Goal: Task Accomplishment & Management: Manage account settings

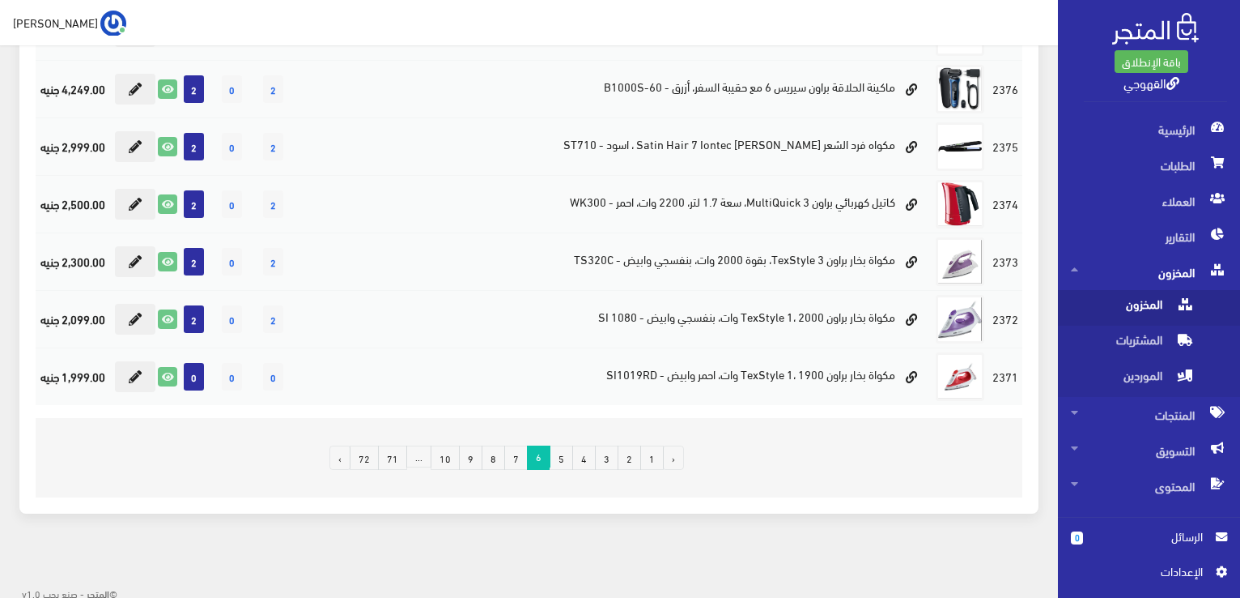
scroll to position [1062, 0]
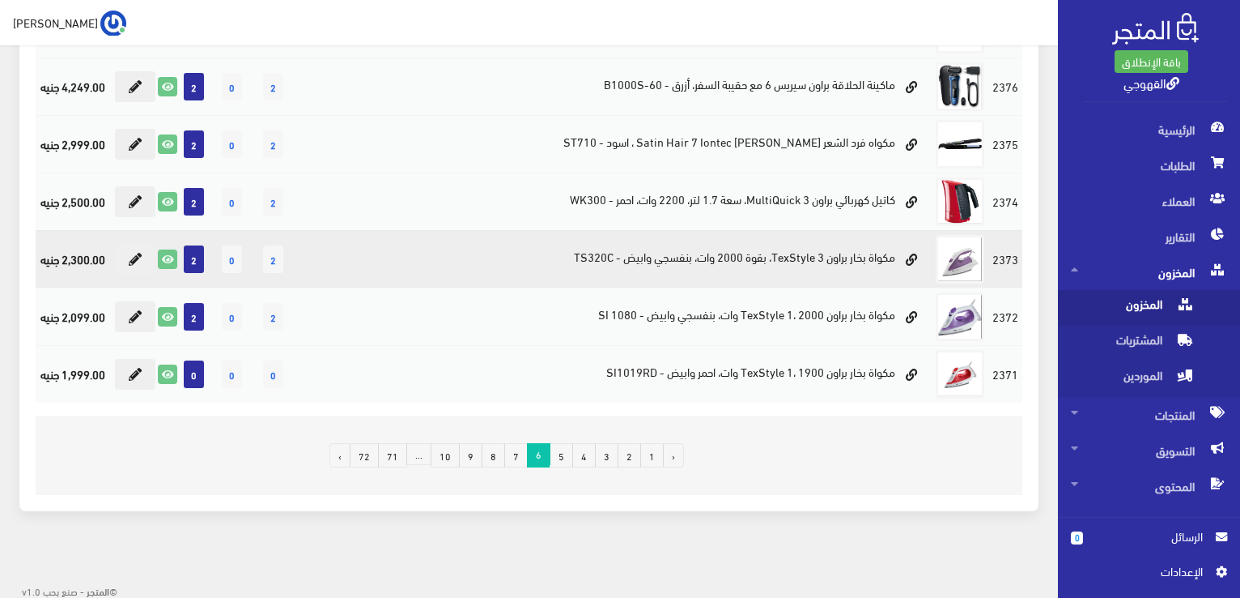
click at [862, 252] on td "مكواة بخار براون TexStyle 3، بقوة 2000 وات، بنفسجي وابيض - TS320C" at bounding box center [666, 258] width 533 height 57
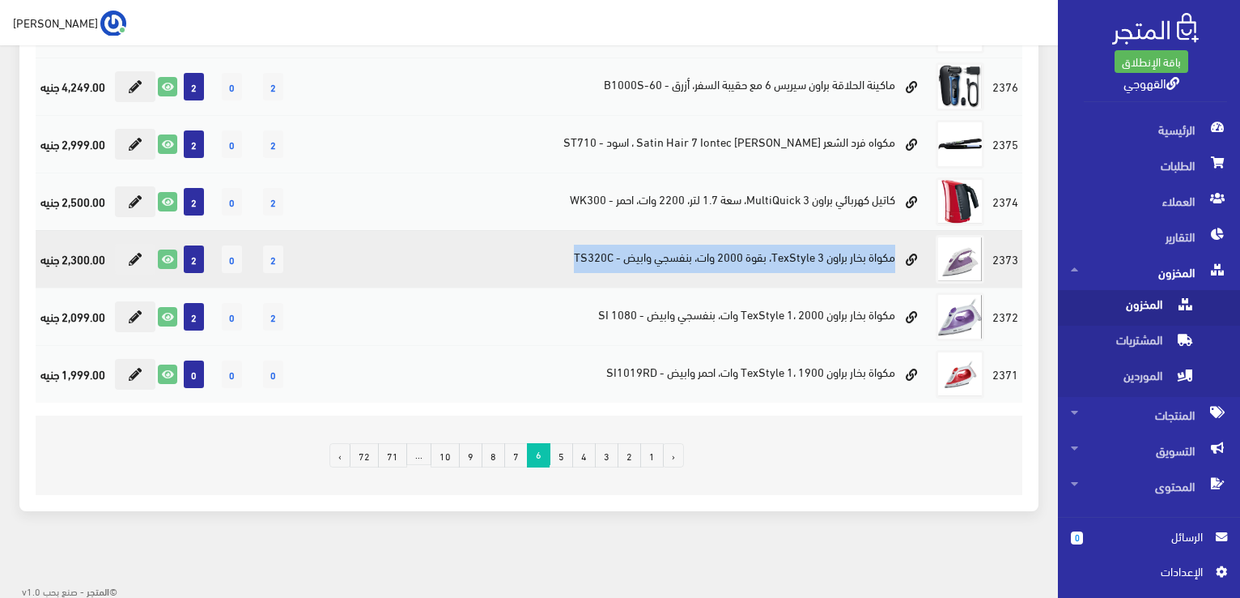
click at [862, 252] on td "مكواة بخار براون TexStyle 3، بقوة 2000 وات، بنفسجي وابيض - TS320C" at bounding box center [666, 258] width 533 height 57
copy tr "مكواة بخار براون TexStyle 3، بقوة 2000 وات، بنفسجي وابيض - TS320C"
click at [862, 252] on td "مكواة بخار براون TexStyle 3، بقوة 2000 وات، بنفسجي وابيض - TS320C" at bounding box center [666, 258] width 533 height 57
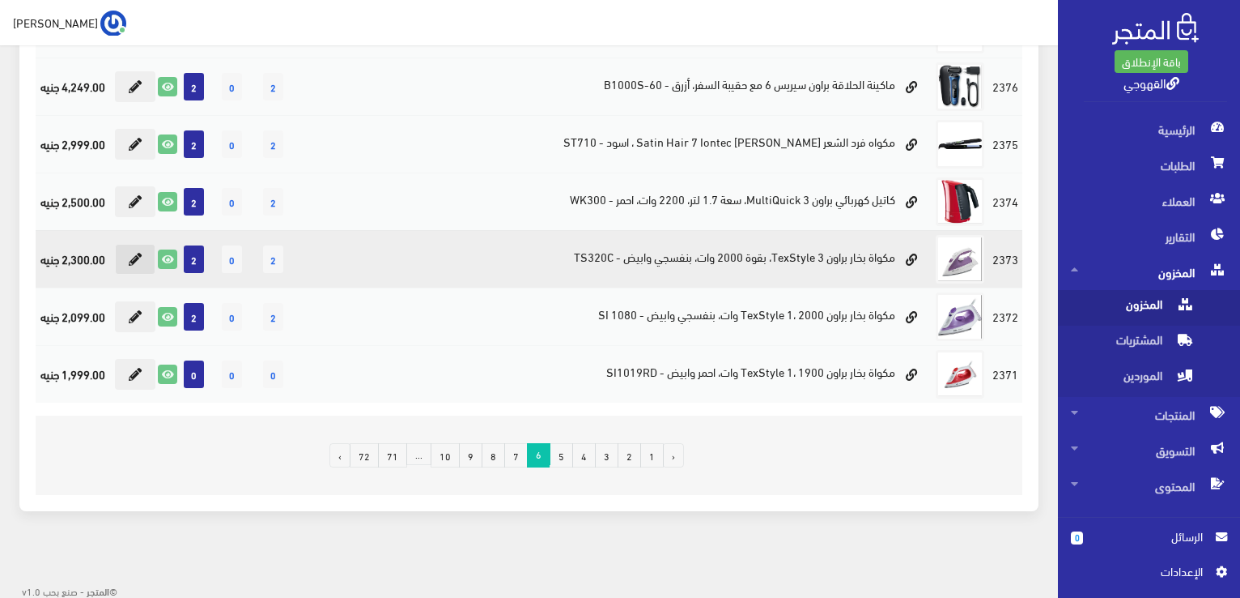
click at [134, 262] on button at bounding box center [135, 259] width 40 height 31
type input "2"
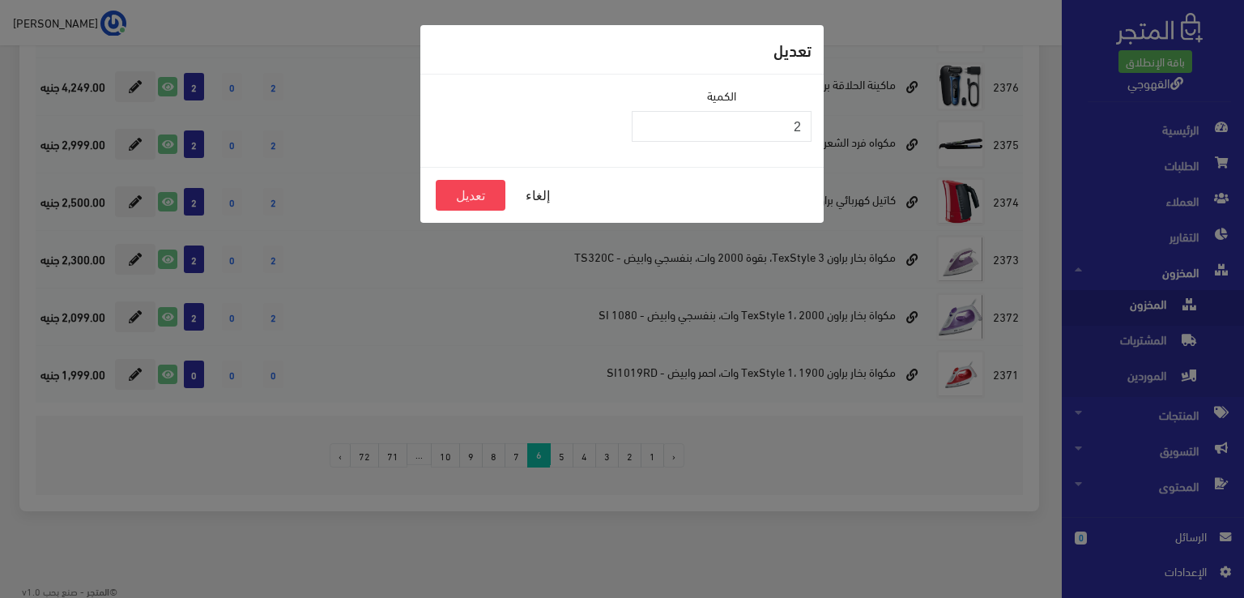
click at [1162, 495] on div "تعديل الكمية 2 إلغاء تعديل" at bounding box center [622, 299] width 1244 height 598
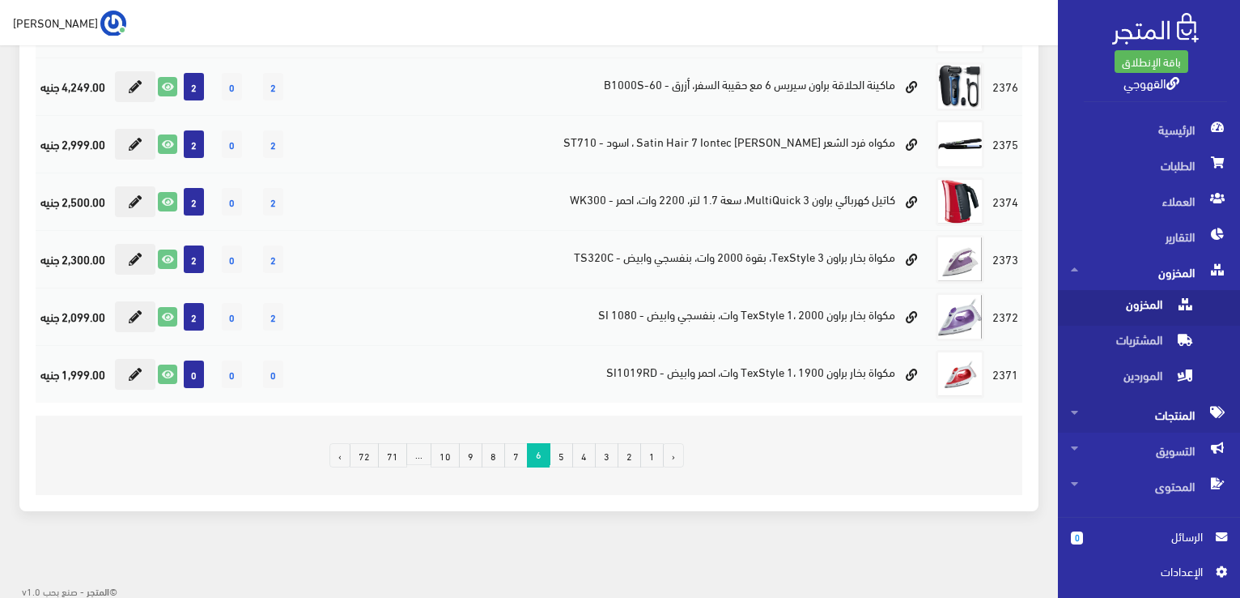
click at [1161, 419] on span "المنتجات" at bounding box center [1149, 415] width 156 height 36
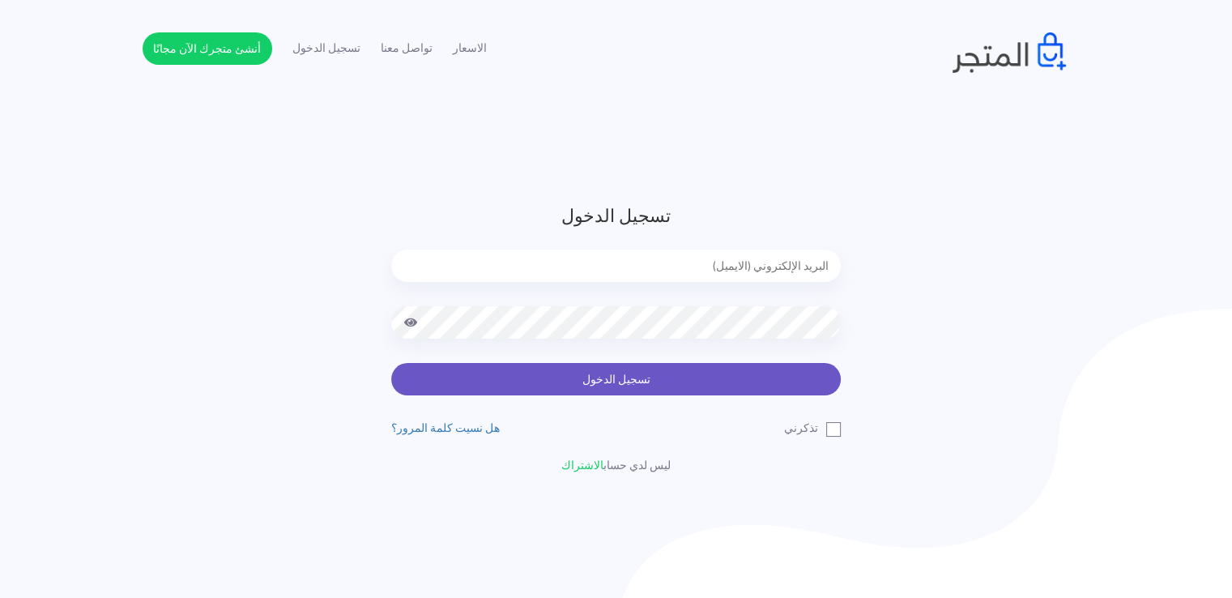
type input "[EMAIL_ADDRESS][DOMAIN_NAME]"
click at [767, 381] on button "تسجيل الدخول" at bounding box center [615, 379] width 449 height 32
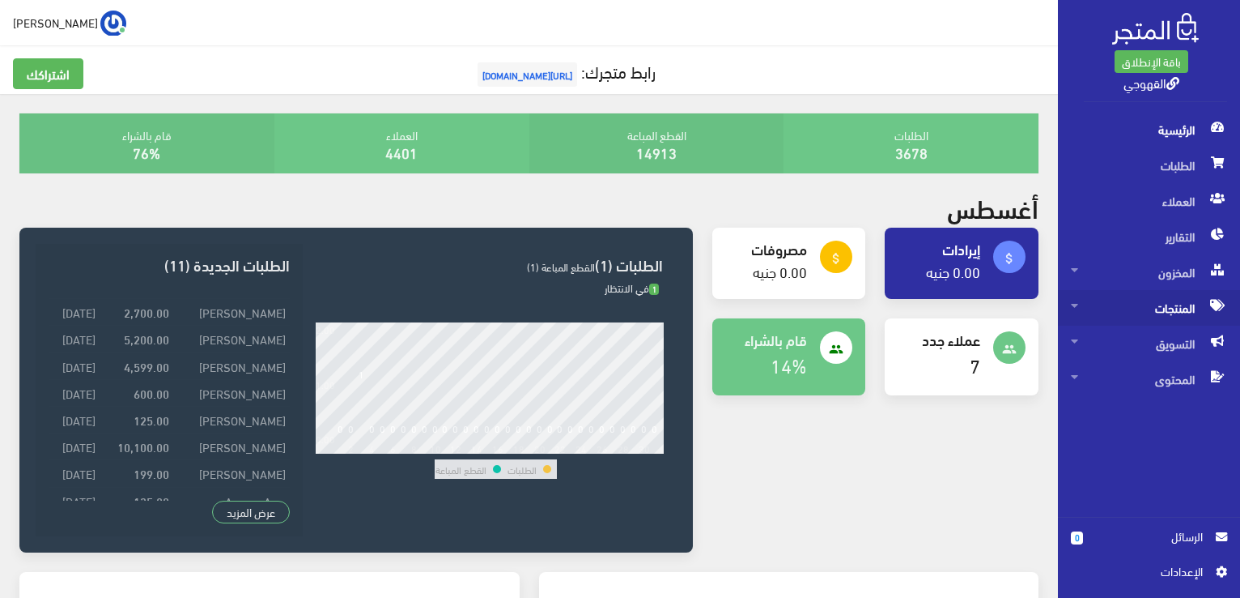
click at [1166, 308] on span "المنتجات" at bounding box center [1149, 308] width 156 height 36
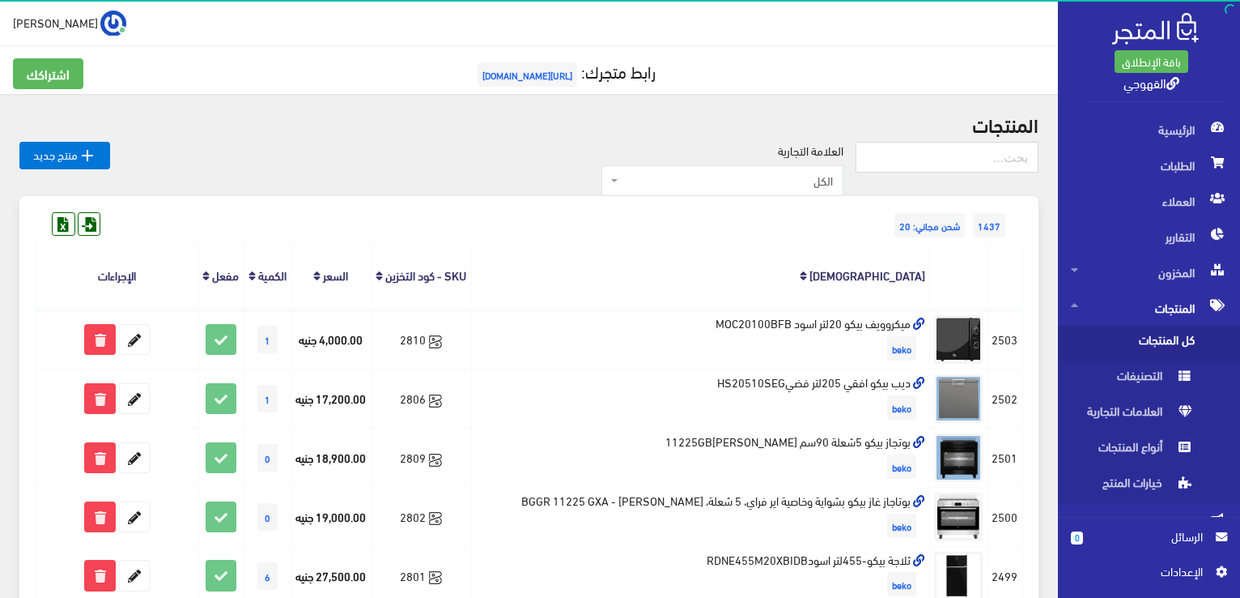
click at [1166, 329] on span "كل المنتجات" at bounding box center [1132, 344] width 123 height 36
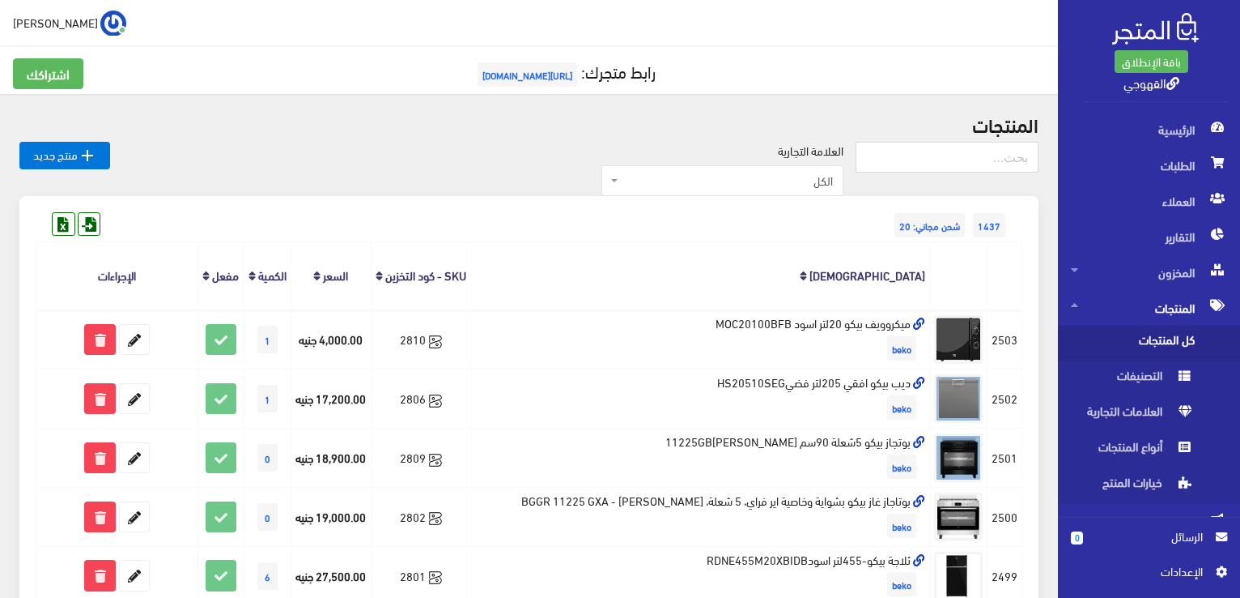
click at [528, 155] on div "العلامة التجارية الكل منتجات اخري امبريال فريش كريازي يونيون آير تورنيدو شارب L…" at bounding box center [483, 169] width 746 height 55
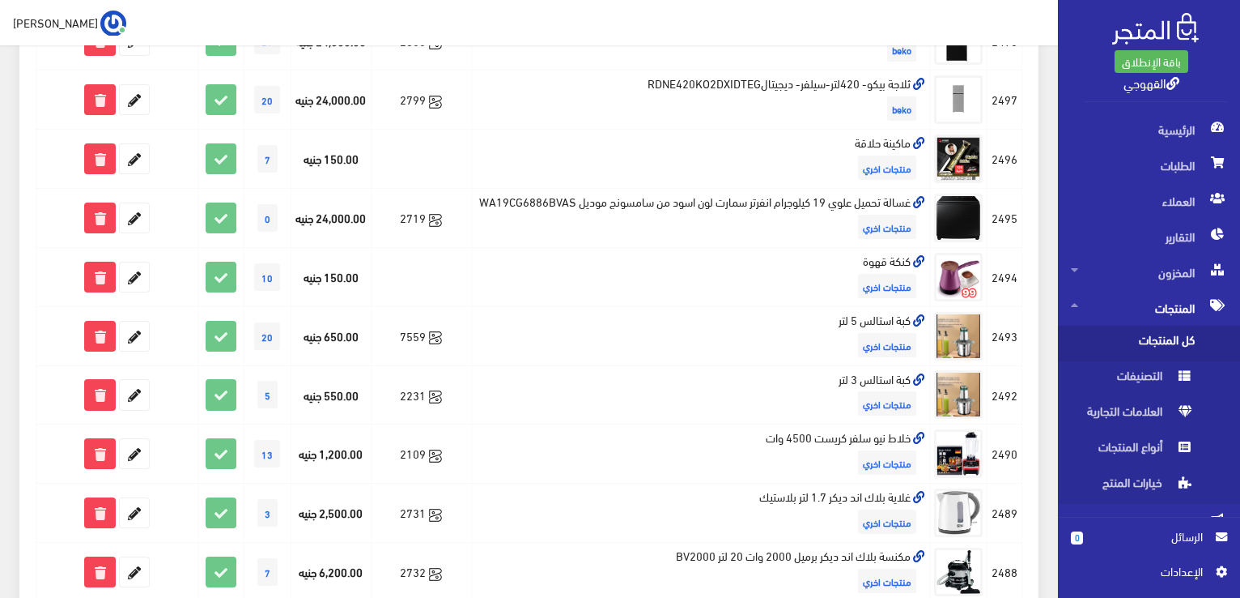
scroll to position [1122, 0]
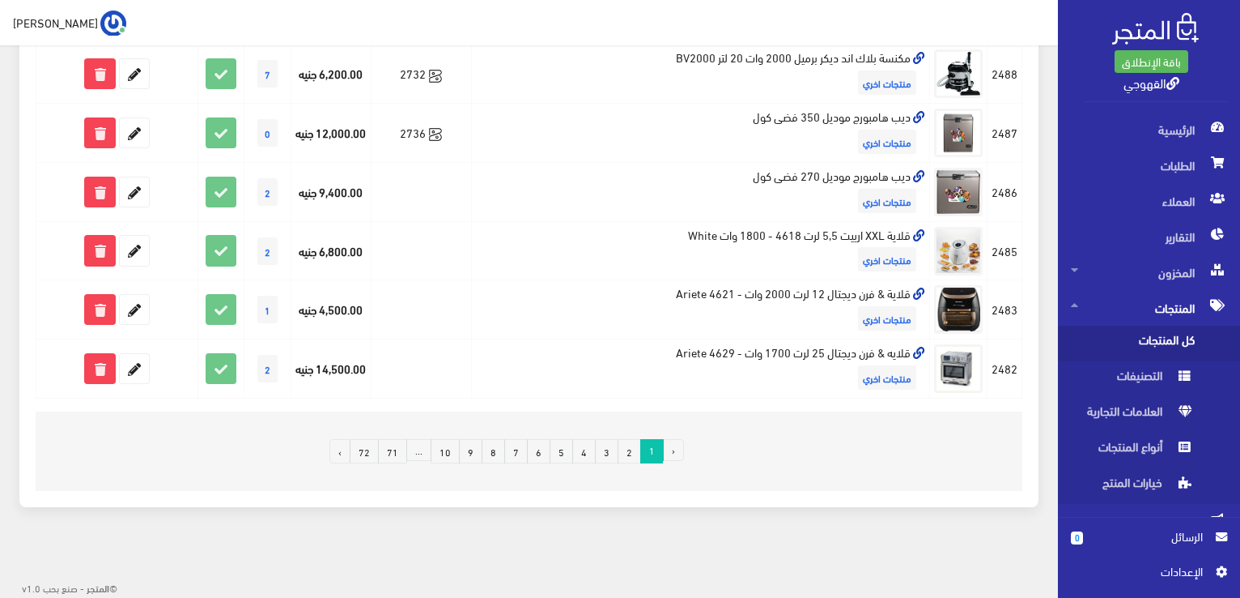
click at [560, 452] on link "5" at bounding box center [561, 451] width 23 height 24
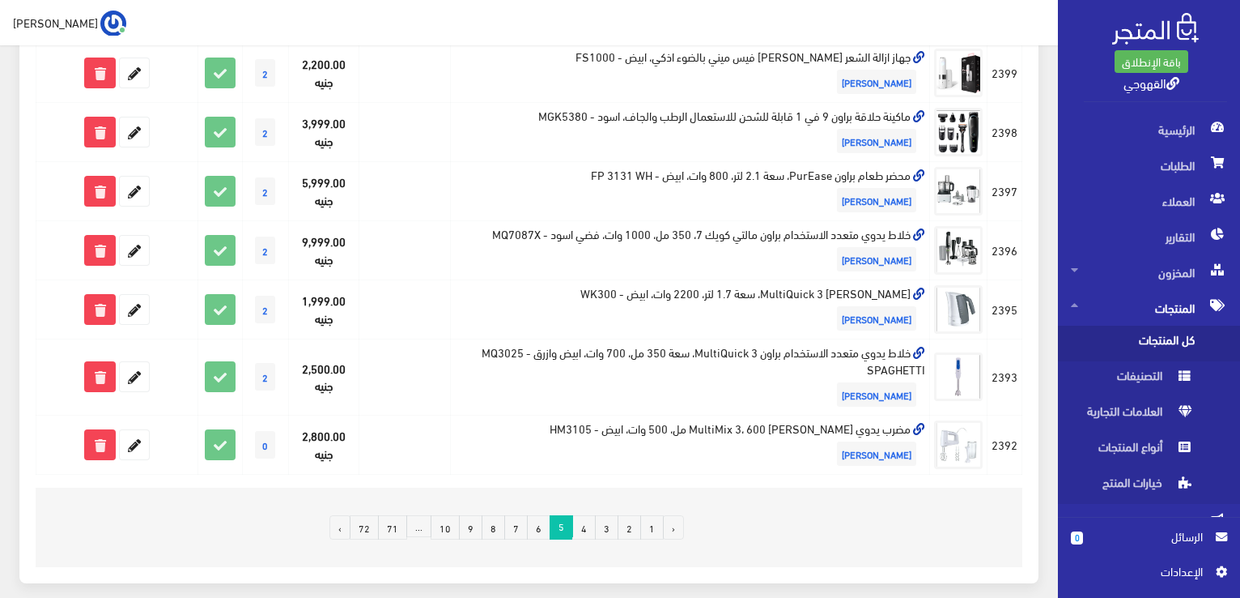
scroll to position [1140, 0]
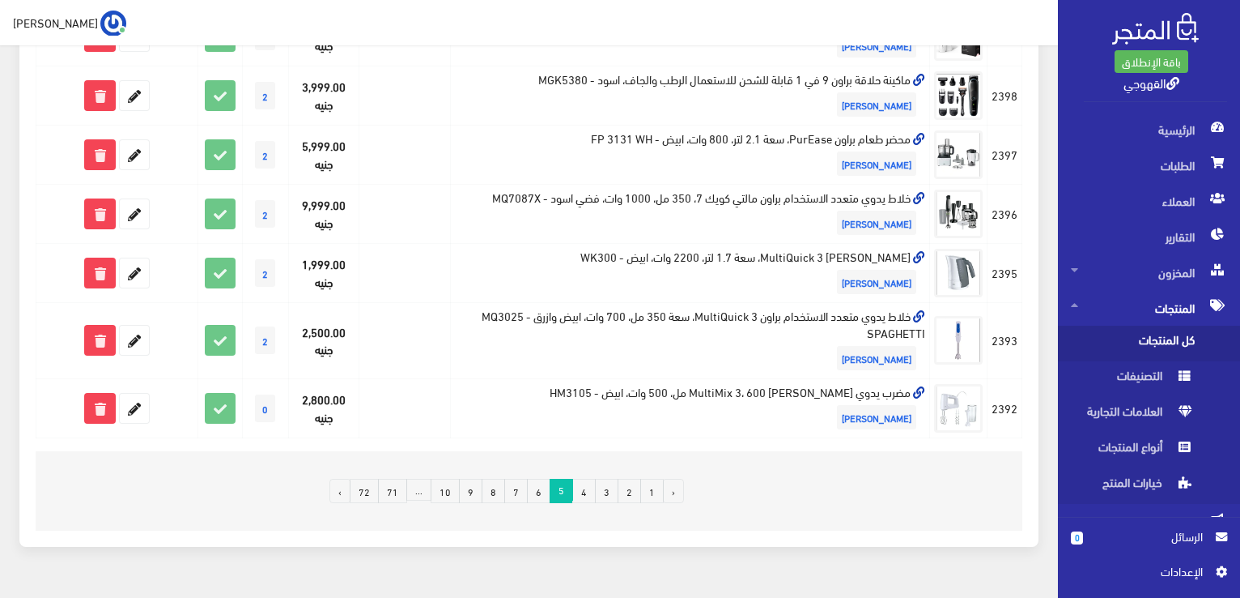
click at [538, 479] on link "6" at bounding box center [538, 491] width 23 height 24
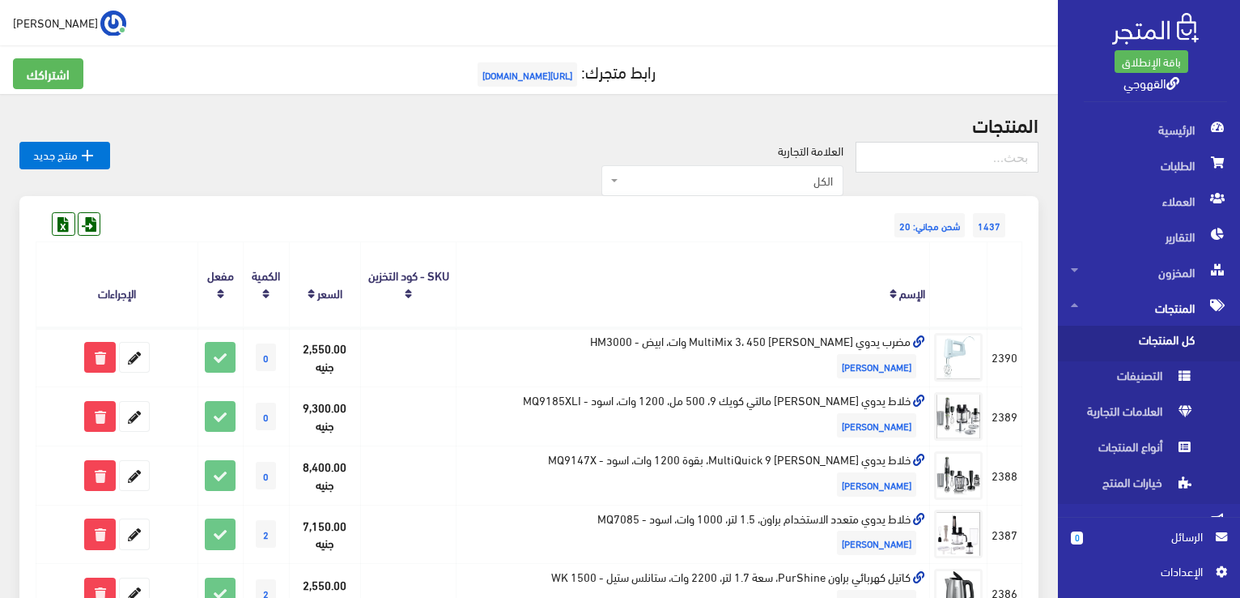
click at [609, 314] on th "الإسم" at bounding box center [694, 284] width 474 height 85
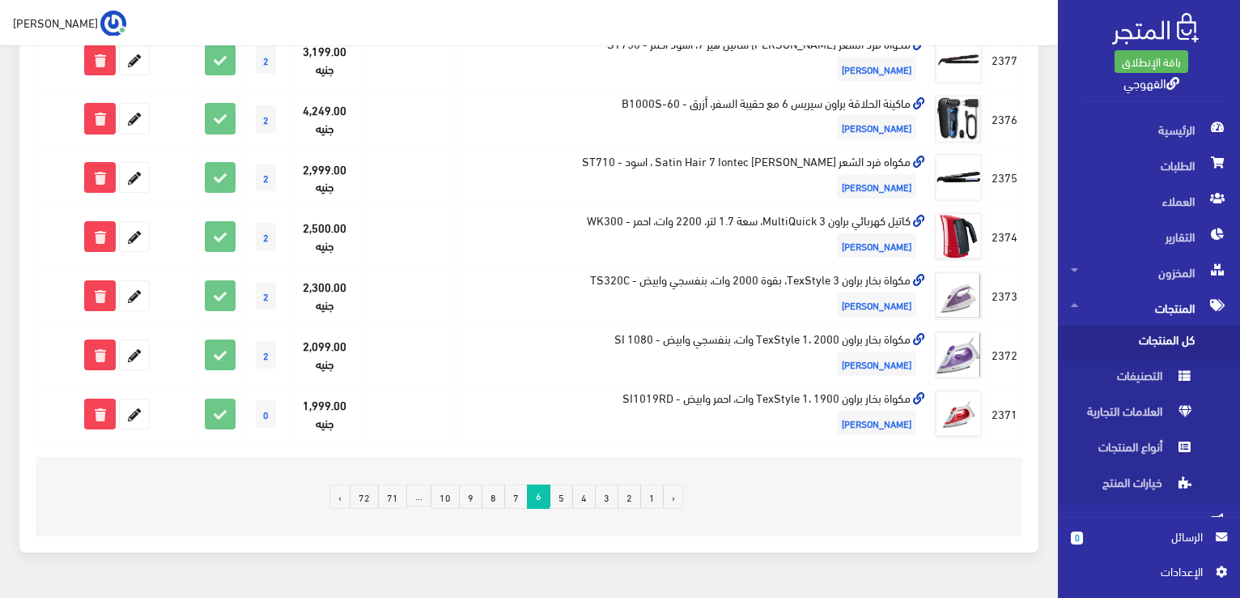
scroll to position [1122, 0]
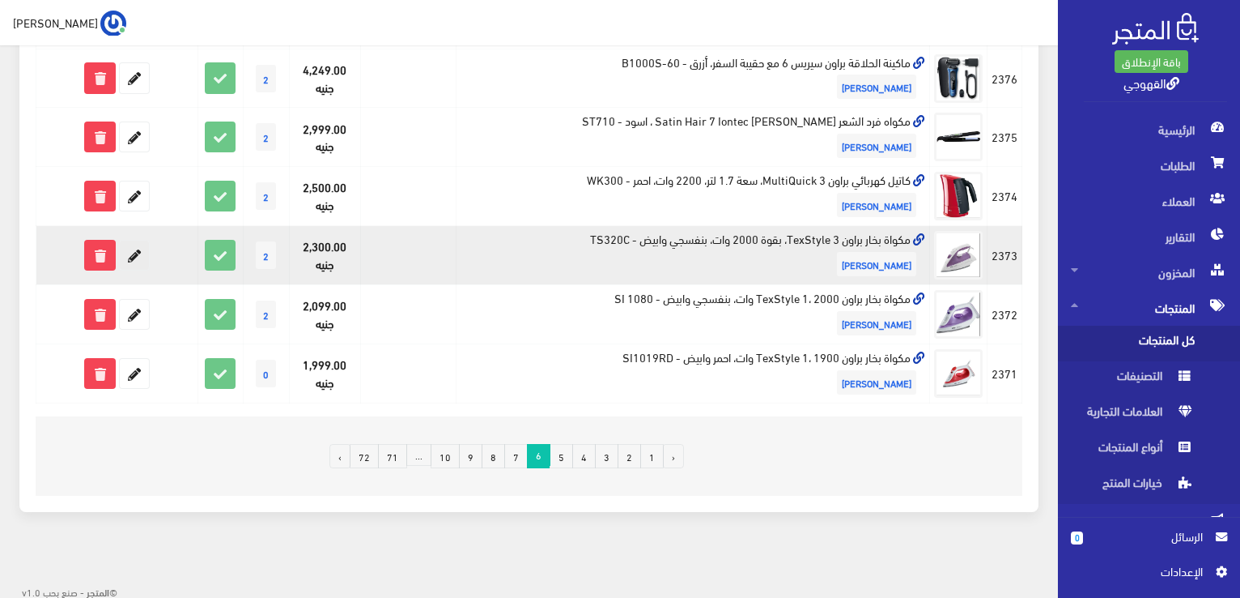
click at [139, 254] on icon at bounding box center [134, 254] width 29 height 29
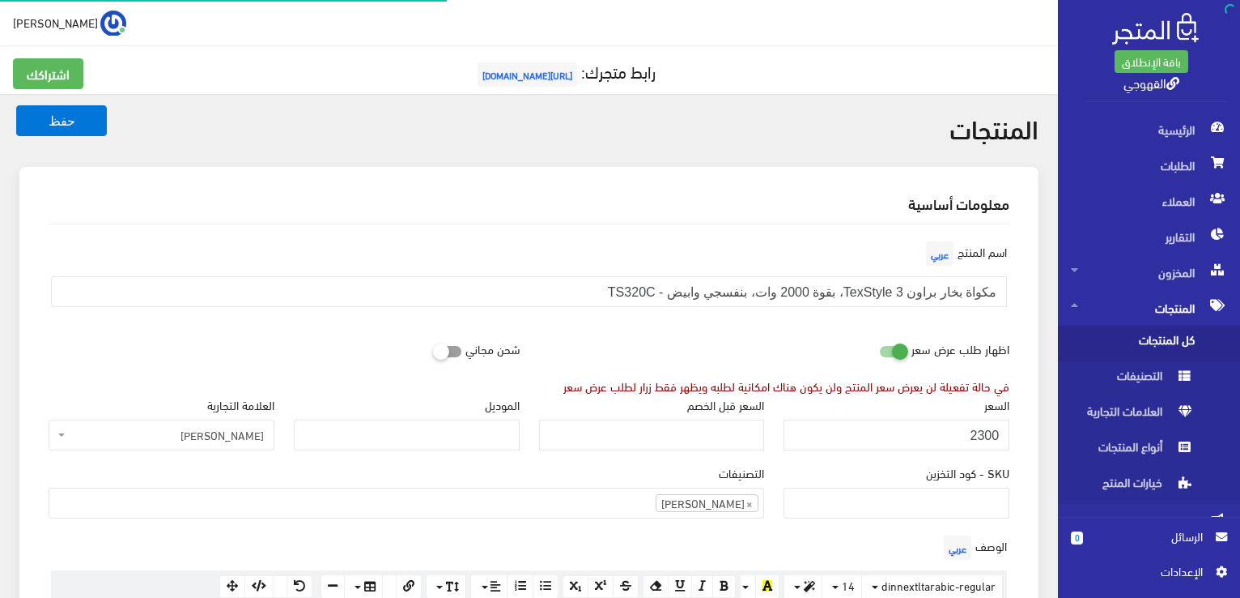
scroll to position [1169, 0]
click at [967, 421] on input "2300" at bounding box center [897, 434] width 226 height 31
type input "3099"
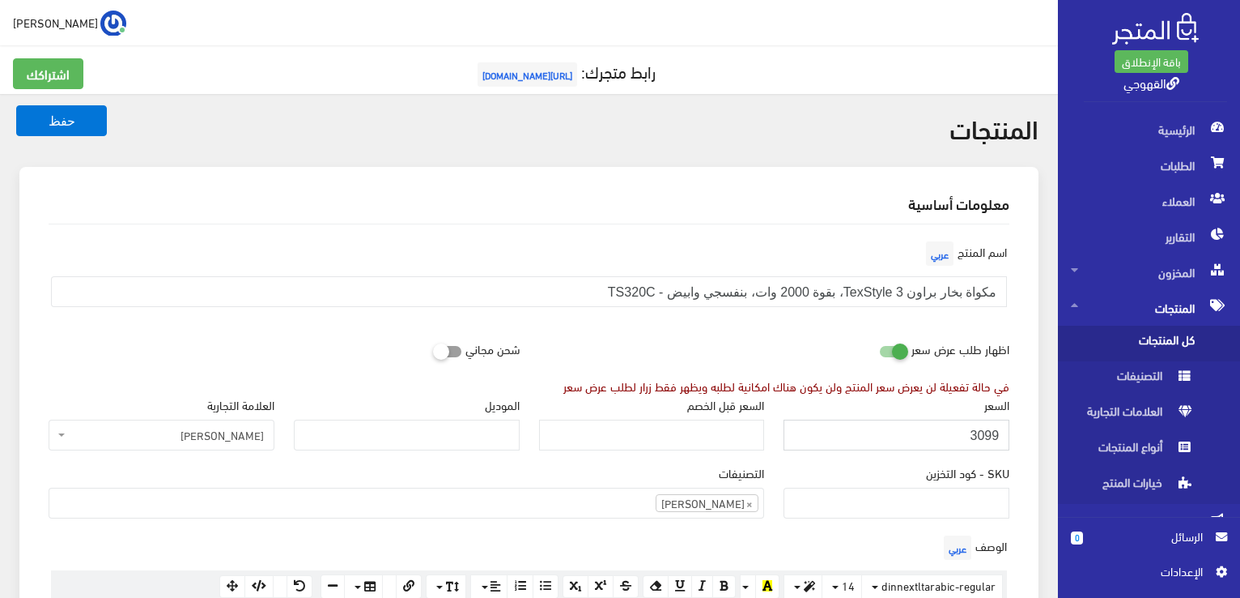
click at [16, 105] on button "حفظ" at bounding box center [61, 120] width 91 height 31
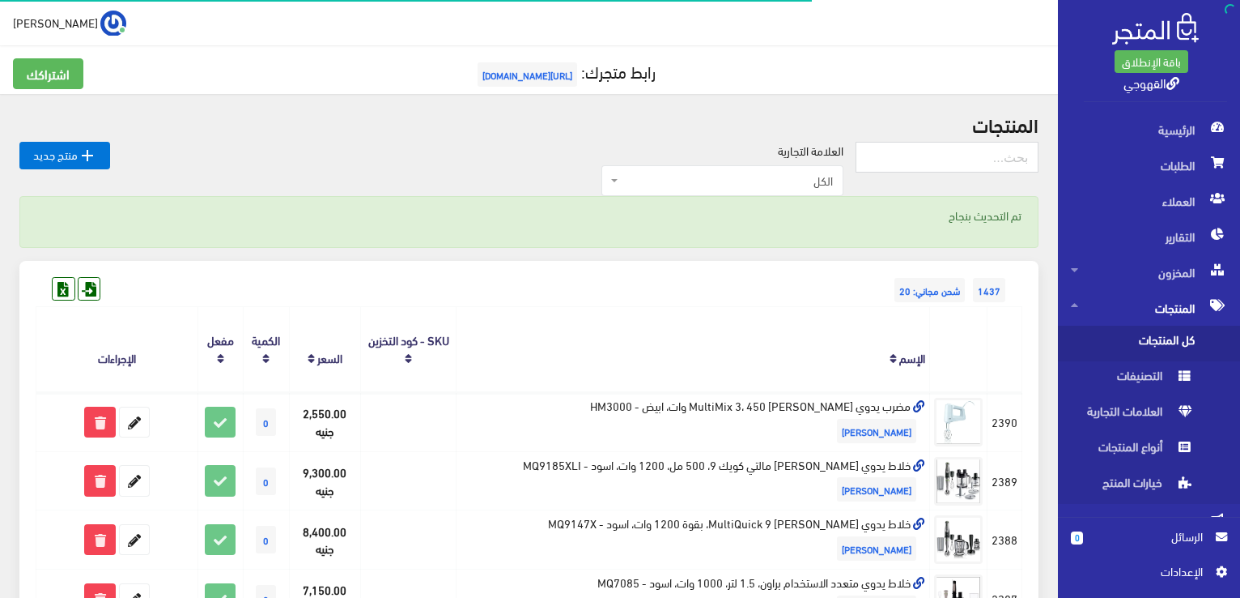
click at [662, 268] on div "1437 شحن مجاني: 20" at bounding box center [529, 274] width 987 height 26
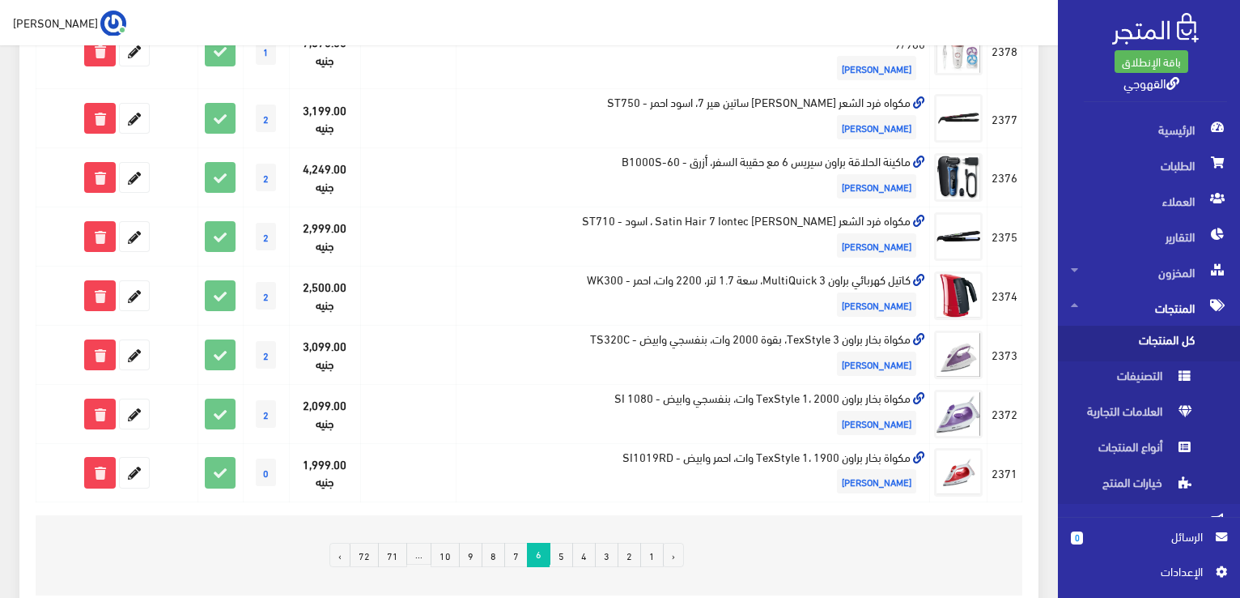
scroll to position [1186, 0]
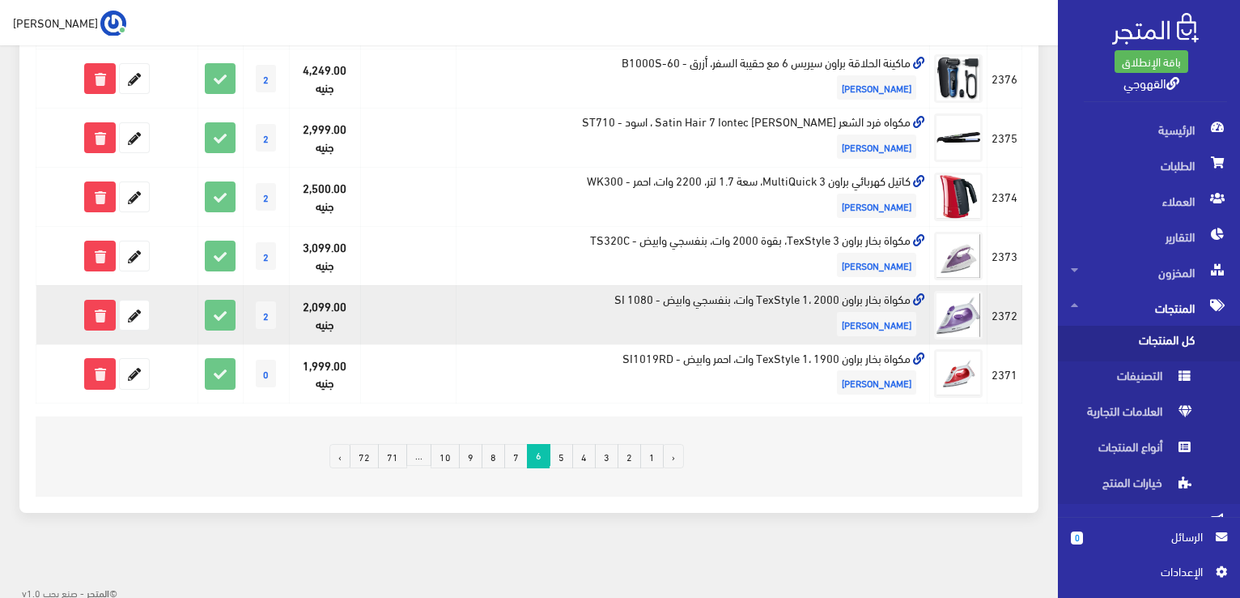
click at [777, 301] on td "مكواة بخار براون TexStyle 1، 2000 وات، بنفسجي وابيض - SI 1080 براون" at bounding box center [694, 314] width 474 height 59
copy td "مكواة بخار براون TexStyle 1، 2000 وات، بنفسجي وابيض - SI 1080"
click at [190, 313] on form at bounding box center [116, 315] width 153 height 31
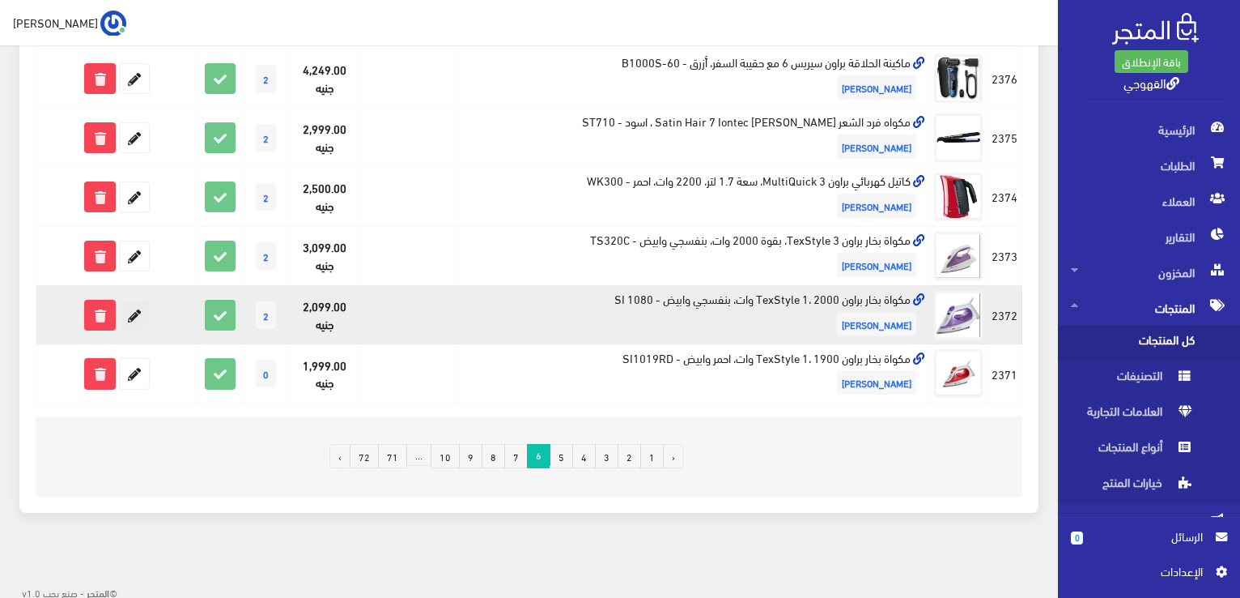
click at [134, 317] on icon at bounding box center [134, 314] width 29 height 29
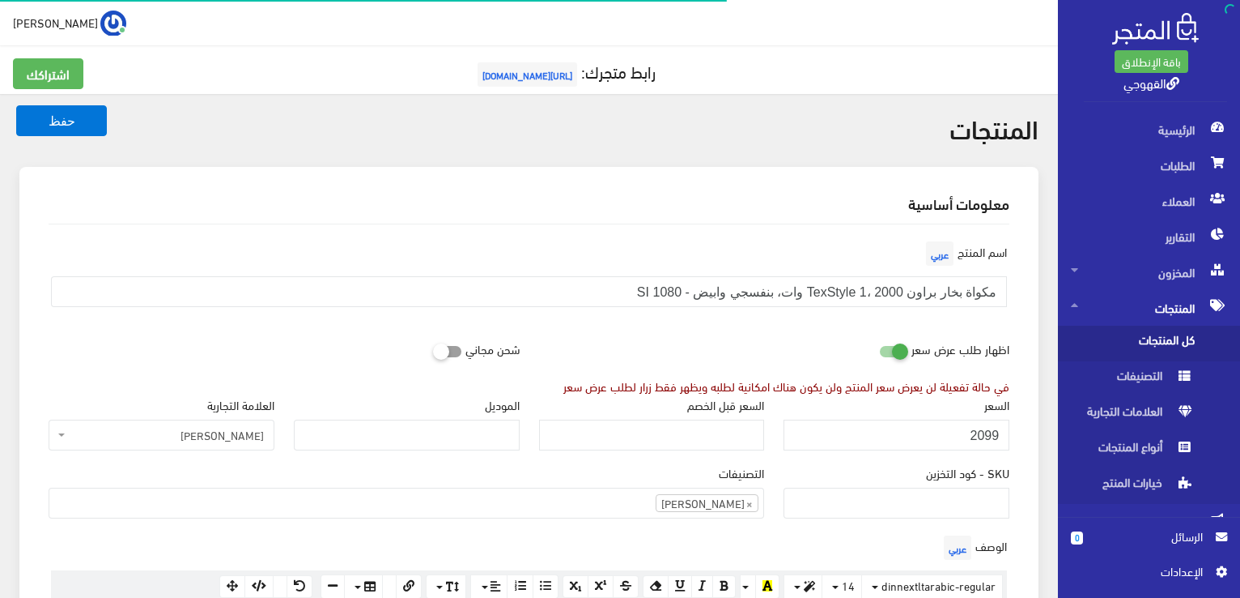
scroll to position [1169, 0]
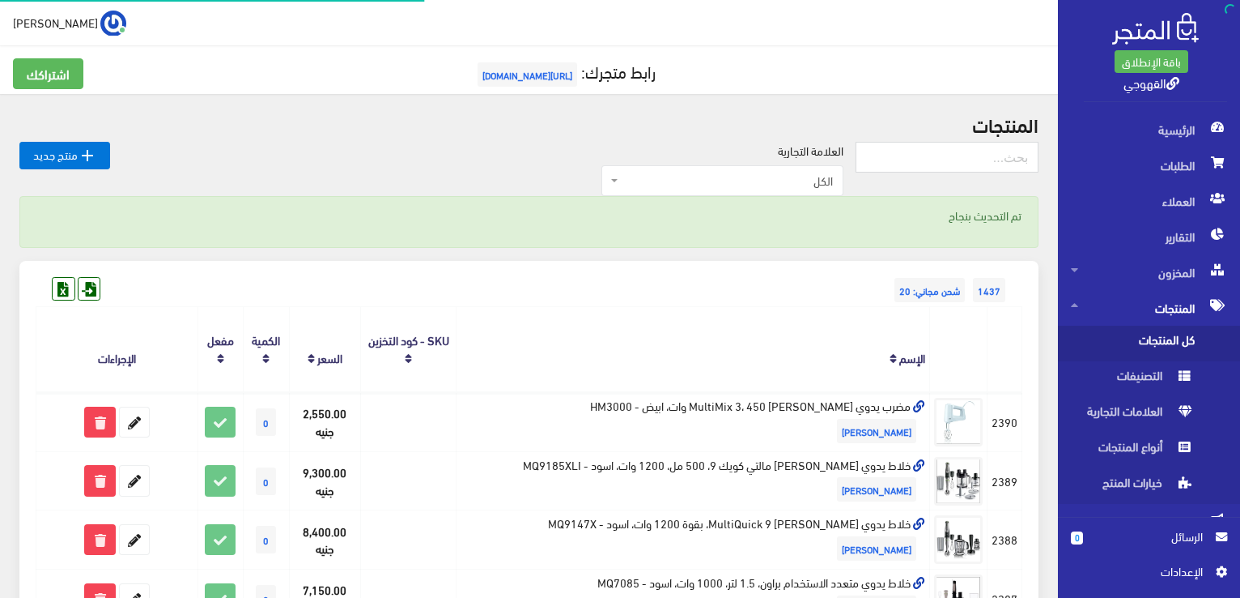
scroll to position [1186, 0]
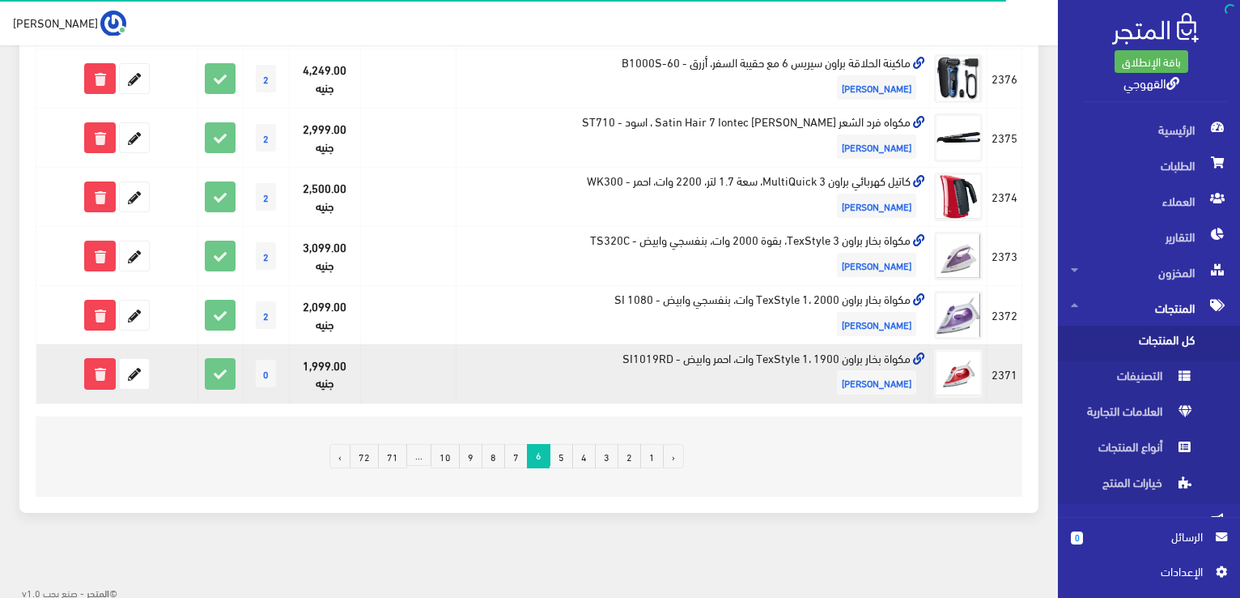
click at [799, 350] on td "مكواة بخار براون TexStyle 1، 1900 وات، احمر وابيض - SI1019RD براون" at bounding box center [694, 373] width 474 height 59
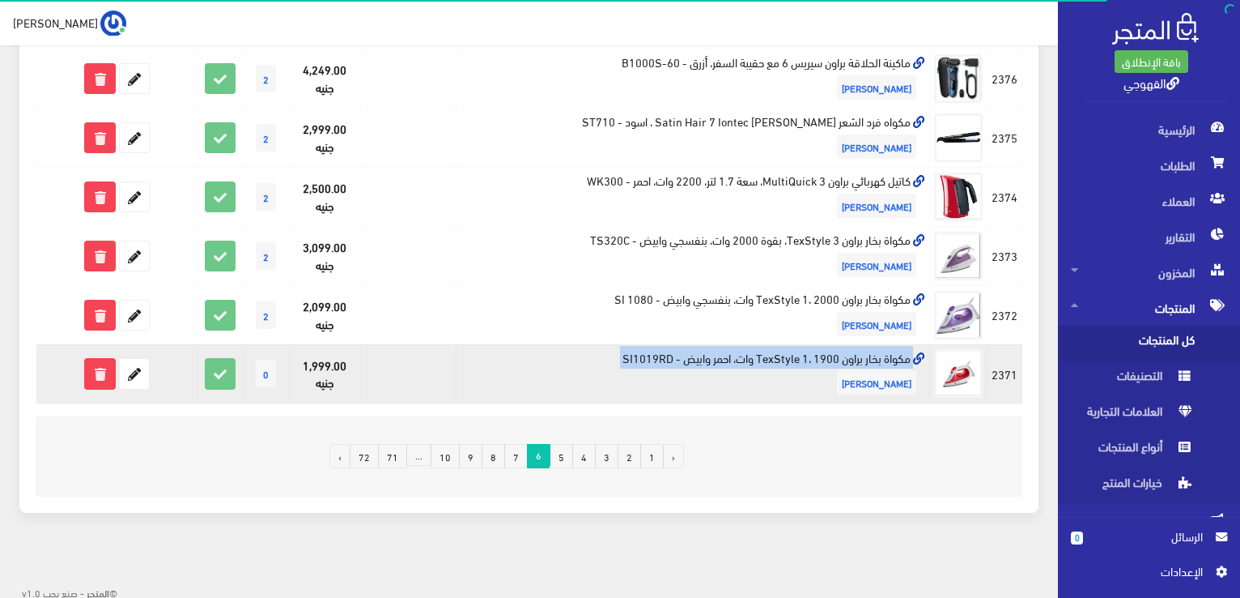
click at [799, 350] on td "مكواة بخار براون TexStyle 1، 1900 وات، احمر وابيض - SI1019RD براون" at bounding box center [694, 373] width 474 height 59
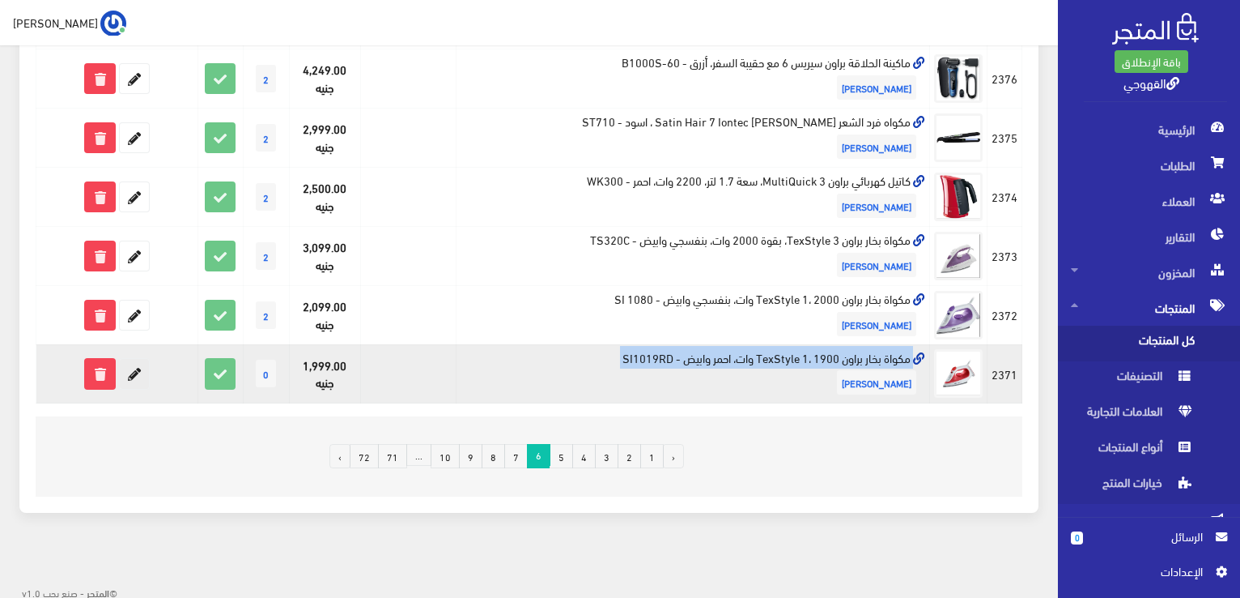
click at [132, 375] on icon at bounding box center [134, 373] width 29 height 29
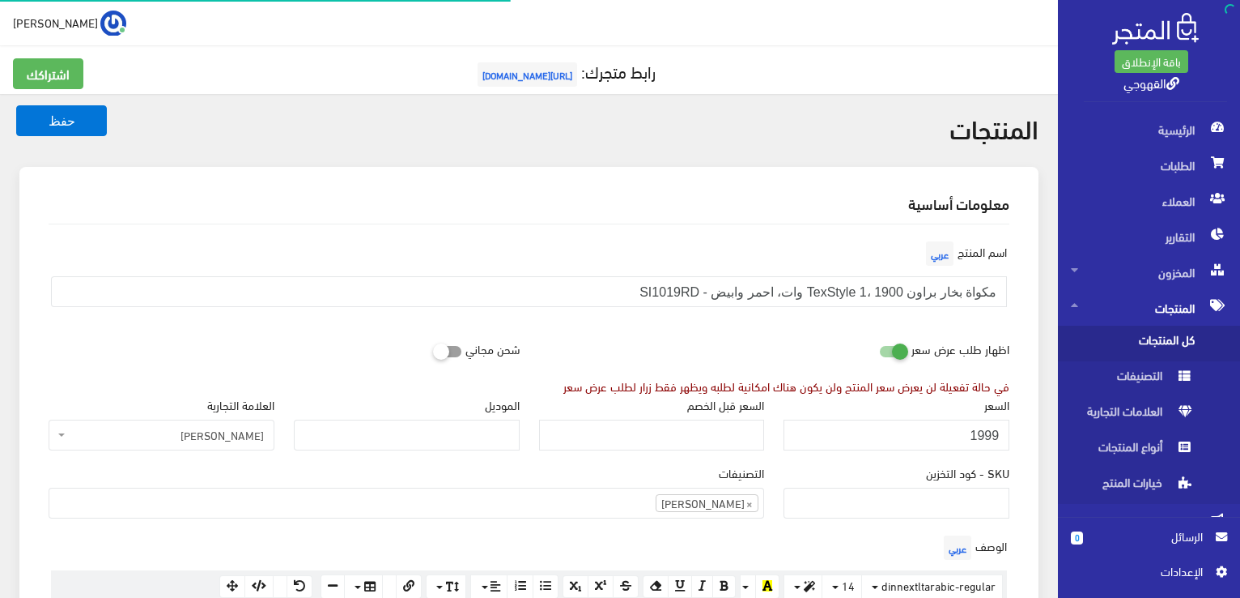
scroll to position [1169, 0]
click at [972, 430] on input "1999" at bounding box center [897, 434] width 226 height 31
type input "1599"
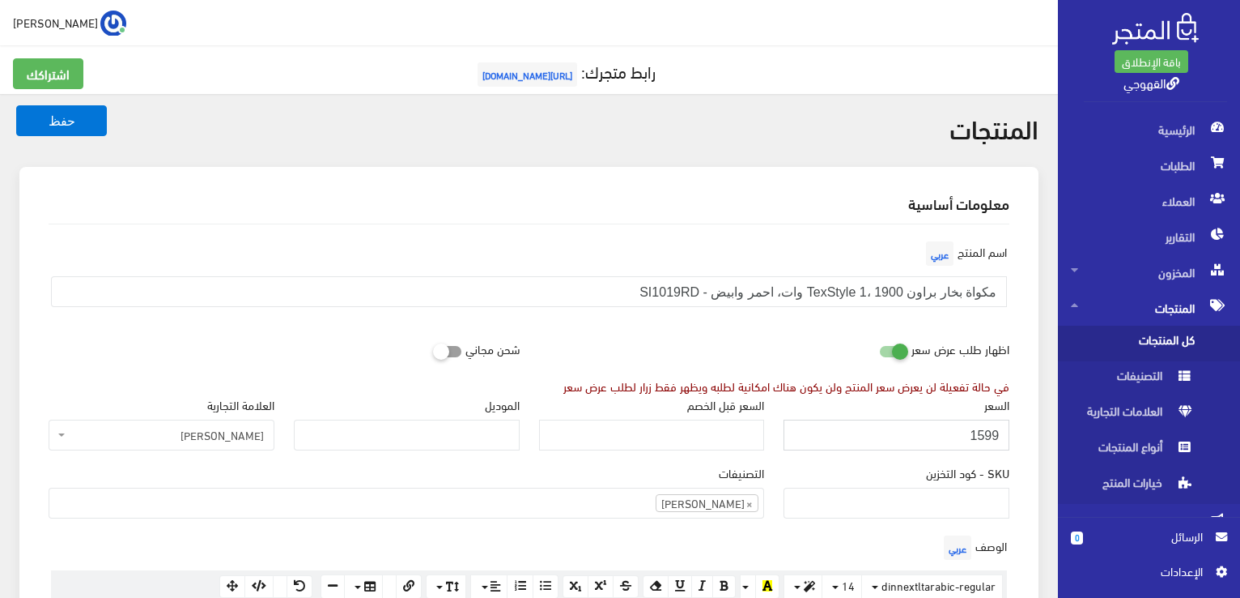
click at [16, 105] on button "حفظ" at bounding box center [61, 120] width 91 height 31
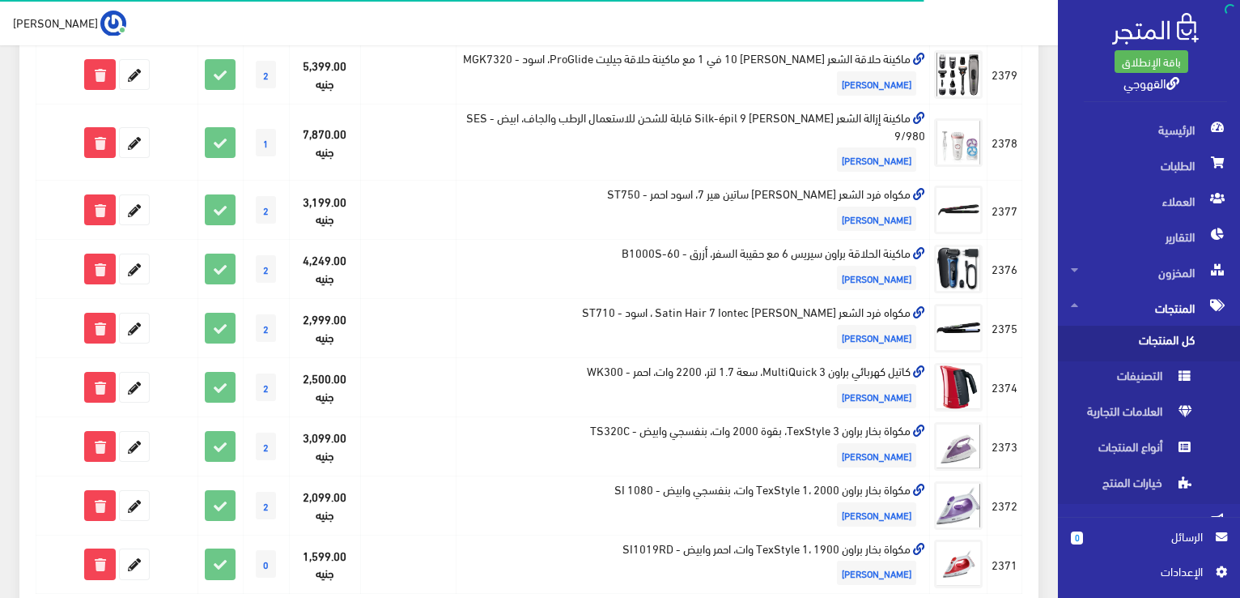
scroll to position [1186, 0]
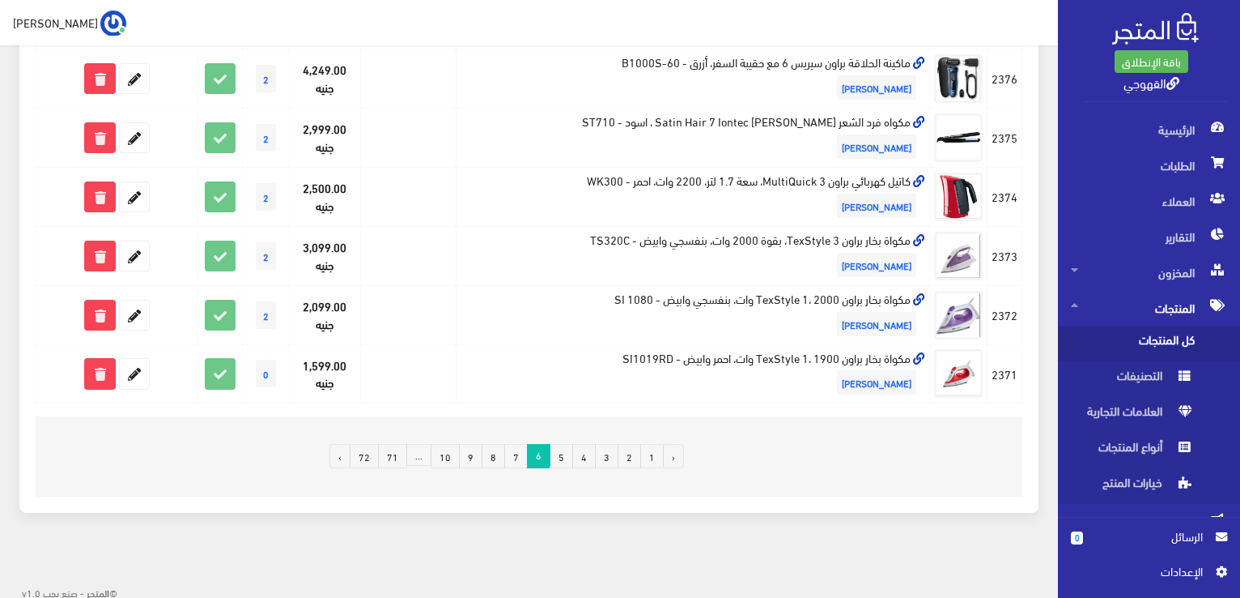
click at [521, 449] on link "7" at bounding box center [515, 456] width 23 height 24
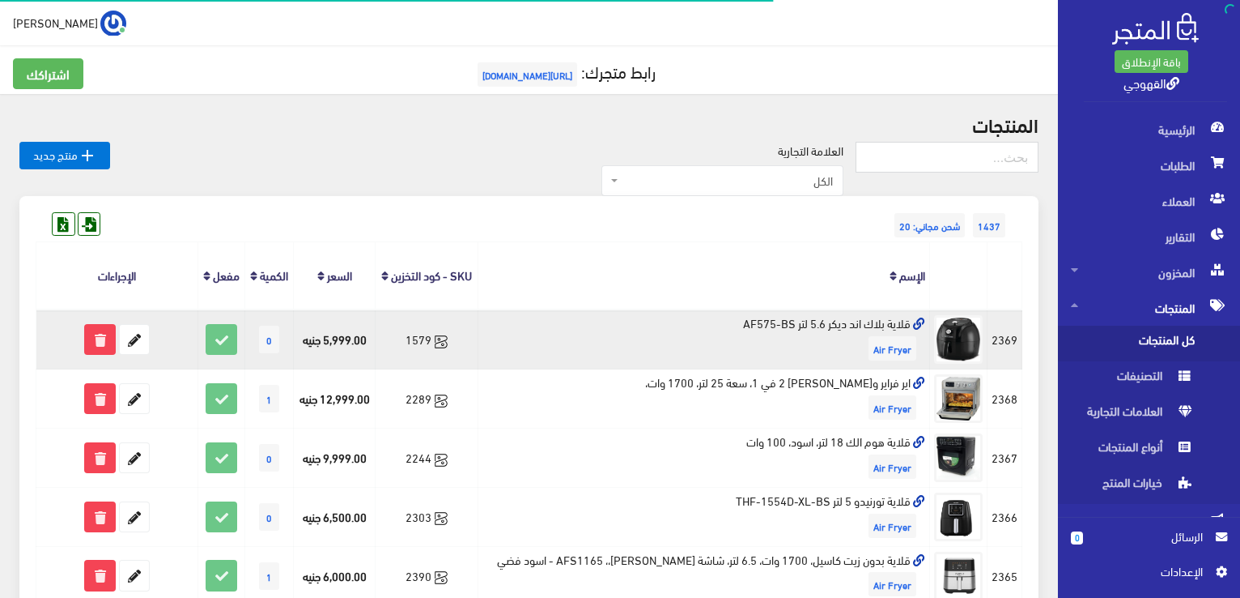
click at [865, 323] on td "قلاية بلاك اند ديكر 5.6 لتر AF575-BS Air Fryer" at bounding box center [705, 338] width 452 height 59
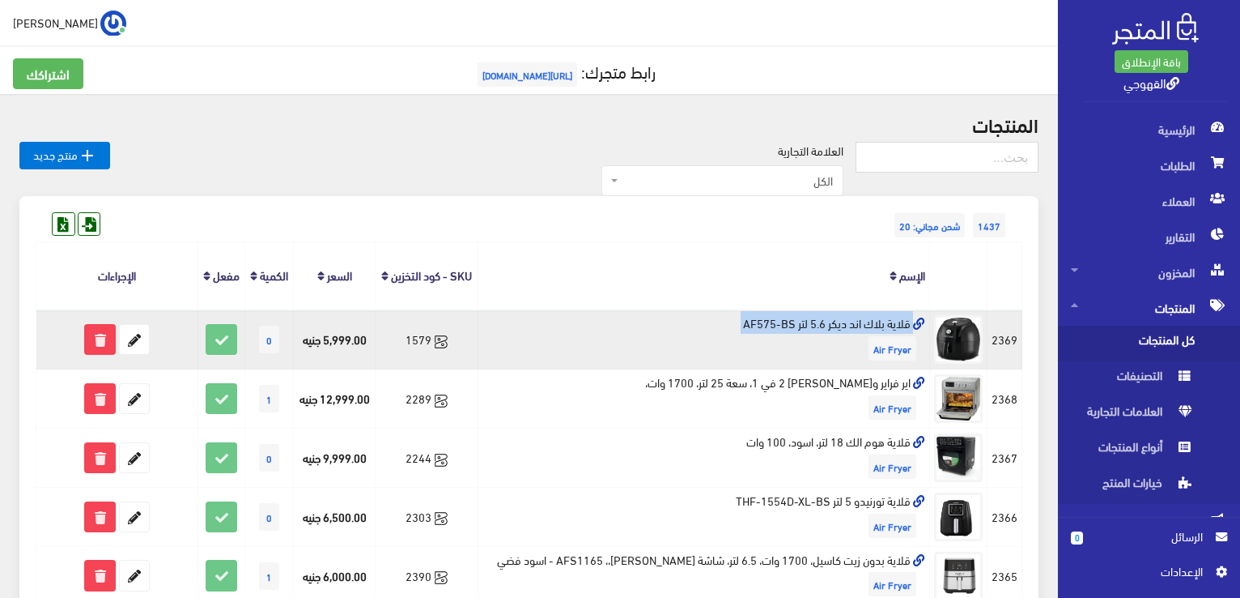
copy td "قلاية بلاك اند ديكر 5.6 لتر AF575-BS"
click at [134, 349] on icon at bounding box center [134, 339] width 29 height 29
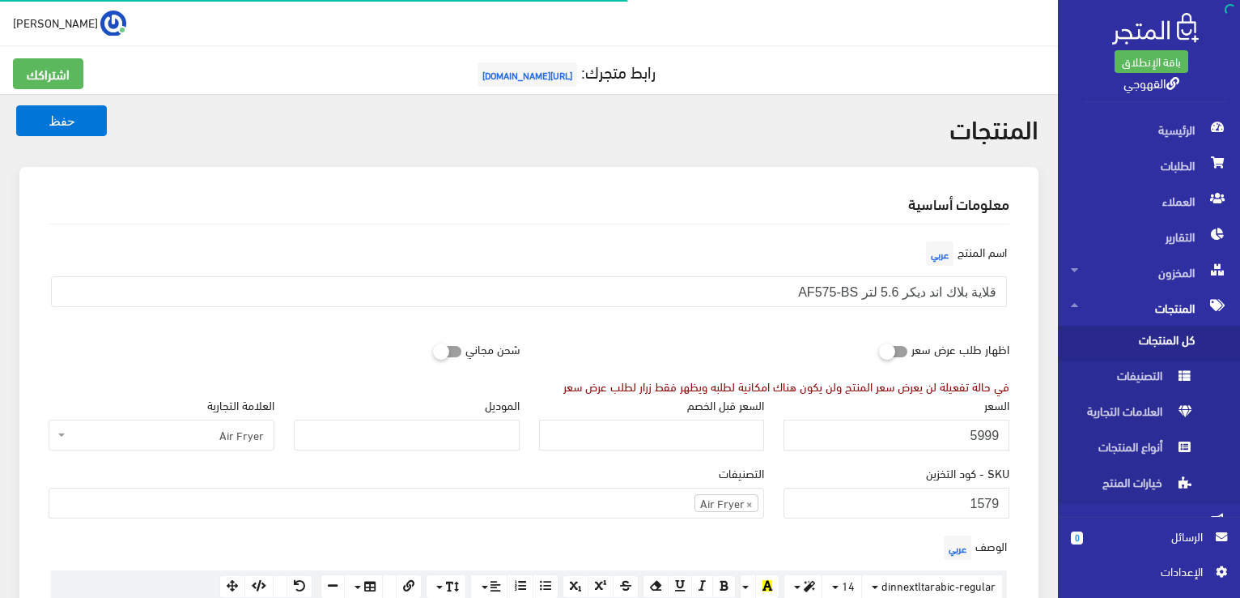
scroll to position [1032, 0]
click at [929, 434] on input "5999" at bounding box center [897, 434] width 226 height 31
type input "6999"
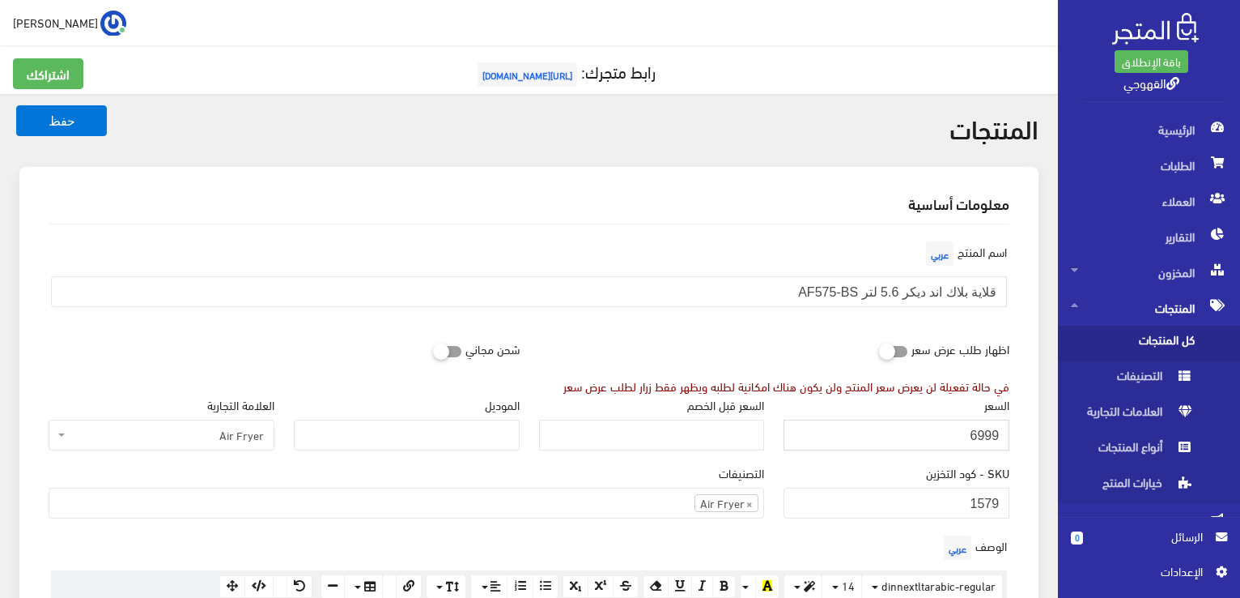
click at [16, 105] on button "حفظ" at bounding box center [61, 120] width 91 height 31
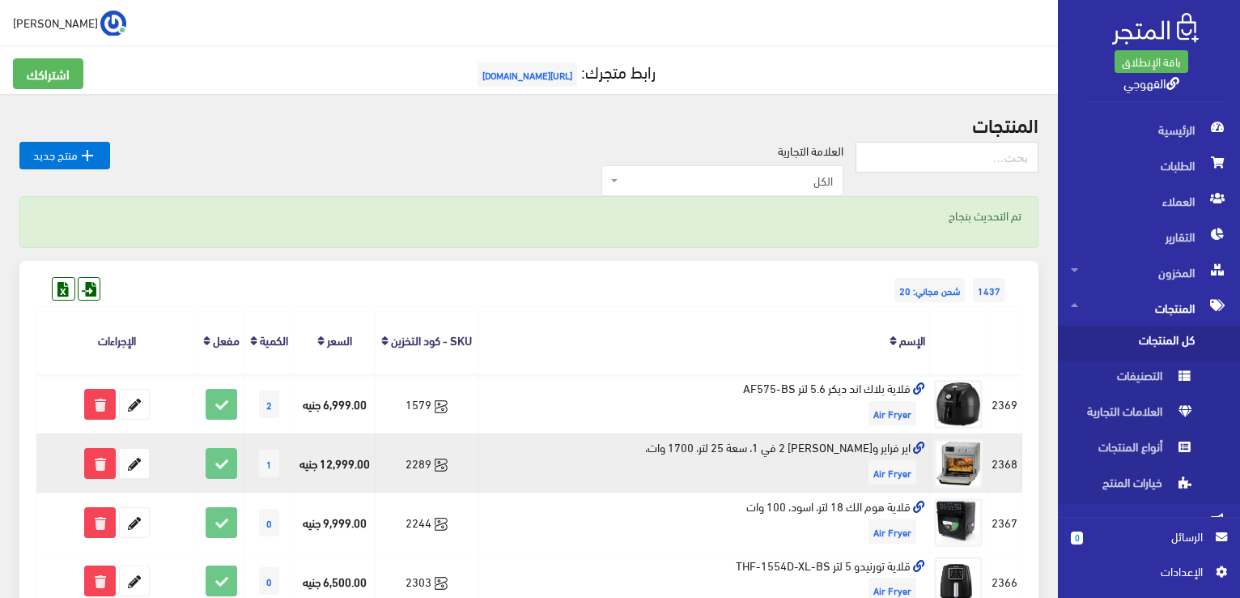
click at [887, 447] on td "اير فراير و[PERSON_NAME] 2 في 1، سعة 25 لتر، 1700 وات، Air Fryer" at bounding box center [705, 462] width 452 height 59
click at [887, 447] on td "اير فراير وفرن كينوود 2 في 1، سعة 25 لتر، 1700 وات، Air Fryer" at bounding box center [705, 462] width 452 height 59
copy td "اير فراير وفرن كينوود 2 في 1، سعة 25 لتر، 1700 وات،"
click at [887, 447] on td "اير فراير وفرن كينوود 2 في 1، سعة 25 لتر، 1700 وات، Air Fryer" at bounding box center [705, 462] width 452 height 59
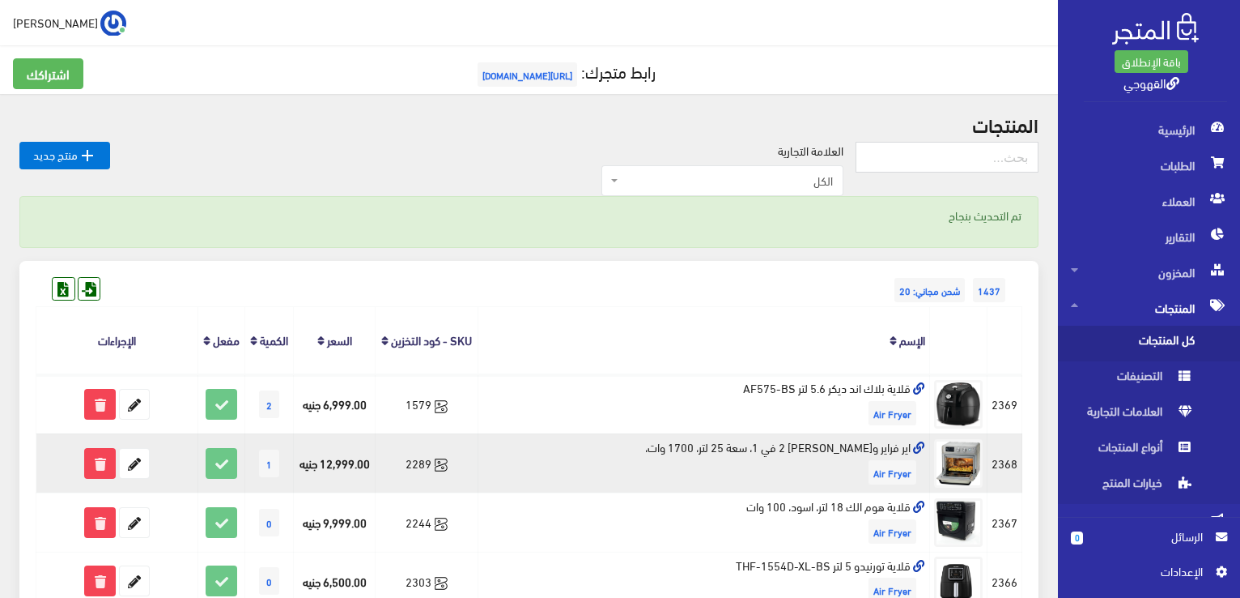
click at [887, 447] on td "اير فراير وفرن كينوود 2 في 1، سعة 25 لتر، 1700 وات، Air Fryer" at bounding box center [705, 462] width 452 height 59
copy td "اير فراير وفرن كينوود 2 في 1، سعة 25 لتر، 1700 وات،"
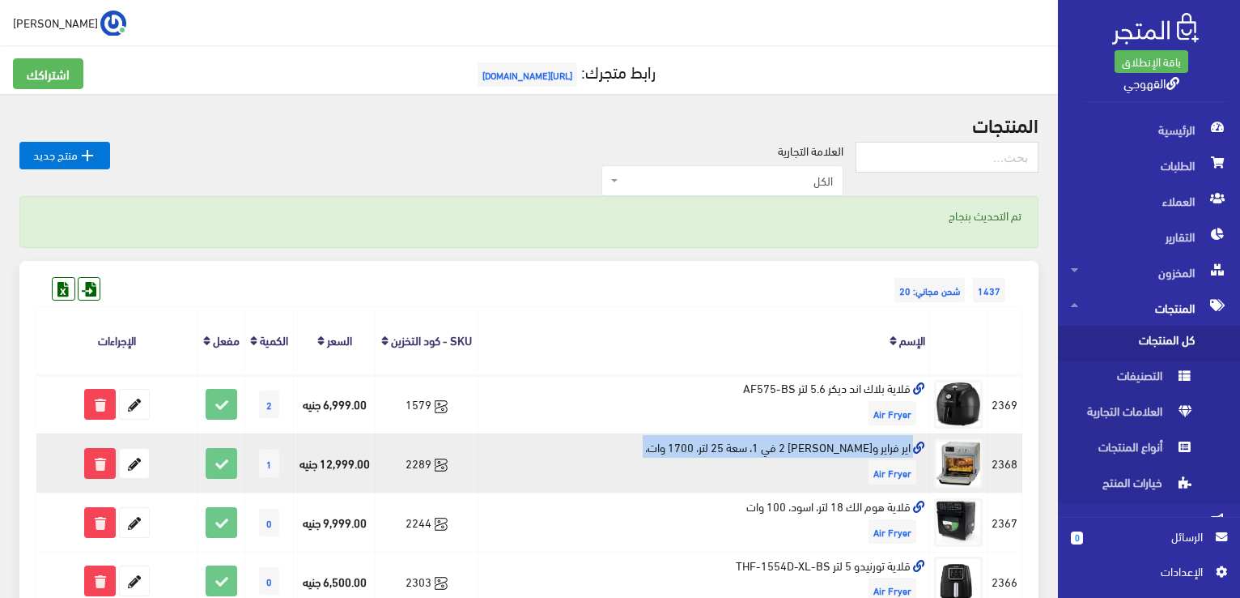
copy td "اير فراير وفرن كينوود 2 في 1، سعة 25 لتر، 1700 وات،"
click at [139, 466] on icon at bounding box center [134, 463] width 29 height 29
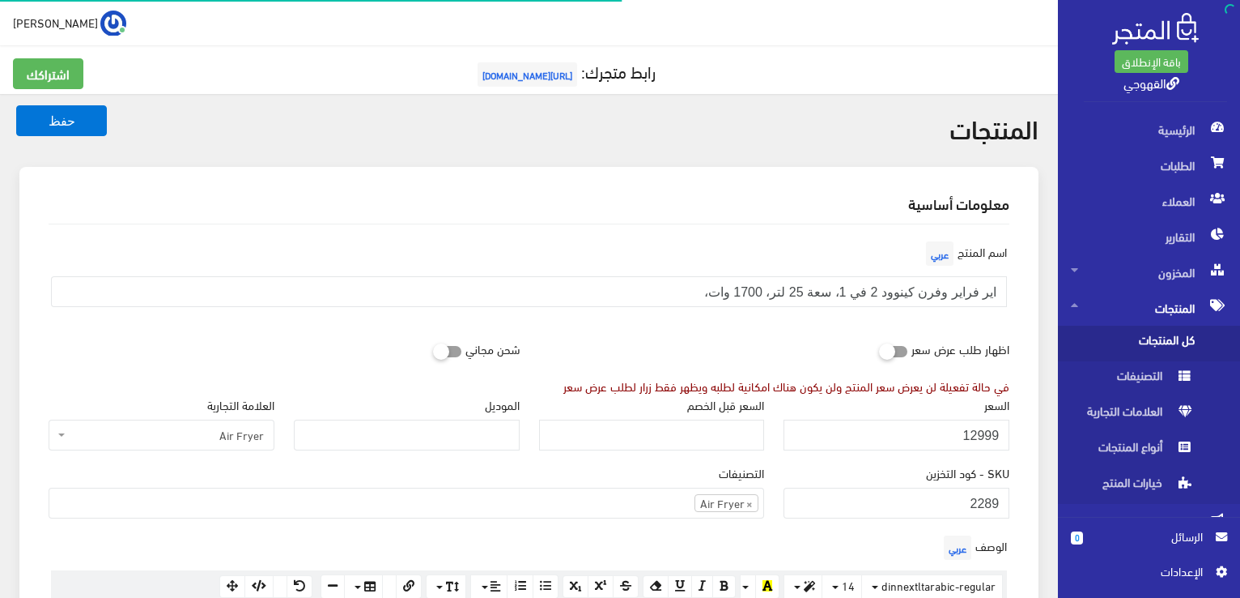
scroll to position [1032, 0]
click at [965, 425] on input "12999" at bounding box center [897, 434] width 226 height 31
type input "13999"
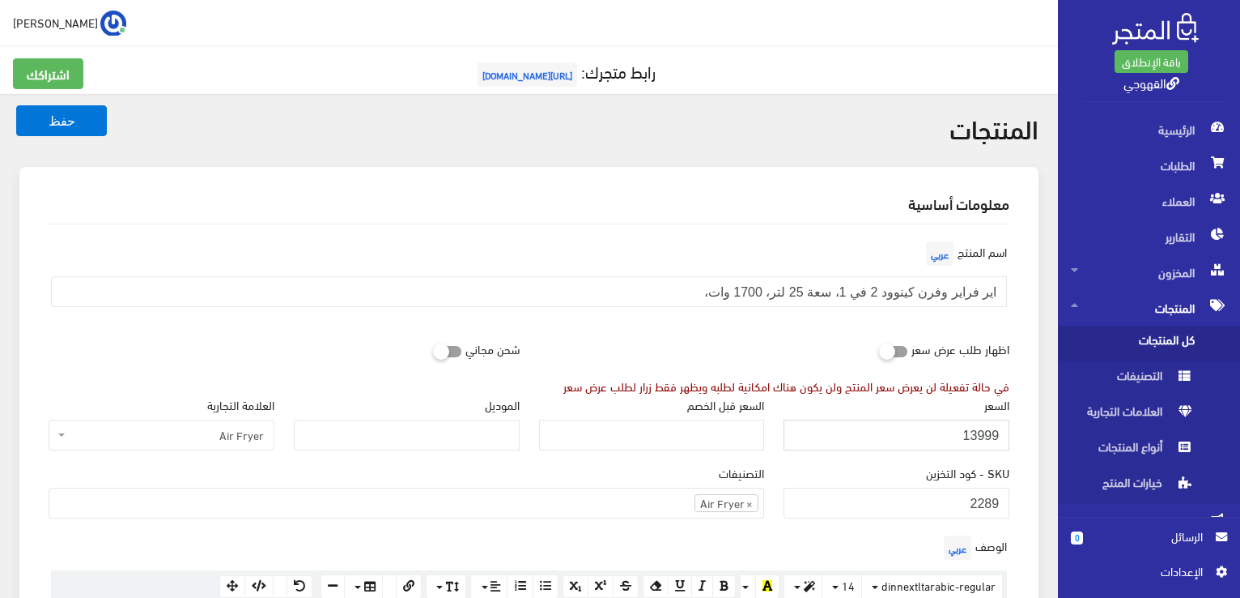
click at [16, 105] on button "حفظ" at bounding box center [61, 120] width 91 height 31
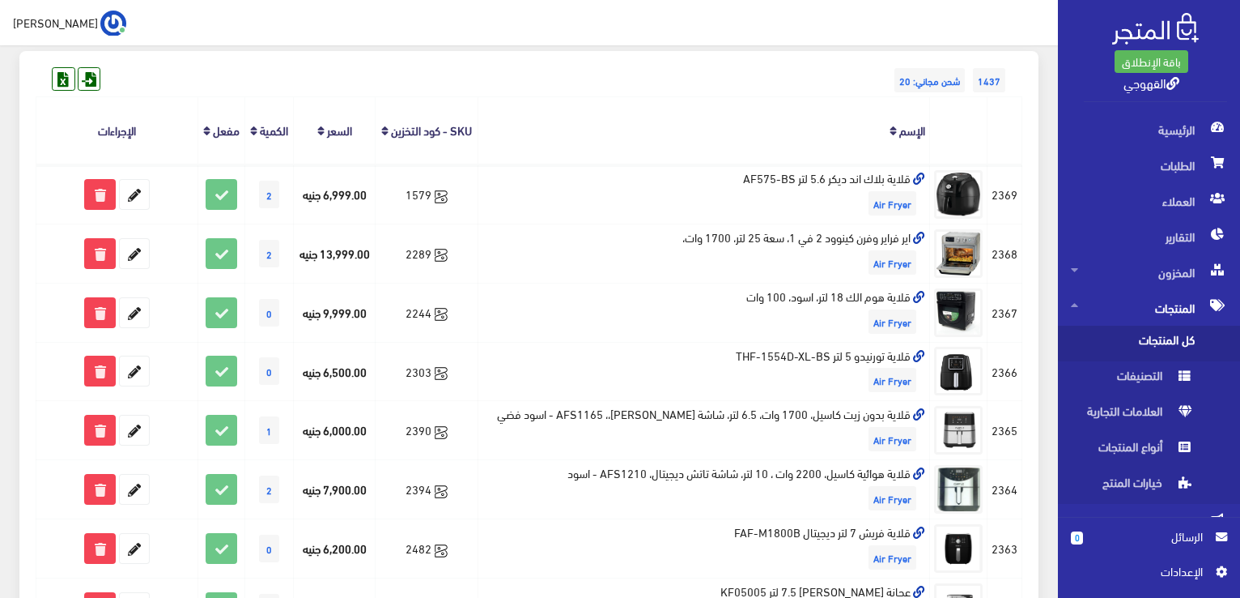
scroll to position [291, 0]
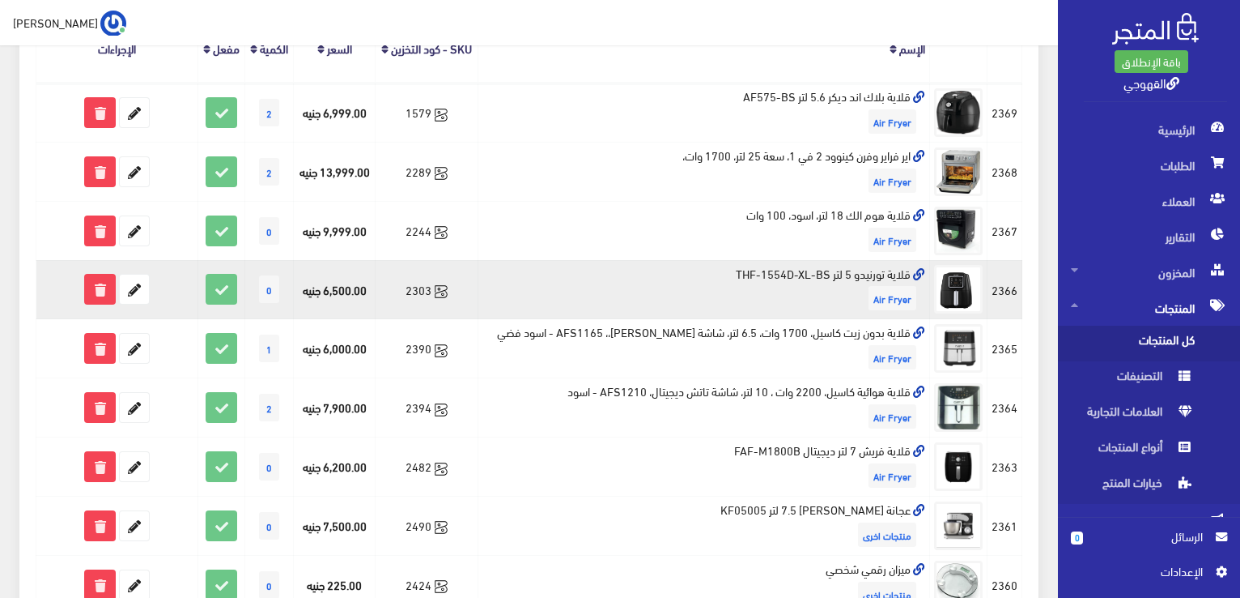
click at [786, 274] on td "قلاية تورنيدو 5 لتر THF-1554D-XL-BS Air Fryer" at bounding box center [705, 289] width 452 height 59
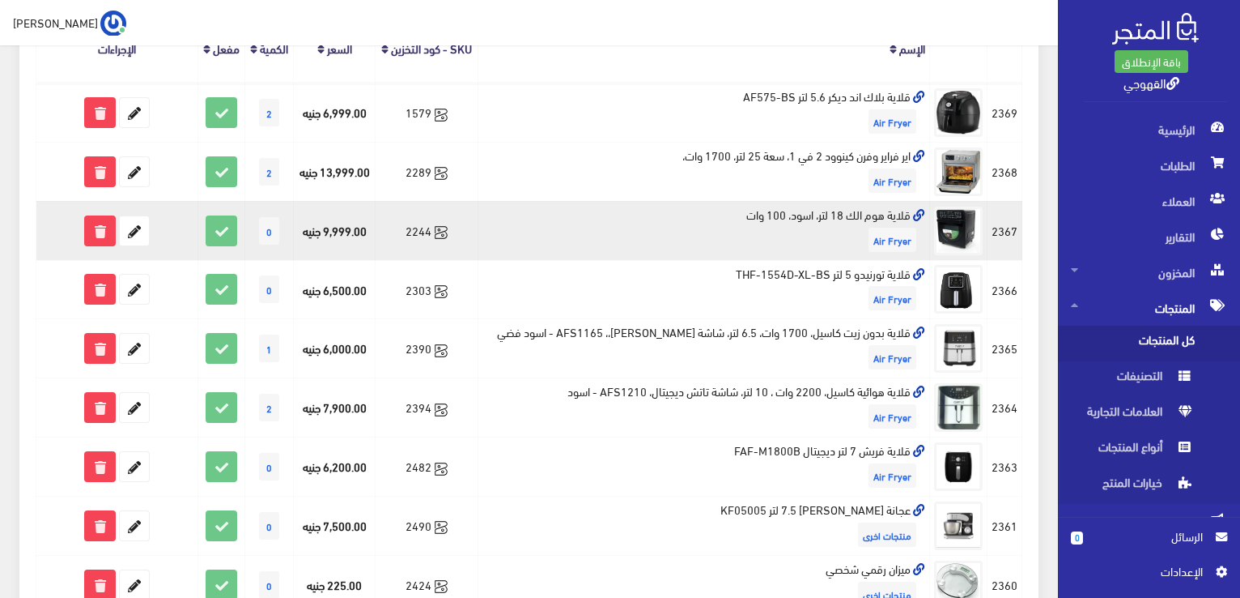
click at [804, 211] on td "قلاية هوم الك 18 لتر، اسود، 100 وات Air Fryer" at bounding box center [705, 230] width 452 height 59
copy td "قلاية هوم الك 18 لتر، اسود، 100 وات"
click at [143, 232] on icon at bounding box center [134, 230] width 29 height 29
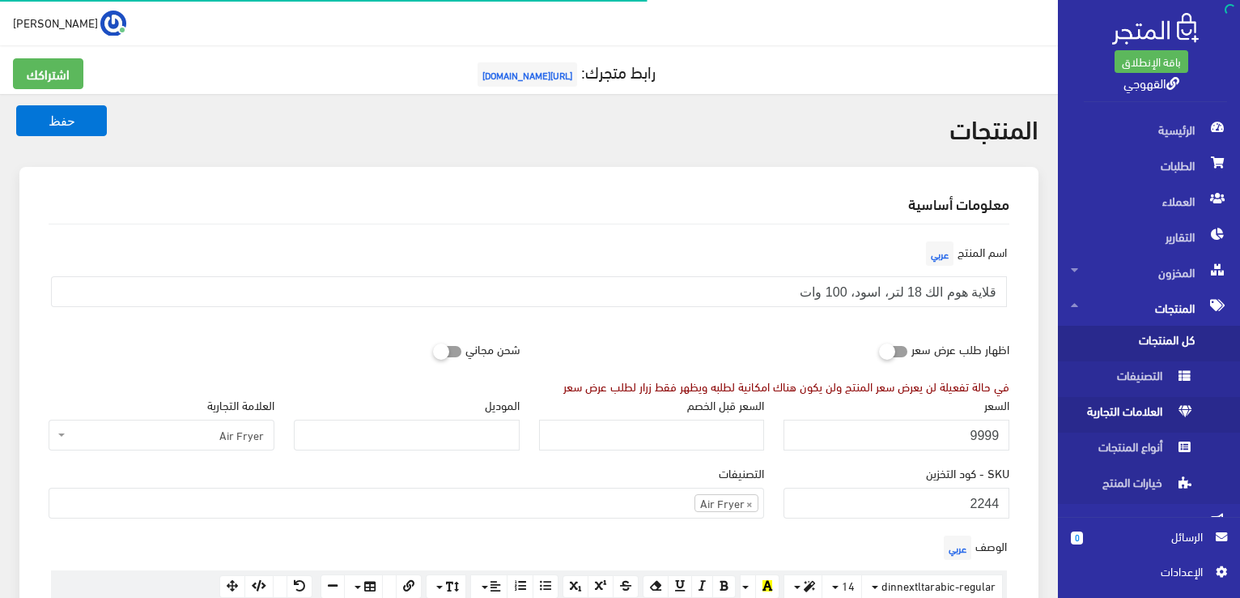
scroll to position [1032, 0]
drag, startPoint x: 992, startPoint y: 434, endPoint x: 977, endPoint y: 435, distance: 14.6
click at [977, 435] on input "9999" at bounding box center [897, 434] width 226 height 31
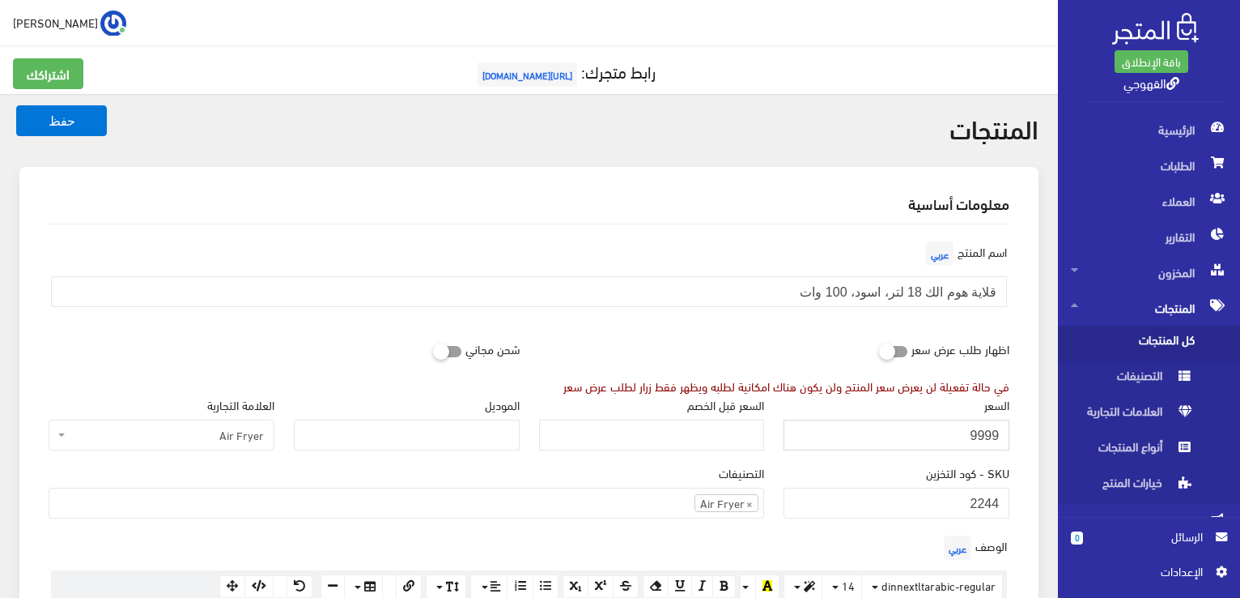
click at [977, 435] on input "9999" at bounding box center [897, 434] width 226 height 31
type input "9500"
click at [16, 105] on button "حفظ" at bounding box center [61, 120] width 91 height 31
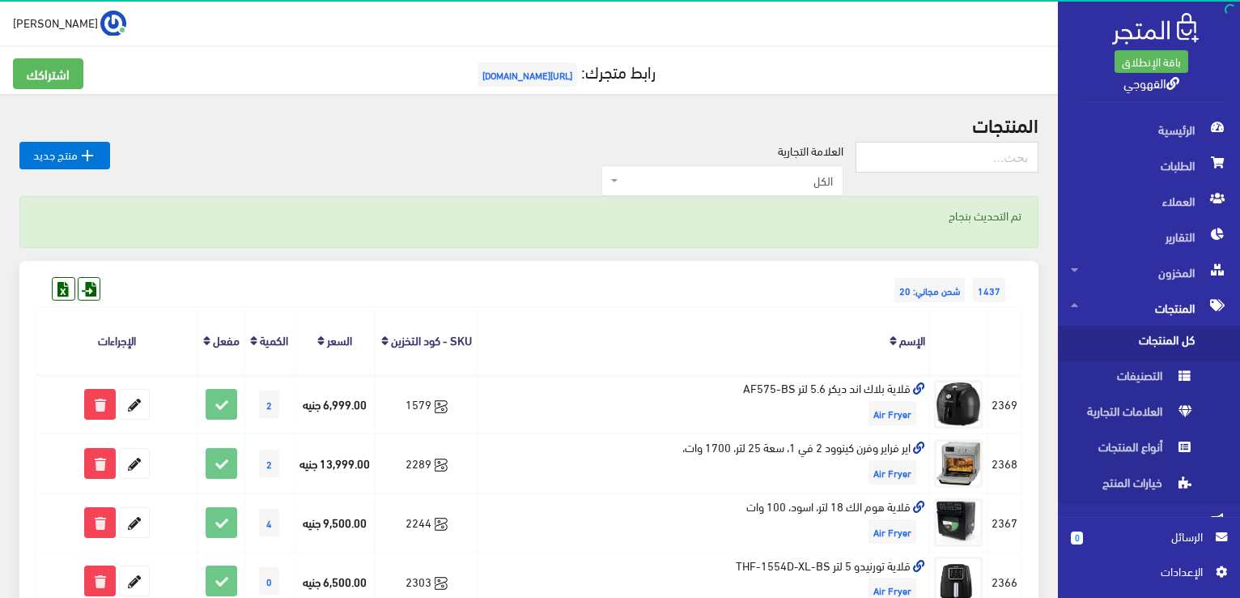
click at [663, 317] on th "الإسم" at bounding box center [705, 340] width 452 height 67
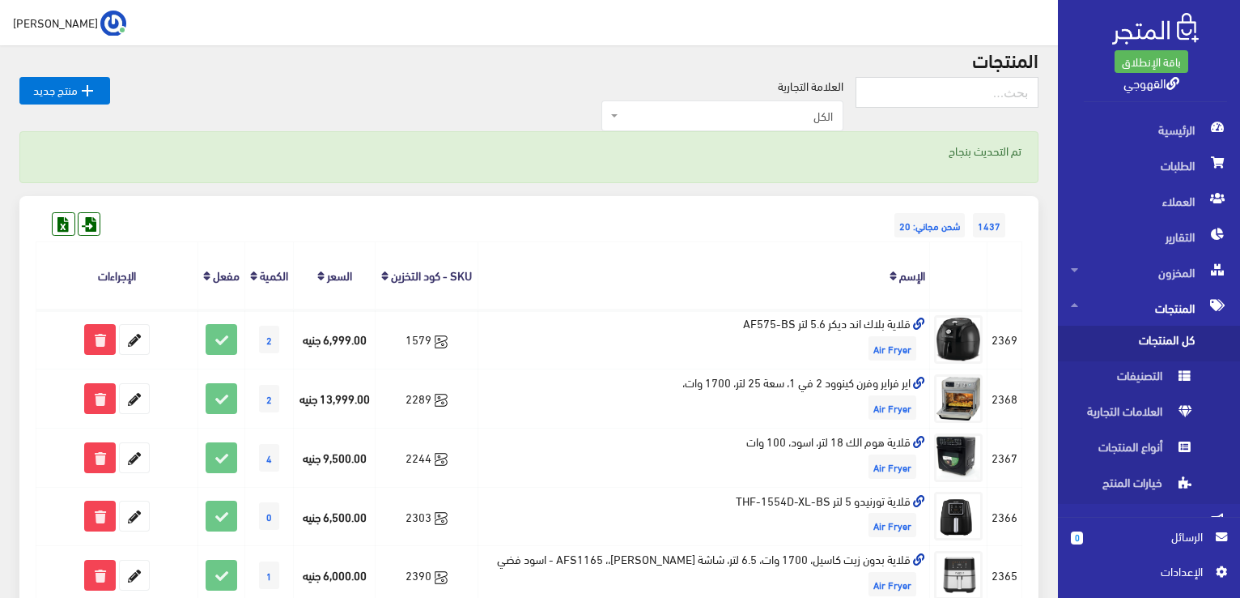
scroll to position [194, 0]
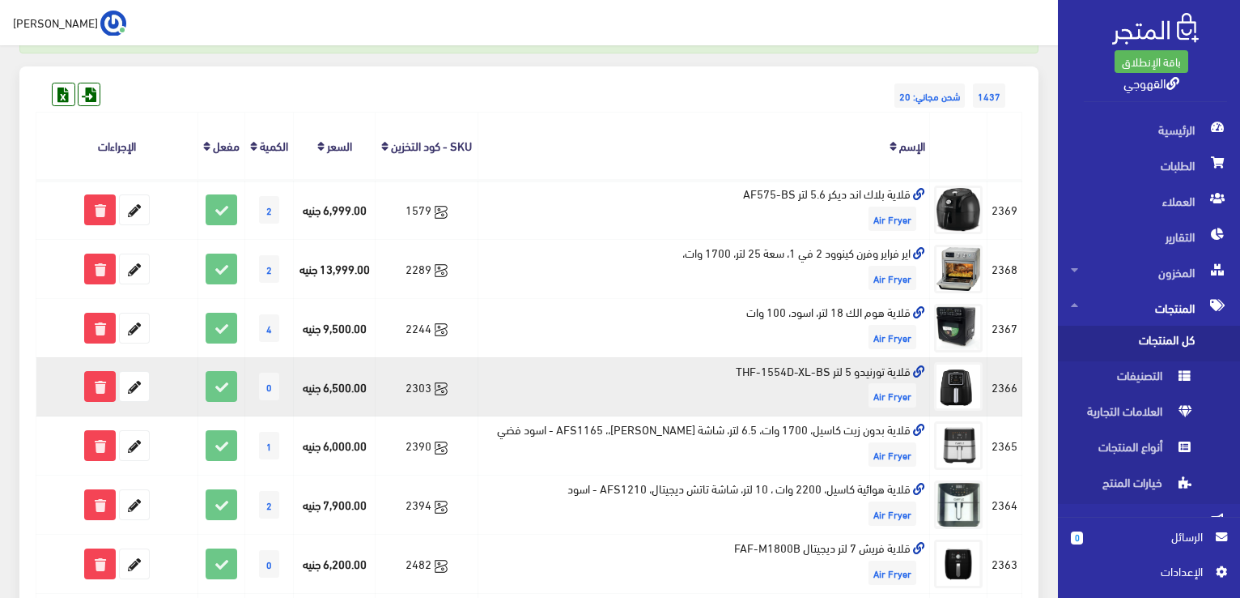
click at [764, 365] on td "قلاية تورنيدو 5 لتر THF-1554D-XL-BS Air Fryer" at bounding box center [705, 386] width 452 height 59
copy td "قلاية تورنيدو 5 لتر THF-1554D-XL-BS"
click at [141, 380] on icon at bounding box center [134, 386] width 29 height 29
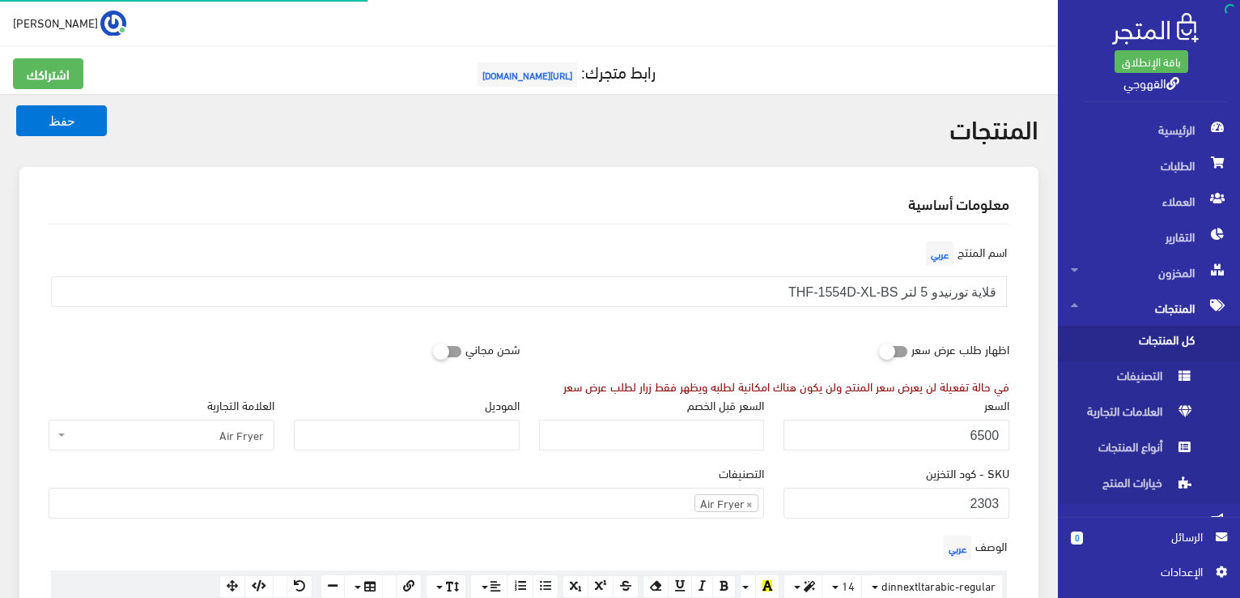
scroll to position [1029, 0]
click at [891, 439] on input "6500" at bounding box center [897, 434] width 226 height 31
type input "4500"
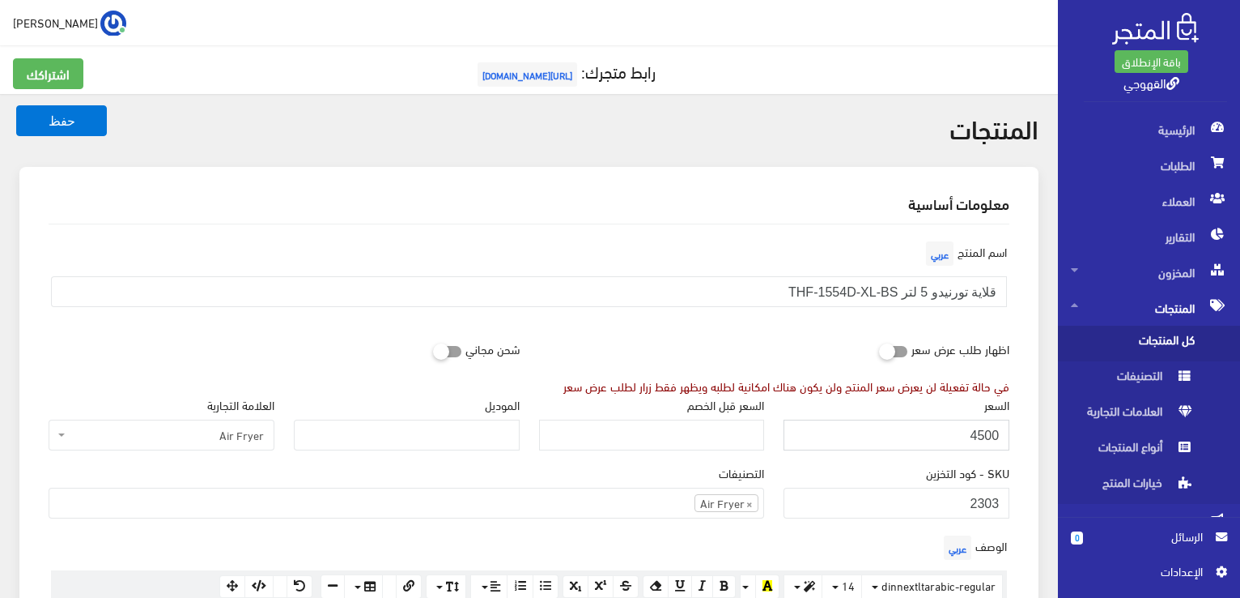
click at [16, 105] on button "حفظ" at bounding box center [61, 120] width 91 height 31
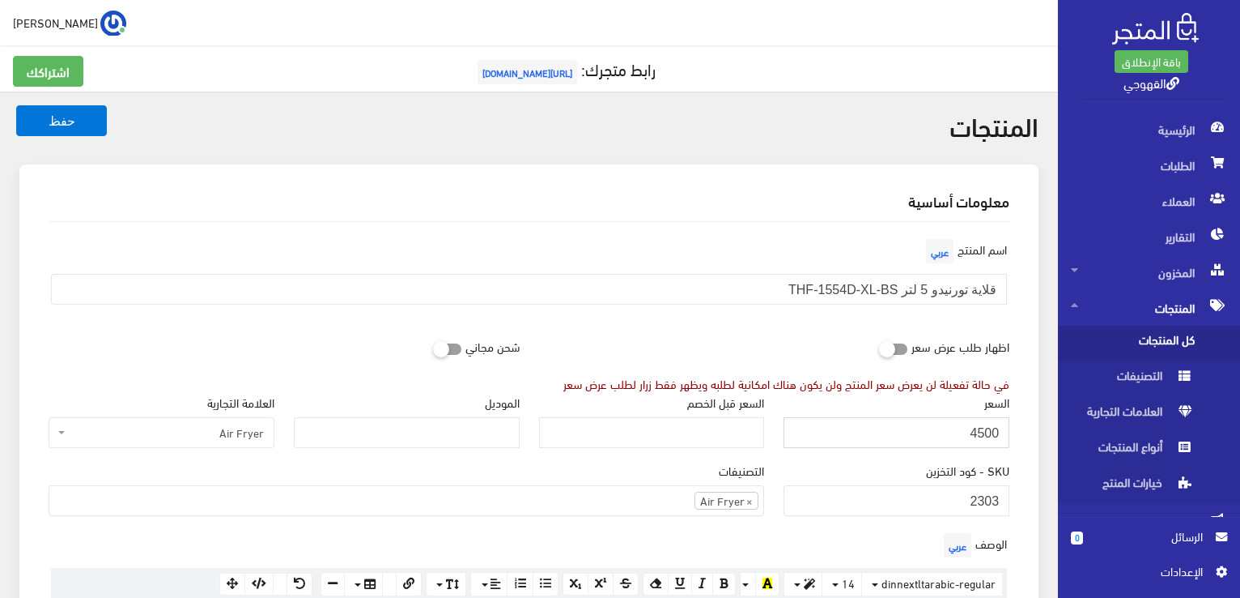
scroll to position [0, 0]
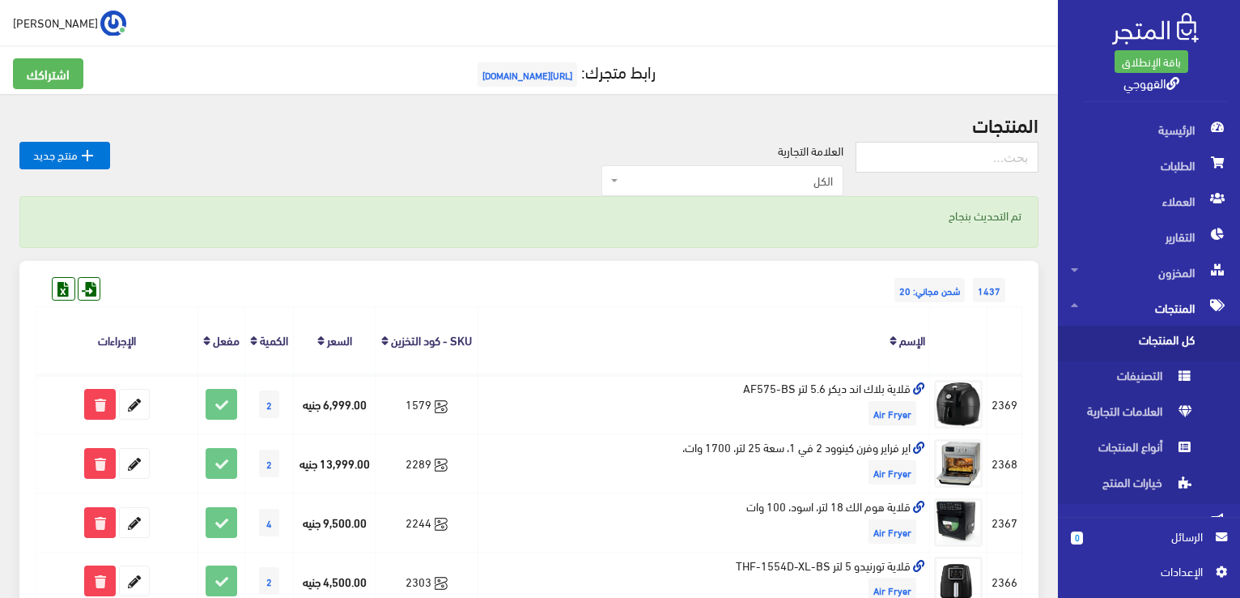
click at [810, 285] on div "1437 شحن مجاني: 20" at bounding box center [529, 274] width 987 height 26
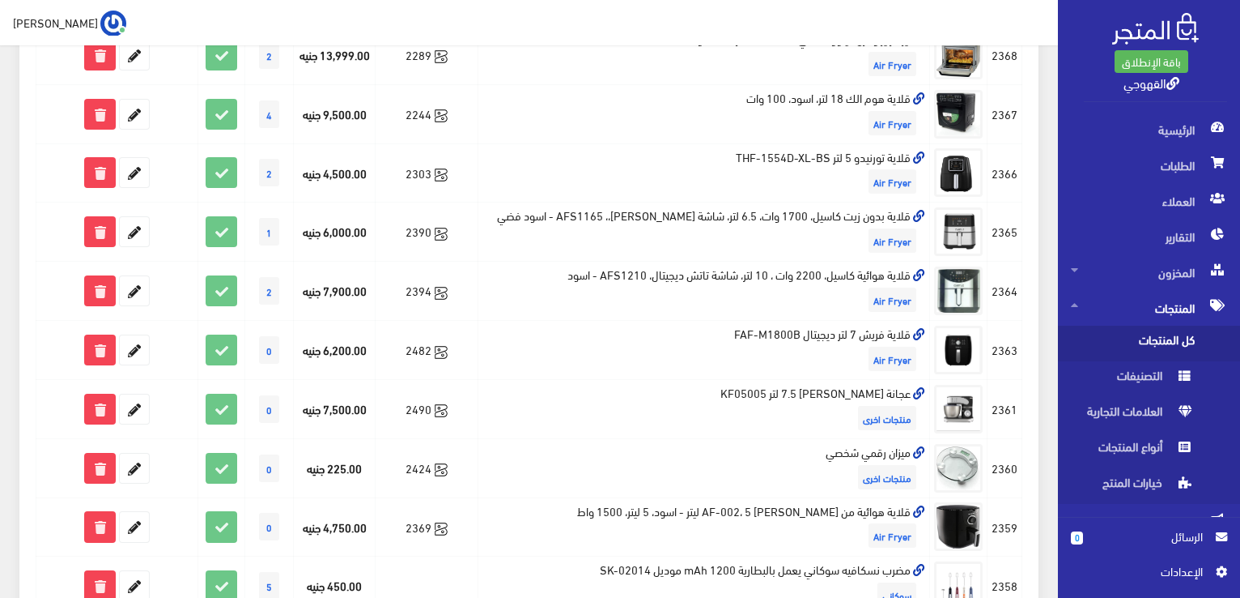
scroll to position [389, 0]
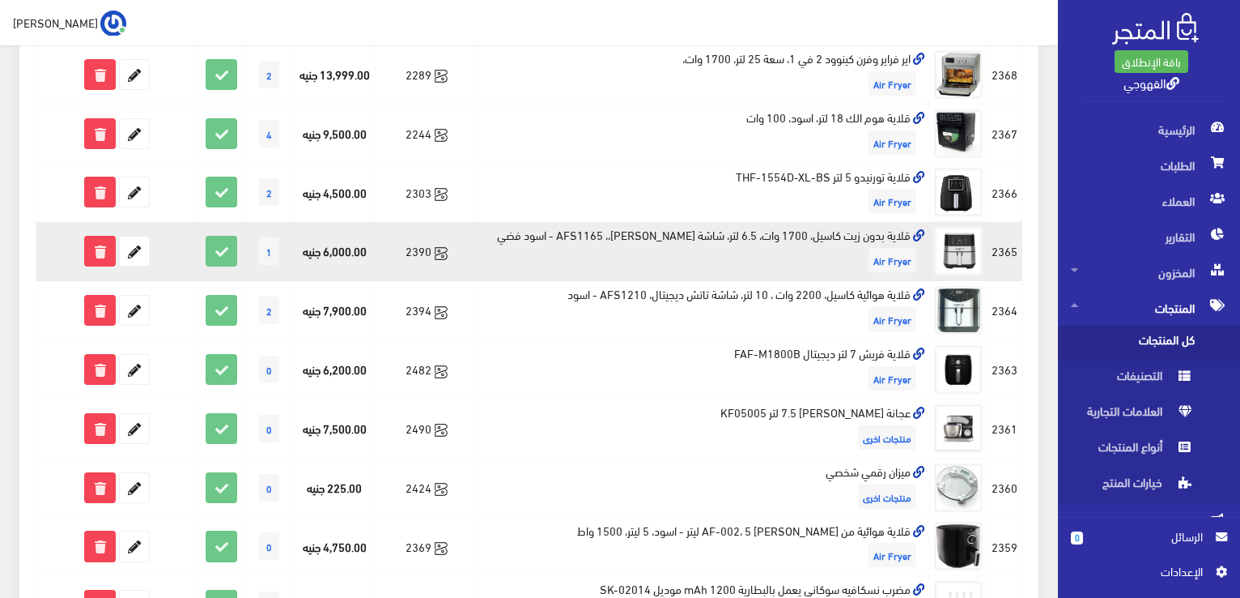
click at [868, 233] on td "قلاية بدون زيت كاسيل، 1700 وات، 6.5 لتر، شاشة [PERSON_NAME]،، AFS1165 - اسود فض…" at bounding box center [705, 251] width 452 height 59
click at [868, 233] on td "قلاية بدون زيت كاسيل، 1700 وات، 6.5 لتر، شاشة تاتش ديجيتال،، AFS1165 - اسود فضي…" at bounding box center [705, 251] width 452 height 59
copy td "قلاية بدون زيت كاسيل، 1700 وات، 6.5 لتر، شاشة تاتش ديجيتال،، AFS1165 - اسود فضي"
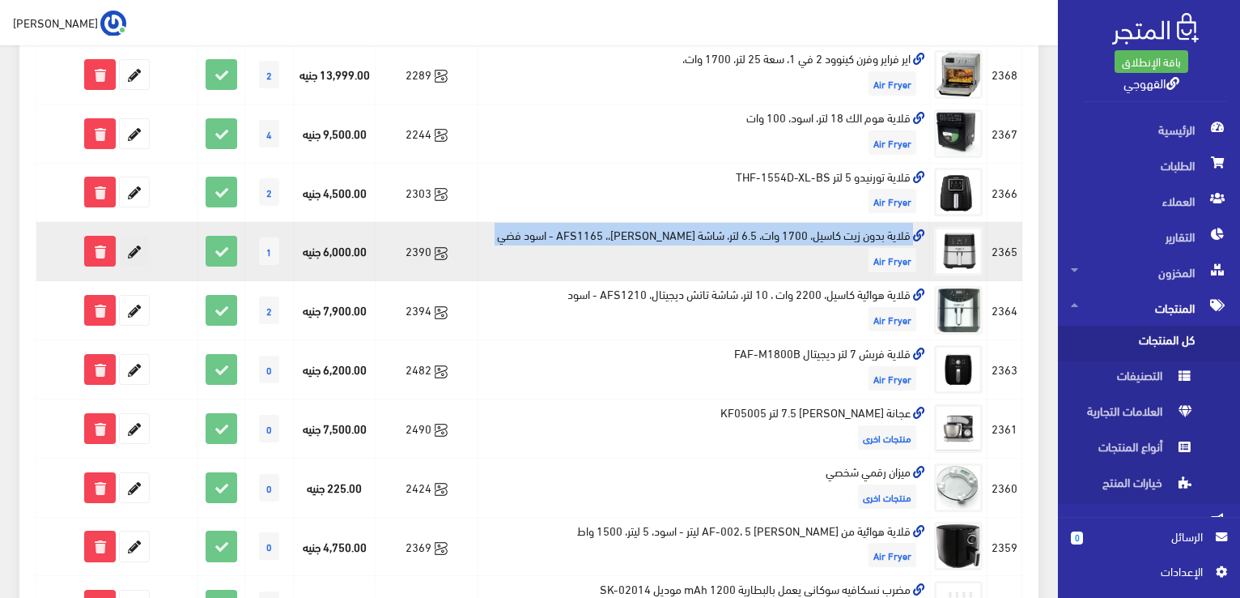
click at [143, 257] on icon at bounding box center [134, 250] width 29 height 29
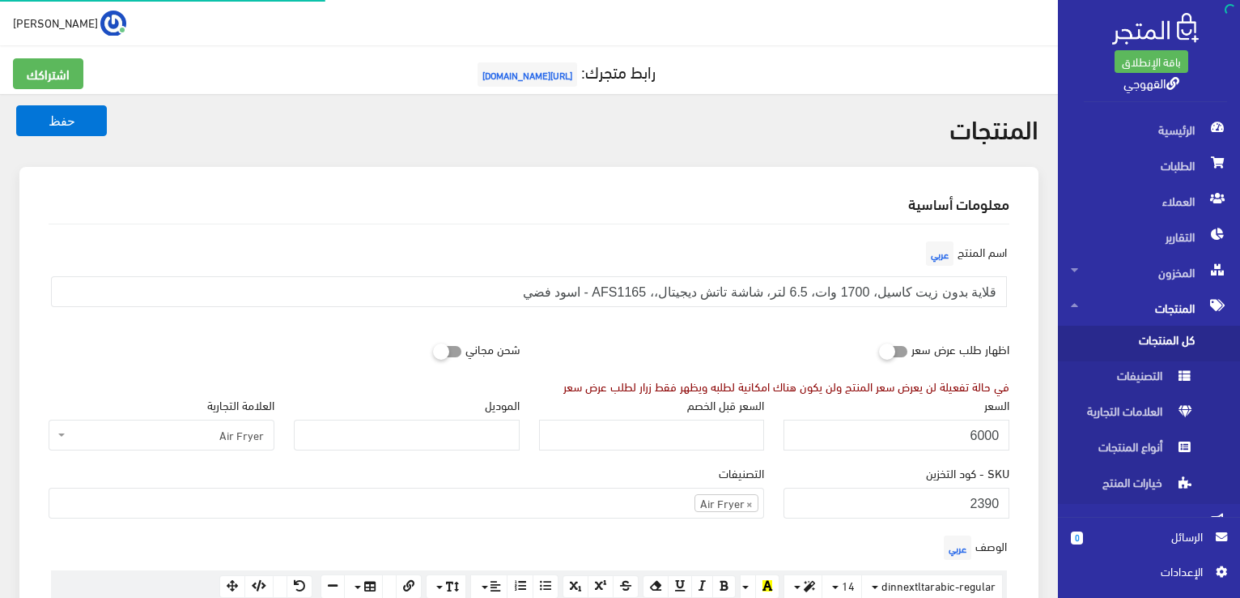
scroll to position [1029, 0]
click at [971, 435] on input "6000" at bounding box center [897, 434] width 226 height 31
type input "6500"
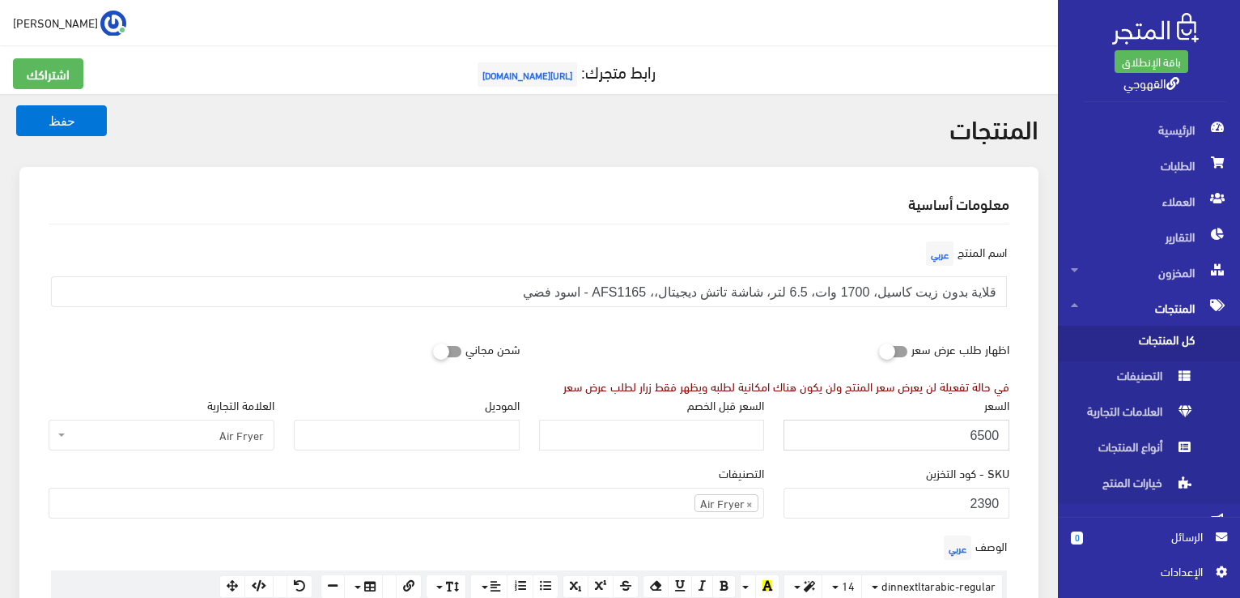
click at [16, 105] on button "حفظ" at bounding box center [61, 120] width 91 height 31
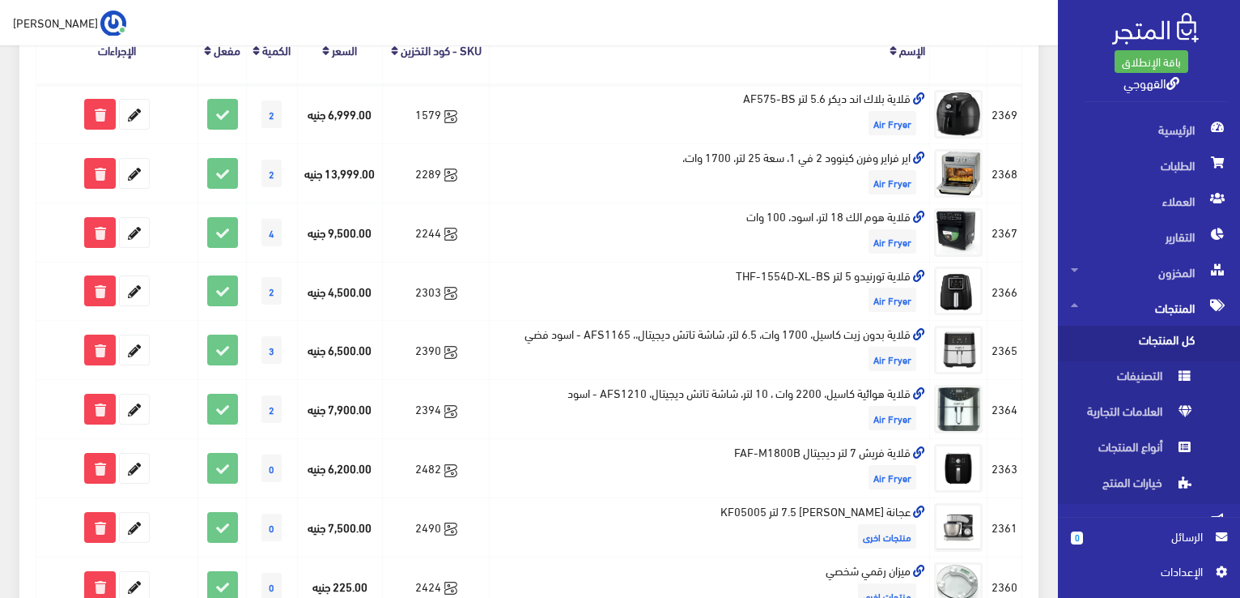
scroll to position [291, 0]
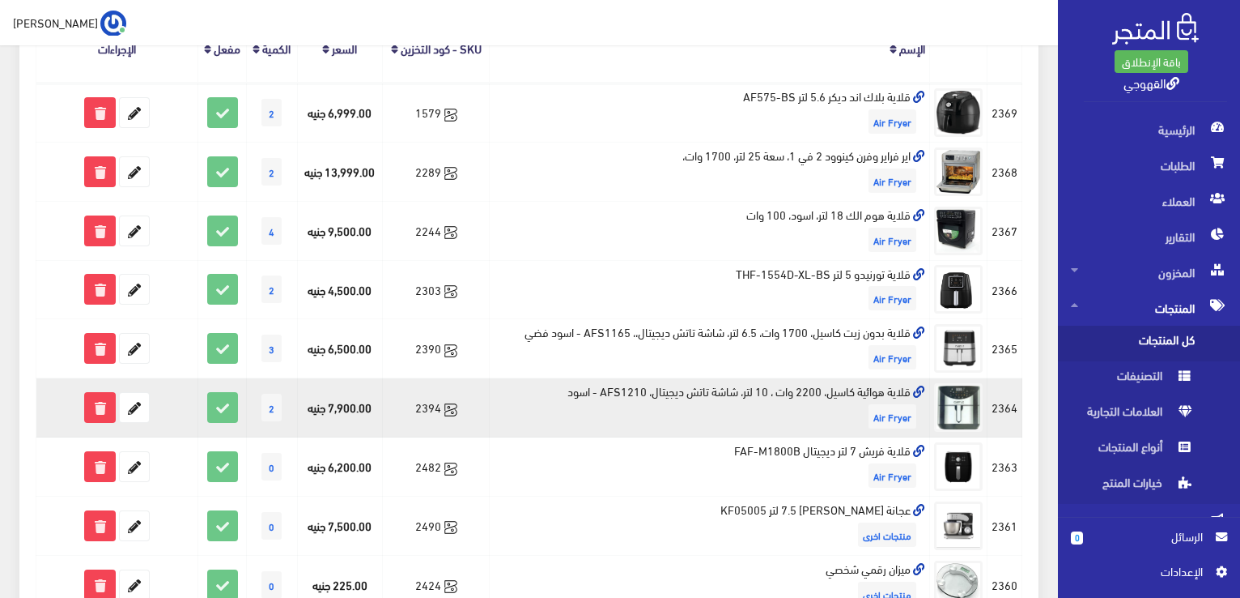
click at [704, 389] on td "قلاية هوائية كاسيل، 2200 وات ، 10 لتر، شاشة تاتش ديجيتال، AFS1210 - اسود Air Fr…" at bounding box center [710, 407] width 440 height 59
copy td "قلاية هوائية كاسيل، 2200 وات ، 10 لتر، شاشة تاتش ديجيتال، AFS1210 - اسود"
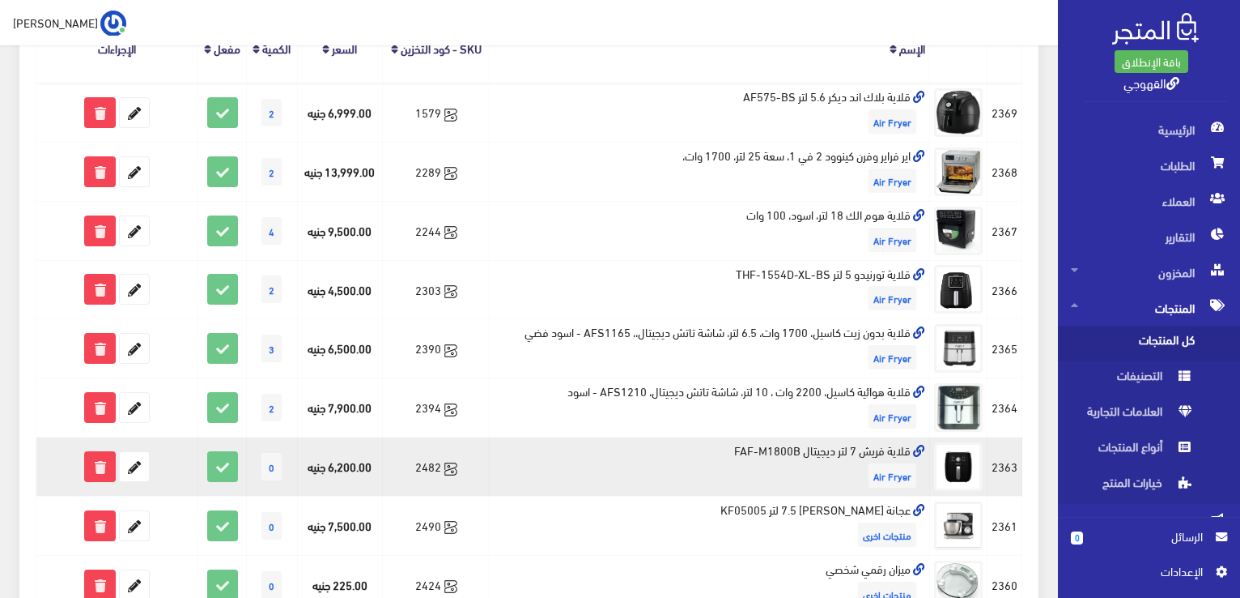
click at [781, 445] on td "قلاية فريش 7 لتر ديجيتال FAF-M1800B Air Fryer" at bounding box center [710, 466] width 440 height 59
copy td "قلاية فريش 7 لتر ديجيتال FAF-M1800B"
click at [148, 469] on icon at bounding box center [134, 466] width 29 height 29
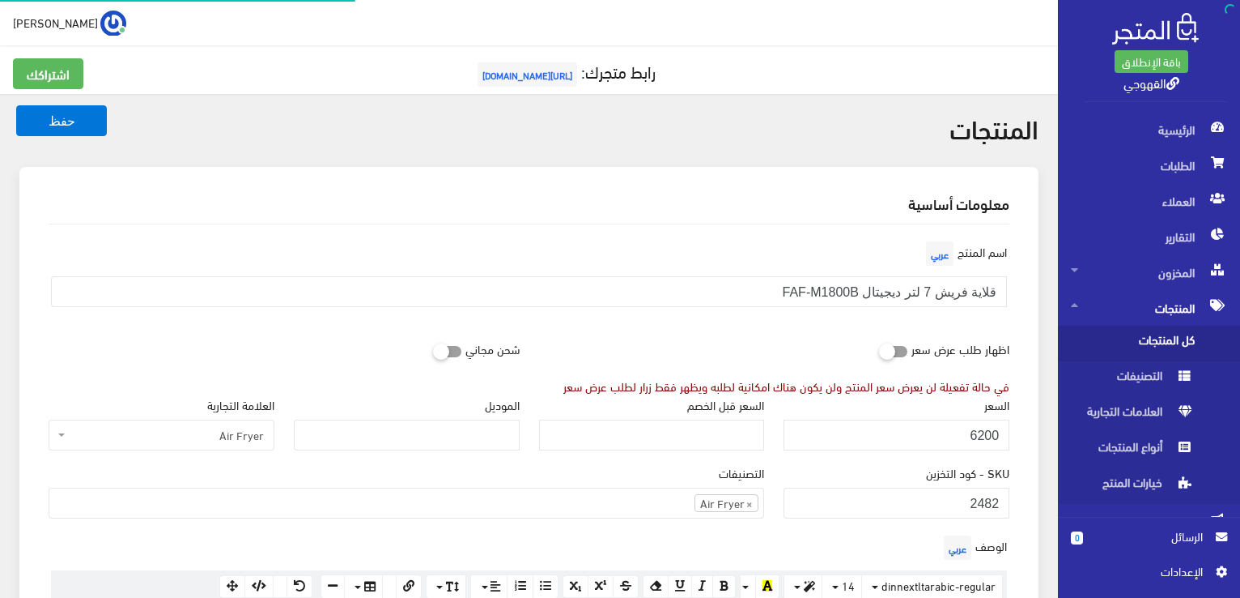
scroll to position [1032, 0]
click at [993, 425] on input "6200" at bounding box center [897, 434] width 226 height 31
type input "5000"
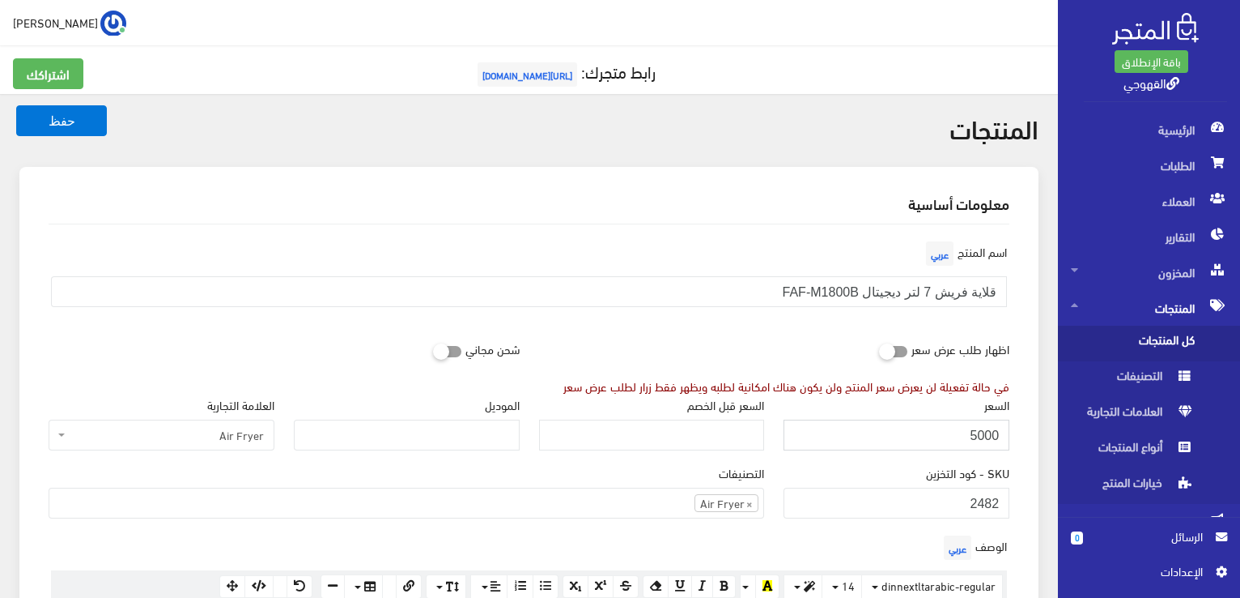
click at [16, 105] on button "حفظ" at bounding box center [61, 120] width 91 height 31
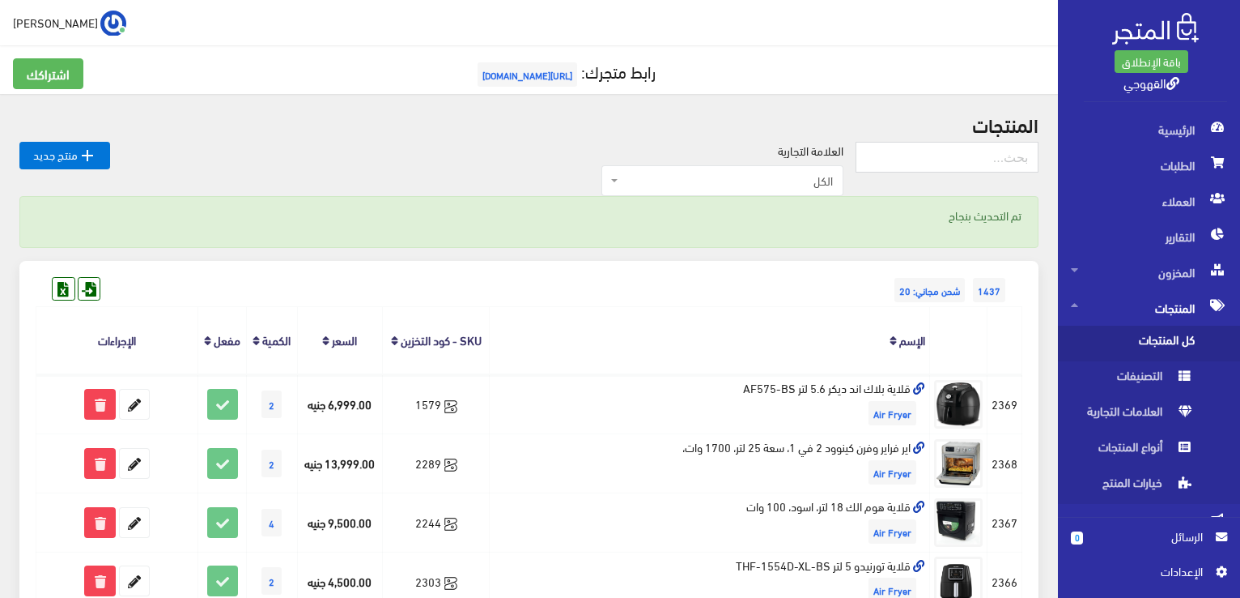
click at [838, 307] on th "الإسم" at bounding box center [710, 340] width 440 height 67
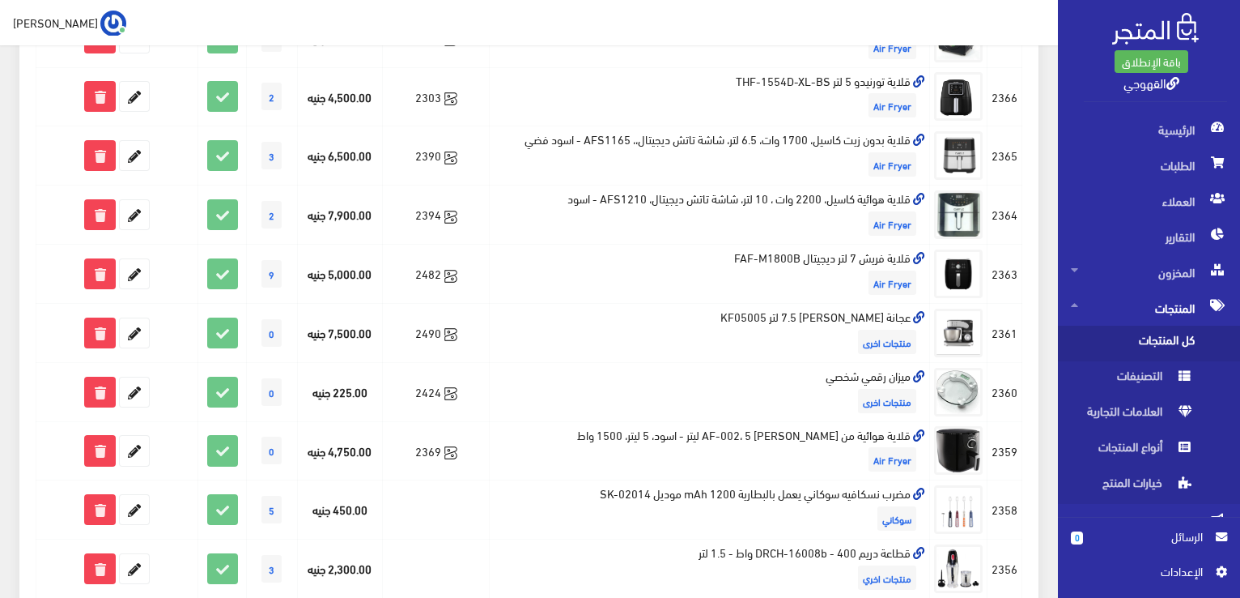
scroll to position [486, 0]
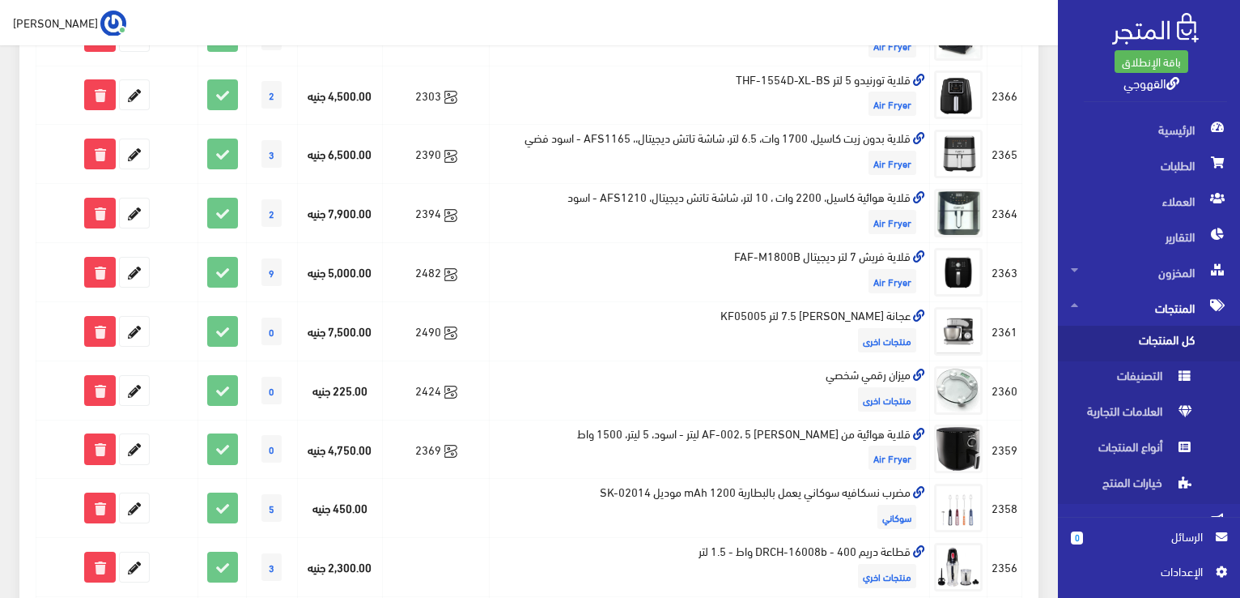
click at [838, 307] on td "عجانة سوكاني 7.5 لتر KF05005 منتجات اخرى" at bounding box center [710, 330] width 440 height 59
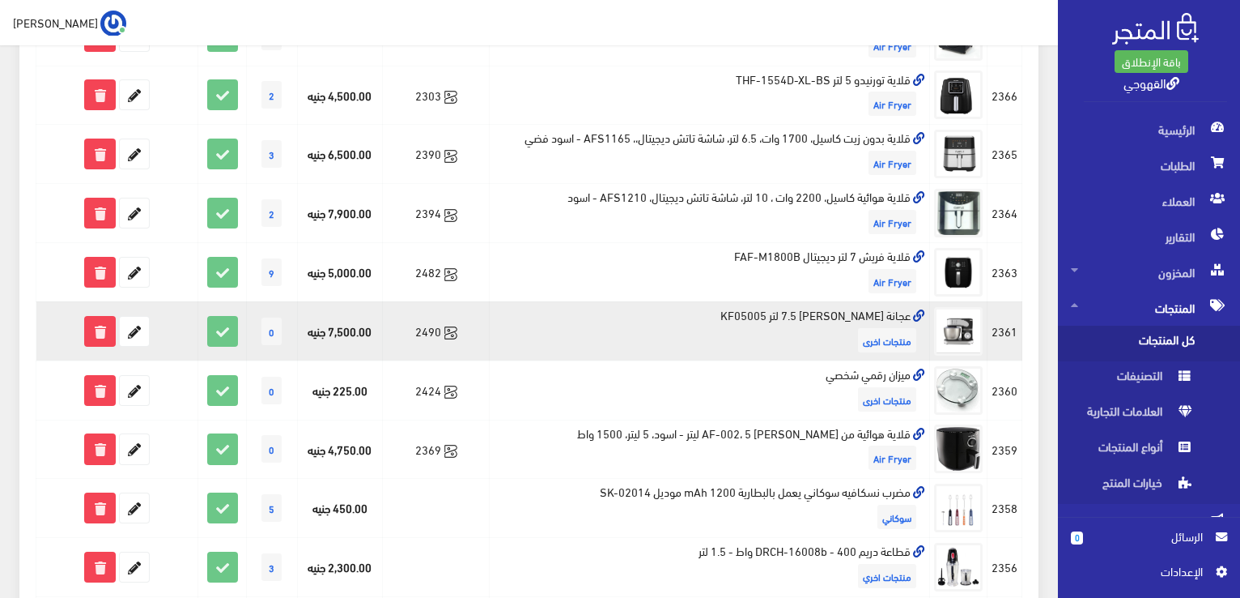
click at [838, 307] on td "عجانة سوكاني 7.5 لتر KF05005 منتجات اخرى" at bounding box center [710, 330] width 440 height 59
copy td "عجانة [PERSON_NAME] 7.5 لتر KF05005"
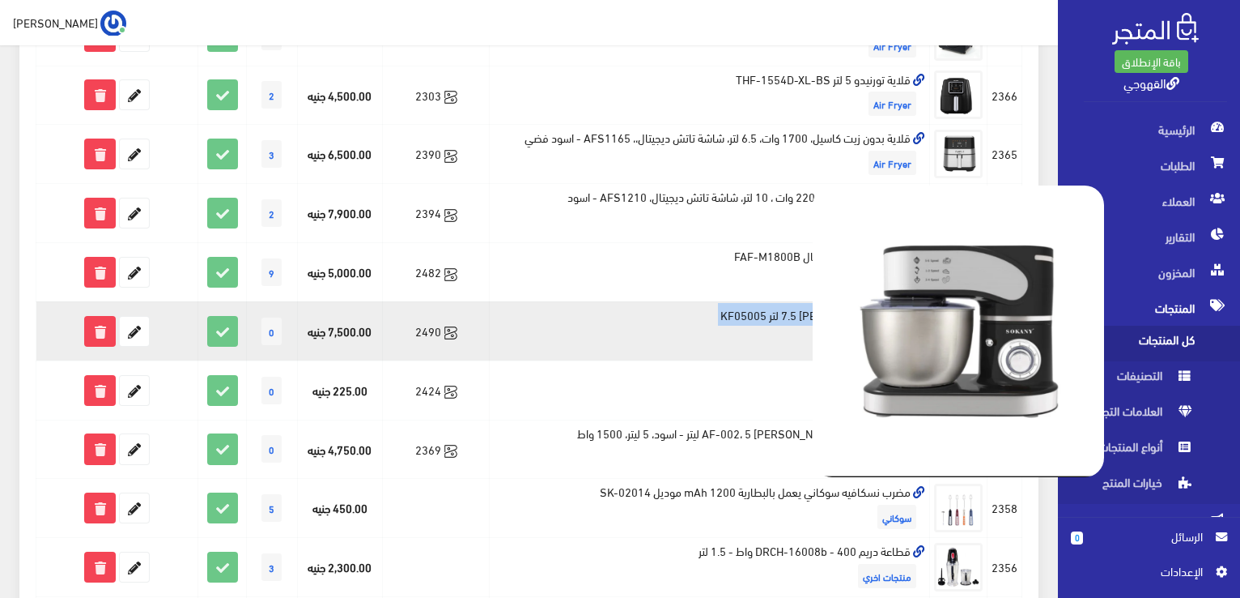
click at [985, 352] on img at bounding box center [958, 330] width 291 height 291
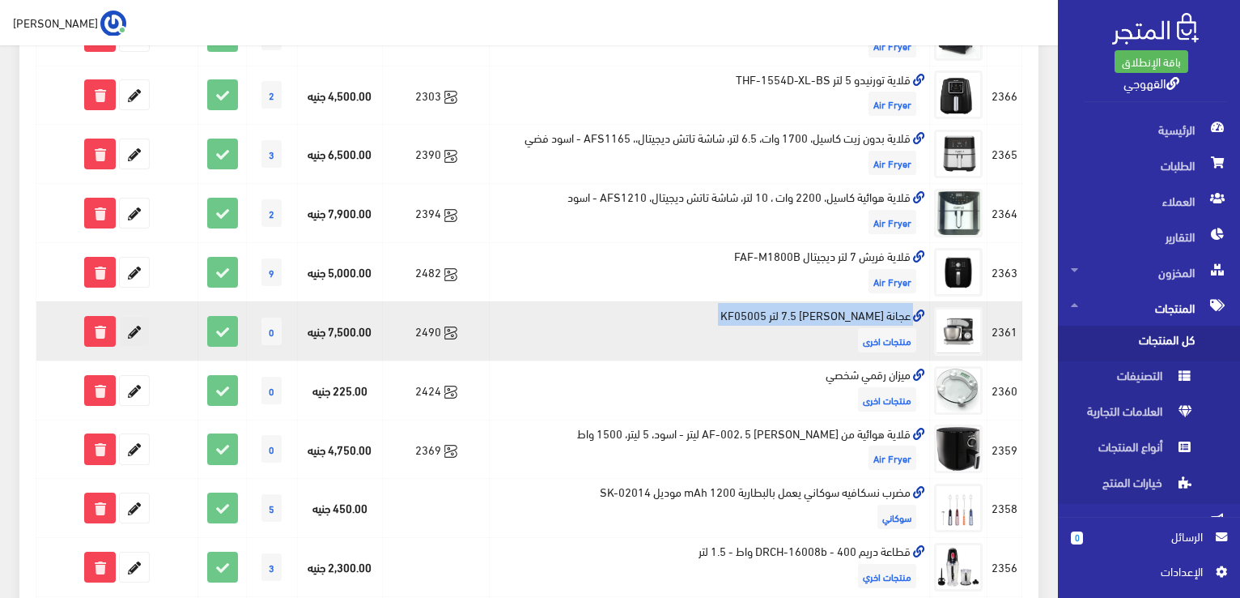
click at [138, 327] on icon at bounding box center [134, 331] width 29 height 29
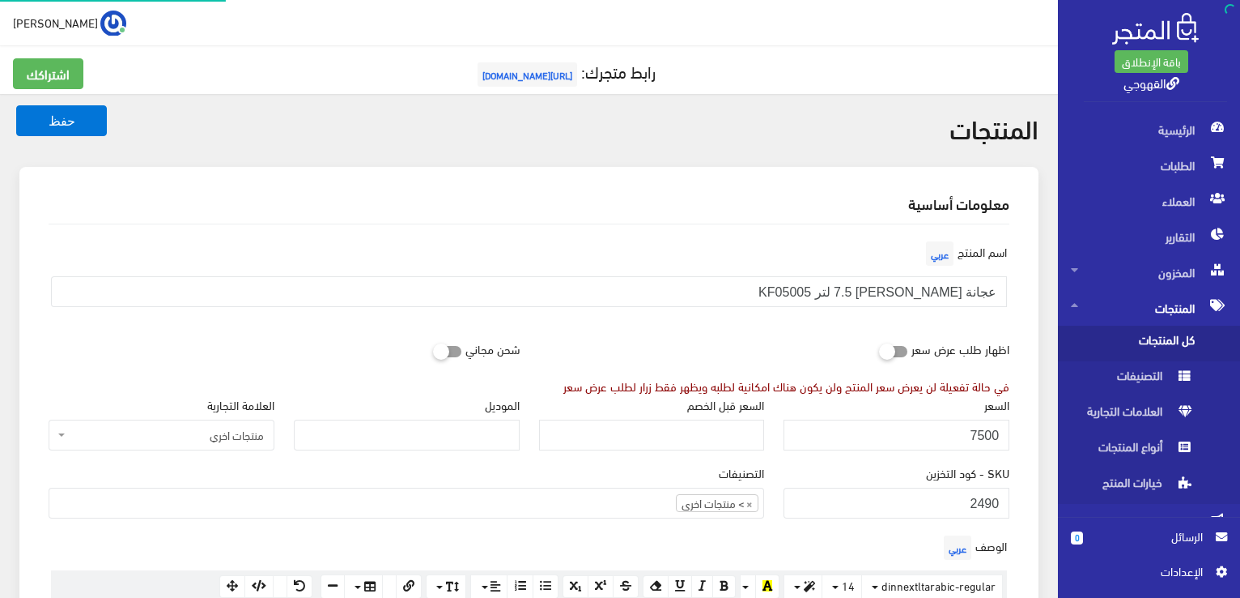
scroll to position [1110, 0]
click at [965, 428] on input "7500" at bounding box center [897, 434] width 226 height 31
type input "6500"
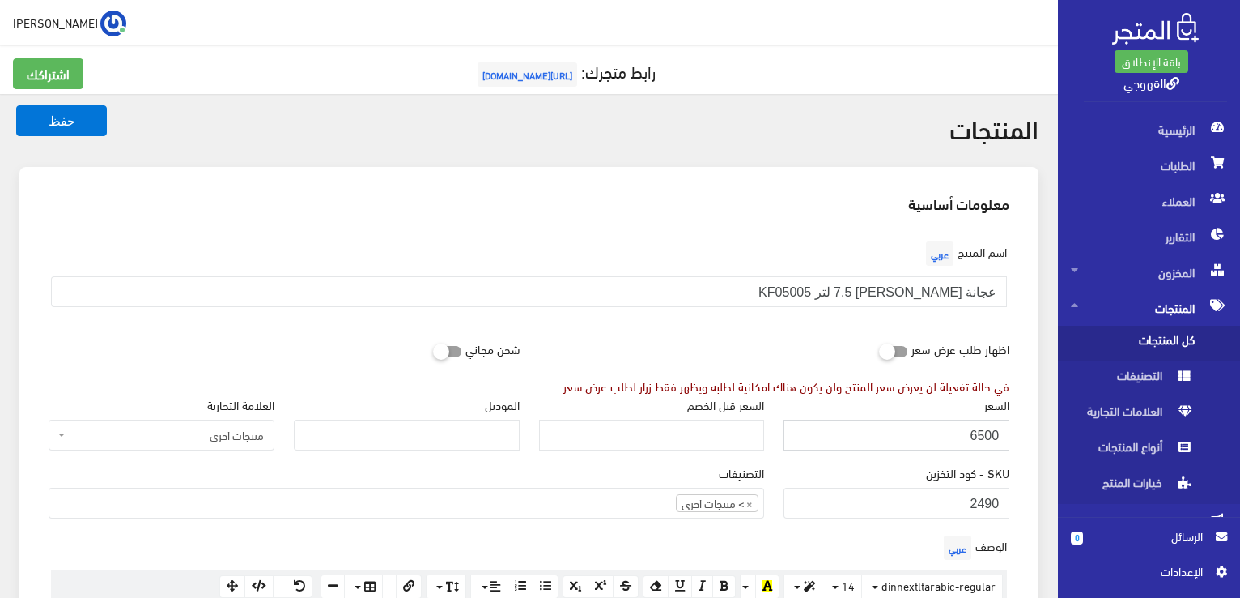
click at [16, 105] on button "حفظ" at bounding box center [61, 120] width 91 height 31
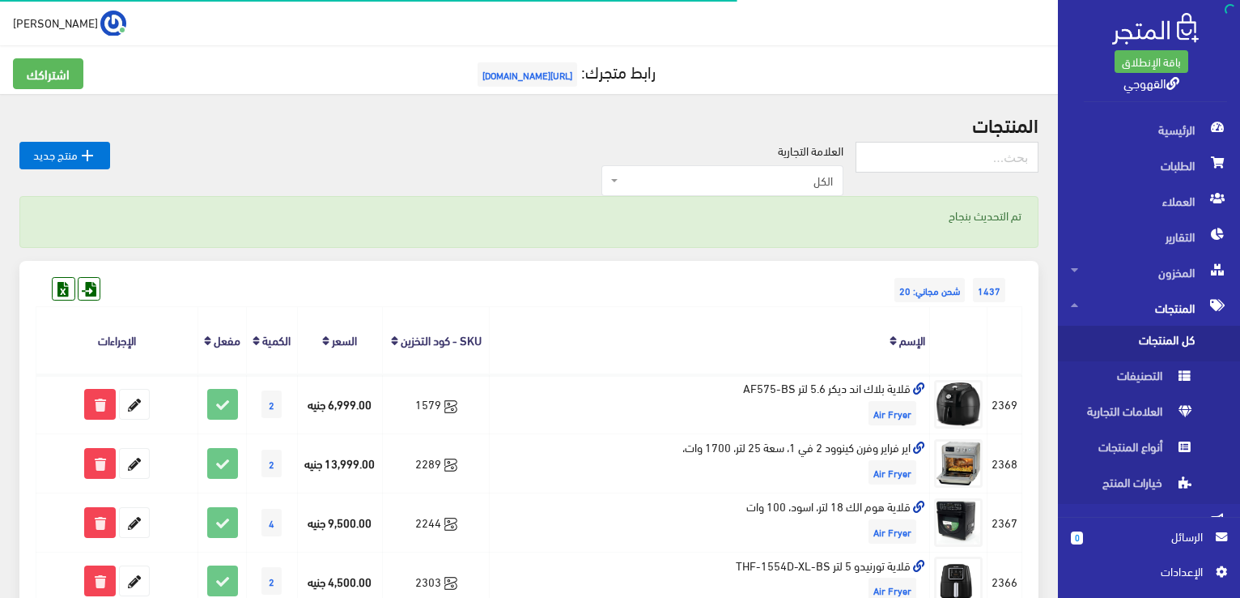
click at [756, 261] on div "1437 شحن مجاني: 20" at bounding box center [529, 274] width 987 height 26
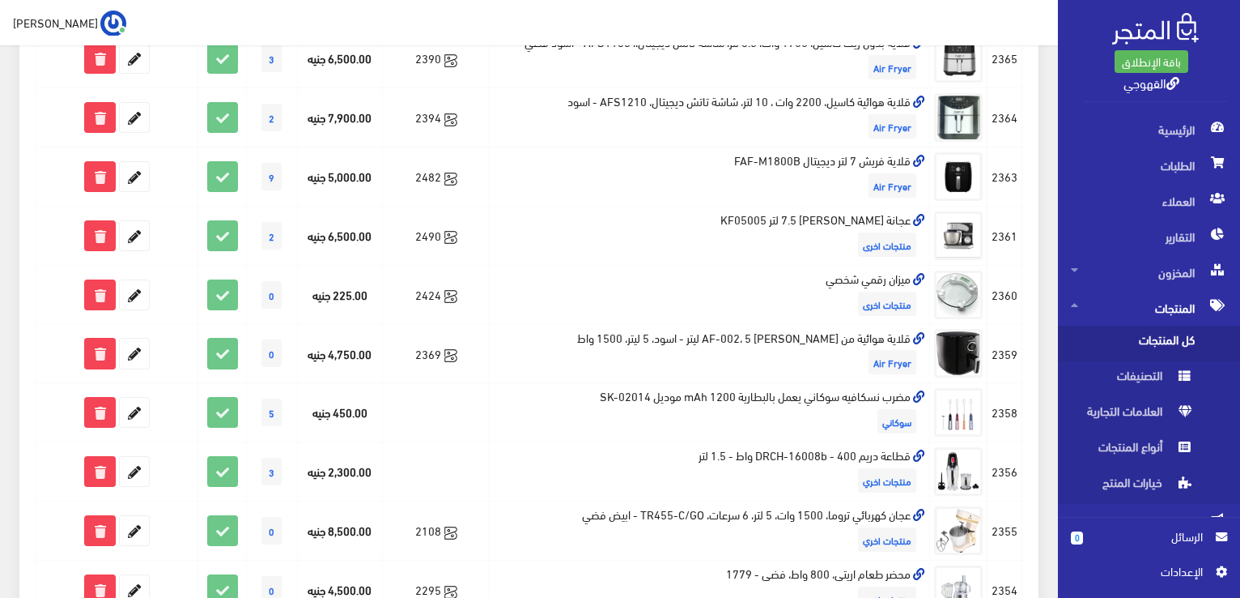
scroll to position [583, 0]
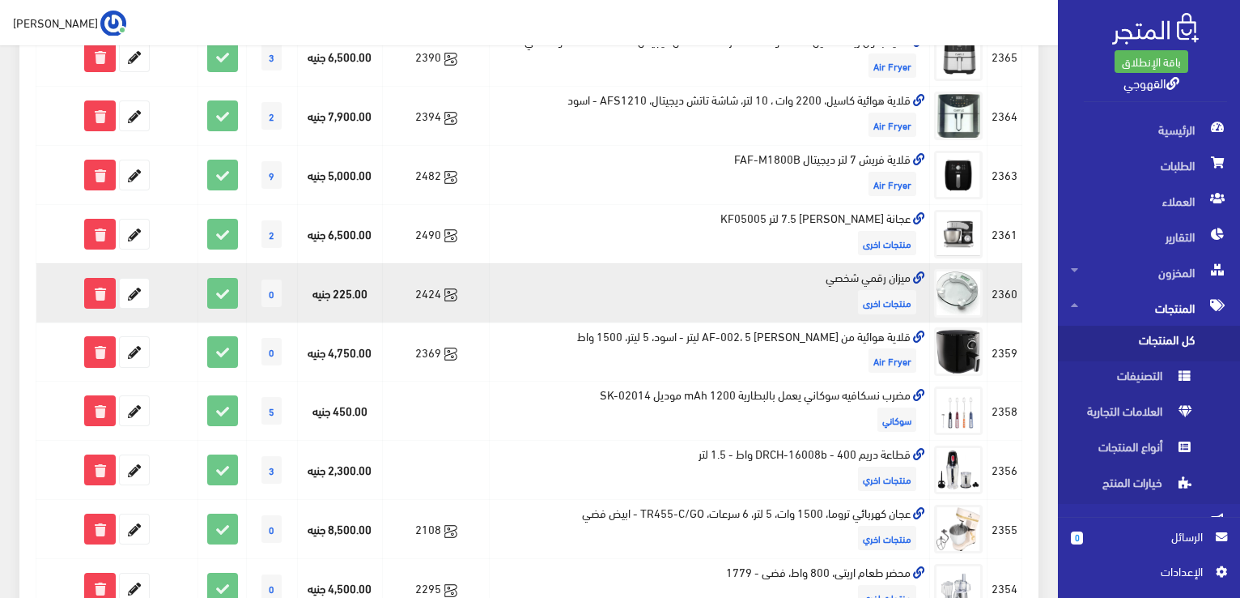
click at [848, 271] on td "ميزان رقمي شخصي منتجات اخرى" at bounding box center [710, 292] width 440 height 59
copy td "ميزان رقمي شخصي"
click at [137, 299] on icon at bounding box center [134, 293] width 29 height 29
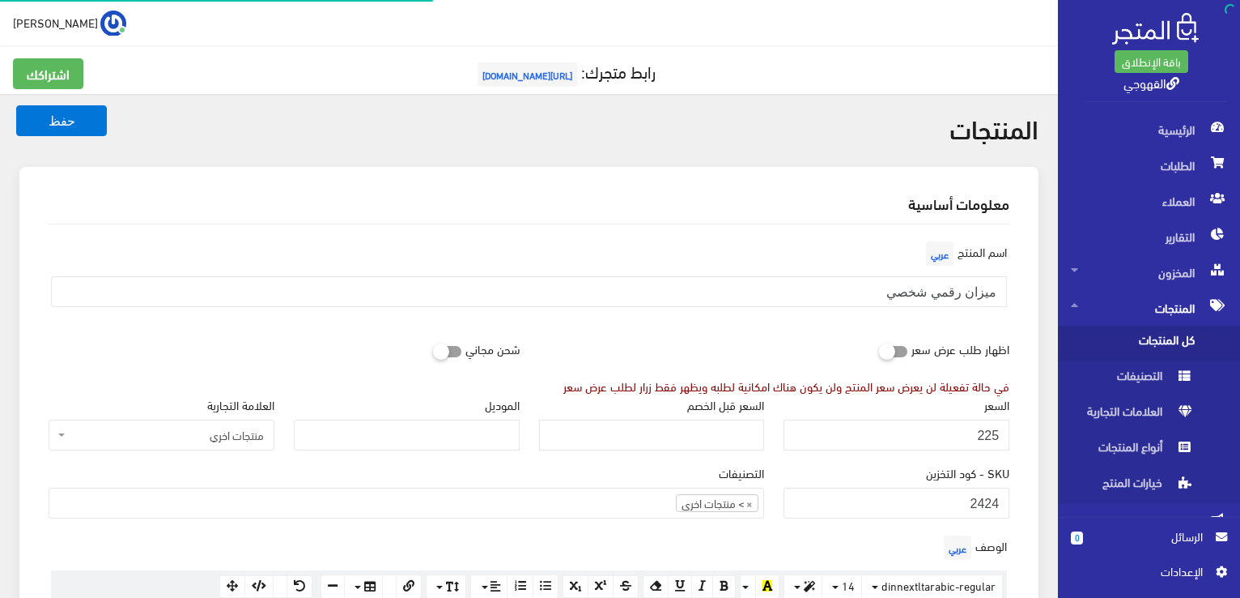
scroll to position [1107, 0]
click at [920, 423] on input "225" at bounding box center [897, 434] width 226 height 31
type input "299"
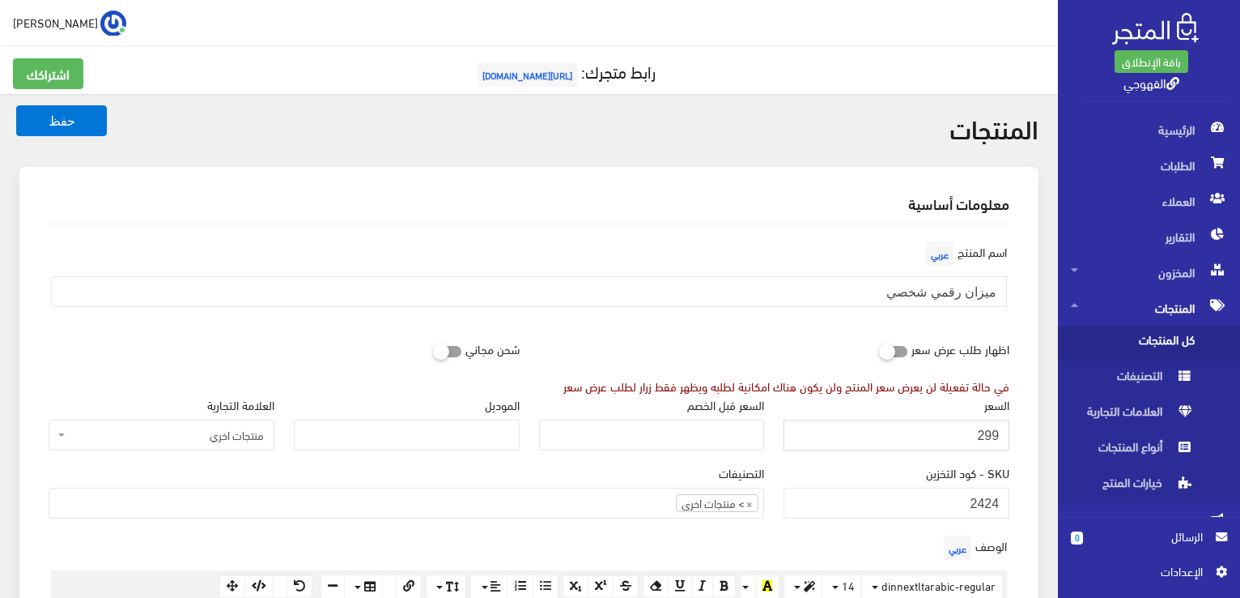
click at [16, 105] on button "حفظ" at bounding box center [61, 120] width 91 height 31
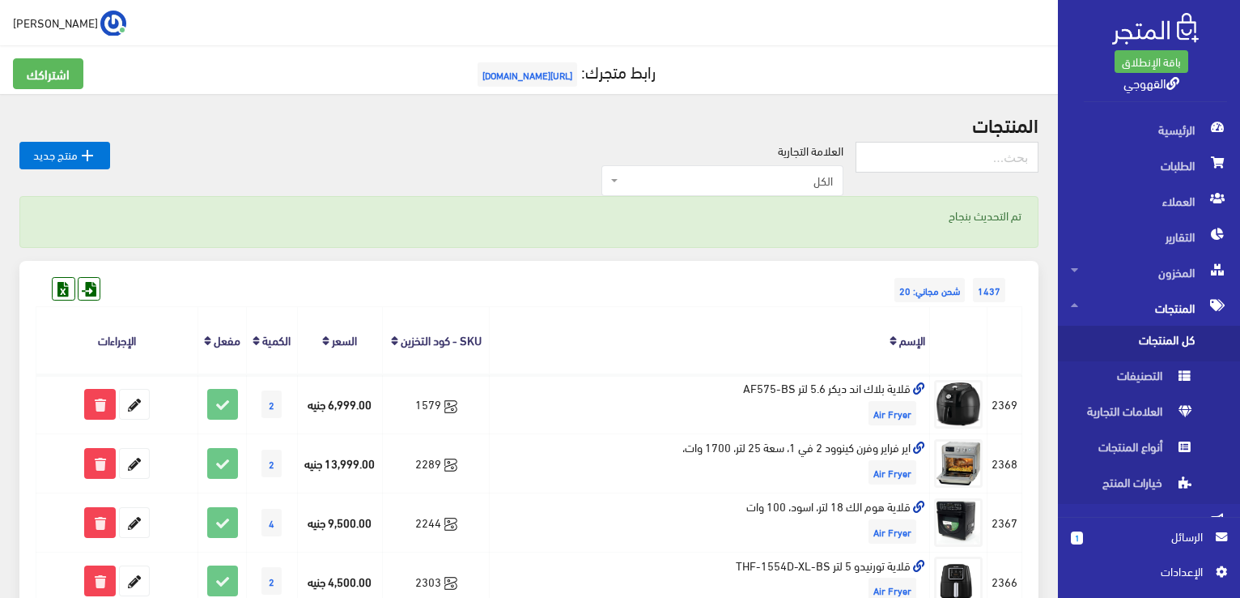
click at [804, 273] on div "1437 شحن مجاني: 20" at bounding box center [529, 274] width 987 height 26
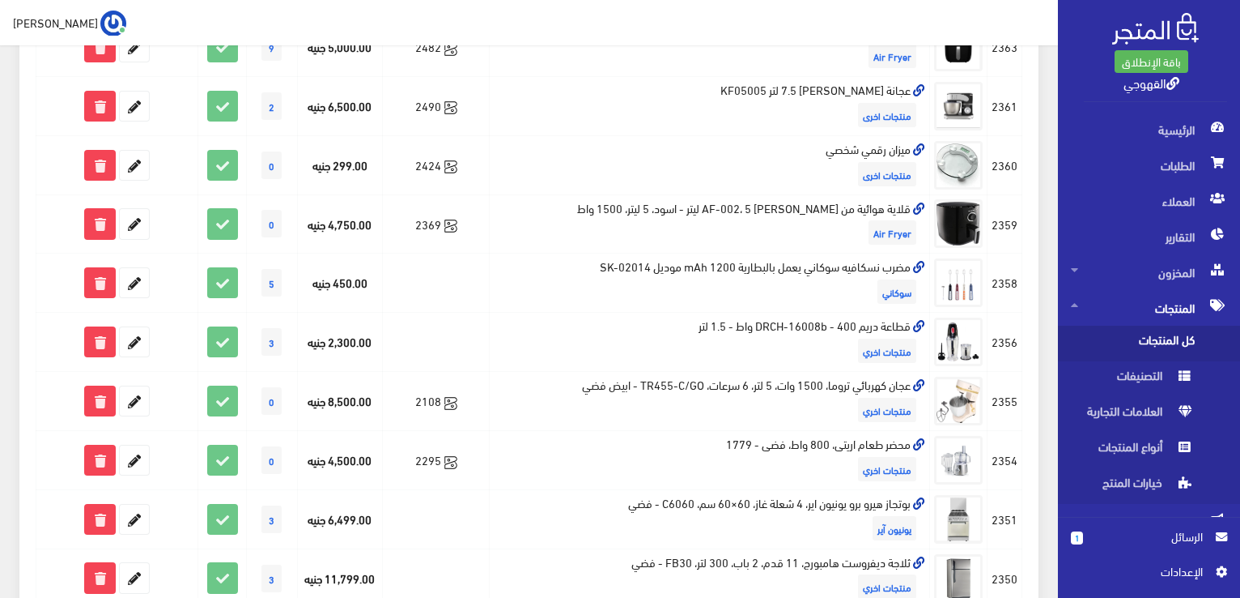
scroll to position [713, 0]
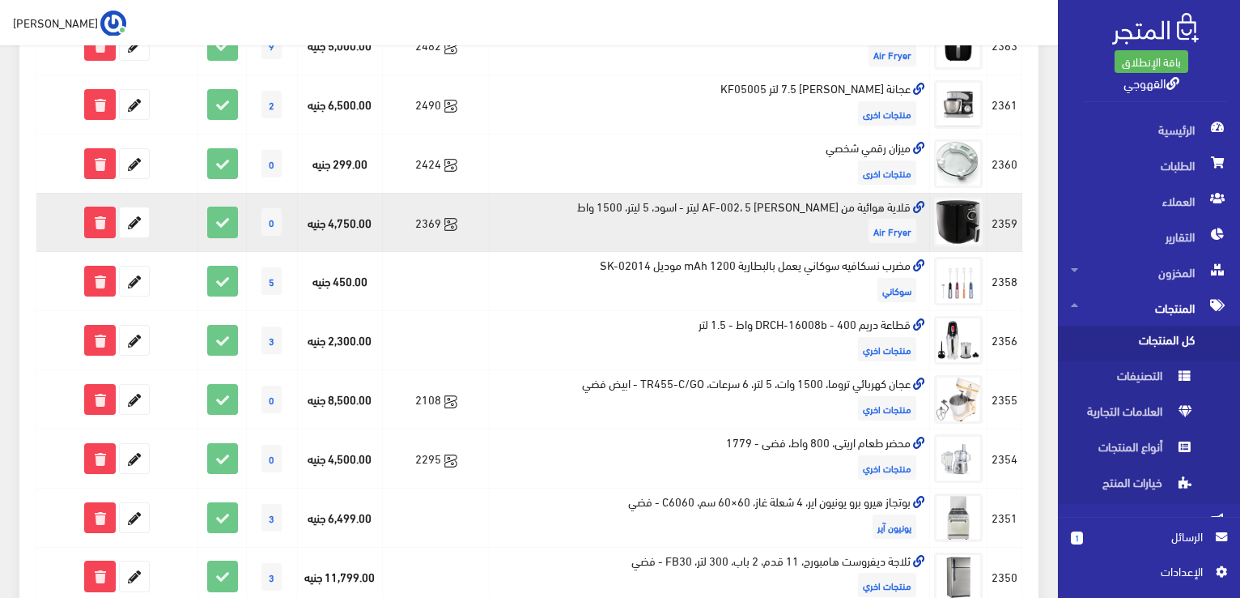
click at [824, 202] on td "قلاية هوائية من [PERSON_NAME] AF-002، 5 ليتر - اسود، 5 ليتر، 1500 واط Air Fryer" at bounding box center [710, 222] width 440 height 59
click at [824, 202] on td "قلاية هوائية من سوكاني AF-002، 5 ليتر - اسود، 5 ليتر، 1500 واط Air Fryer" at bounding box center [710, 222] width 440 height 59
copy td "قلاية هوائية من سوكاني AF-002، 5 ليتر - اسود، 5 ليتر، 1500 واط"
click at [137, 228] on icon at bounding box center [134, 221] width 29 height 29
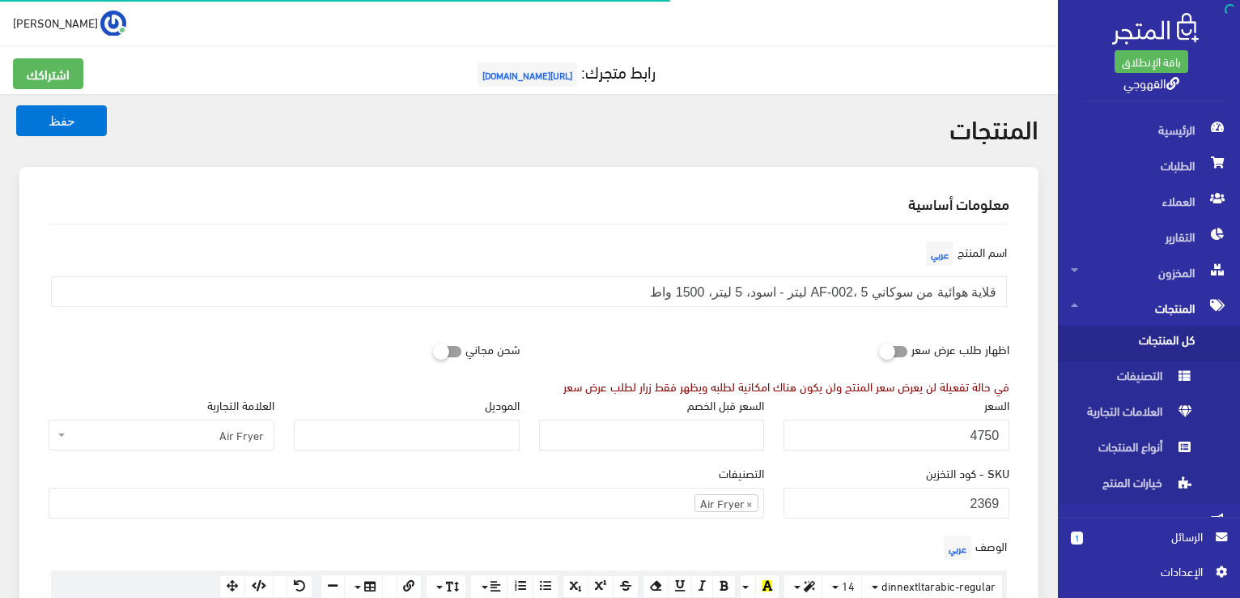
scroll to position [1032, 0]
click at [878, 429] on input "4750" at bounding box center [897, 434] width 226 height 31
type input "1900"
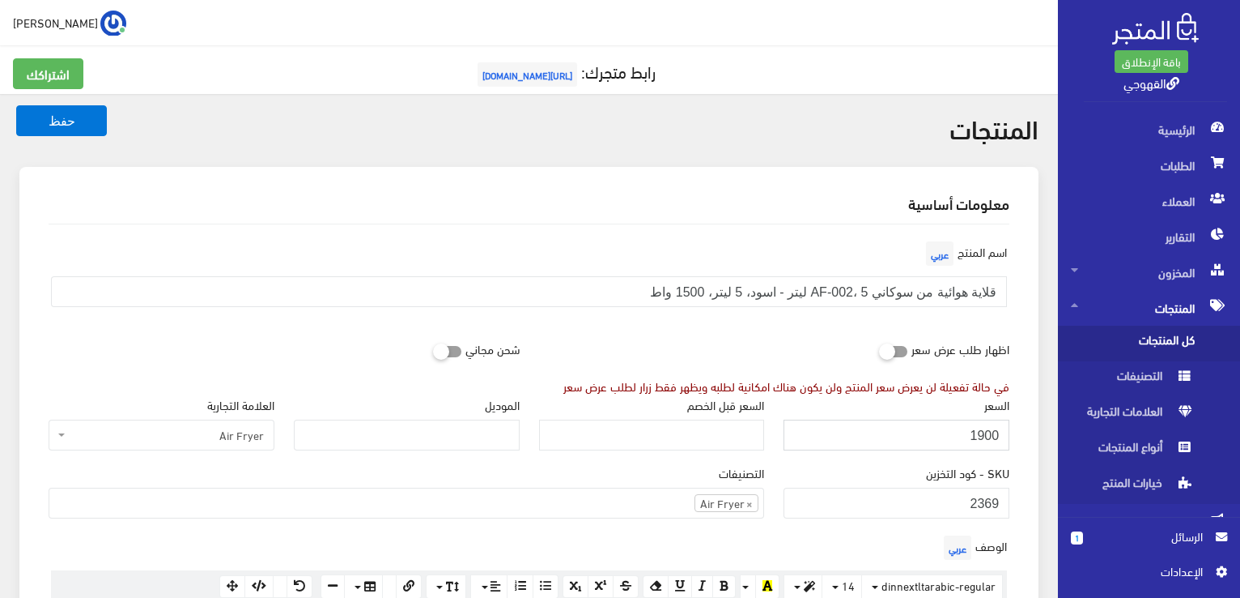
click at [16, 105] on button "حفظ" at bounding box center [61, 120] width 91 height 31
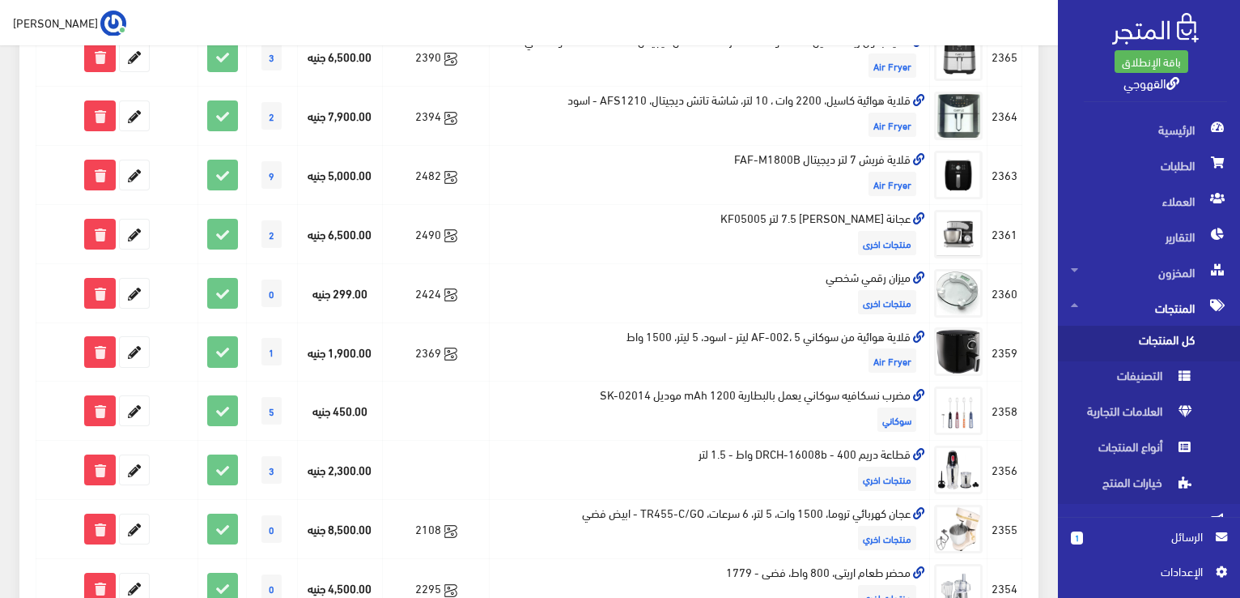
scroll to position [615, 0]
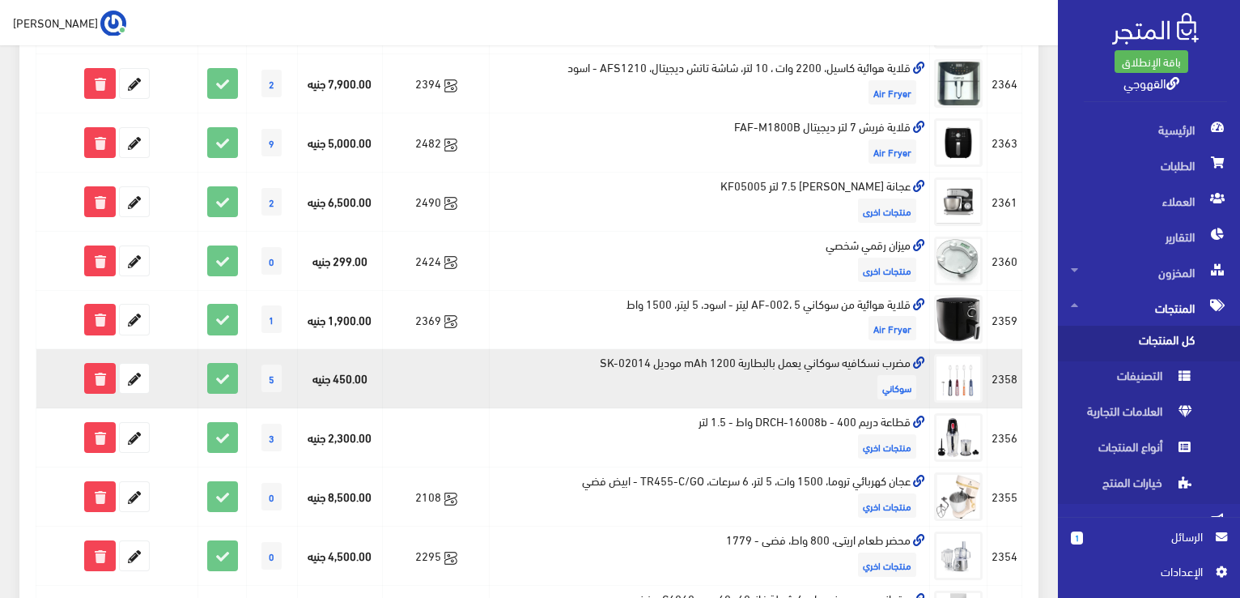
click at [787, 361] on td "مضرب نسكافيه سوكاني يعمل بالبطارية 1200 mAh موديل SK-02014 سوكاني" at bounding box center [710, 378] width 440 height 59
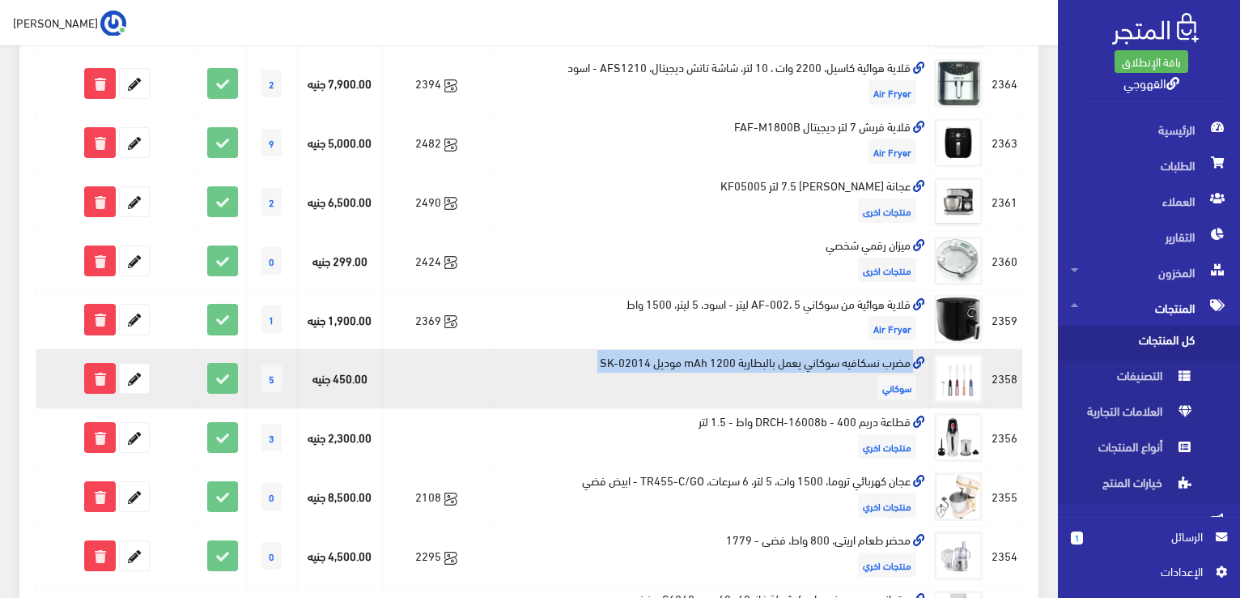
click at [787, 361] on td "مضرب نسكافيه سوكاني يعمل بالبطارية 1200 mAh موديل SK-02014 سوكاني" at bounding box center [710, 378] width 440 height 59
copy td "مضرب نسكافيه سوكاني يعمل بالبطارية 1200 mAh موديل SK-02014"
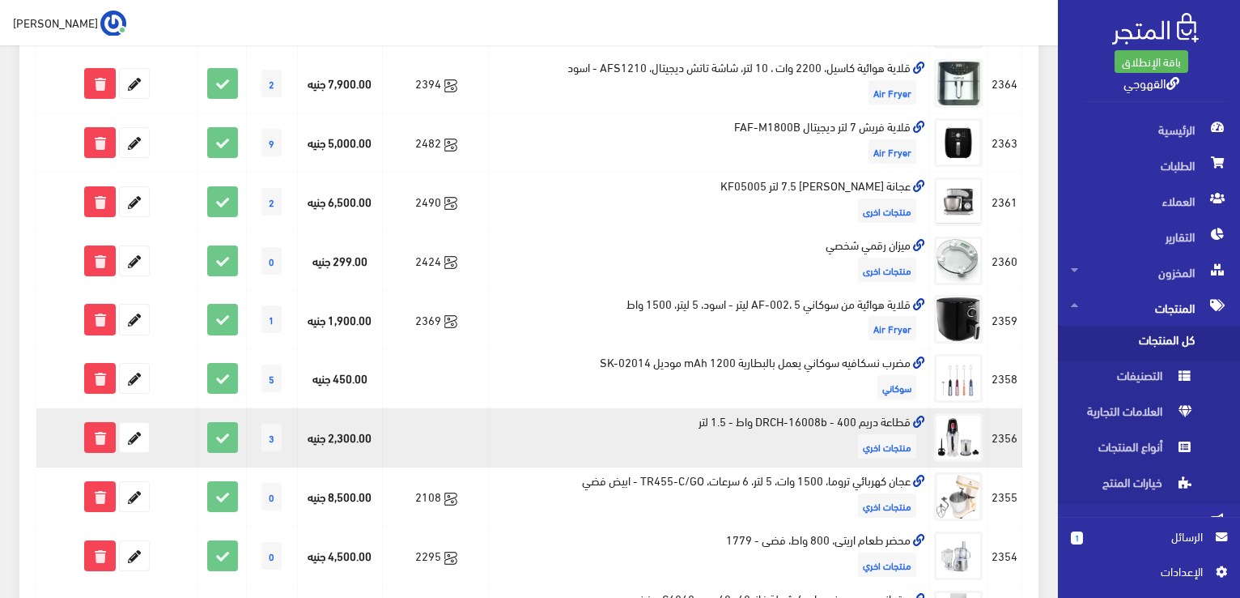
click at [767, 415] on td "قطاعة دريم DRCH-16008b - 400 واط - 1.5 لتر منتجات اخري" at bounding box center [710, 437] width 440 height 59
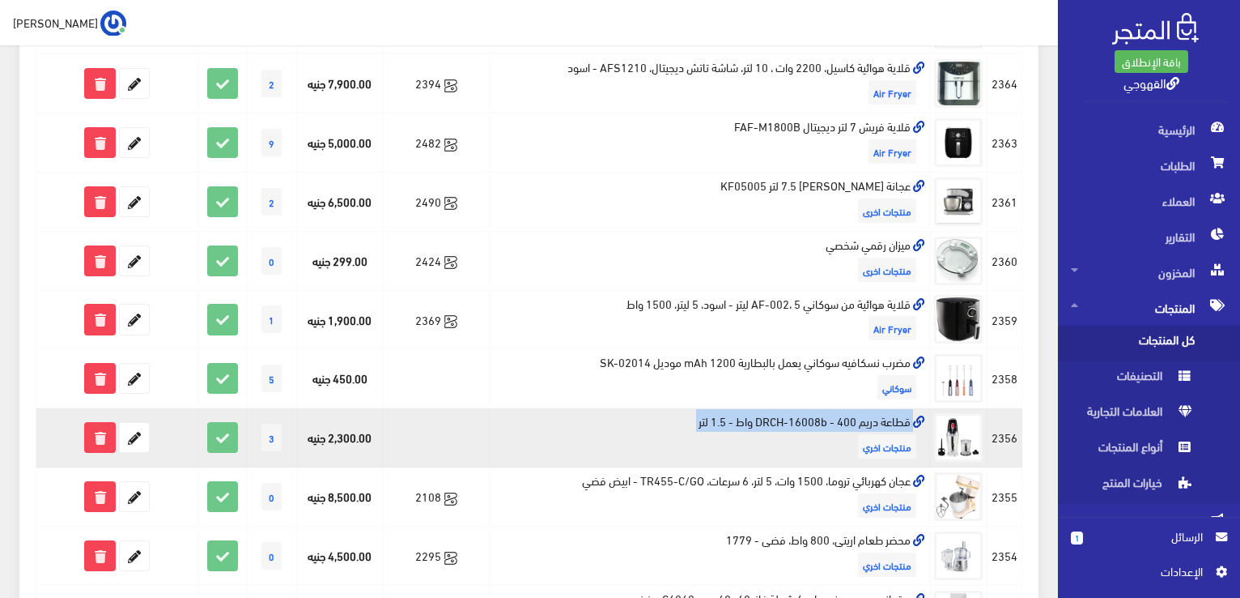
copy td "قطاعة دريم DRCH-16008b - 400 واط - 1.5 لتر"
click at [130, 429] on icon at bounding box center [134, 437] width 29 height 29
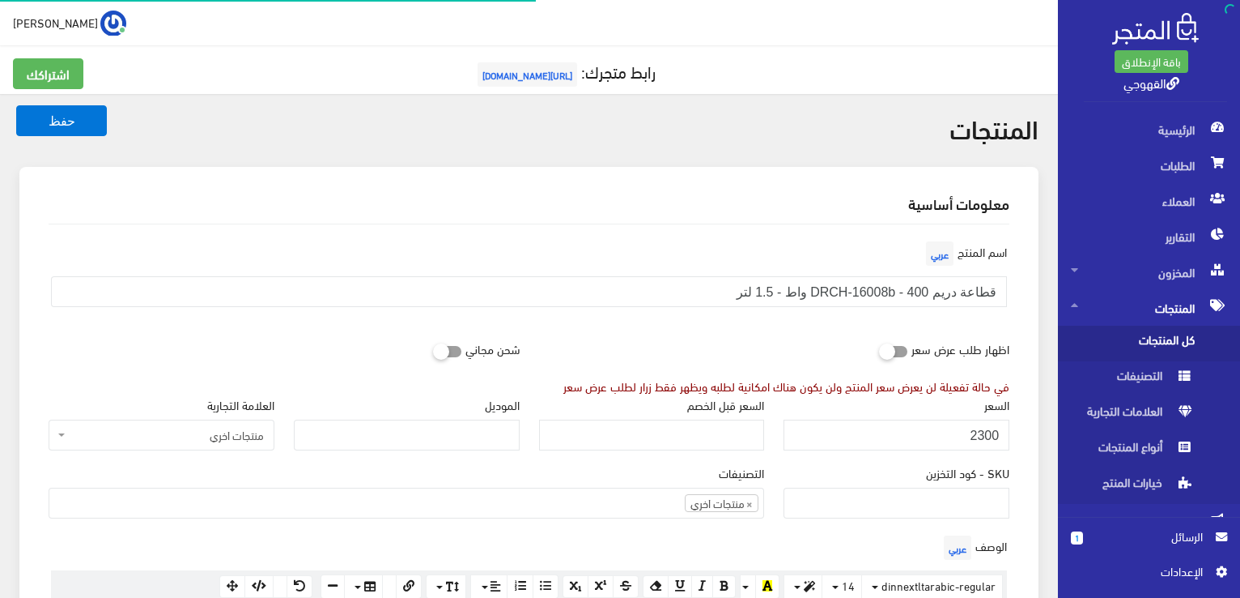
scroll to position [874, 0]
click at [978, 431] on input "2300" at bounding box center [897, 434] width 226 height 31
type input "500"
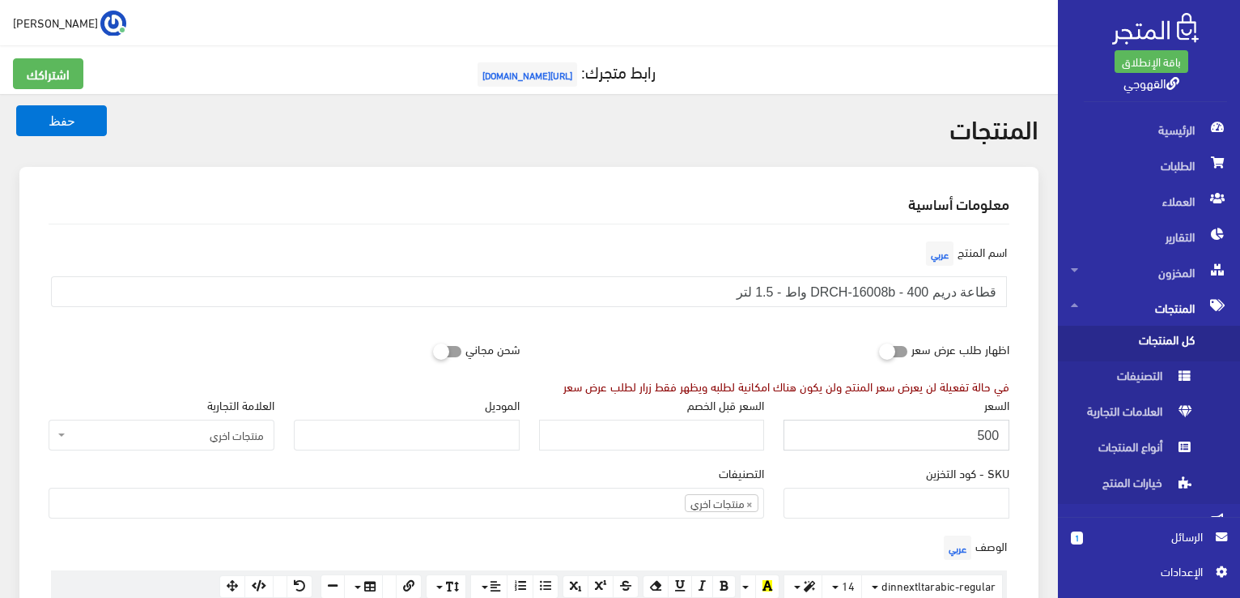
click at [16, 105] on button "حفظ" at bounding box center [61, 120] width 91 height 31
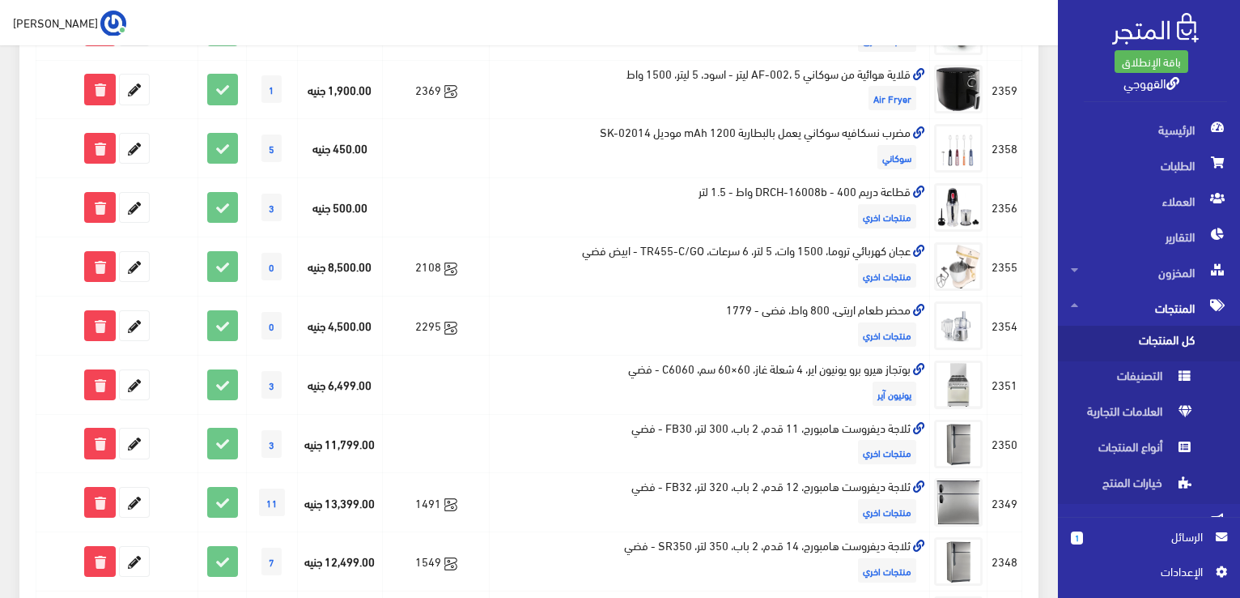
scroll to position [874, 0]
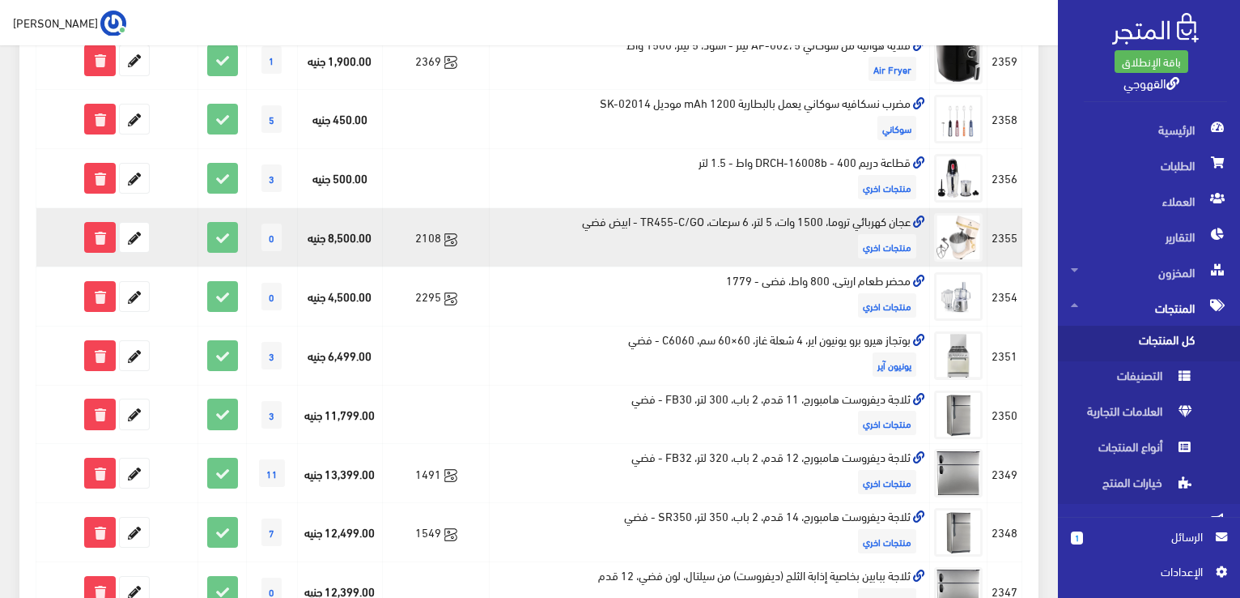
click at [836, 222] on td "عجان كهربائي تروما، 1500 وات، 5 لتر، 6 سرعات، TR455-C/GO - ابيض فضي منتجات اخري" at bounding box center [710, 237] width 440 height 59
copy td "عجان كهربائي تروما، 1500 وات، 5 لتر، 6 سرعات، TR455-C/GO - ابيض فضي"
click at [144, 240] on icon at bounding box center [134, 237] width 29 height 29
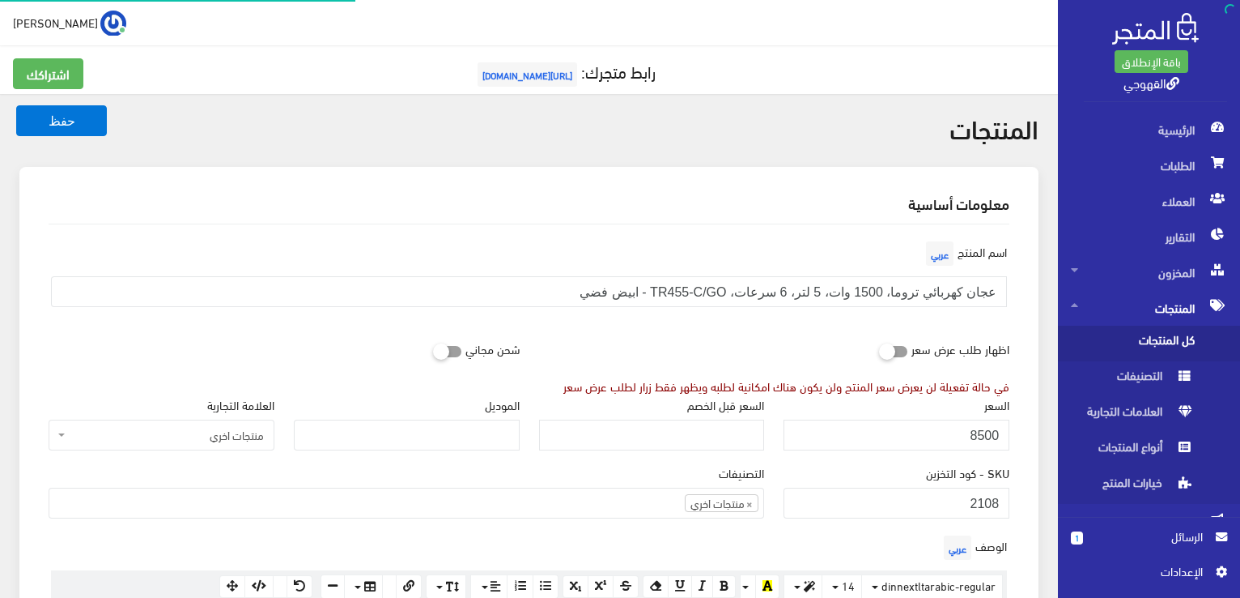
scroll to position [874, 0]
click at [965, 440] on input "8500" at bounding box center [897, 434] width 226 height 31
type input "6200"
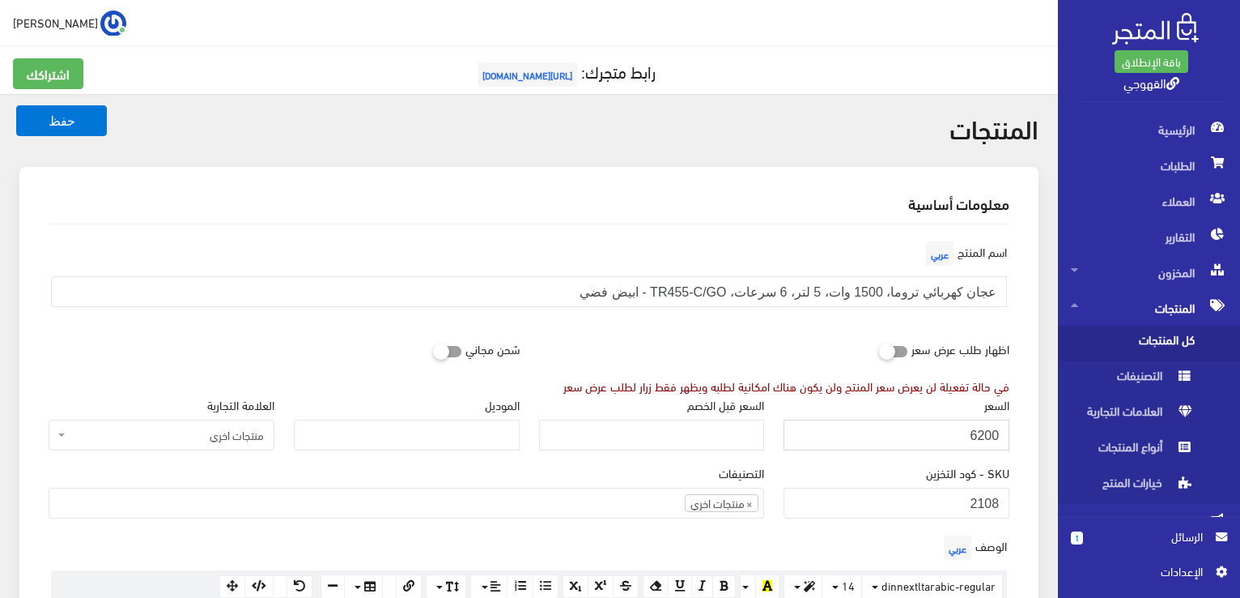
click at [16, 105] on button "حفظ" at bounding box center [61, 120] width 91 height 31
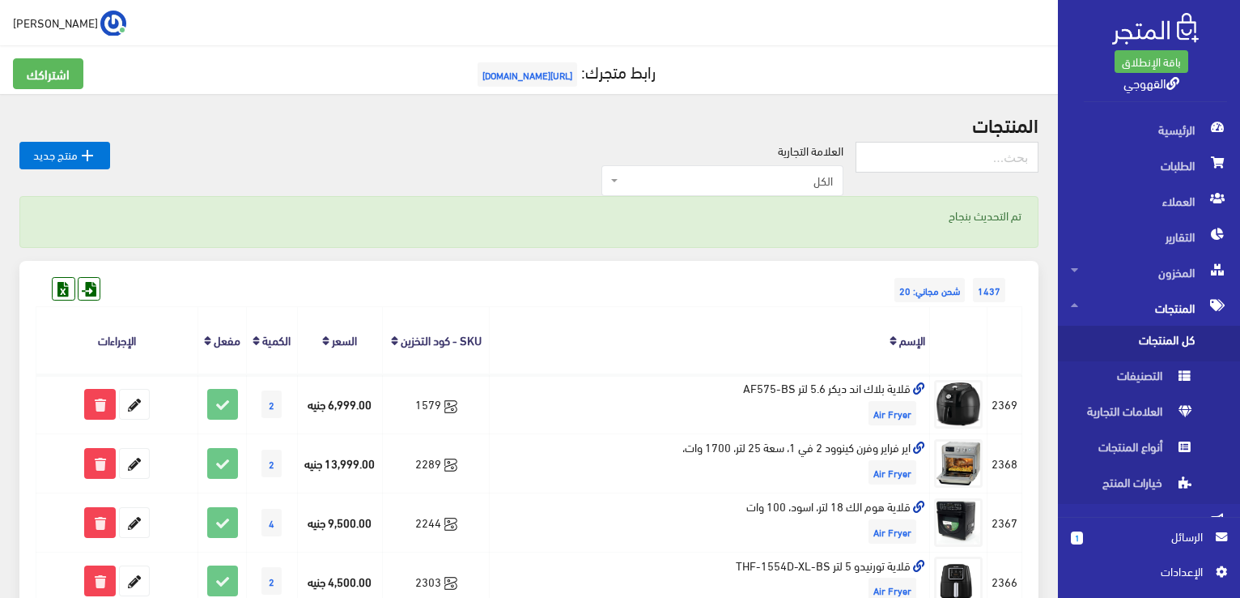
click at [534, 280] on div "1437 شحن مجاني: 20" at bounding box center [529, 274] width 987 height 26
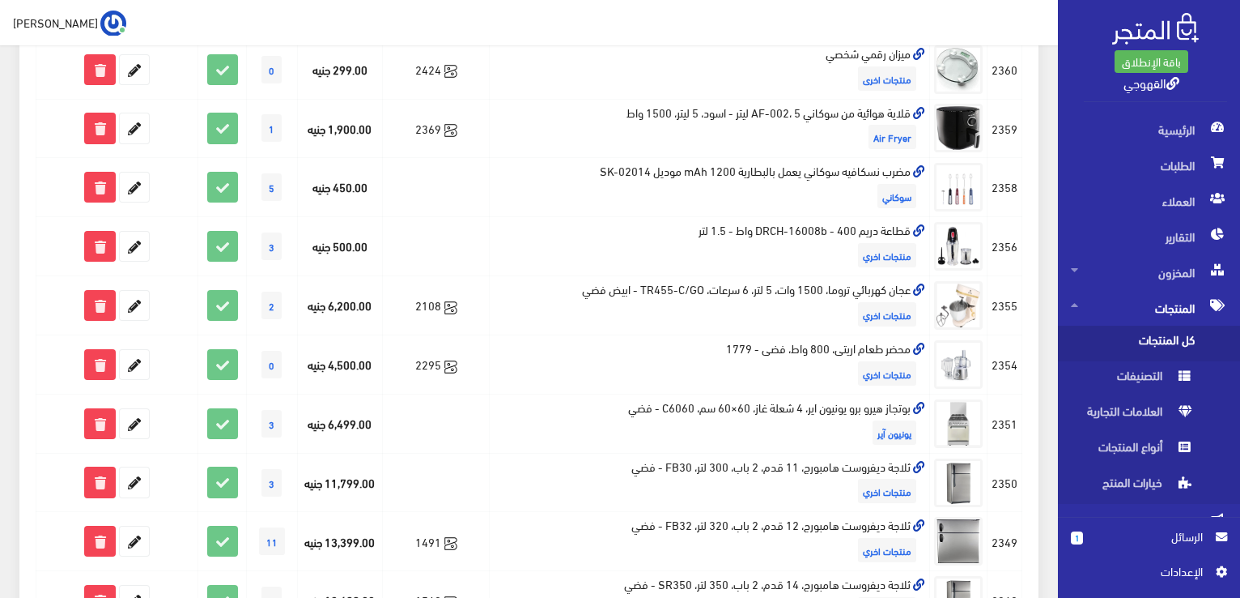
scroll to position [810, 0]
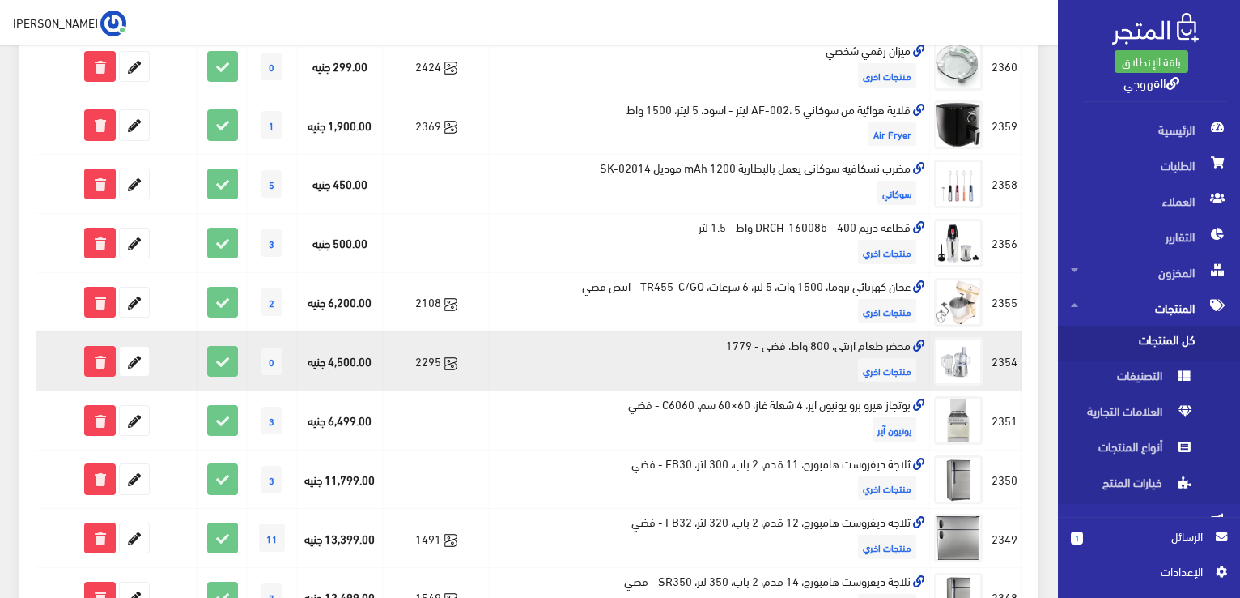
click at [726, 338] on td "محضر طعام اريتى، 800 واط، فضى - 1779 منتجات اخري" at bounding box center [710, 360] width 440 height 59
copy td "محضر طعام اريتى، 800 واط، فضى - 1779"
click at [139, 351] on icon at bounding box center [134, 361] width 29 height 29
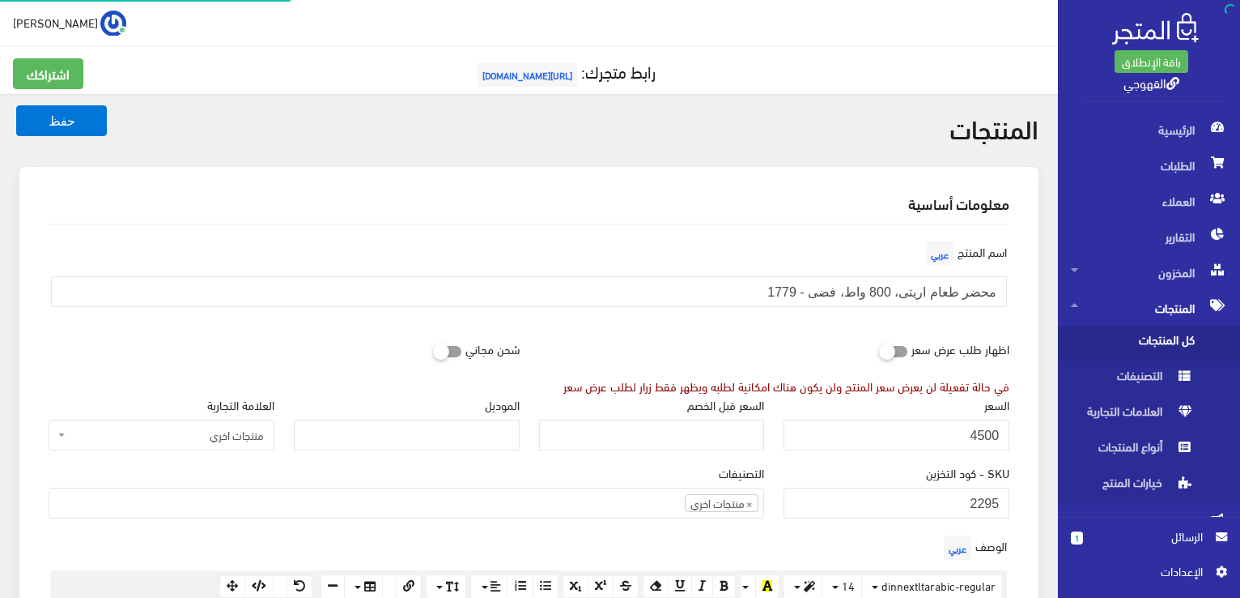
scroll to position [874, 0]
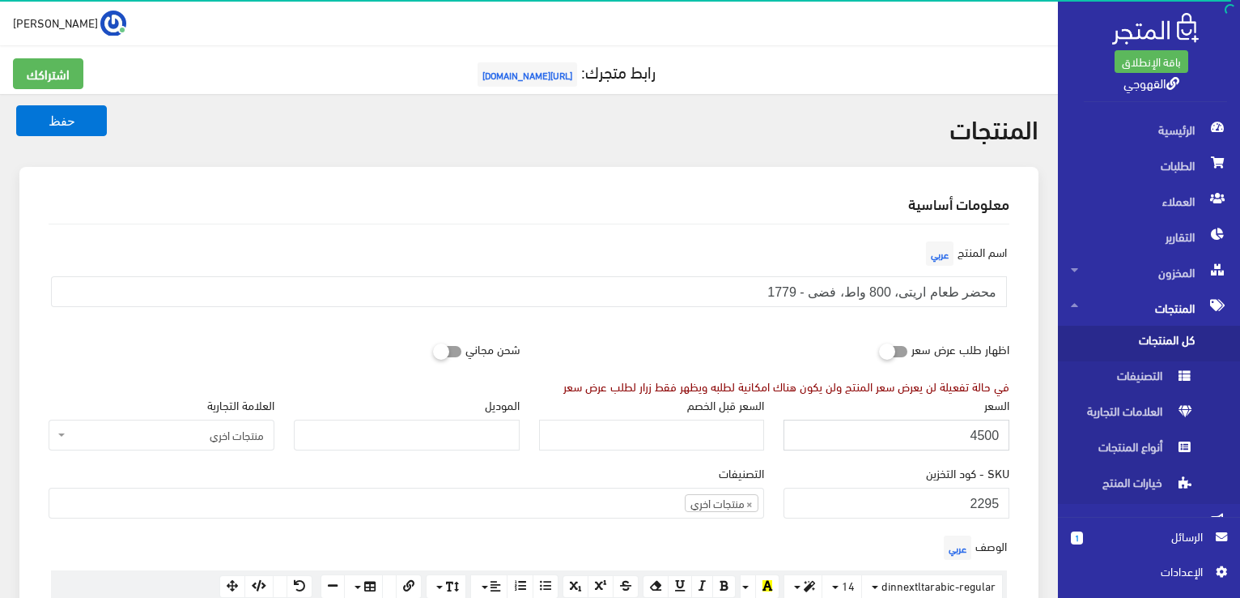
click at [979, 431] on input "4500" at bounding box center [897, 434] width 226 height 31
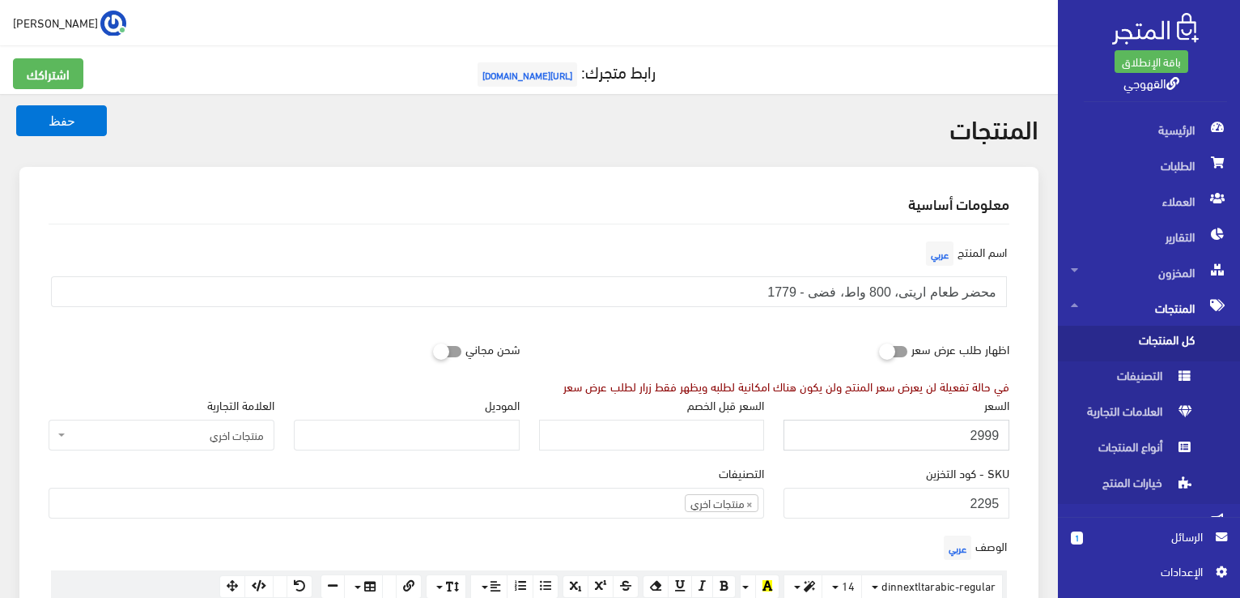
type input "2999"
click at [16, 105] on button "حفظ" at bounding box center [61, 120] width 91 height 31
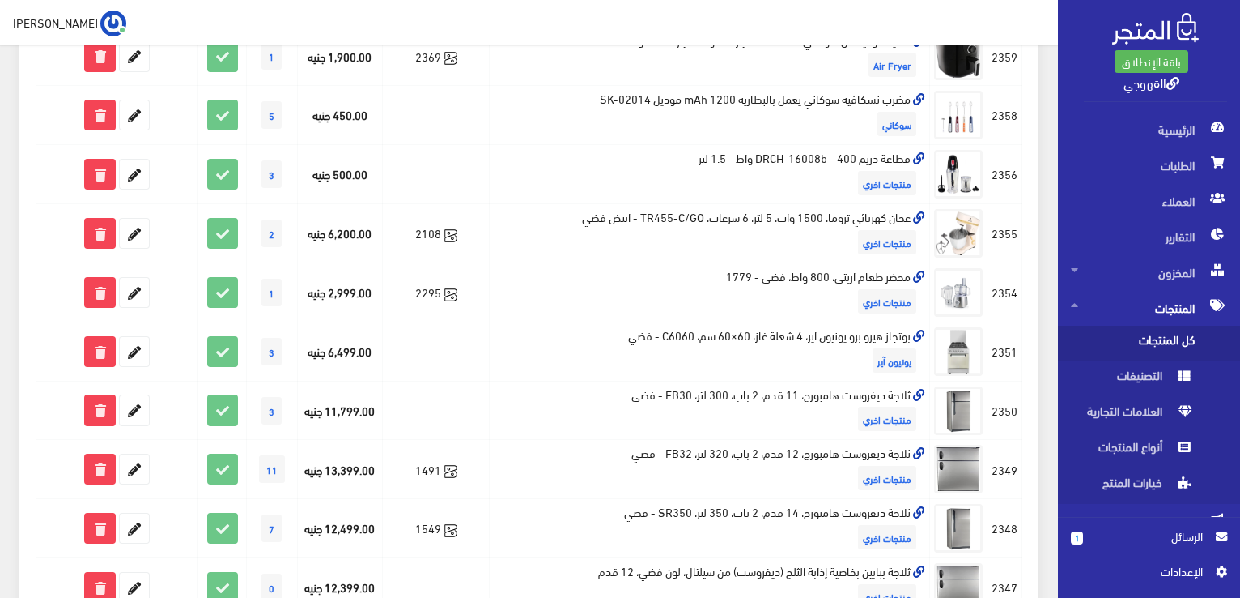
scroll to position [907, 0]
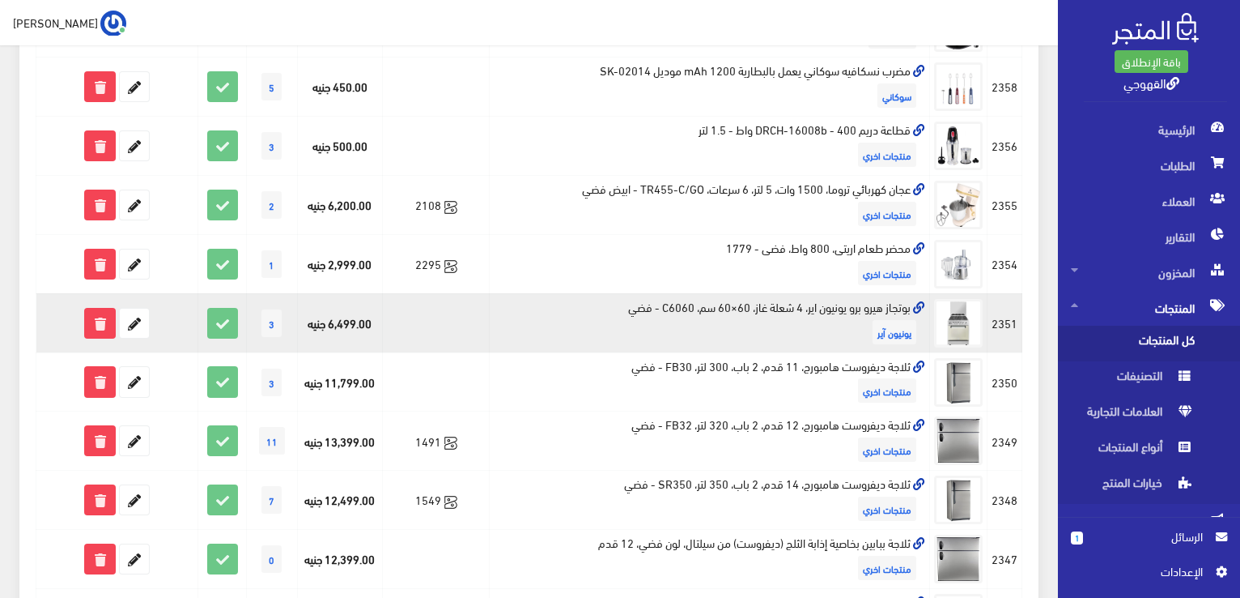
click at [747, 299] on td "بوتجاز هيرو برو يونيون اير، 4 شعلة غاز، 60×60 سم، C6060 - فضي يونيون آير" at bounding box center [710, 322] width 440 height 59
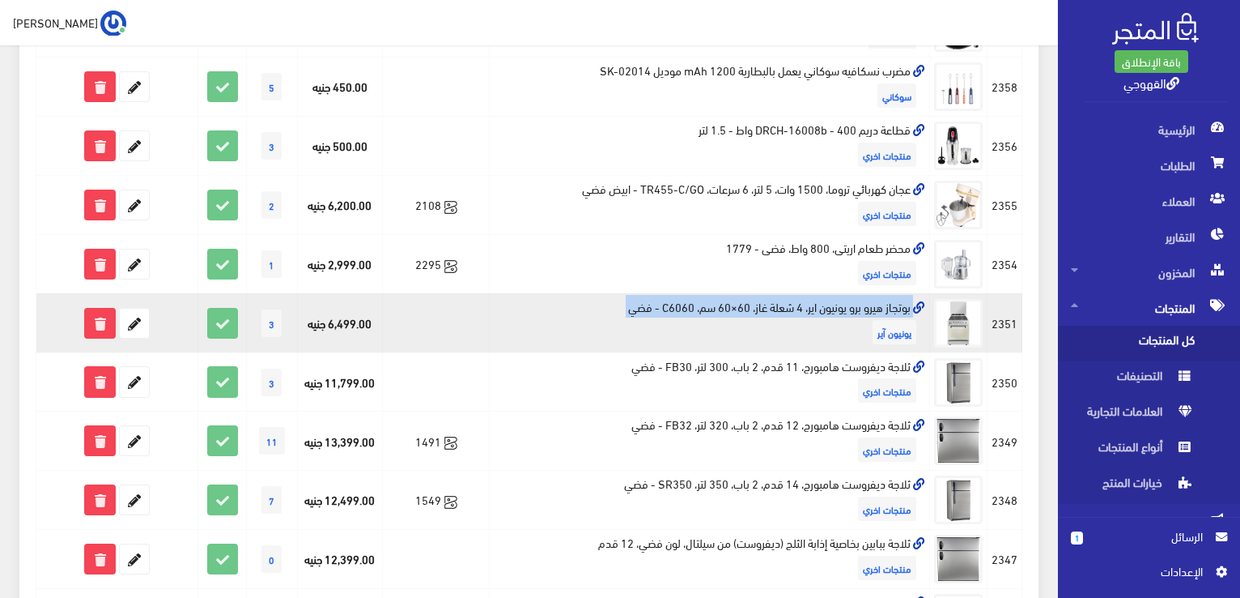
click at [747, 299] on td "بوتجاز هيرو برو يونيون اير، 4 شعلة غاز، 60×60 سم، C6060 - فضي يونيون آير" at bounding box center [710, 322] width 440 height 59
copy td "بوتجاز هيرو برو يونيون اير، 4 شعلة غاز، 60×60 سم، C6060 - فضي"
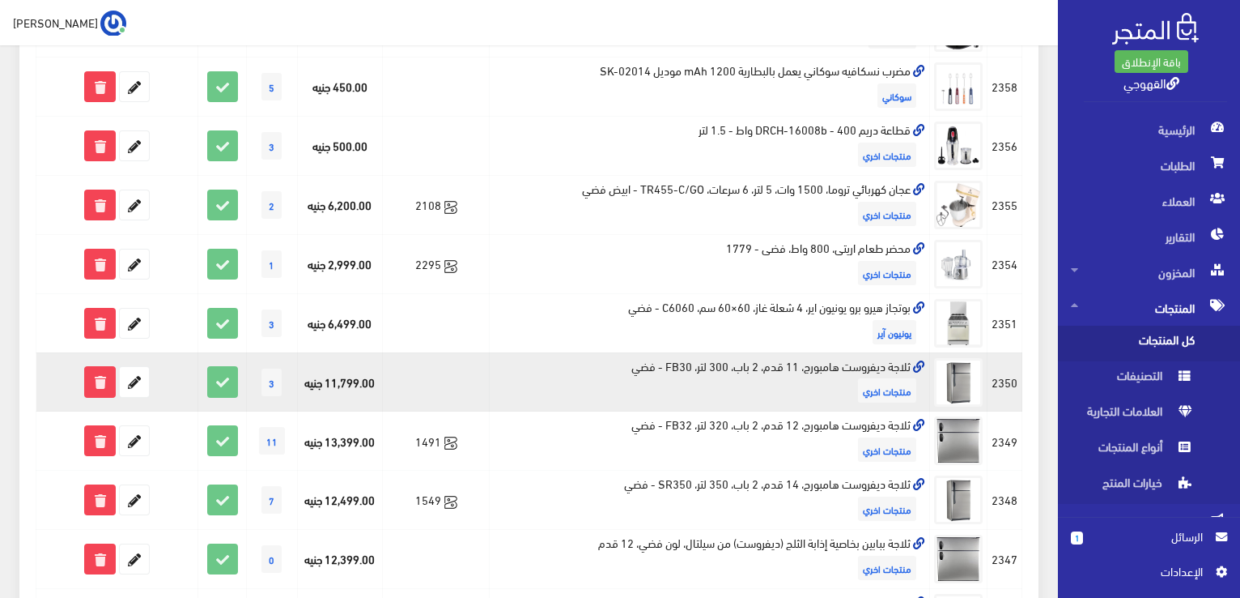
click at [854, 365] on td "ثلاجة ديفروست هامبورج، 11 قدم، 2 باب، 300 لتر، FB30 - فضي منتجات اخري" at bounding box center [710, 381] width 440 height 59
copy td "ثلاجة ديفروست هامبورج، 11 قدم، 2 باب، 300 لتر، FB30 - فضي"
click at [134, 385] on icon at bounding box center [134, 381] width 29 height 29
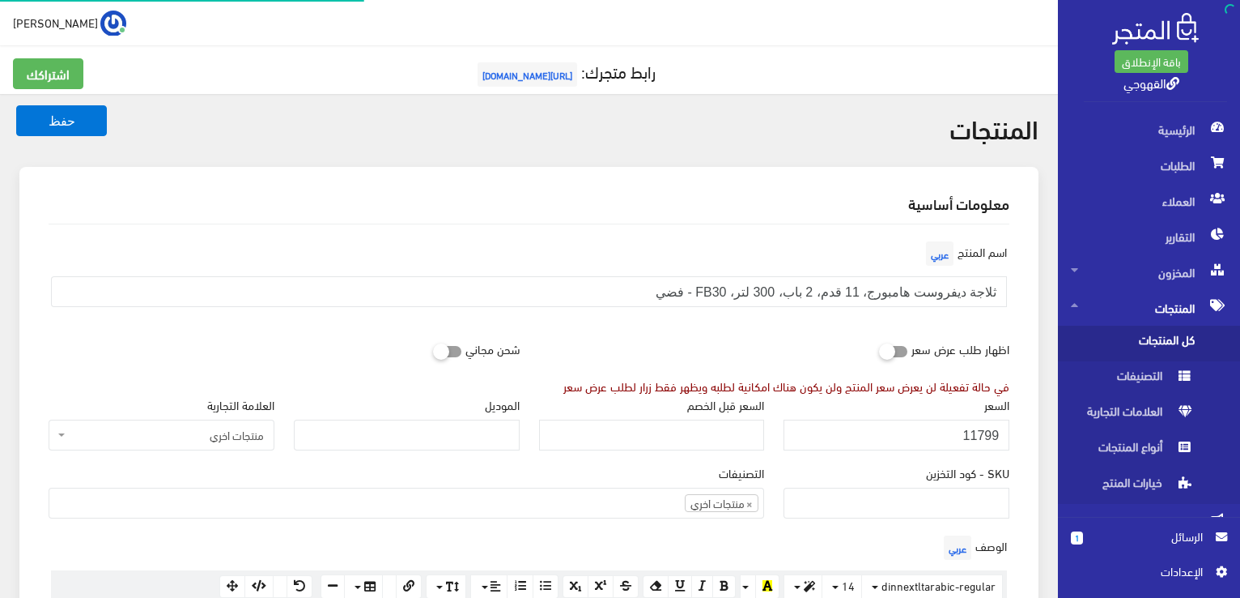
scroll to position [874, 0]
click at [916, 426] on input "11799" at bounding box center [897, 434] width 226 height 31
type input "11200"
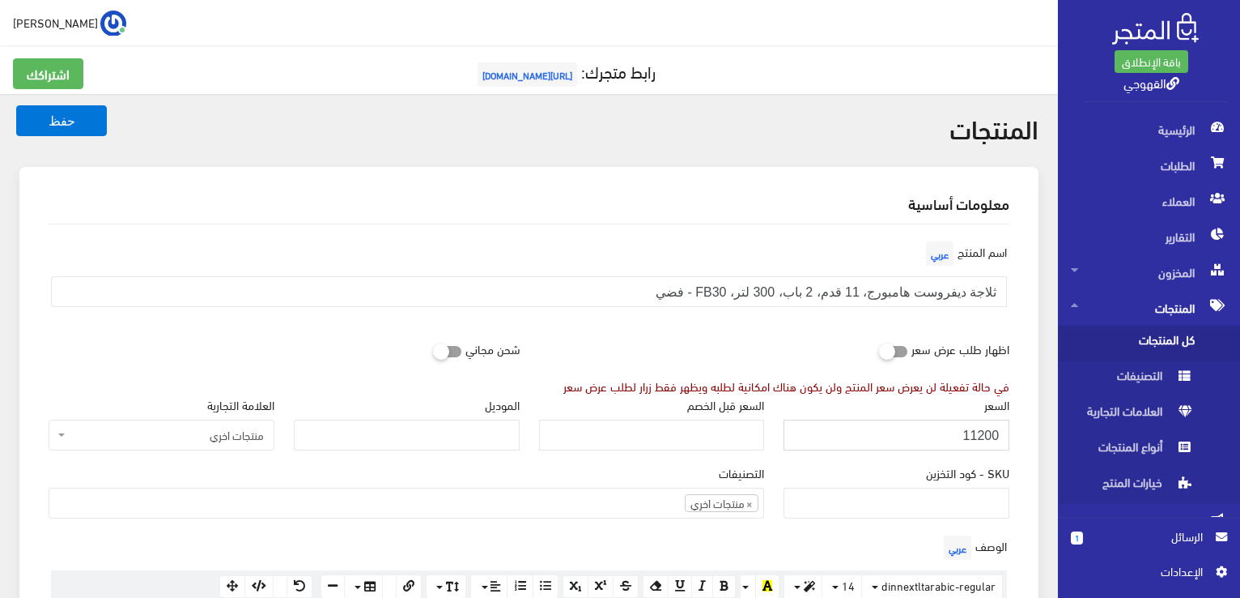
click at [16, 105] on button "حفظ" at bounding box center [61, 120] width 91 height 31
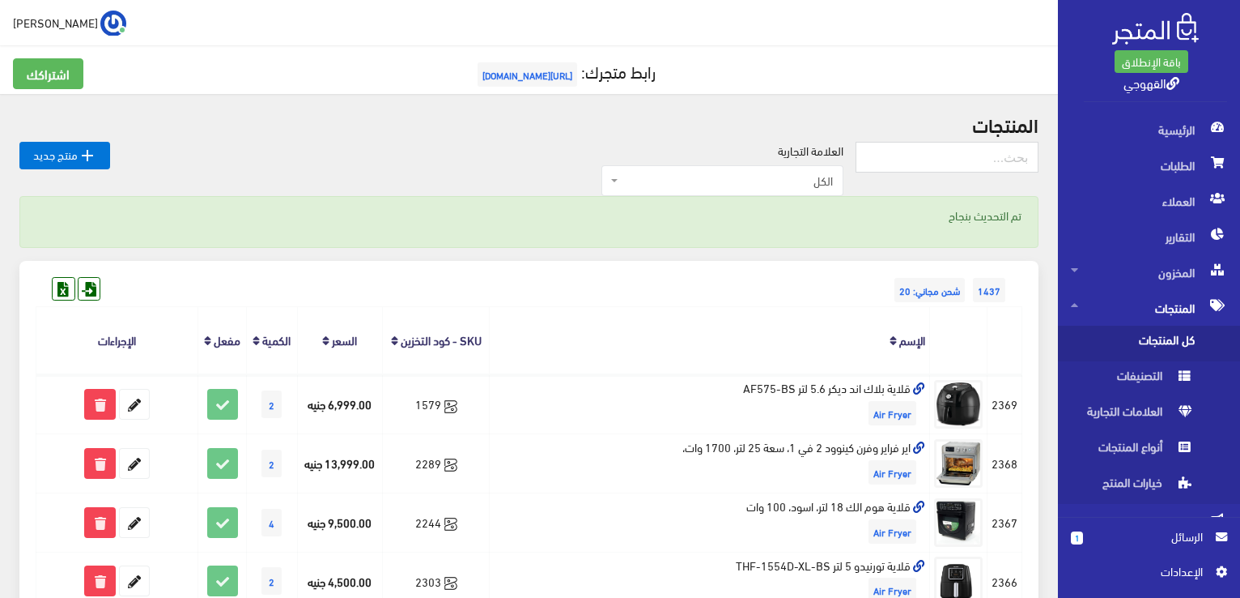
click at [763, 277] on div "1437 شحن مجاني: 20" at bounding box center [529, 274] width 987 height 26
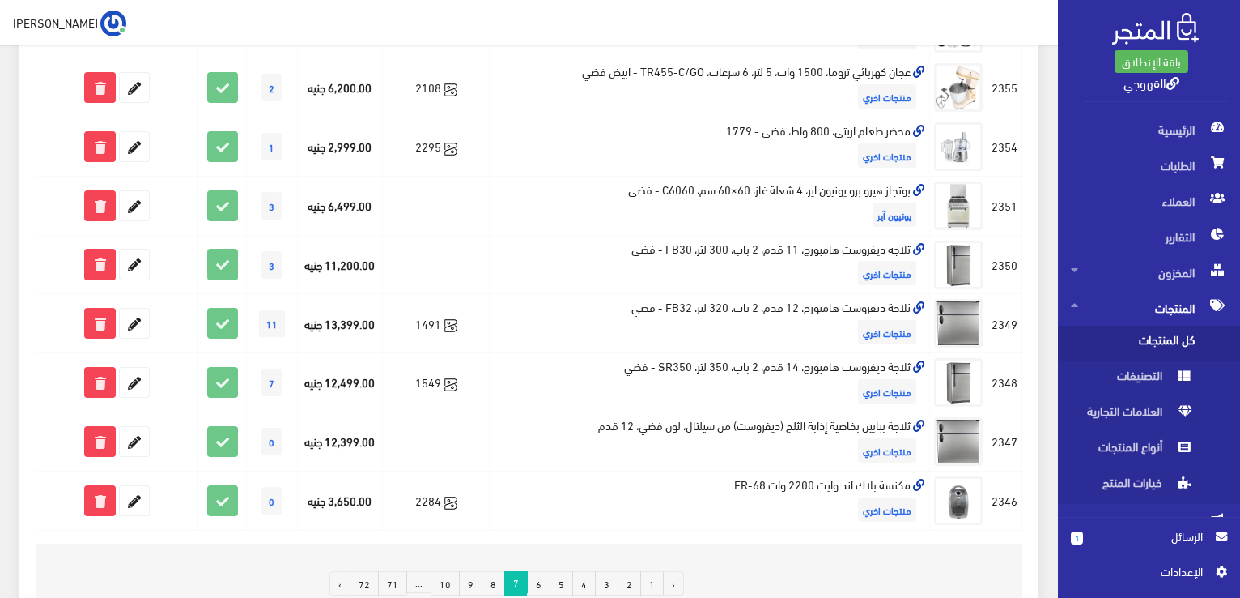
scroll to position [1151, 0]
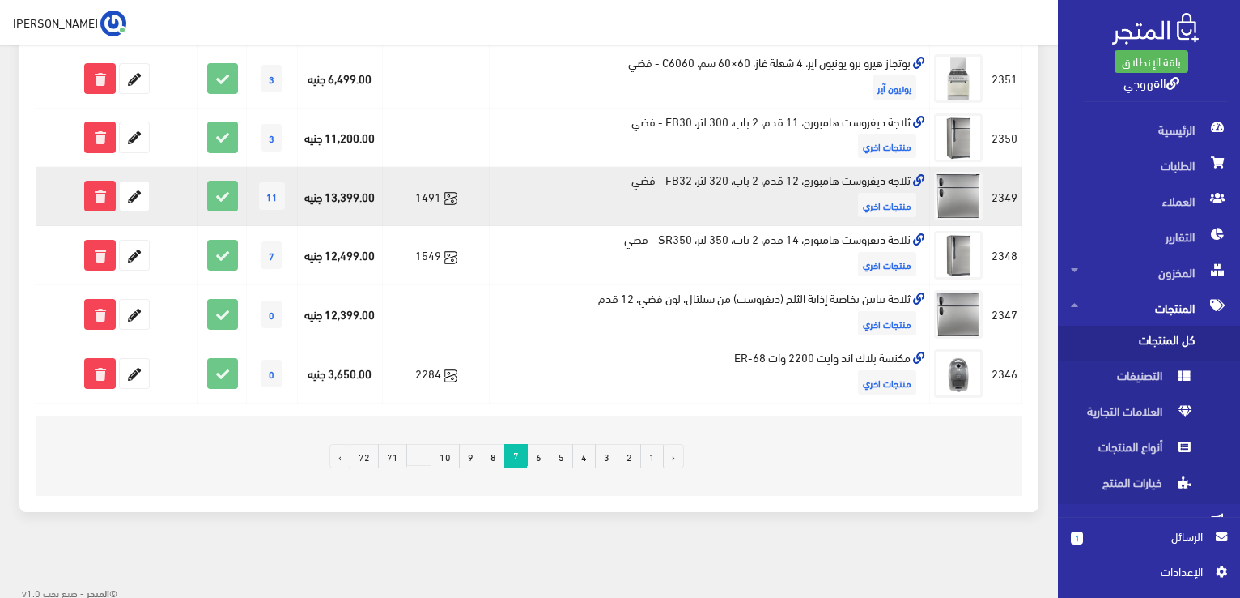
click at [874, 176] on td "ثلاجة ديفروست هامبورج، 12 قدم، 2 باب، 320 لتر، FB32 - فضي منتجات اخري" at bounding box center [710, 196] width 440 height 59
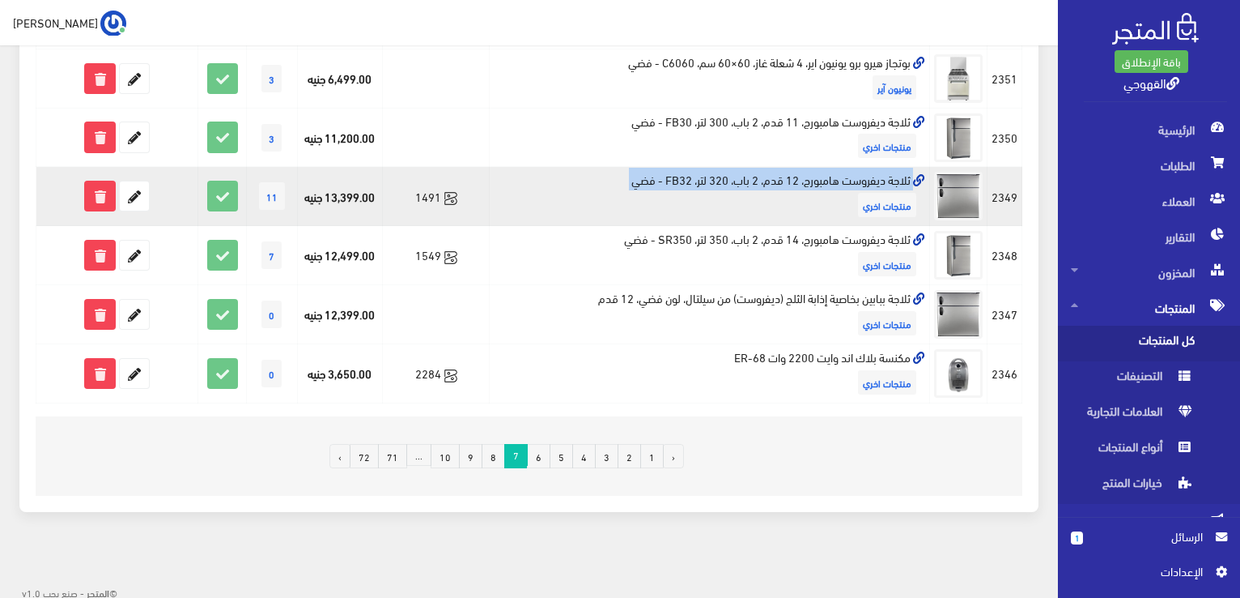
click at [874, 176] on td "ثلاجة ديفروست هامبورج، 12 قدم، 2 باب، 320 لتر، FB32 - فضي منتجات اخري" at bounding box center [710, 196] width 440 height 59
copy td "ثلاجة ديفروست هامبورج، 12 قدم، 2 باب، 320 لتر، FB32 - فضي"
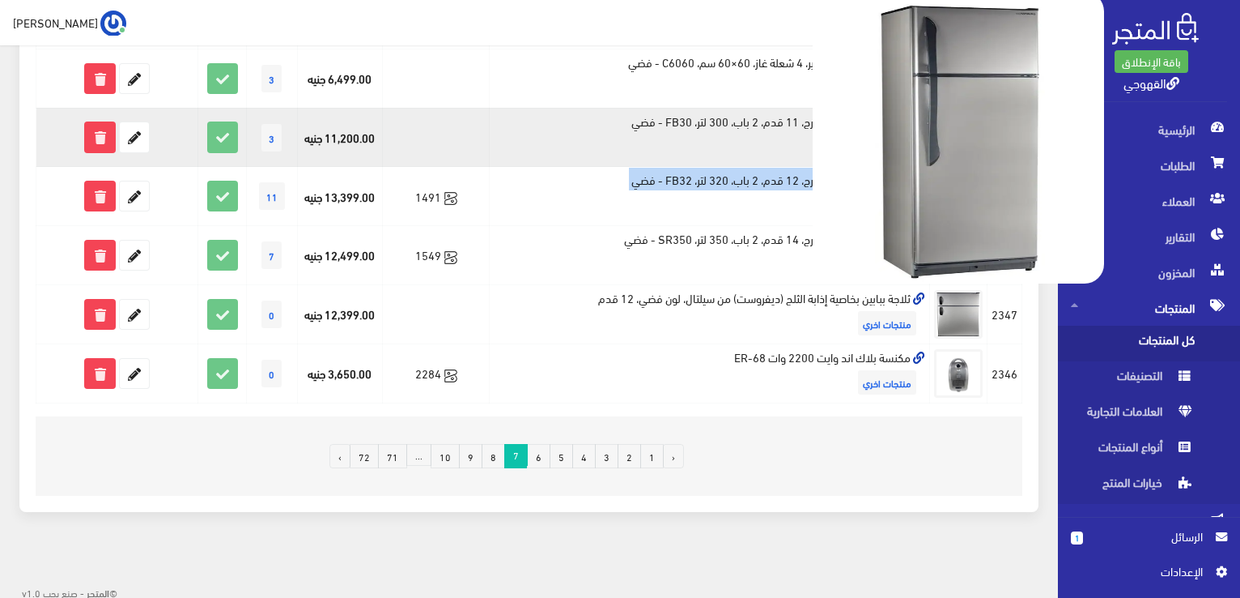
click at [837, 183] on img at bounding box center [958, 137] width 291 height 291
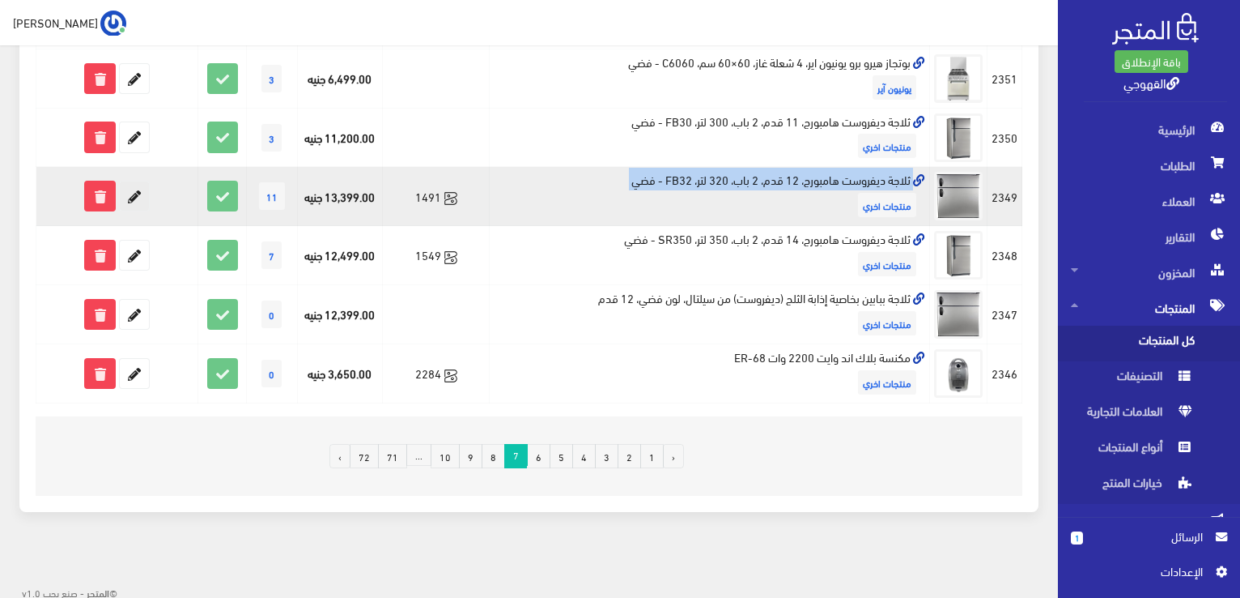
click at [136, 195] on icon at bounding box center [134, 195] width 29 height 29
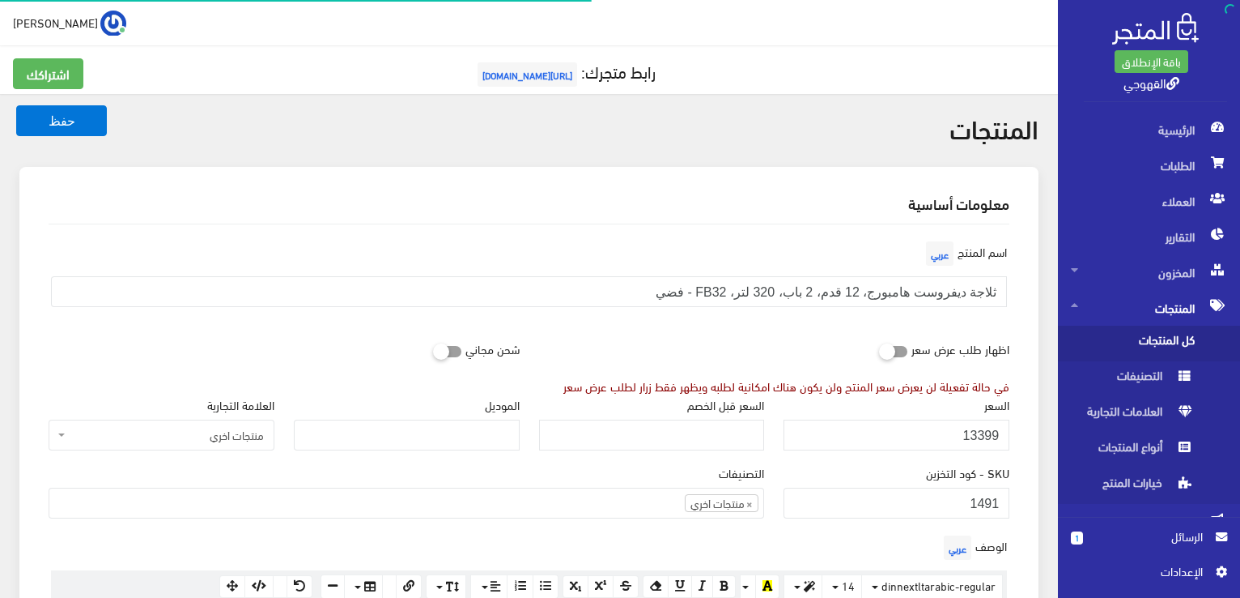
scroll to position [872, 0]
click at [971, 444] on input "13399" at bounding box center [897, 434] width 226 height 31
type input "11500"
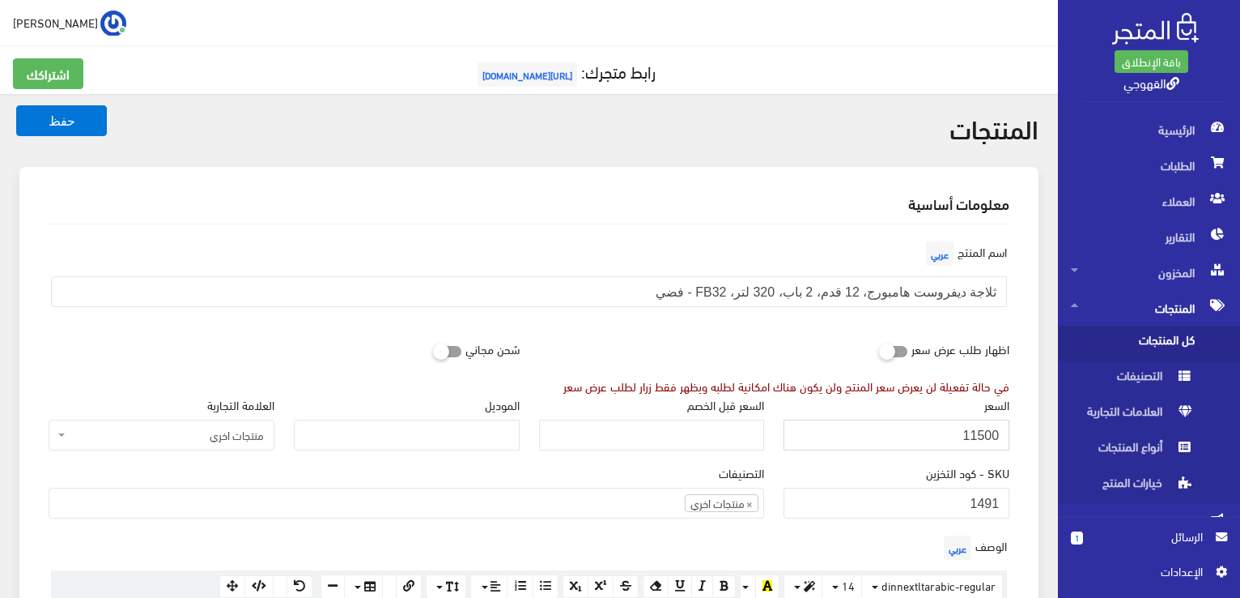
click at [16, 105] on button "حفظ" at bounding box center [61, 120] width 91 height 31
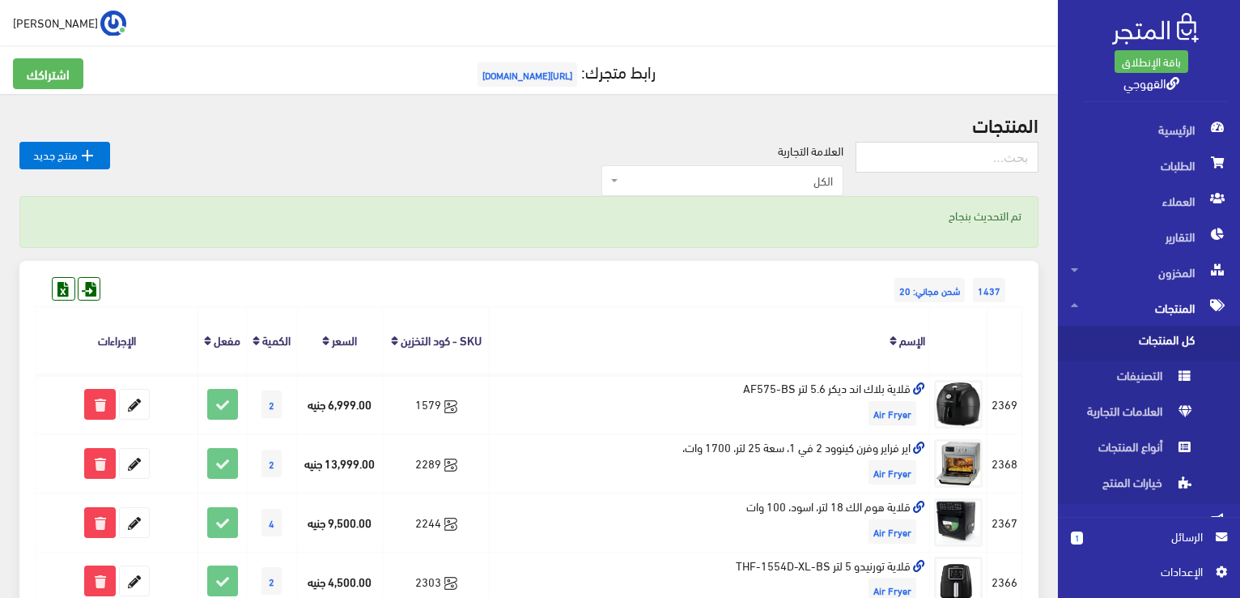
click at [415, 285] on div "1437 شحن مجاني: 20" at bounding box center [529, 274] width 987 height 26
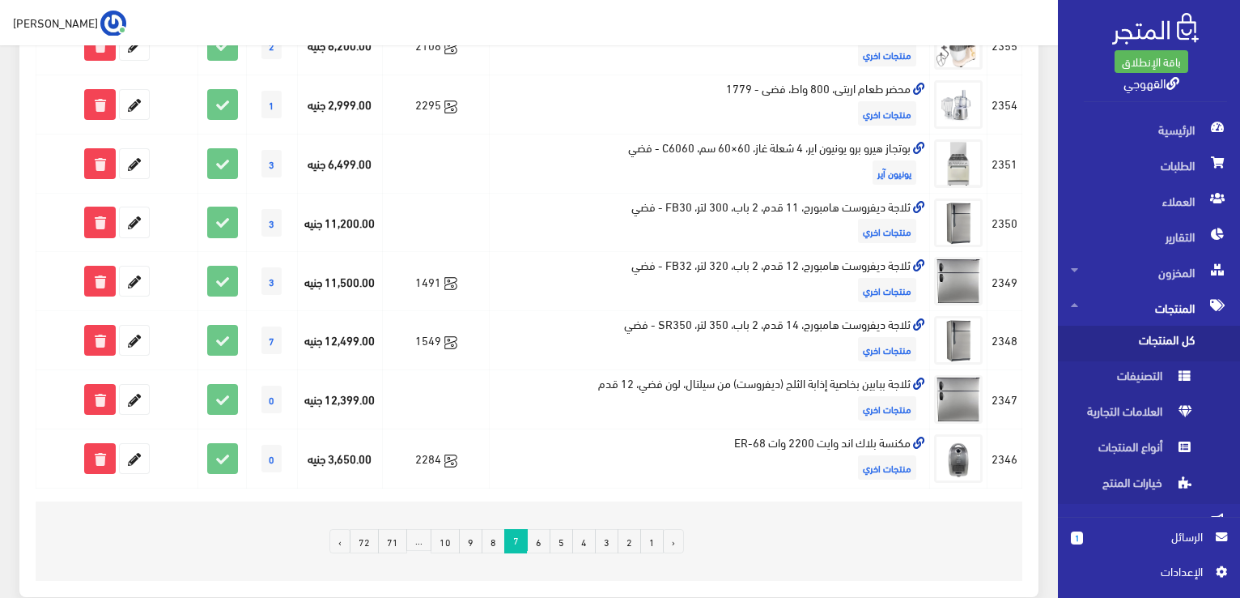
scroll to position [1101, 0]
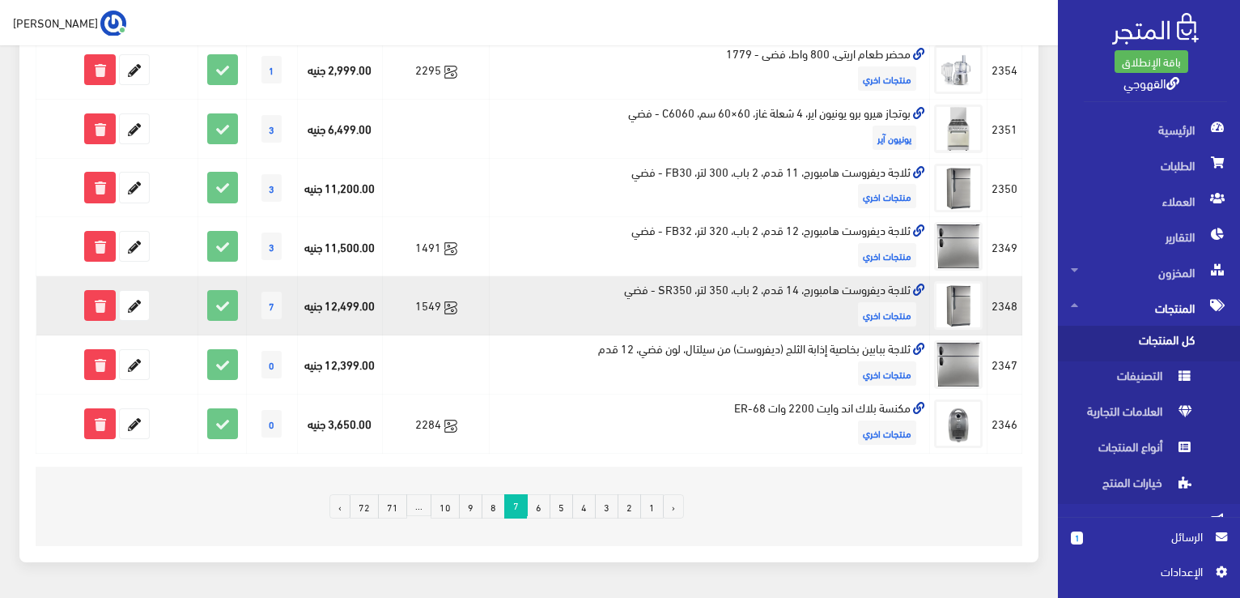
click at [665, 285] on td "ثلاجة ديفروست هامبورج، 14 قدم، 2 باب، 350 لتر، SR350 - فضي منتجات اخري" at bounding box center [710, 305] width 440 height 59
copy td "ثلاجة ديفروست هامبورج، 14 قدم، 2 باب، 350 لتر، SR350 - فضي"
click at [665, 285] on td "ثلاجة ديفروست هامبورج، 14 قدم، 2 باب، 350 لتر، SR350 - فضي منتجات اخري" at bounding box center [710, 305] width 440 height 59
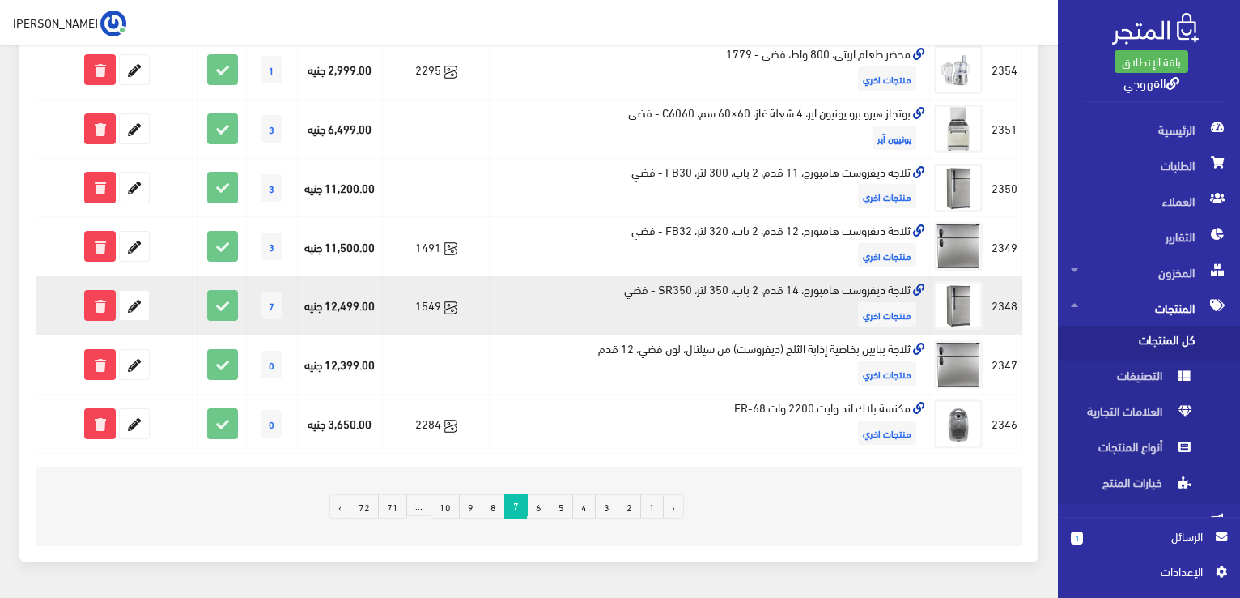
click at [665, 285] on td "ثلاجة ديفروست هامبورج، 14 قدم، 2 باب، 350 لتر، SR350 - فضي منتجات اخري" at bounding box center [710, 305] width 440 height 59
click at [666, 283] on td "ثلاجة ديفروست هامبورج، 14 قدم، 2 باب، 350 لتر، SR350 - فضي منتجات اخري" at bounding box center [710, 305] width 440 height 59
copy td "ثلاجة ديفروست هامبورج، 14 قدم، 2 باب، 350 لتر، SR350 - فضي"
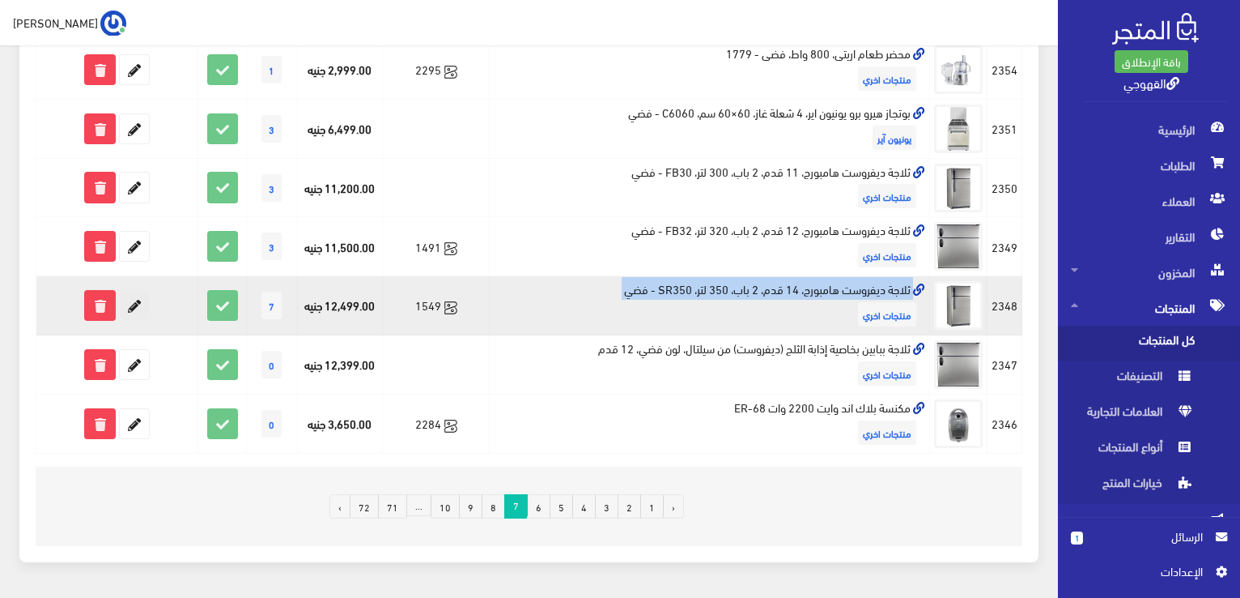
click at [140, 305] on icon at bounding box center [134, 305] width 29 height 29
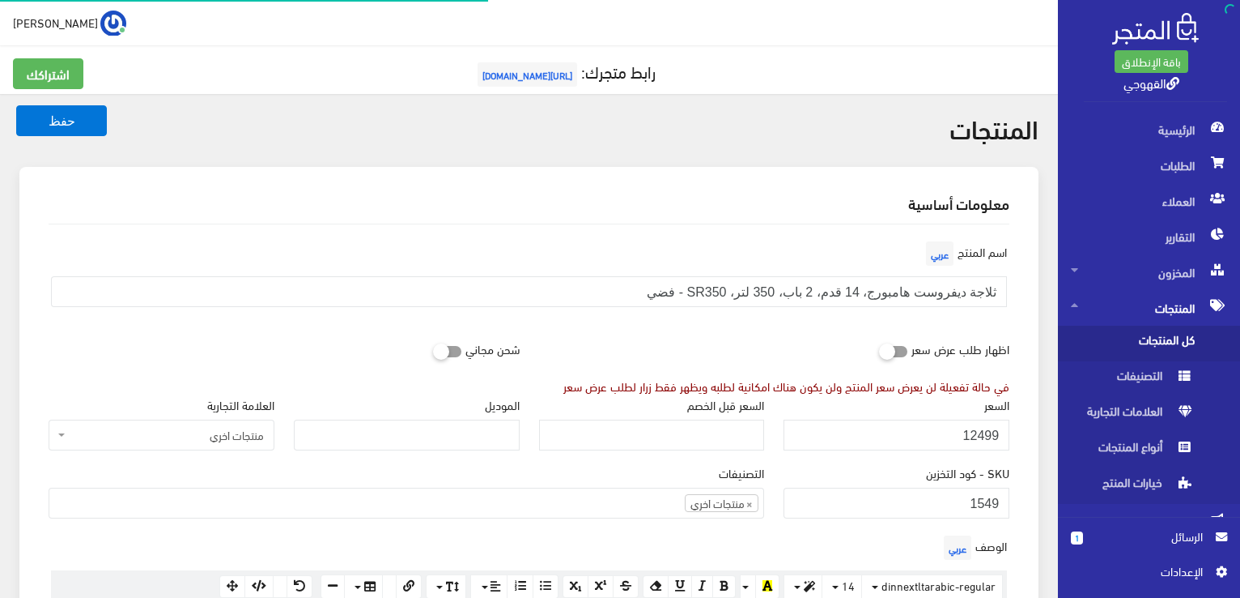
scroll to position [872, 0]
click at [862, 431] on input "12499" at bounding box center [897, 434] width 226 height 31
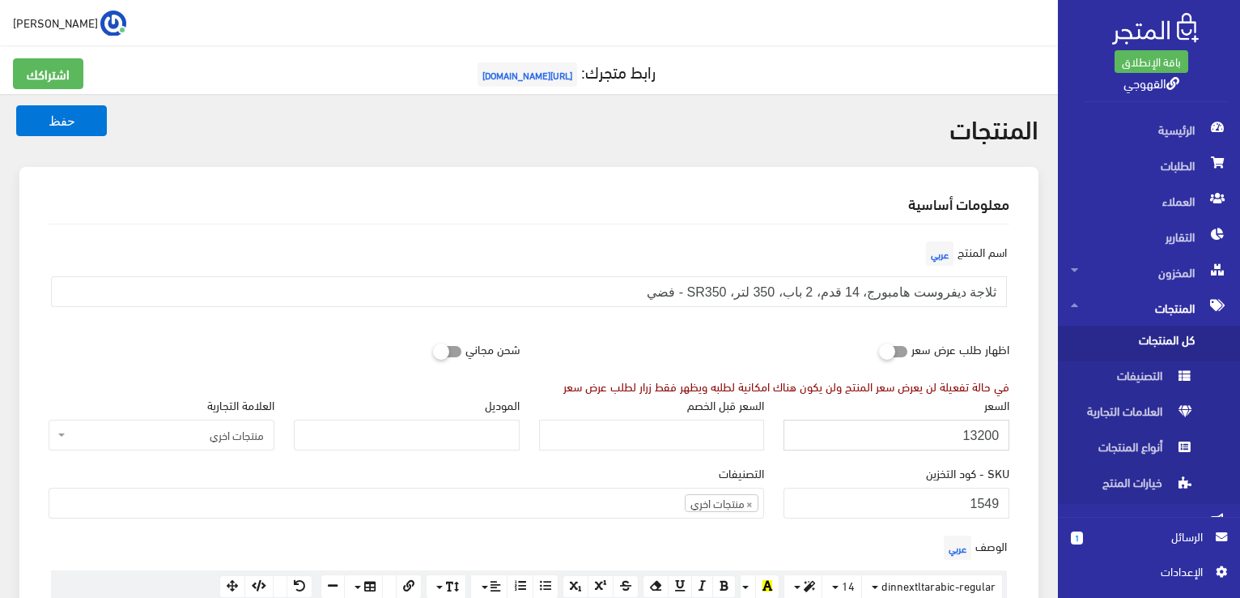
type input "13200"
click at [16, 105] on button "حفظ" at bounding box center [61, 120] width 91 height 31
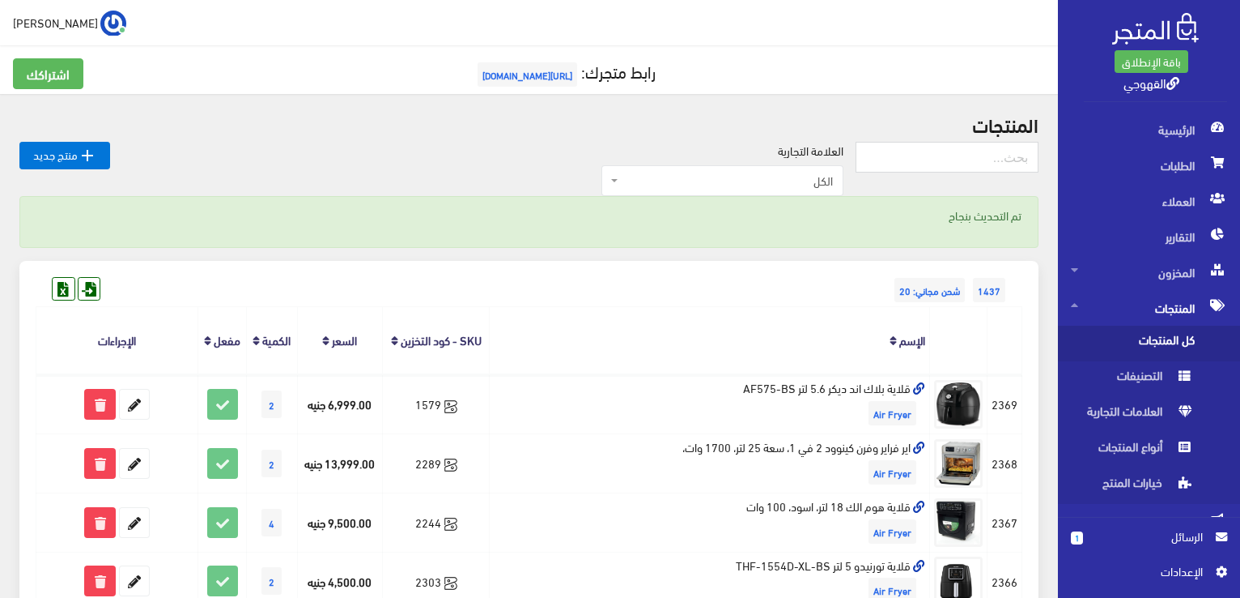
click at [783, 313] on th "الإسم" at bounding box center [710, 340] width 440 height 67
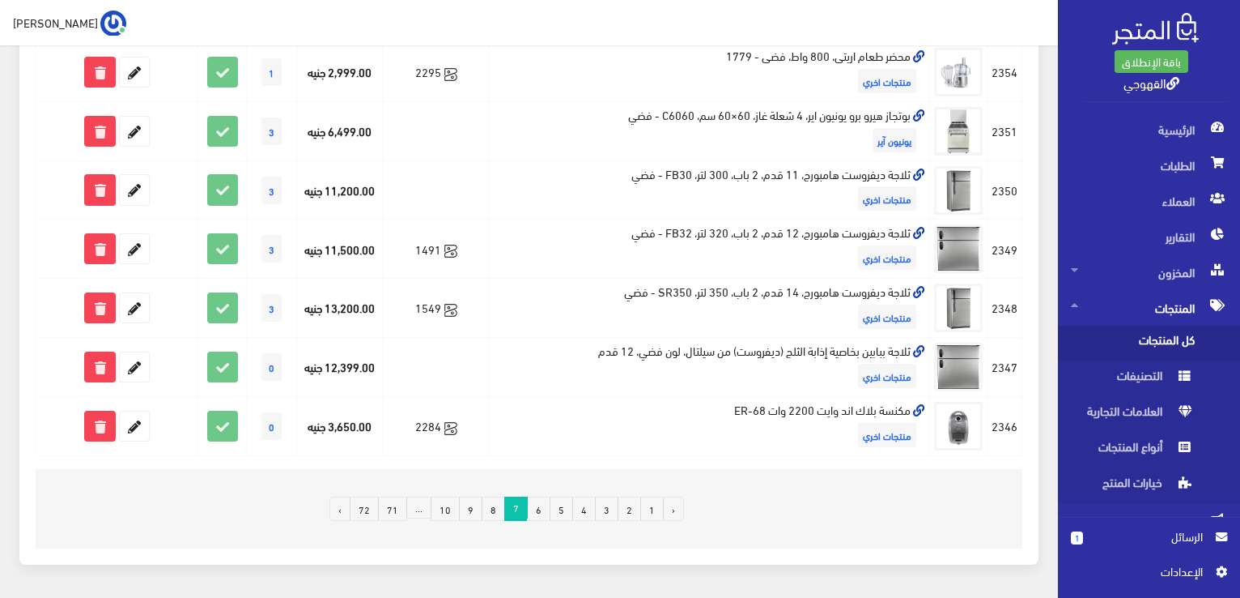
scroll to position [1151, 0]
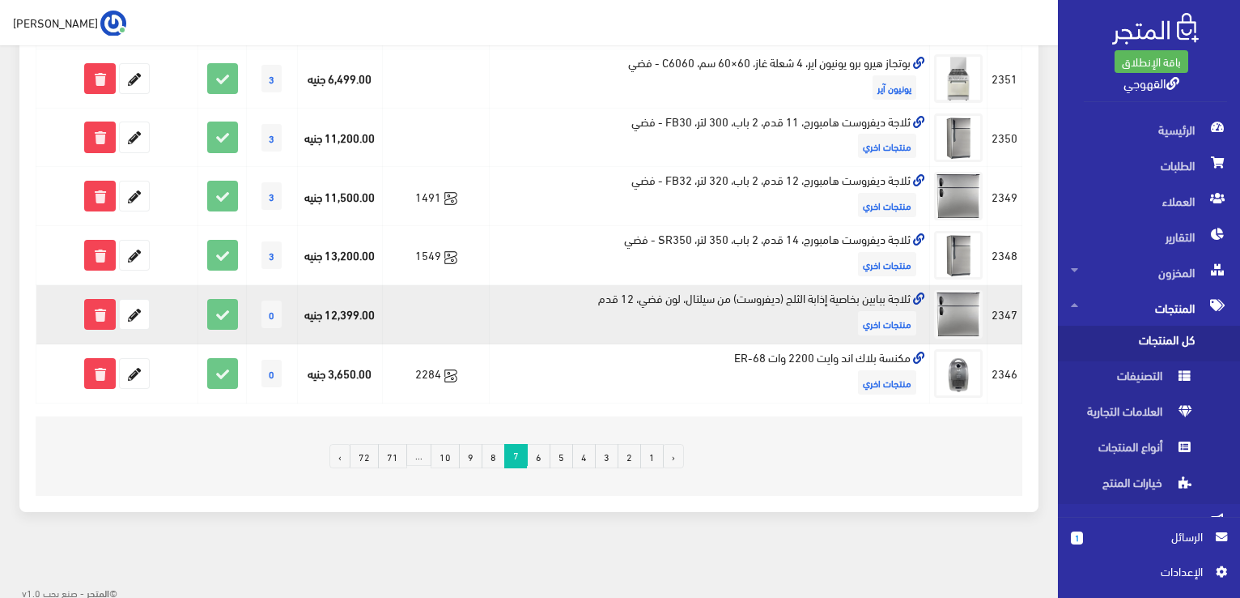
click at [774, 299] on td "ثلاجة ببابين بخاصية إذابة الثلج (ديفروست) من سيلتال، لون فضي، 12 قدم منتجات اخري" at bounding box center [710, 314] width 440 height 59
copy td "ثلاجة ببابين بخاصية إذابة الثلج (ديفروست) من سيلتال، لون فضي، 12 قدم"
click at [139, 317] on icon at bounding box center [134, 314] width 29 height 29
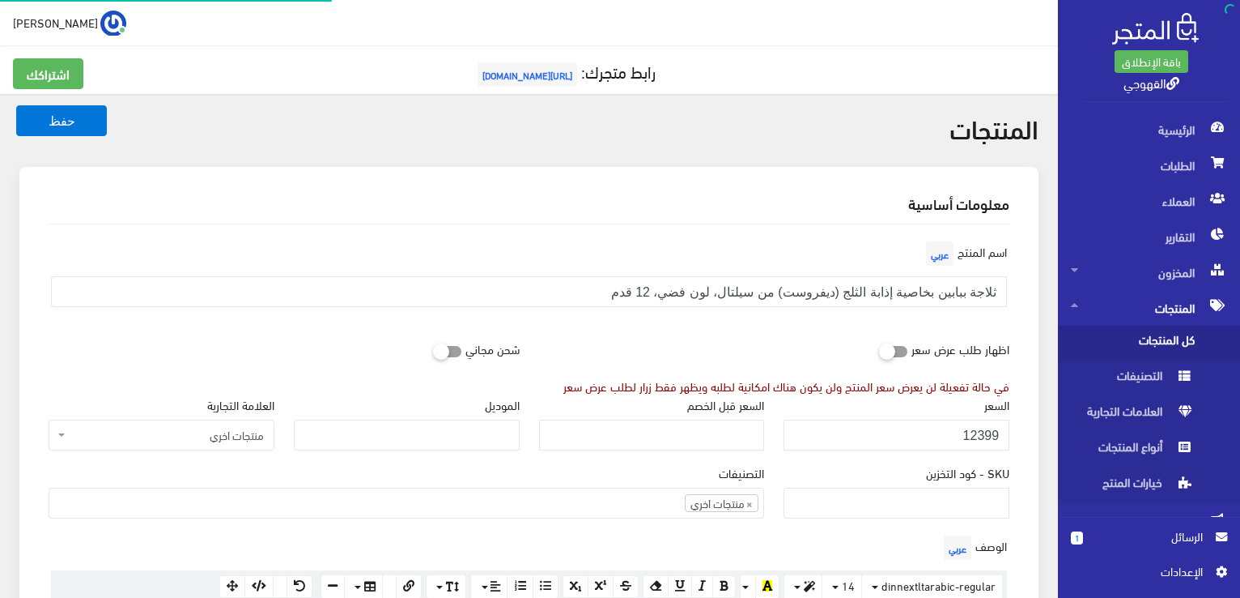
scroll to position [874, 0]
click at [835, 432] on input "12399" at bounding box center [897, 434] width 226 height 31
type input "11999"
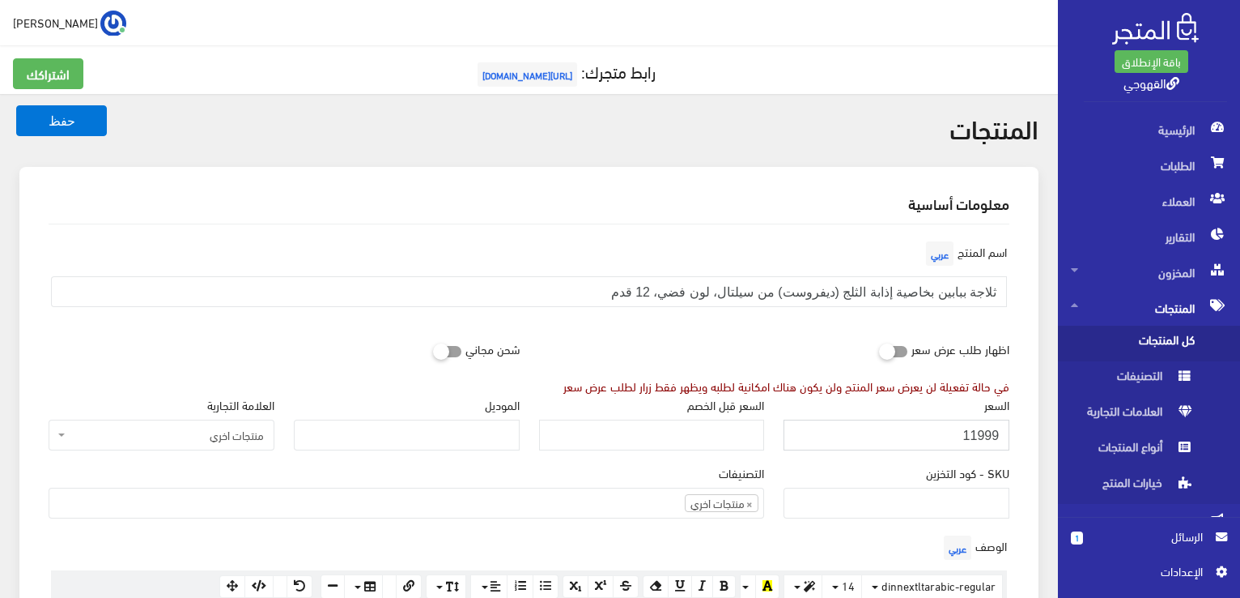
click at [16, 105] on button "حفظ" at bounding box center [61, 120] width 91 height 31
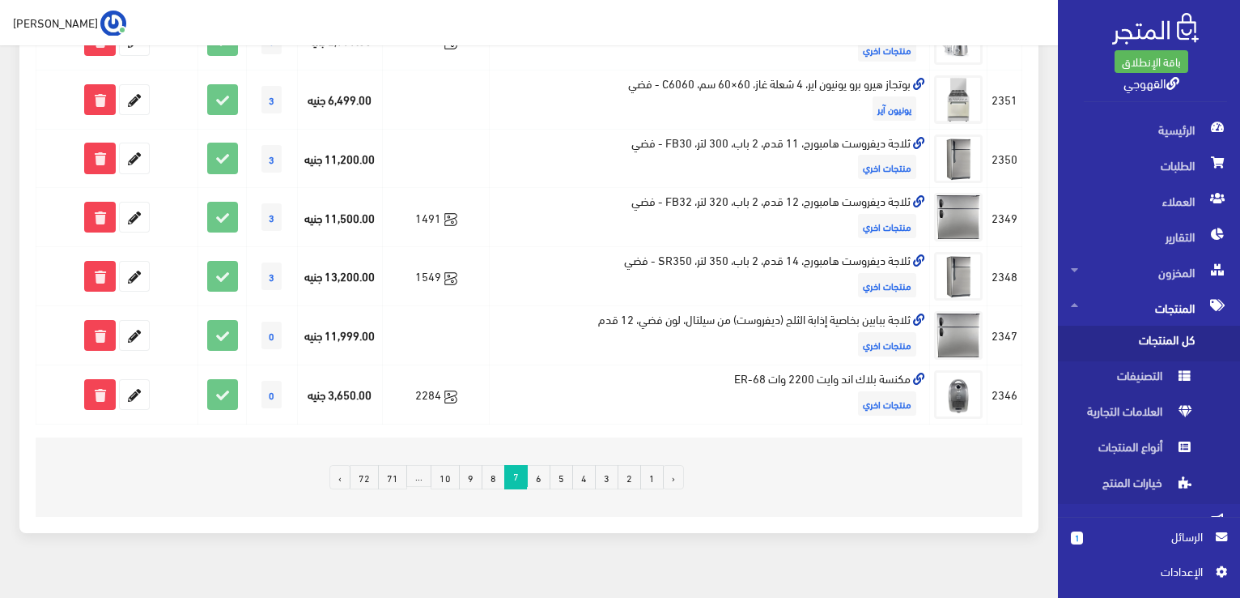
scroll to position [1134, 0]
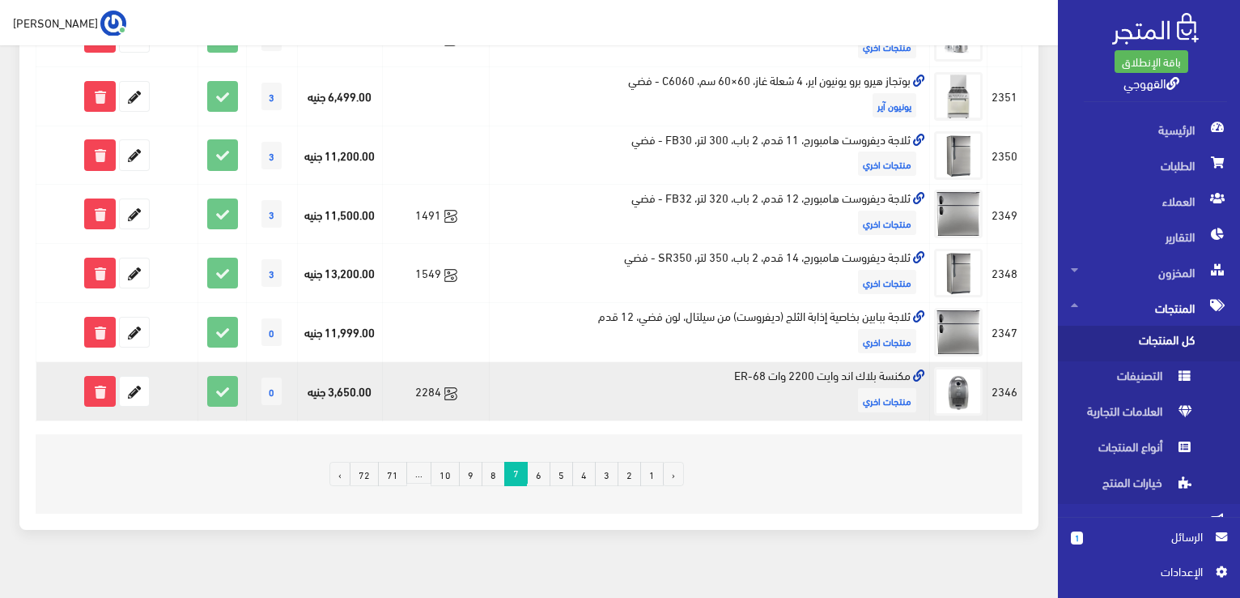
click at [778, 370] on td "مكنسة بلاك اند وايت 2200 وات ER-68 منتجات اخري" at bounding box center [710, 391] width 440 height 59
copy td "مكنسة بلاك اند وايت 2200 وات ER-68"
click at [138, 387] on icon at bounding box center [134, 391] width 29 height 29
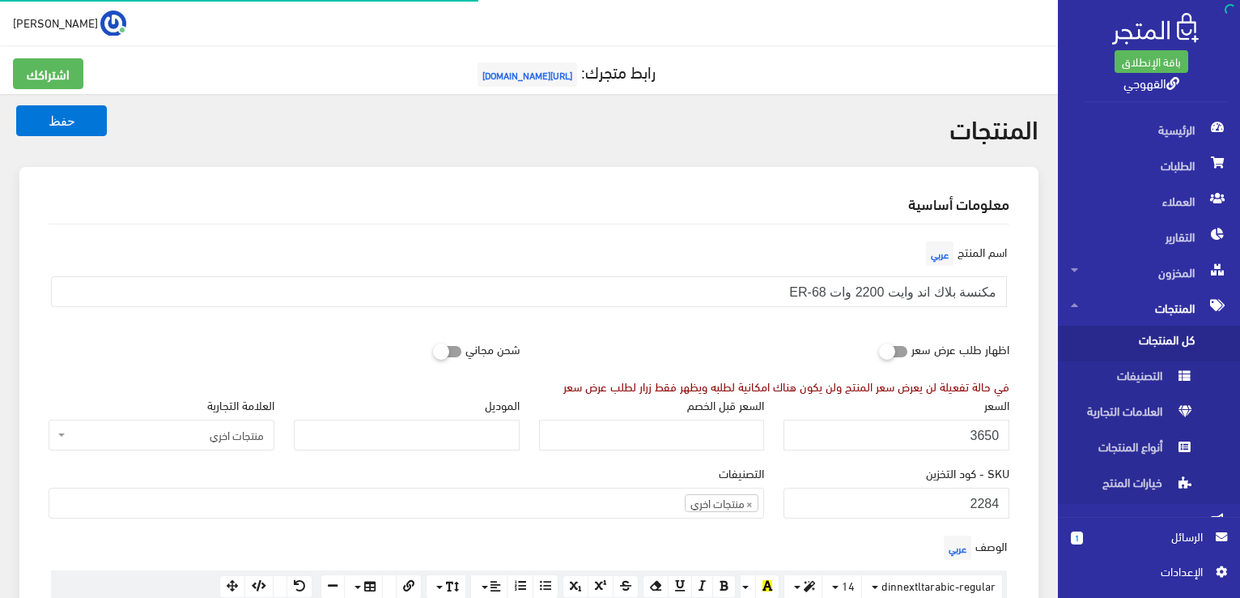
scroll to position [872, 0]
click at [937, 426] on input "3650" at bounding box center [897, 434] width 226 height 31
type input "3500"
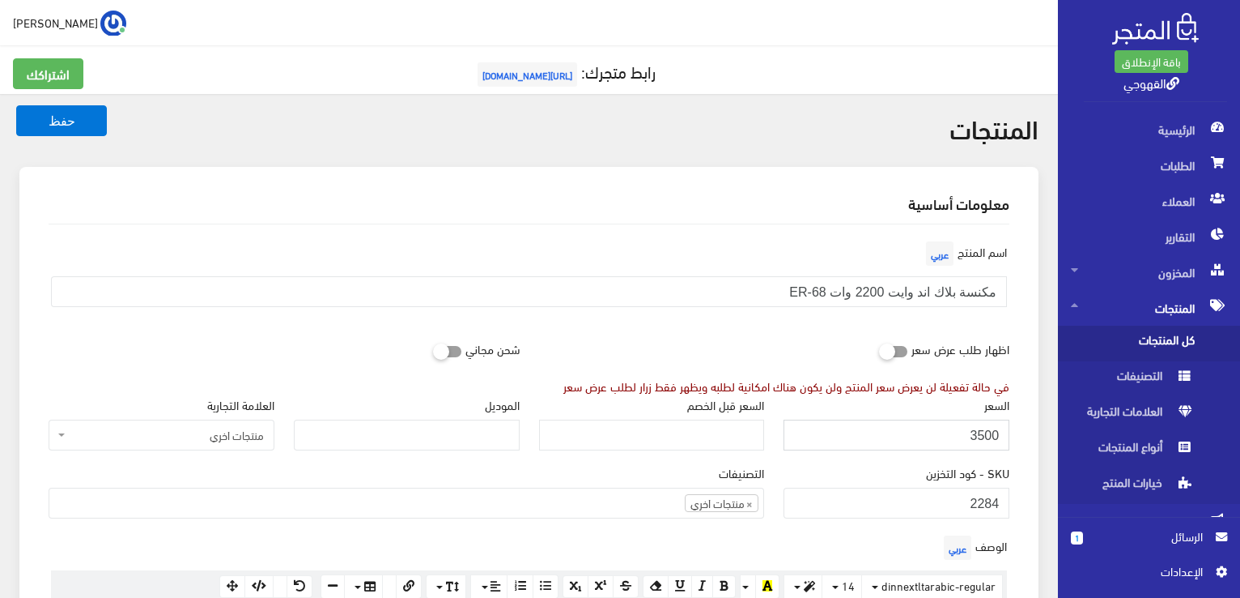
click at [16, 105] on button "حفظ" at bounding box center [61, 120] width 91 height 31
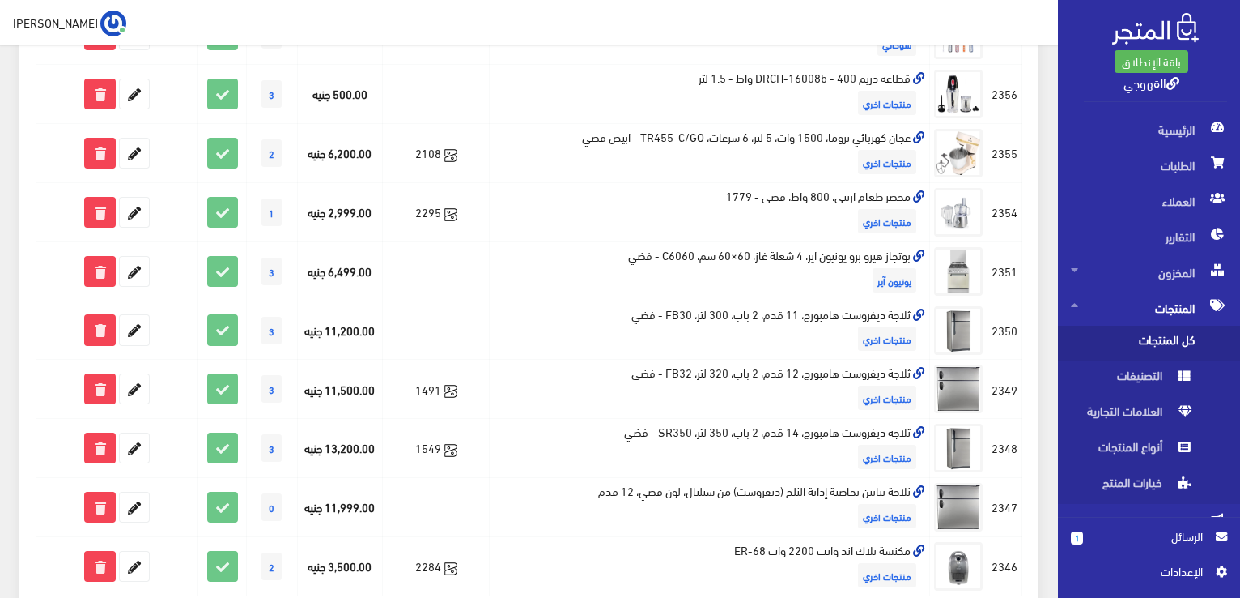
scroll to position [1151, 0]
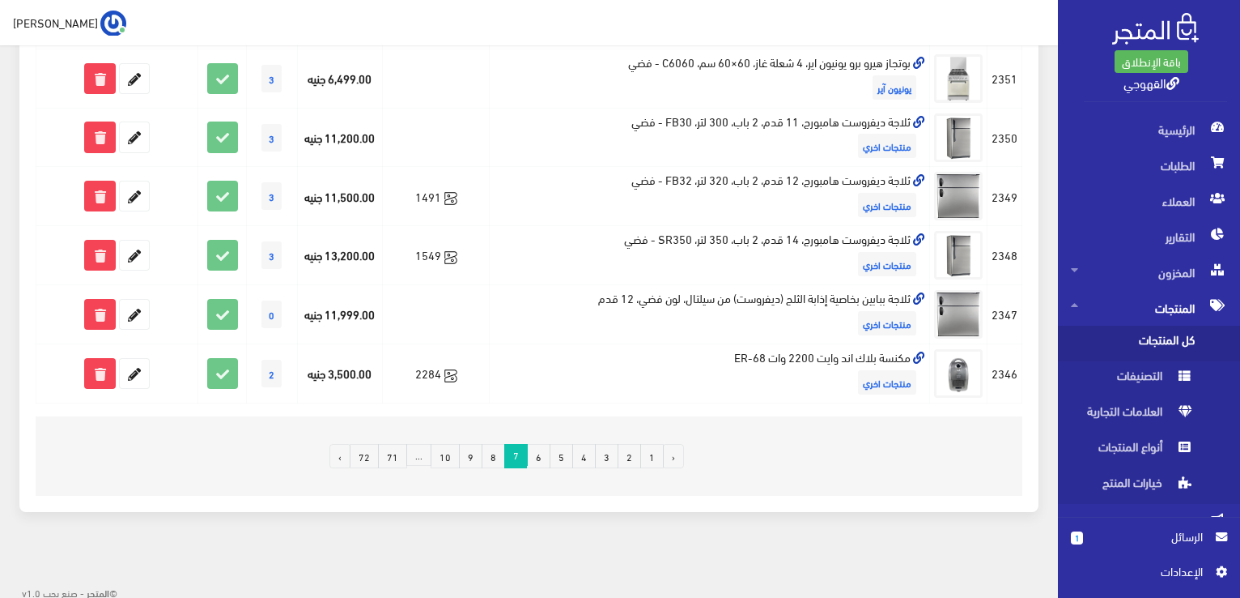
click at [499, 454] on link "8" at bounding box center [493, 456] width 23 height 24
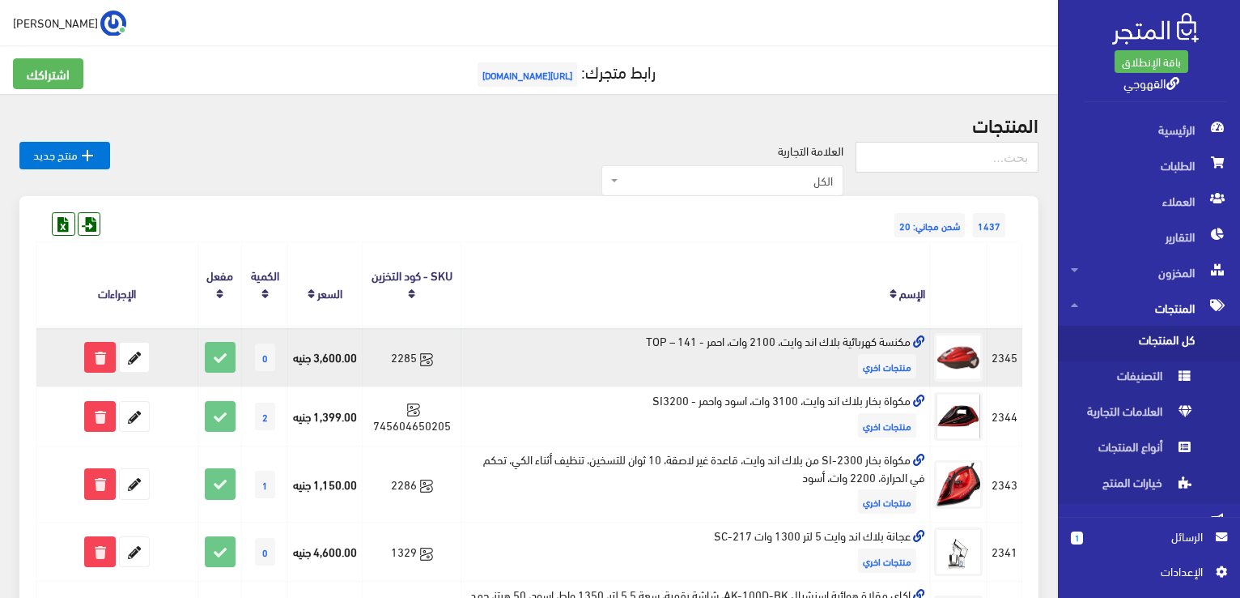
click at [870, 338] on td "مكنسة كهربائية بلاك اند وايت، 2100 وات، احمر - TOP – 141 منتجات اخري" at bounding box center [696, 356] width 469 height 59
click at [870, 334] on td "مكنسة كهربائية بلاك اند وايت، 2100 وات، احمر - TOP – 141 منتجات اخري" at bounding box center [696, 356] width 469 height 59
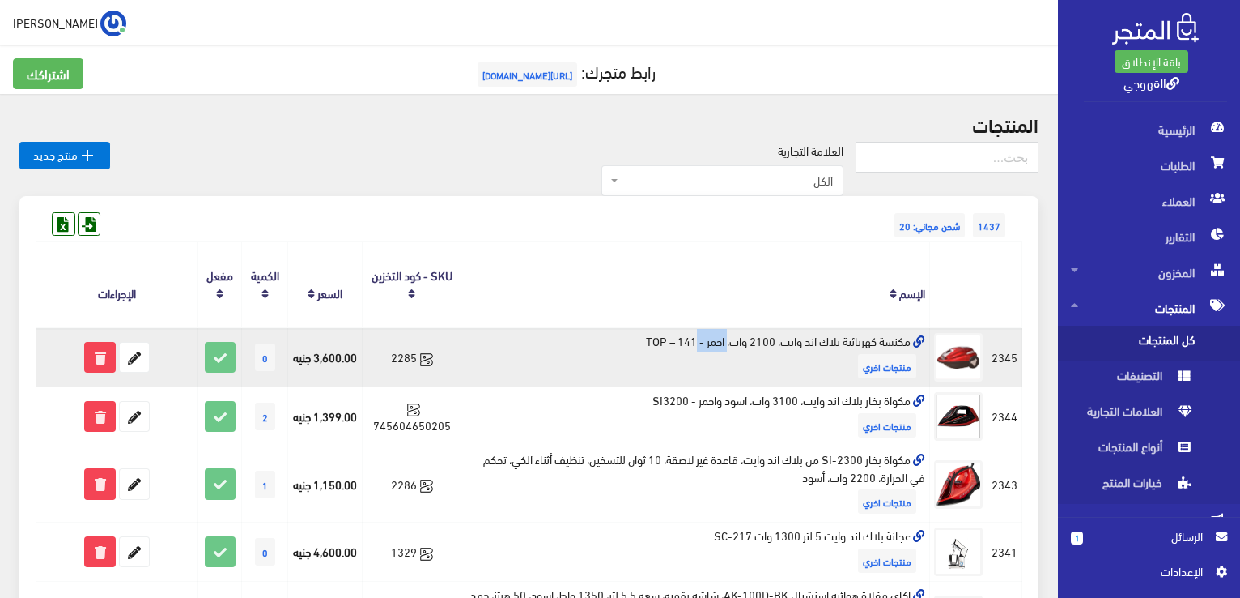
click at [870, 334] on td "مكنسة كهربائية بلاك اند وايت، 2100 وات، احمر - TOP – 141 منتجات اخري" at bounding box center [696, 356] width 469 height 59
copy td "مكنسة كهربائية بلاك اند وايت، 2100 وات، احمر - TOP – 141"
click at [870, 334] on td "مكنسة كهربائية بلاك اند وايت، 2100 وات، احمر - TOP – 141 منتجات اخري" at bounding box center [696, 356] width 469 height 59
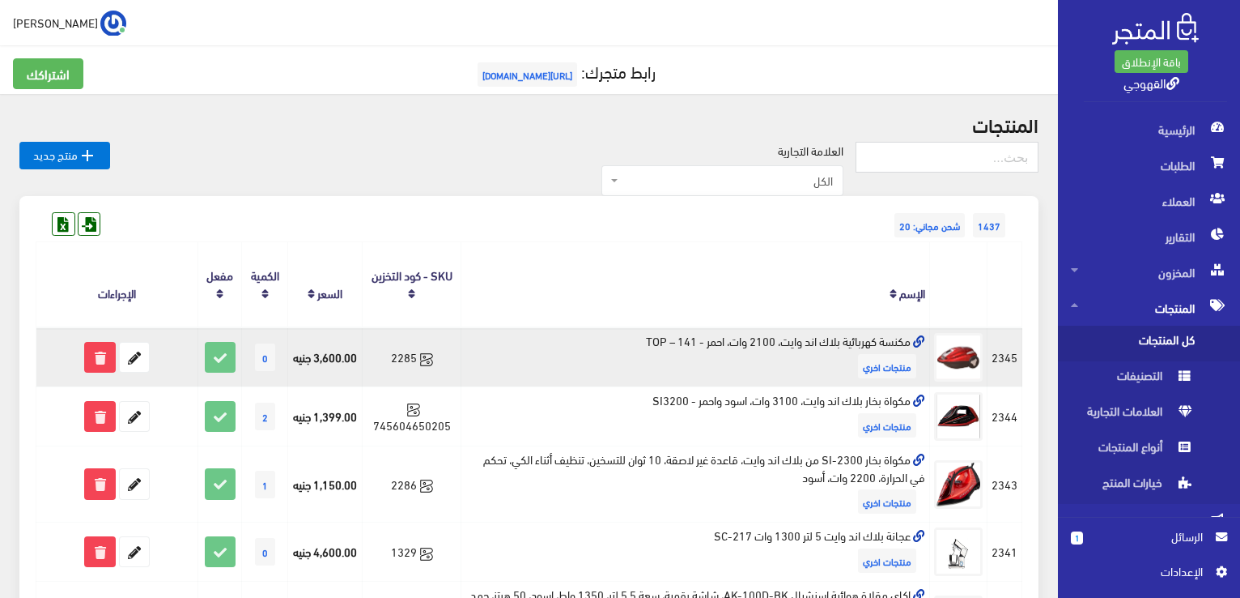
click at [870, 334] on td "مكنسة كهربائية بلاك اند وايت، 2100 وات، احمر - TOP – 141 منتجات اخري" at bounding box center [696, 356] width 469 height 59
copy td "مكنسة كهربائية بلاك اند وايت، 2100 وات، احمر - TOP – 141"
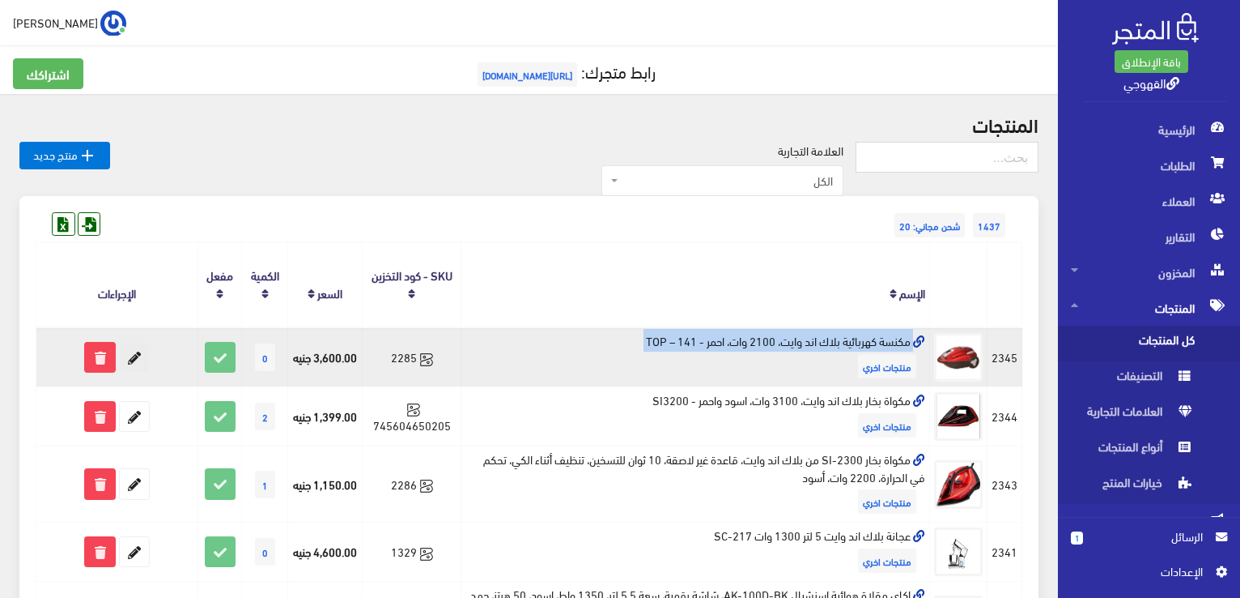
click at [127, 355] on icon at bounding box center [134, 357] width 29 height 29
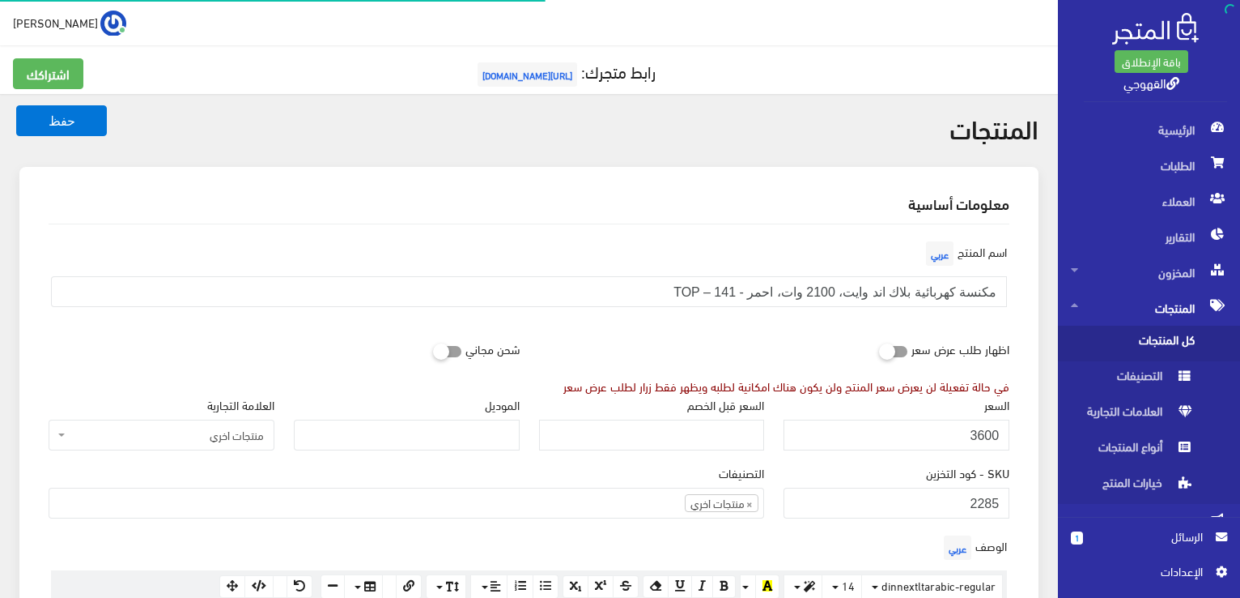
scroll to position [874, 0]
click at [978, 425] on input "3600" at bounding box center [897, 434] width 226 height 31
type input "3099"
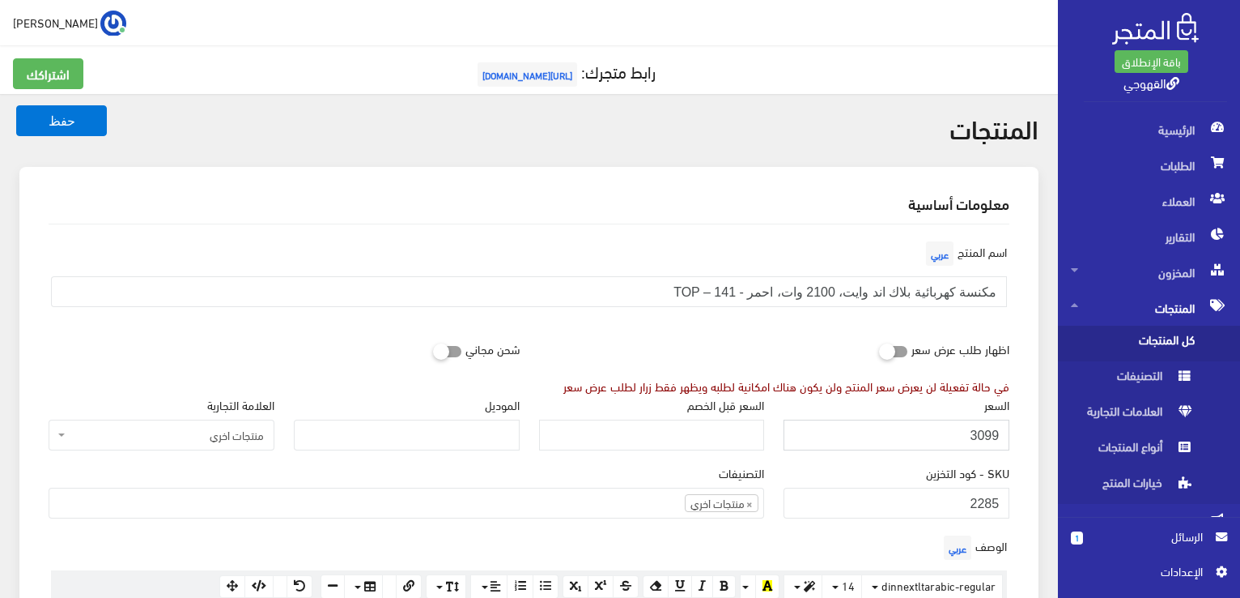
click at [16, 105] on button "حفظ" at bounding box center [61, 120] width 91 height 31
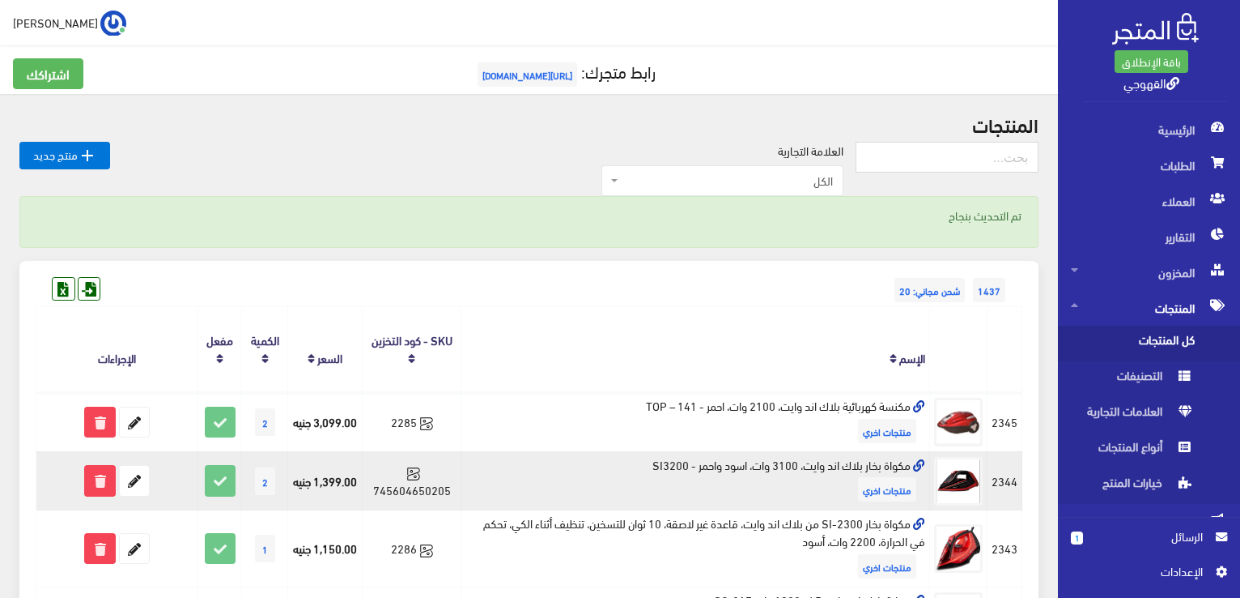
click at [777, 466] on td "مكواة بخار بلاك اند وايت، 3100 وات، اسود واحمر - SI3200 منتجات اخري" at bounding box center [696, 480] width 469 height 59
copy td "مكواة بخار بلاك اند وايت، 3100 وات، اسود واحمر - SI3200"
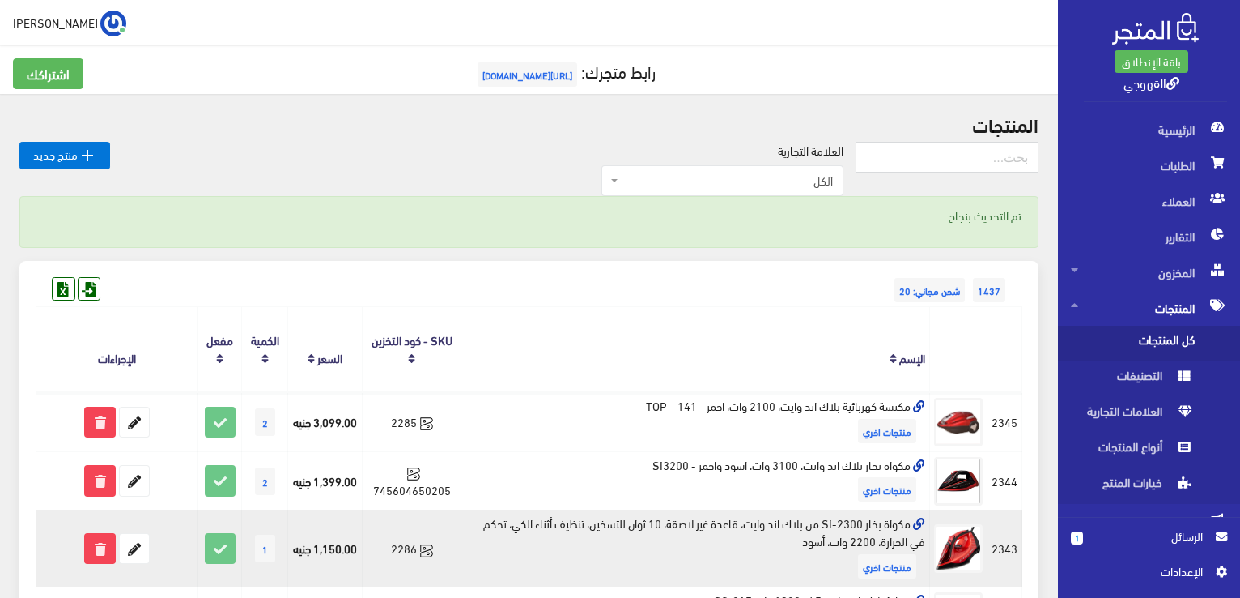
click at [824, 524] on td "مكواة بخار SI-2300 من بلاك اند وايت، قاعدة غير لاصقة، 10 ثوان للتسخين، تنظيف أث…" at bounding box center [696, 548] width 469 height 77
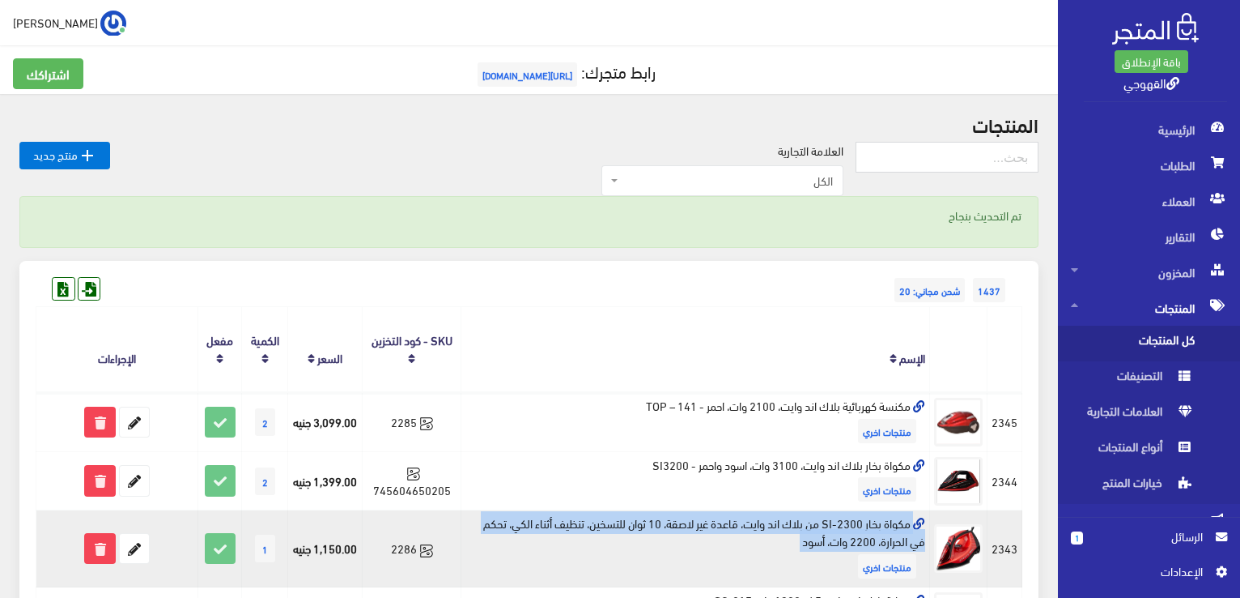
click at [824, 524] on td "مكواة بخار SI-2300 من بلاك اند وايت، قاعدة غير لاصقة، 10 ثوان للتسخين، تنظيف أث…" at bounding box center [696, 548] width 469 height 77
copy td "مكواة بخار SI-2300 من بلاك اند وايت، قاعدة غير لاصقة، 10 ثوان للتسخين، تنظيف أث…"
click at [465, 543] on td "مكواة بخار SI-2300 من بلاك اند وايت، قاعدة غير لاصقة، 10 ثوان للتسخين، تنظيف أث…" at bounding box center [696, 548] width 469 height 77
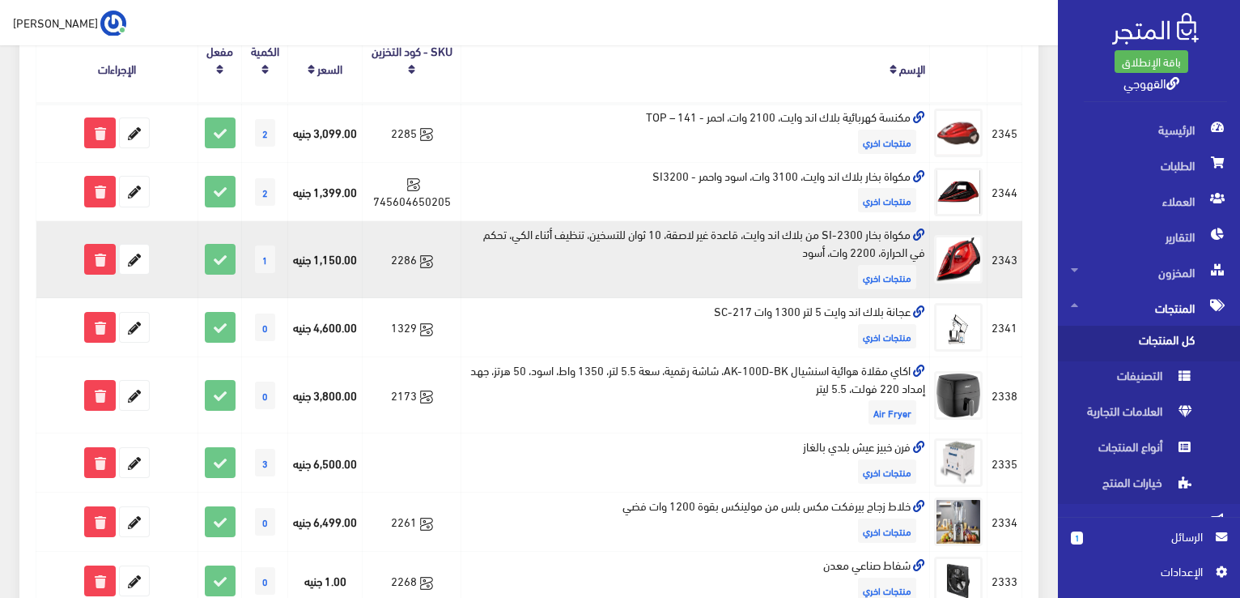
scroll to position [291, 0]
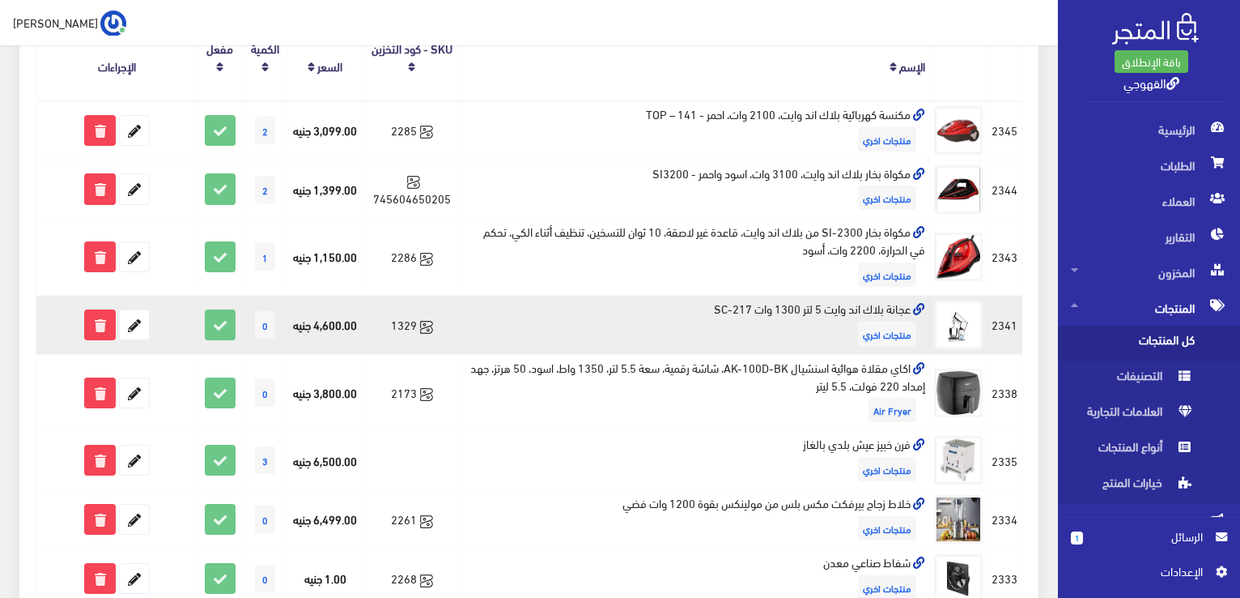
click at [741, 304] on td "عجانة بلاك اند وايت 5 لتر 1300 وات SC-217 منتجات اخري" at bounding box center [696, 325] width 469 height 59
copy td "عجانة بلاك اند وايت 5 لتر 1300 وات SC-217"
click at [135, 321] on icon at bounding box center [134, 324] width 29 height 29
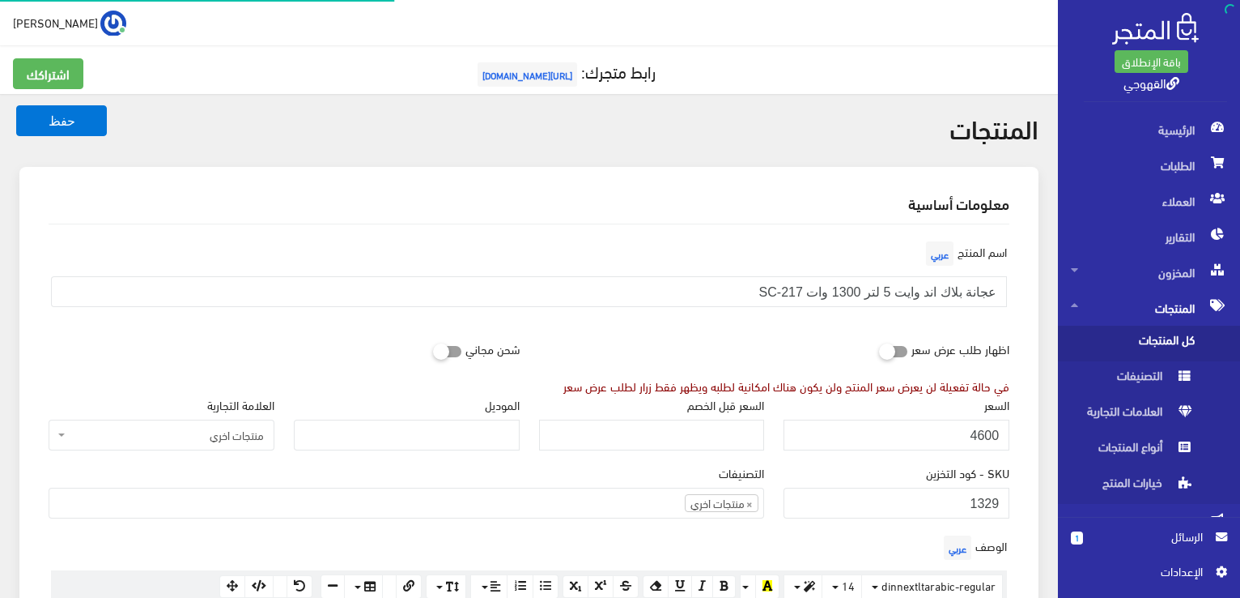
scroll to position [874, 0]
click at [837, 425] on input "4600" at bounding box center [897, 434] width 226 height 31
type input "5999"
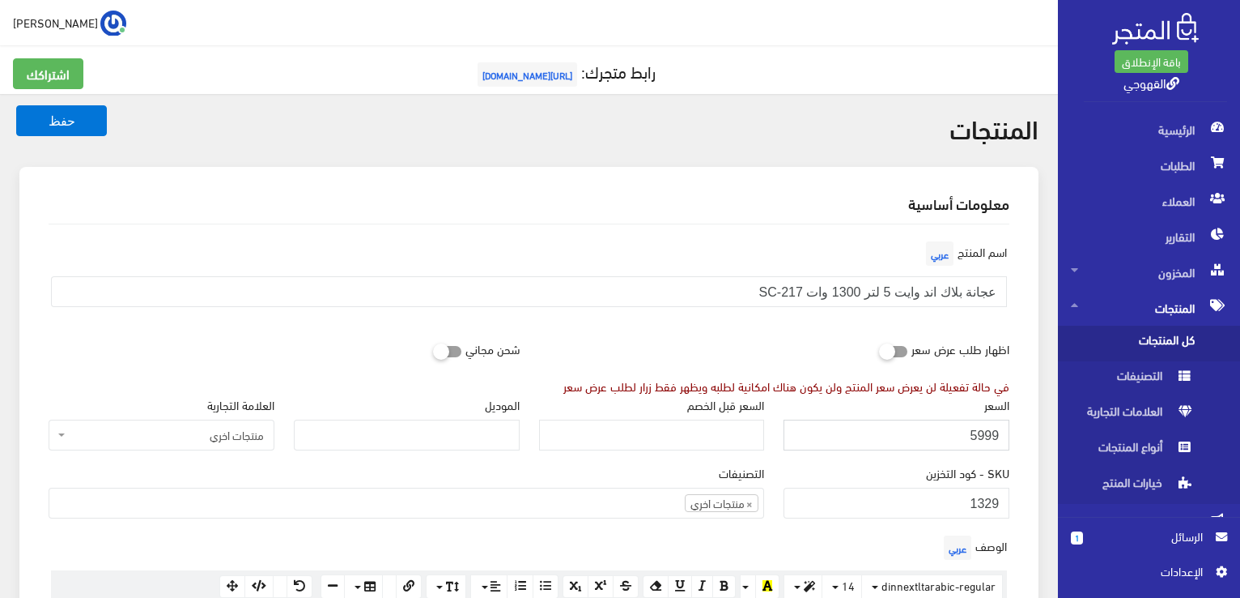
click at [16, 105] on button "حفظ" at bounding box center [61, 120] width 91 height 31
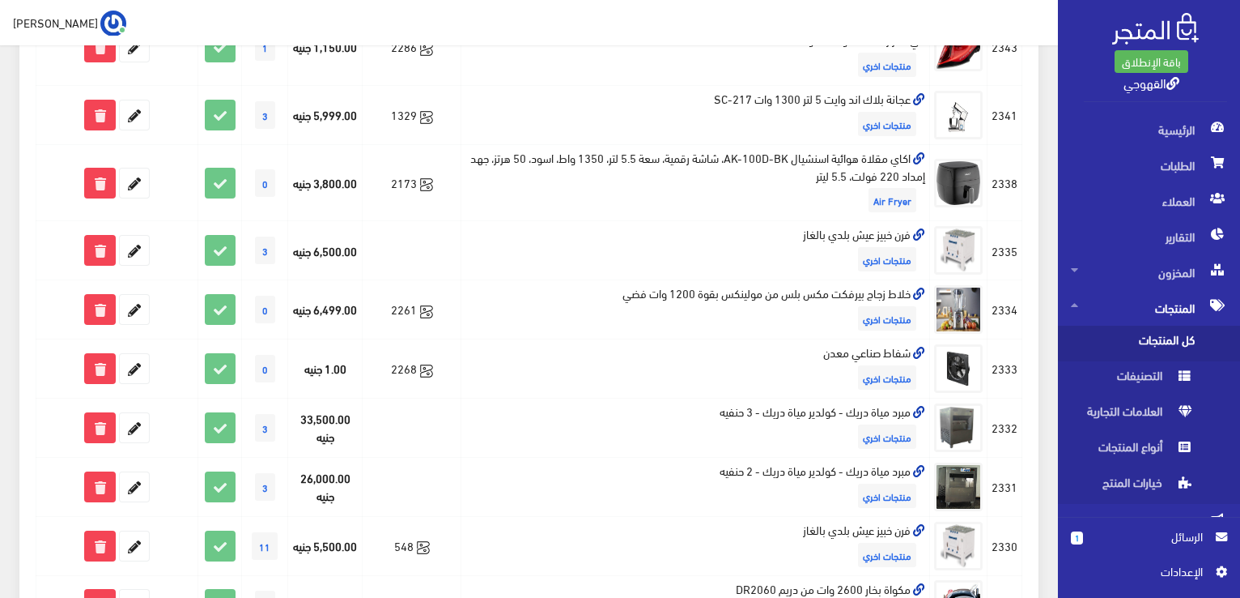
scroll to position [680, 0]
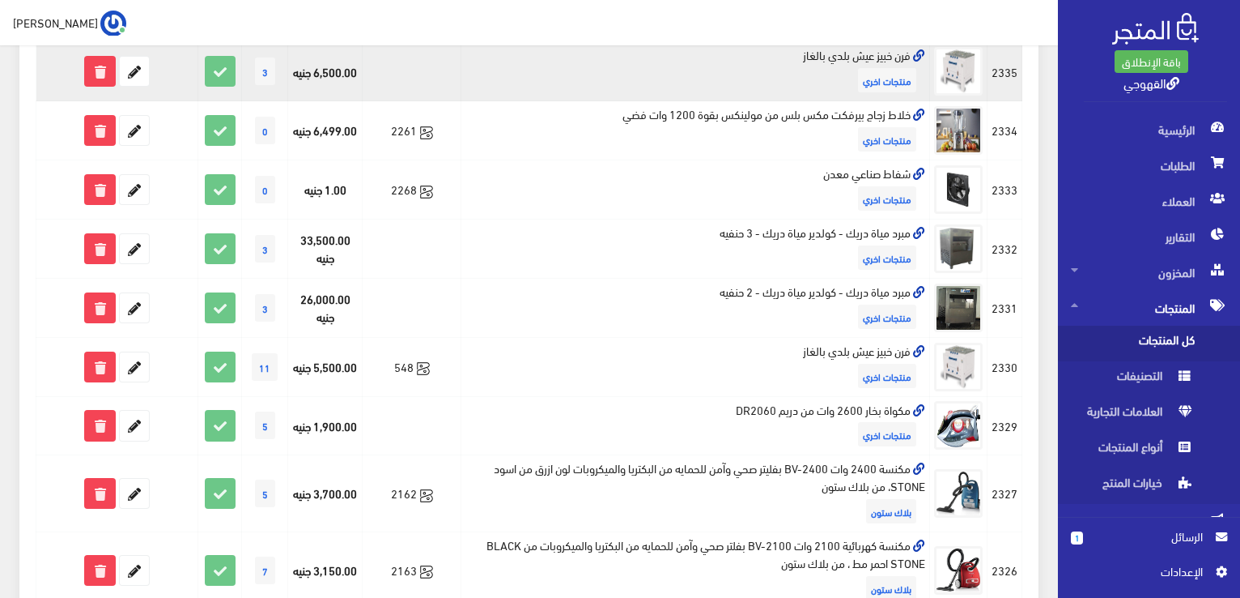
click at [745, 70] on td "فرن خبيز عيش بلدي بالغاز منتجات اخري" at bounding box center [696, 71] width 469 height 59
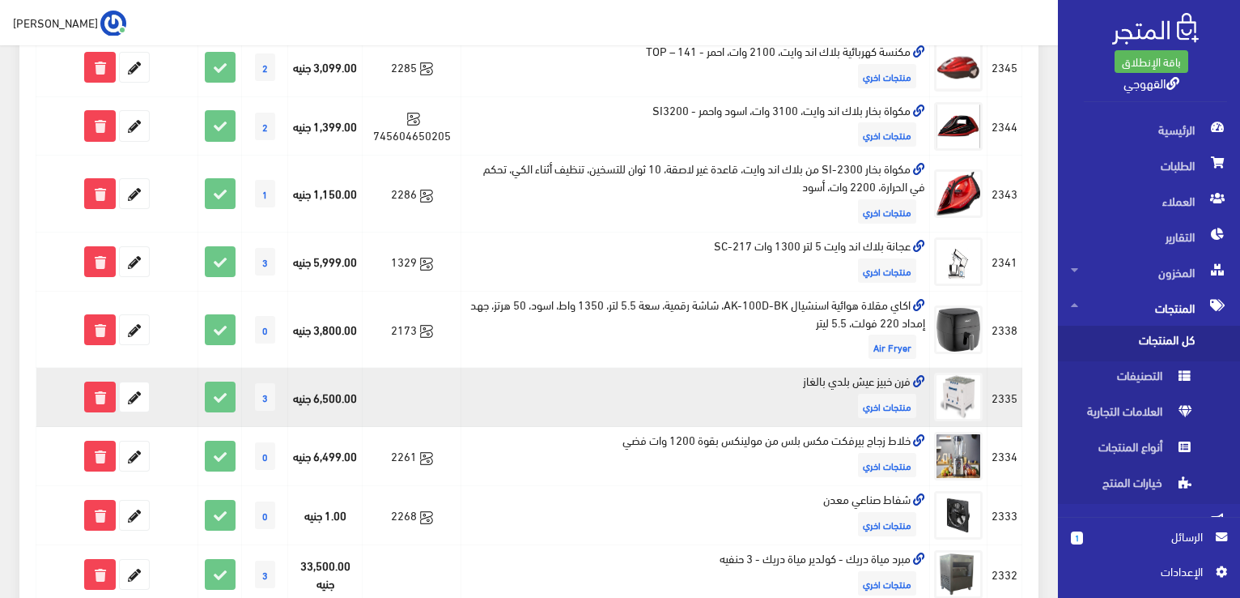
scroll to position [356, 0]
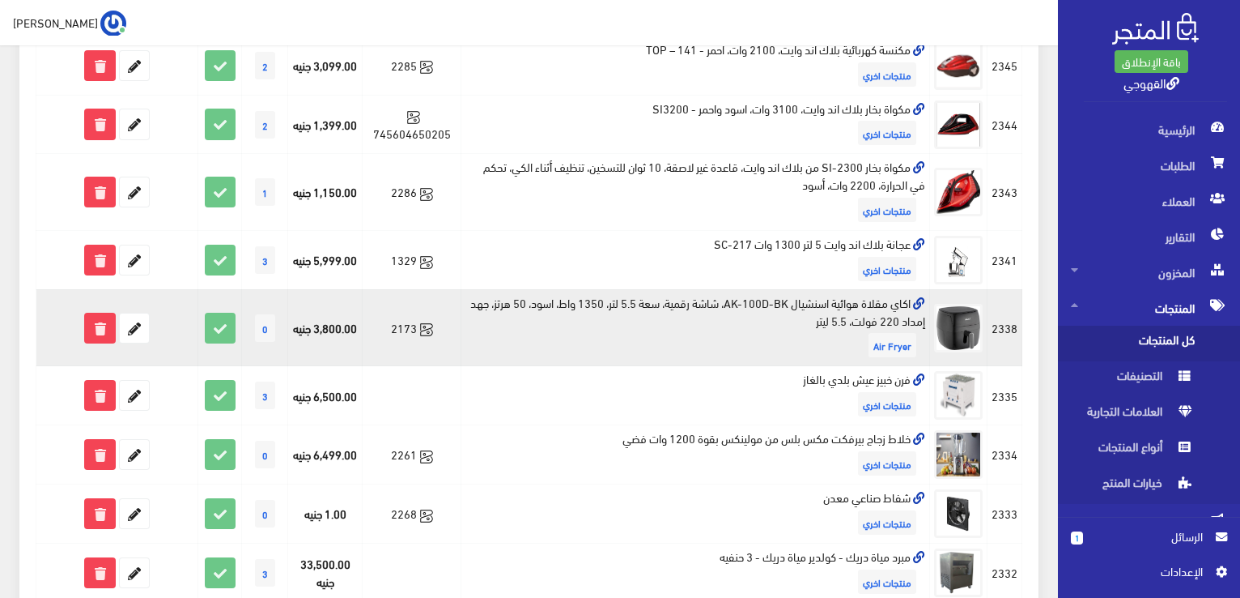
click at [846, 311] on td "اكاي مقلاة هوائية اسنشيال AK-100D-BK، شاشة رقمية، سعة 5.5 لتر، 1350 واط، اسود، …" at bounding box center [696, 327] width 469 height 77
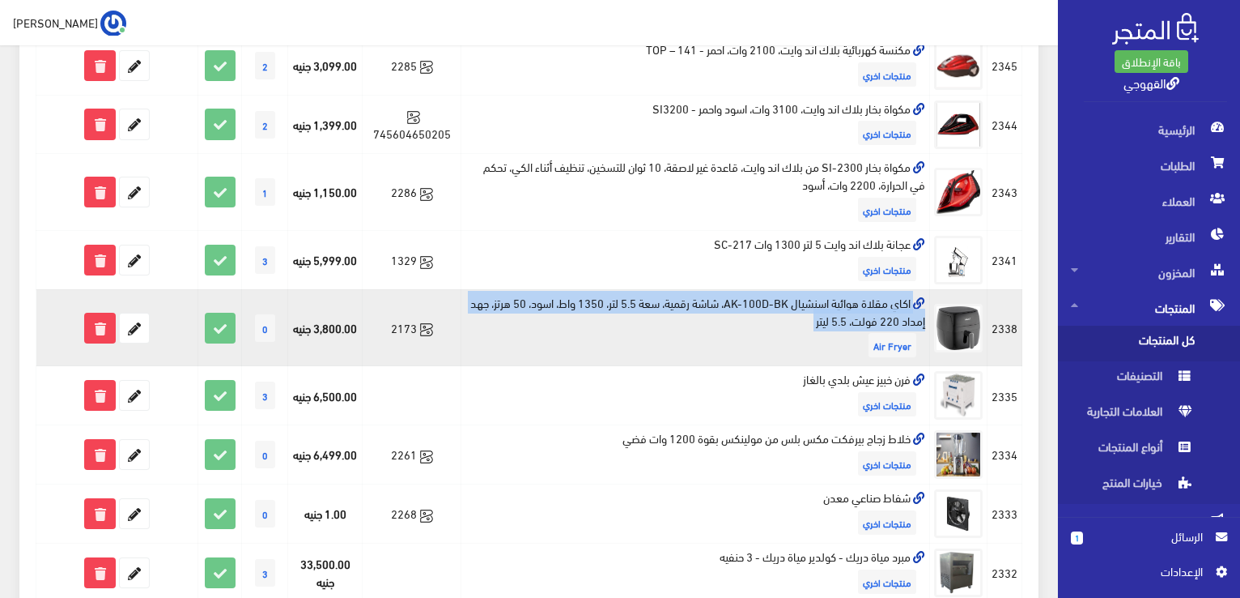
click at [846, 311] on td "اكاي مقلاة هوائية اسنشيال AK-100D-BK، شاشة رقمية، سعة 5.5 لتر، 1350 واط، اسود، …" at bounding box center [696, 327] width 469 height 77
copy td "اكاي مقلاة هوائية اسنشيال AK-100D-BK، شاشة رقمية، سعة 5.5 لتر، 1350 واط، اسود، …"
click at [846, 311] on td "اكاي مقلاة هوائية اسنشيال AK-100D-BK، شاشة رقمية، سعة 5.5 لتر، 1350 واط، اسود، …" at bounding box center [696, 327] width 469 height 77
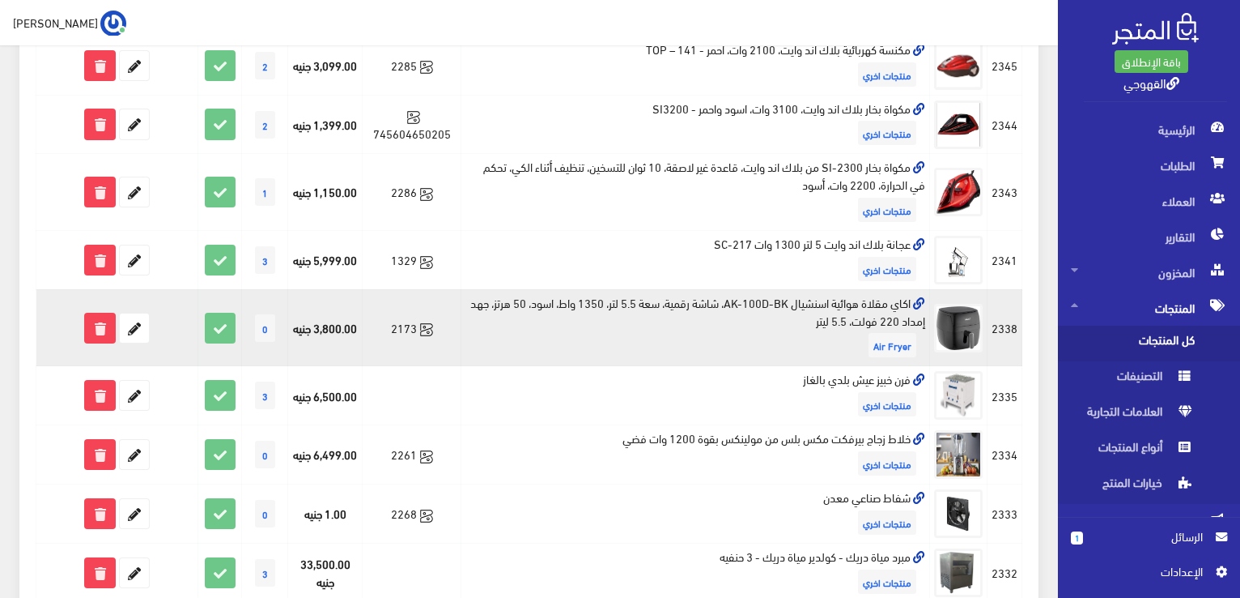
click at [864, 308] on td "اكاي مقلاة هوائية اسنشيال AK-100D-BK، شاشة رقمية، سعة 5.5 لتر، 1350 واط، اسود، …" at bounding box center [696, 327] width 469 height 77
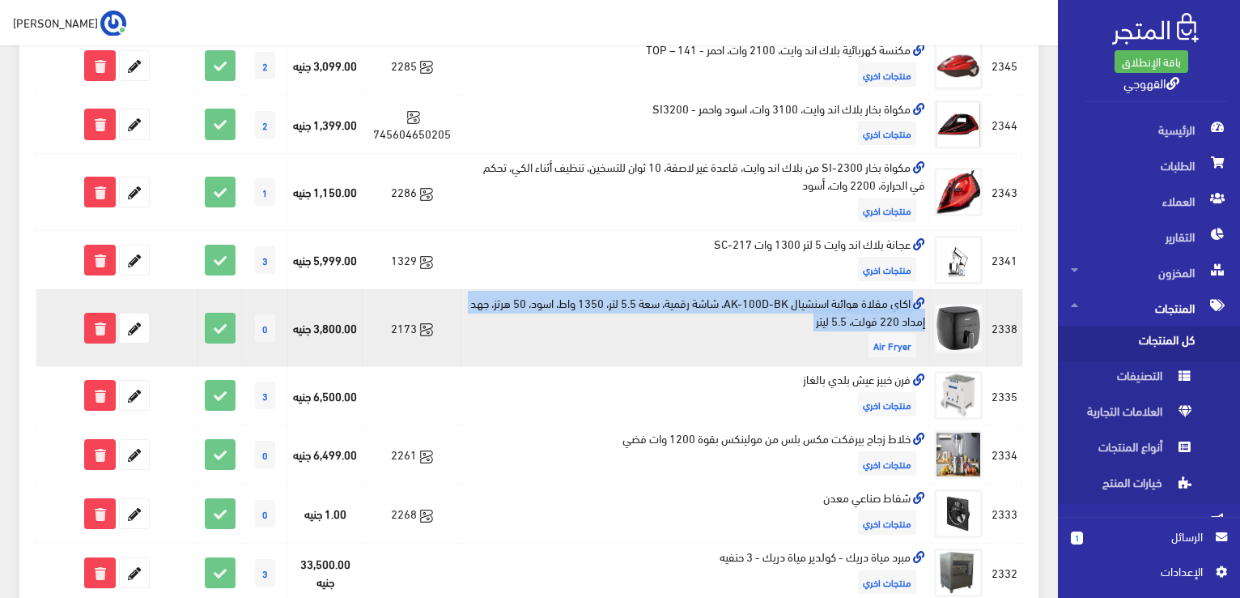
click at [864, 308] on td "اكاي مقلاة هوائية اسنشيال AK-100D-BK، شاشة رقمية، سعة 5.5 لتر، 1350 واط، اسود، …" at bounding box center [696, 327] width 469 height 77
copy td "اكاي مقلاة هوائية اسنشيال AK-100D-BK، شاشة رقمية، سعة 5.5 لتر، 1350 واط، اسود، …"
click at [135, 332] on icon at bounding box center [134, 327] width 29 height 29
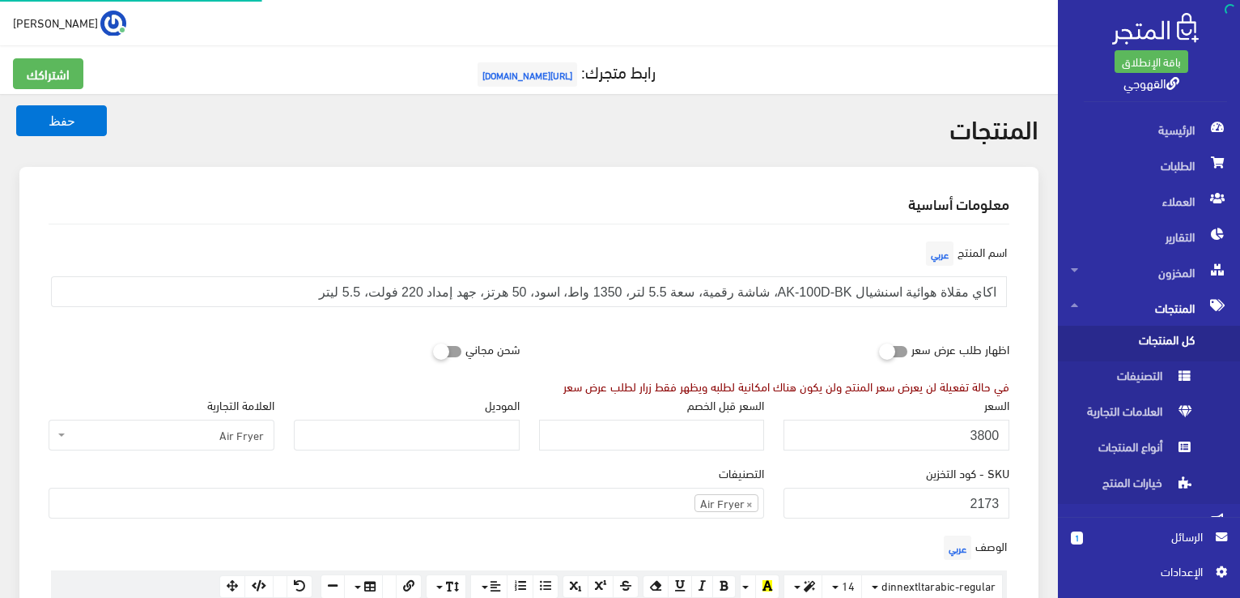
scroll to position [1029, 0]
click at [907, 425] on input "3800" at bounding box center [897, 434] width 226 height 31
type input "2800"
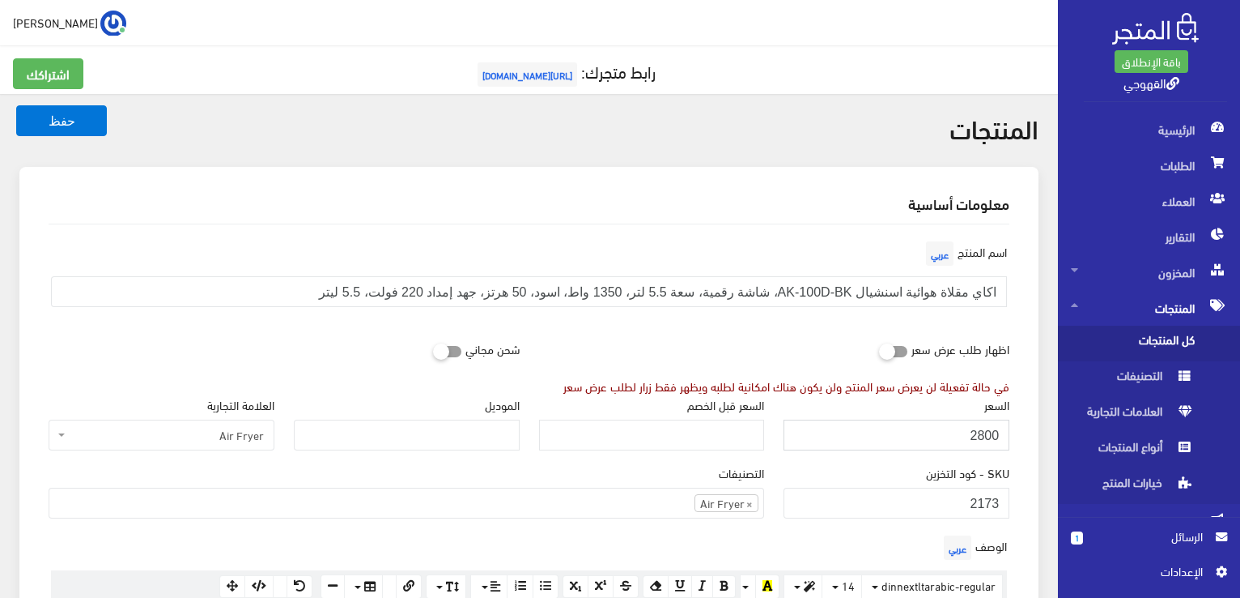
click at [16, 105] on button "حفظ" at bounding box center [61, 120] width 91 height 31
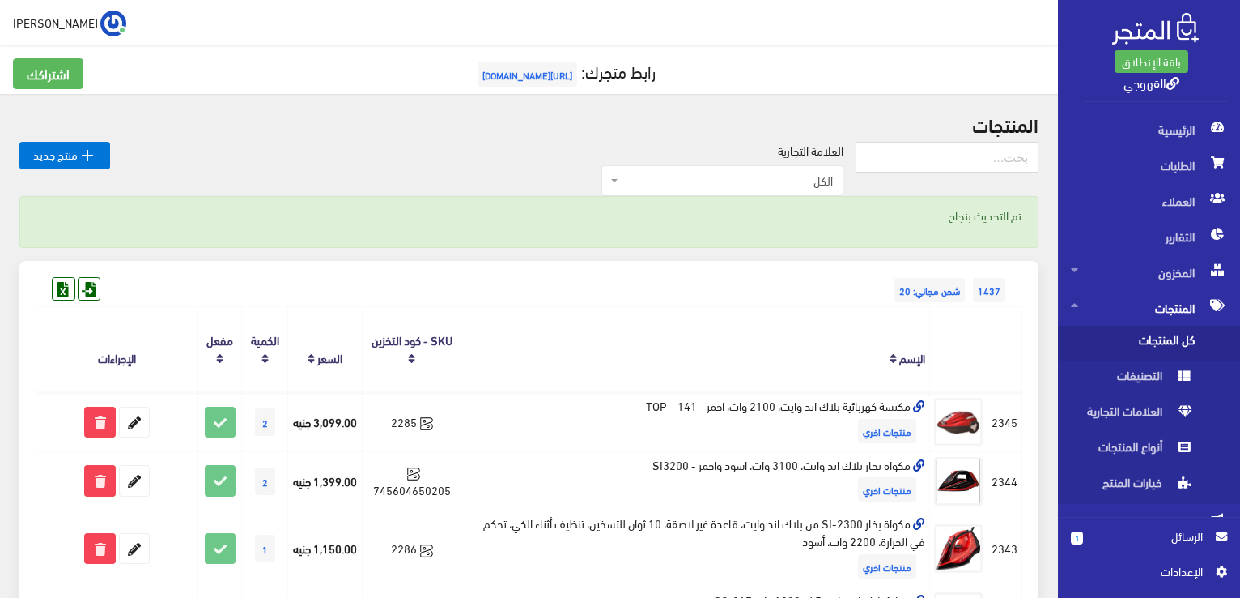
click at [676, 278] on div "1437 شحن مجاني: 20" at bounding box center [529, 274] width 987 height 26
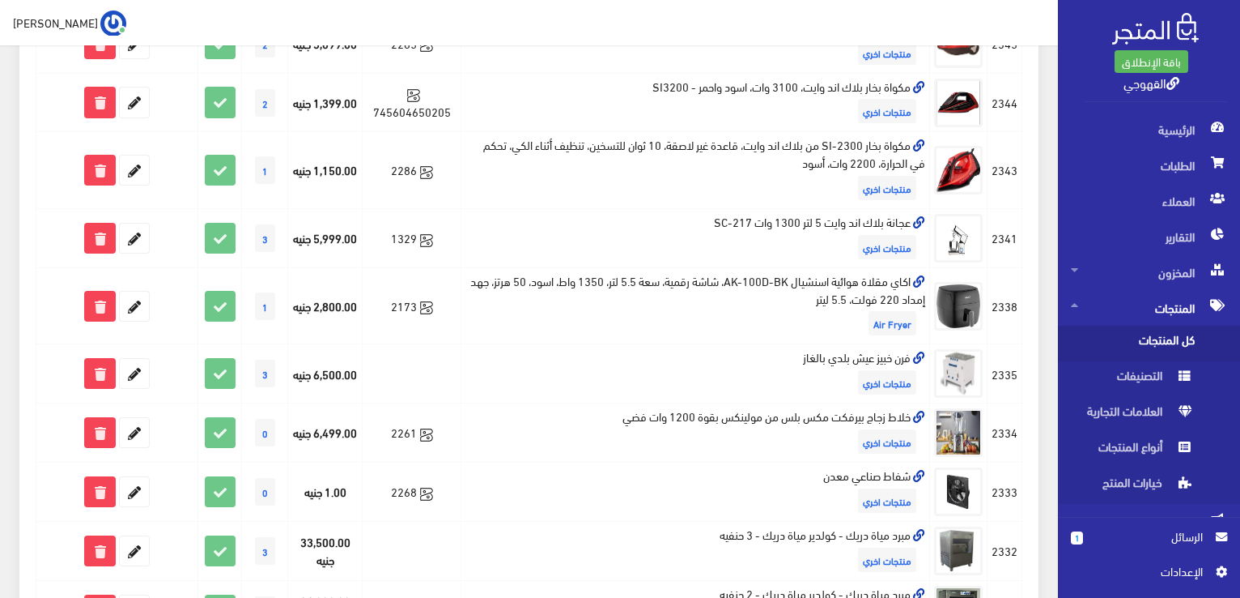
scroll to position [389, 0]
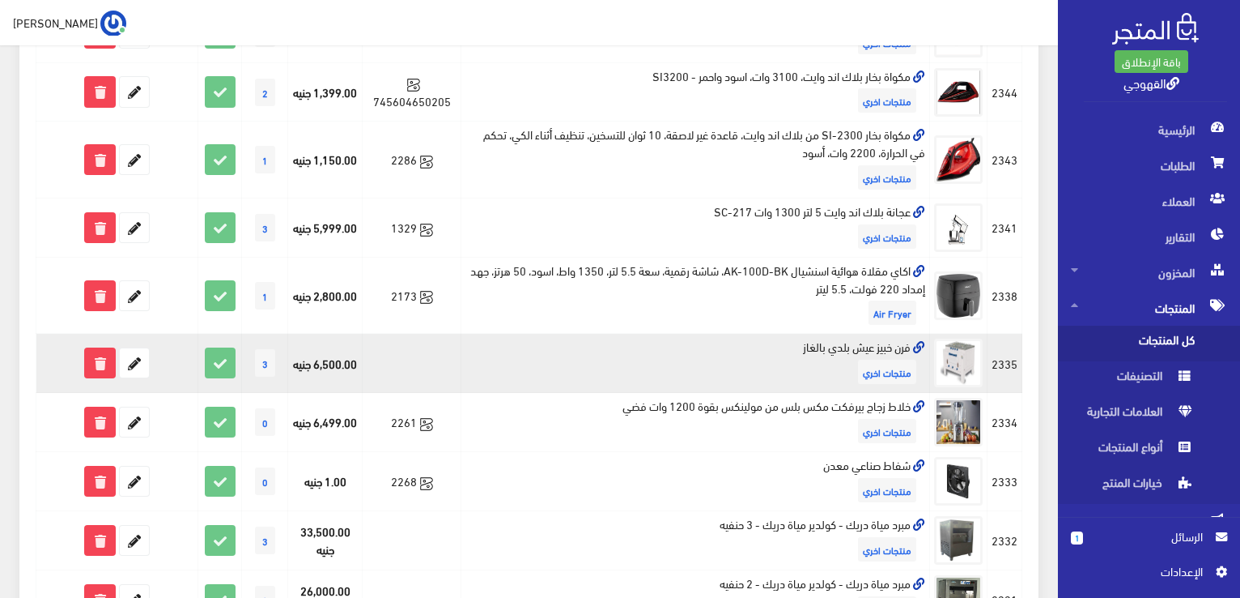
click at [815, 343] on td "فرن خبيز عيش بلدي بالغاز منتجات اخري" at bounding box center [696, 363] width 469 height 59
copy td "فرن خبيز عيش بلدي بالغاز"
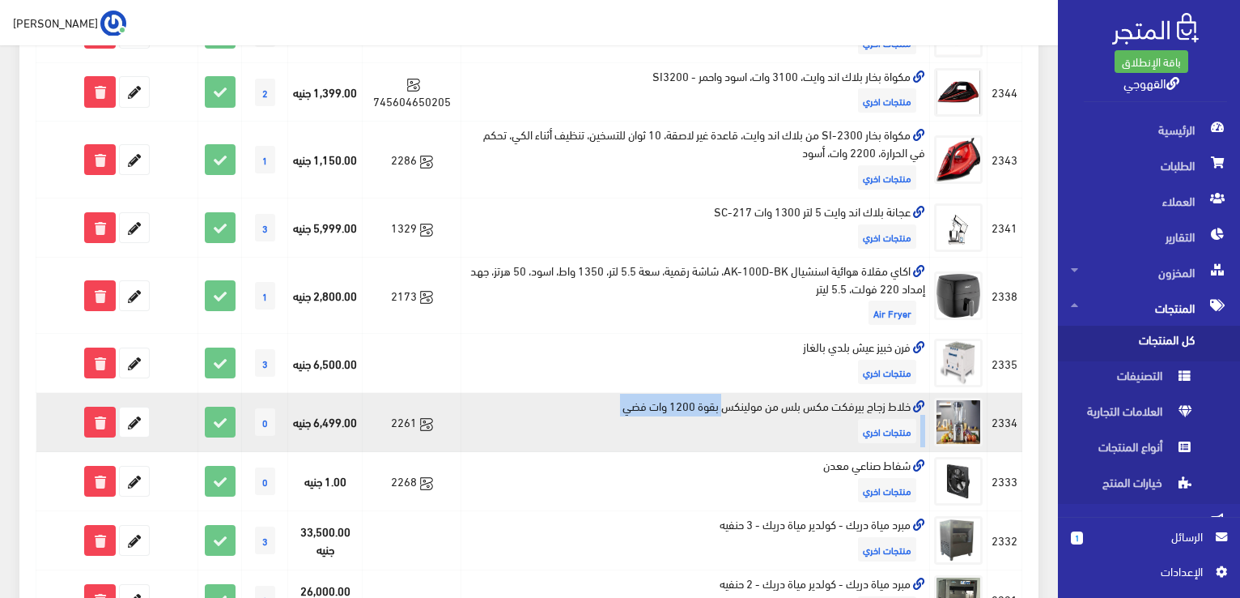
click at [900, 407] on td "خلاط زجاج بيرفكت مكس بلس من مولينكس بقوة 1200 وات فضي منتجات اخري" at bounding box center [696, 422] width 469 height 59
copy td "خلاط زجاج بيرفكت مكس بلس من مولينكس بقوة 1200 وات فضي"
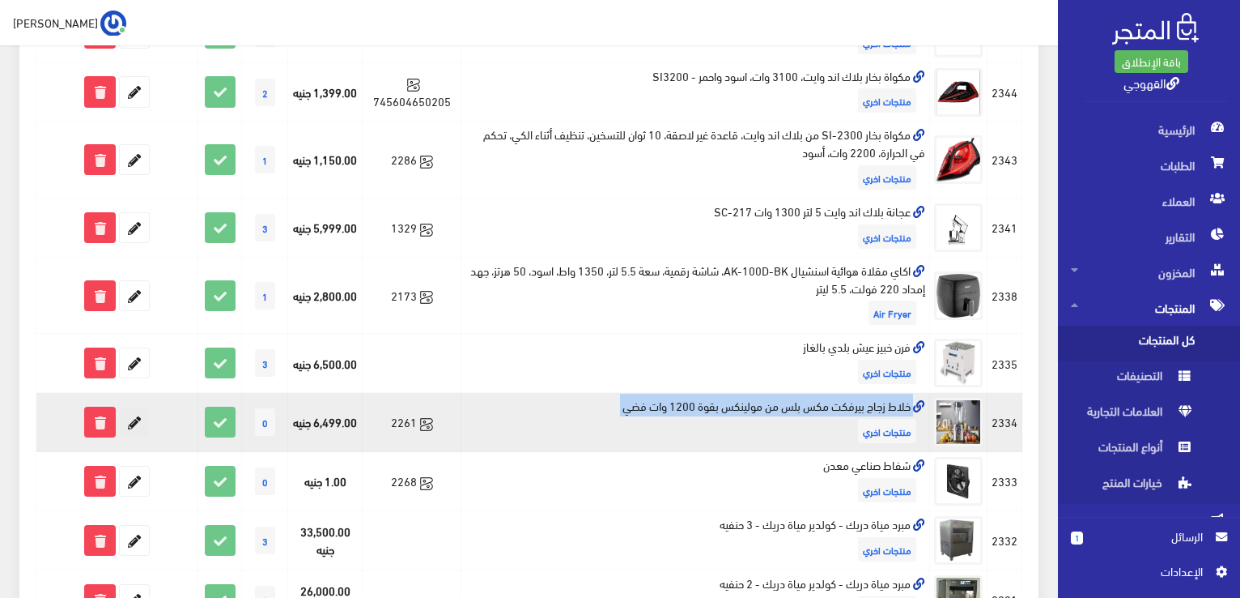
click at [141, 419] on icon at bounding box center [134, 421] width 29 height 29
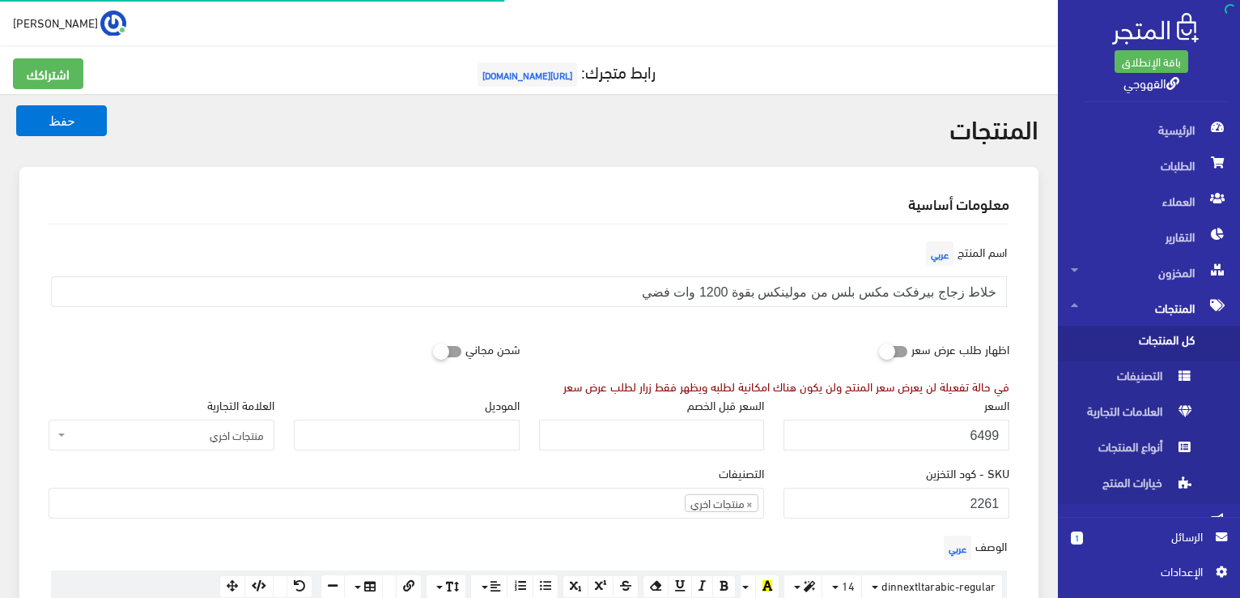
scroll to position [872, 0]
click at [921, 433] on input "6499" at bounding box center [897, 434] width 226 height 31
type input "3199"
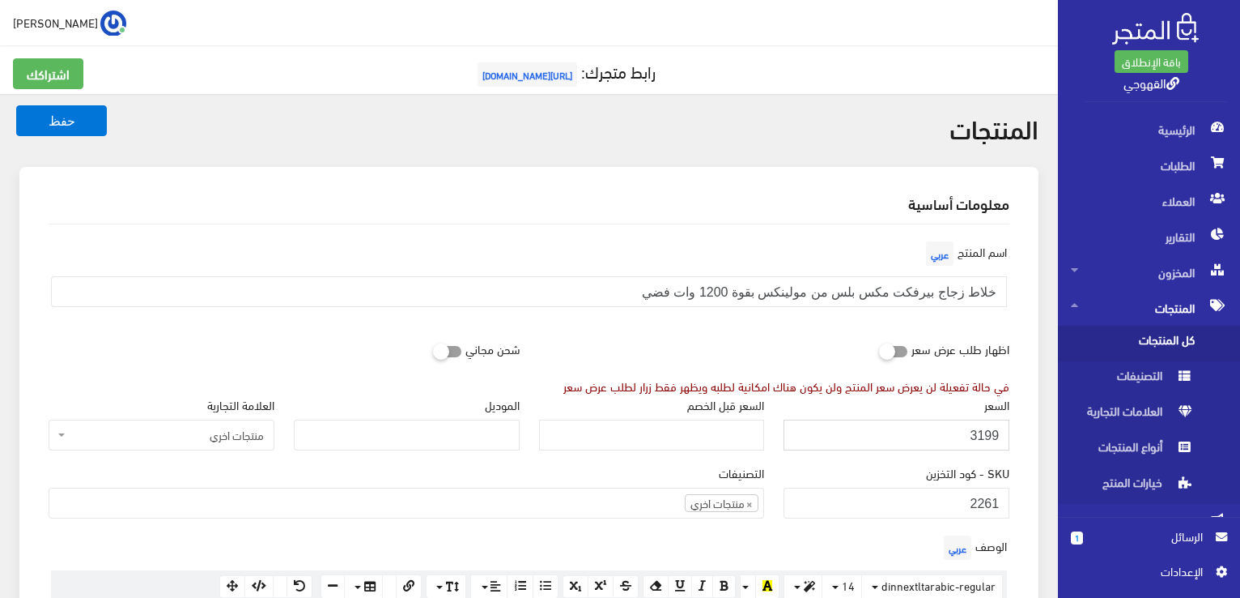
click at [16, 105] on button "حفظ" at bounding box center [61, 120] width 91 height 31
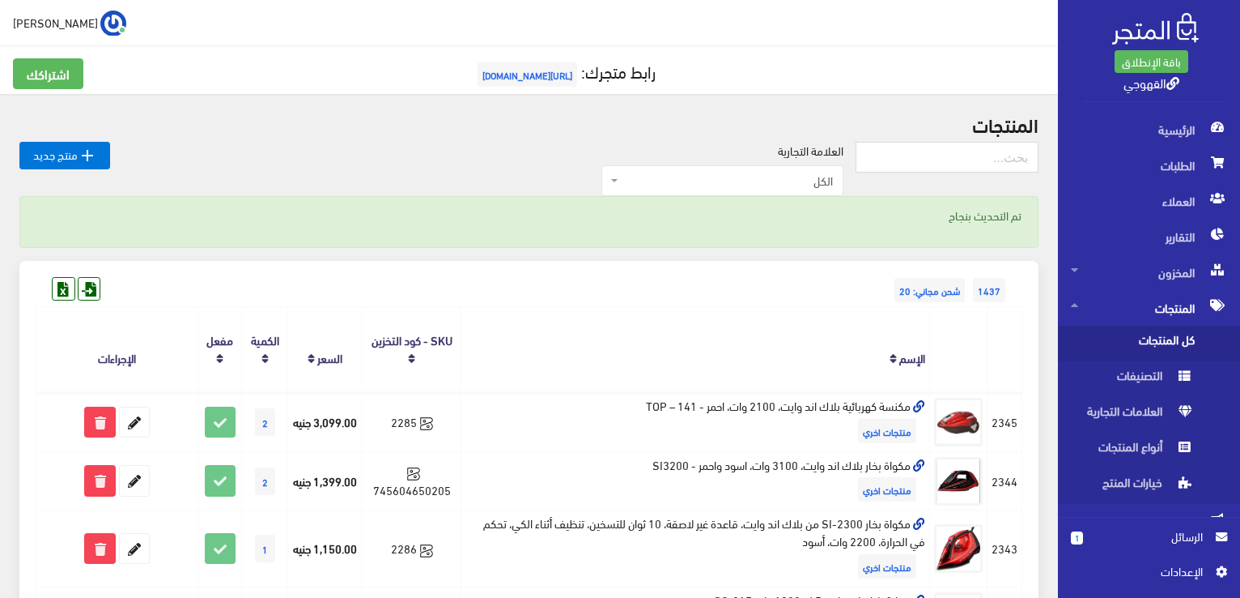
click at [609, 339] on th "الإسم" at bounding box center [696, 349] width 469 height 85
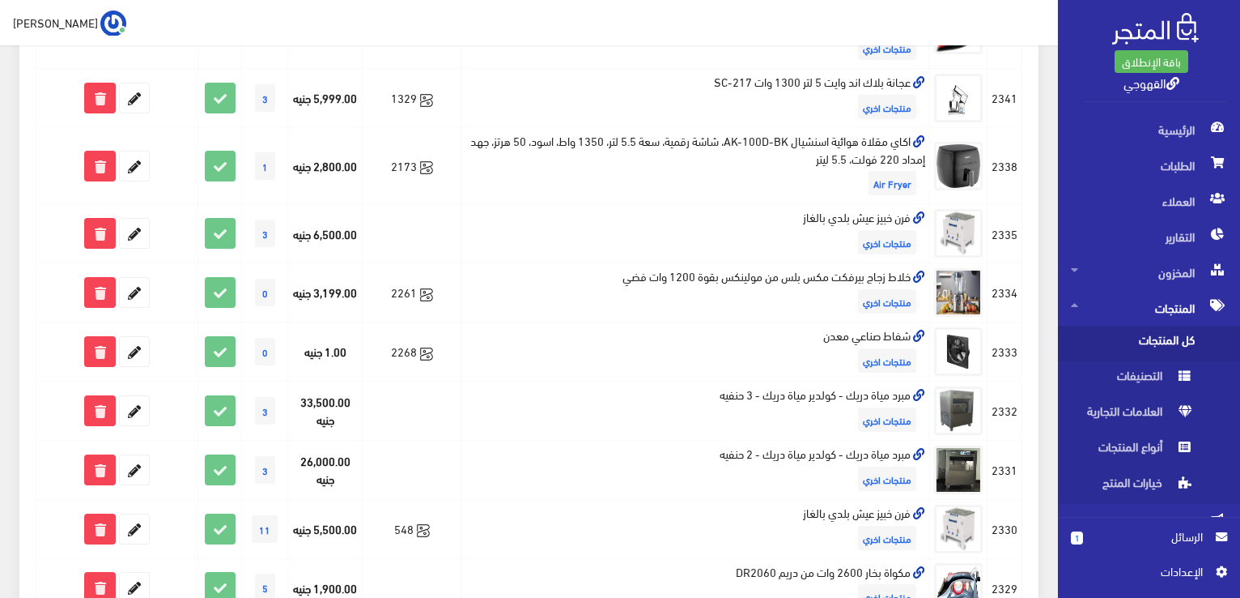
scroll to position [551, 0]
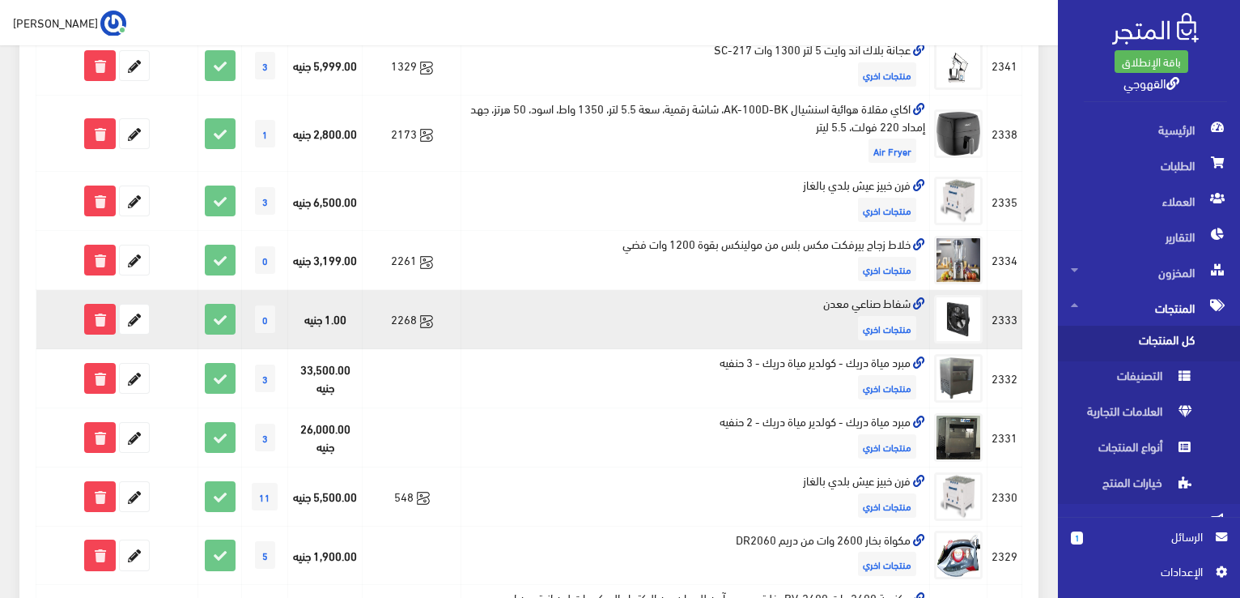
click at [837, 301] on td "شفاط صناعي معدن منتجات اخري" at bounding box center [696, 319] width 469 height 59
copy td "شفاط صناعي معدن"
click at [138, 325] on icon at bounding box center [134, 318] width 29 height 29
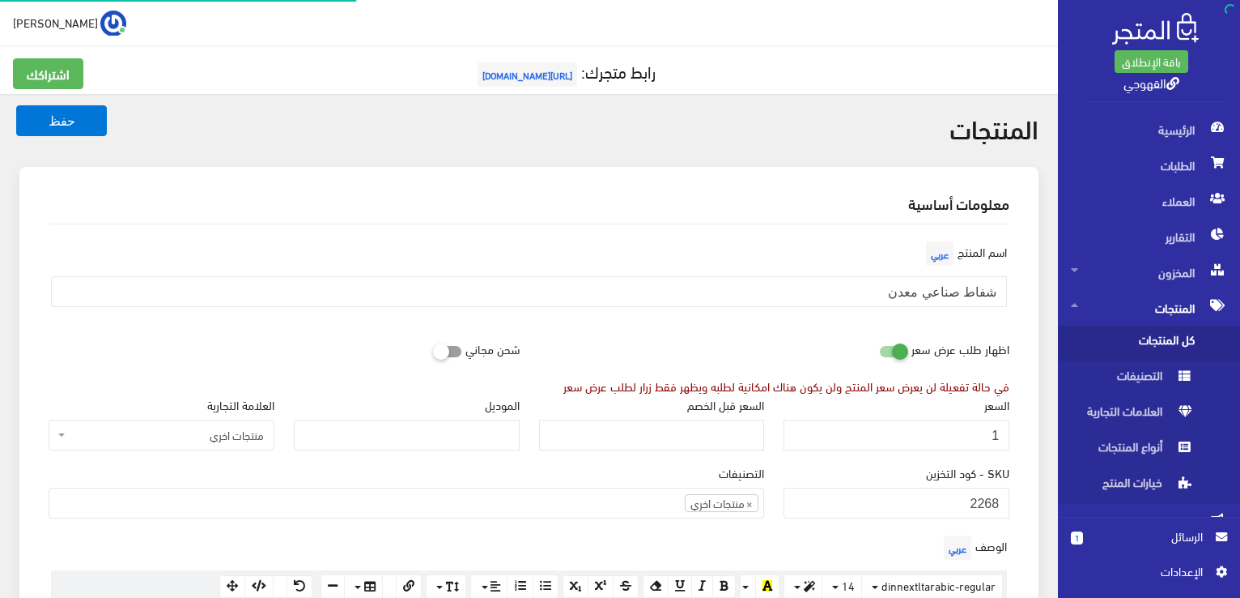
scroll to position [872, 0]
click at [997, 441] on input "1" at bounding box center [897, 434] width 226 height 31
type input "2500"
click at [16, 105] on button "حفظ" at bounding box center [61, 120] width 91 height 31
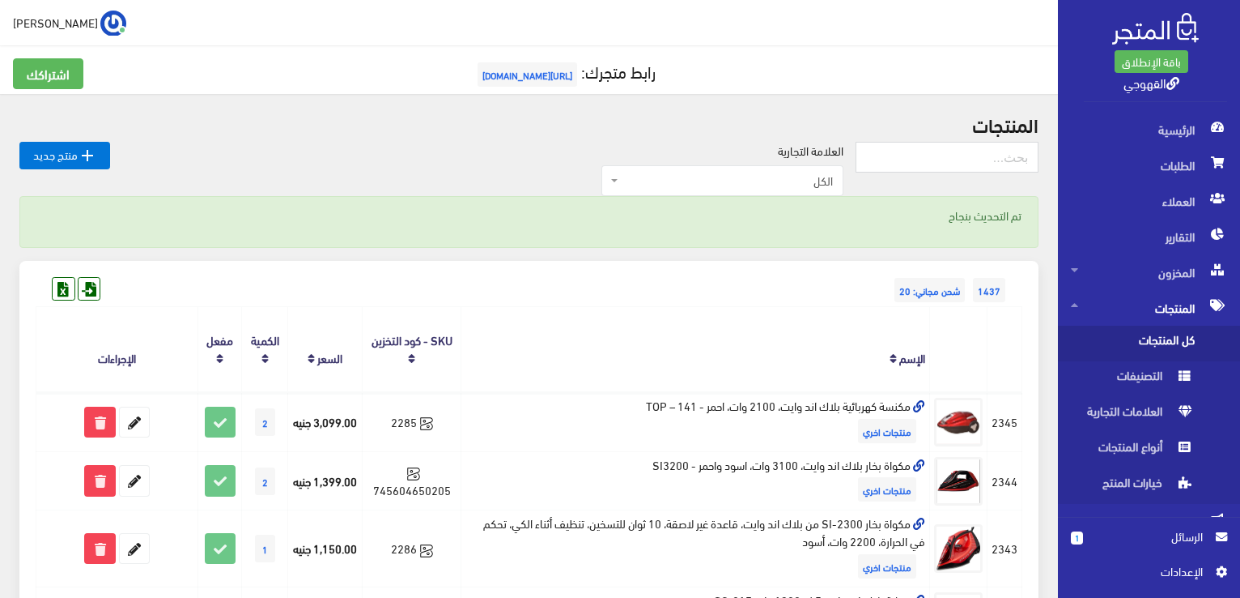
click at [971, 340] on th at bounding box center [958, 349] width 57 height 85
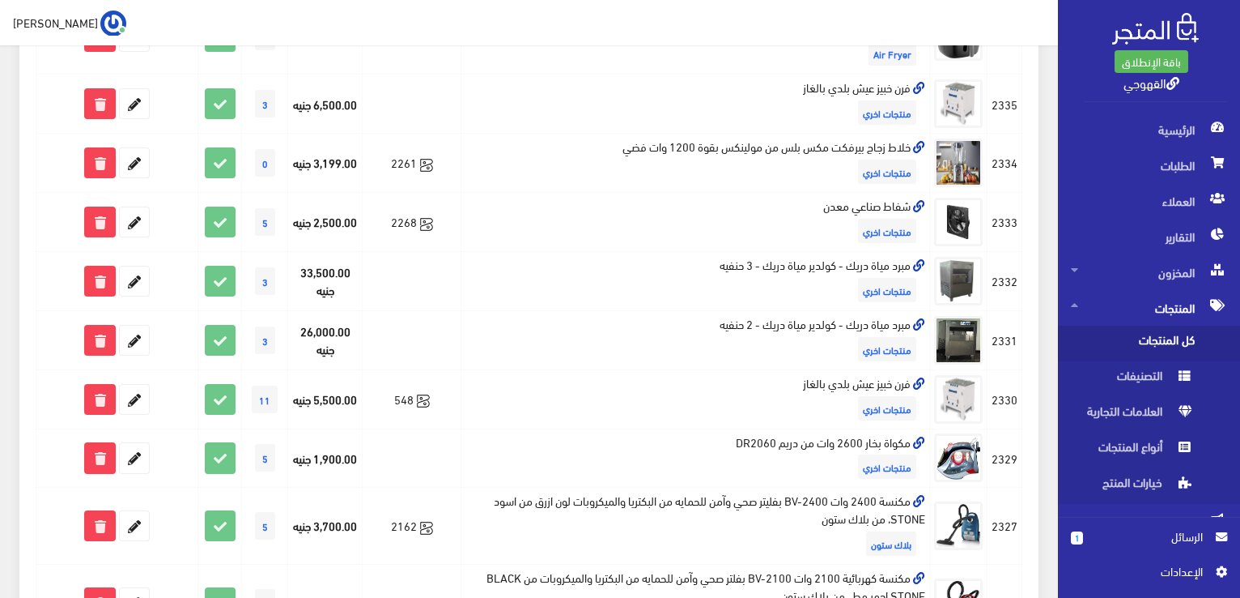
scroll to position [745, 0]
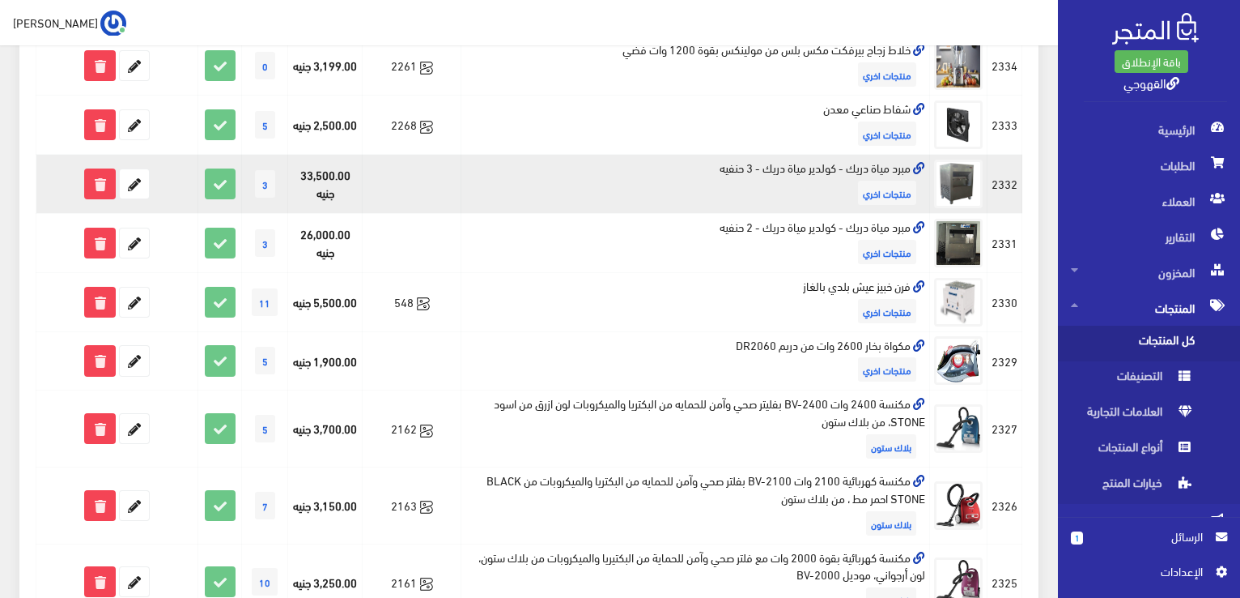
click at [853, 171] on td "مبرد مياة دريك - كولدير مياة دريك - 3 حنفيه منتجات اخري" at bounding box center [696, 184] width 469 height 59
copy td "مبرد مياة دريك - كولدير مياة دريك - 3 حنفيه"
click at [98, 185] on icon at bounding box center [99, 183] width 29 height 29
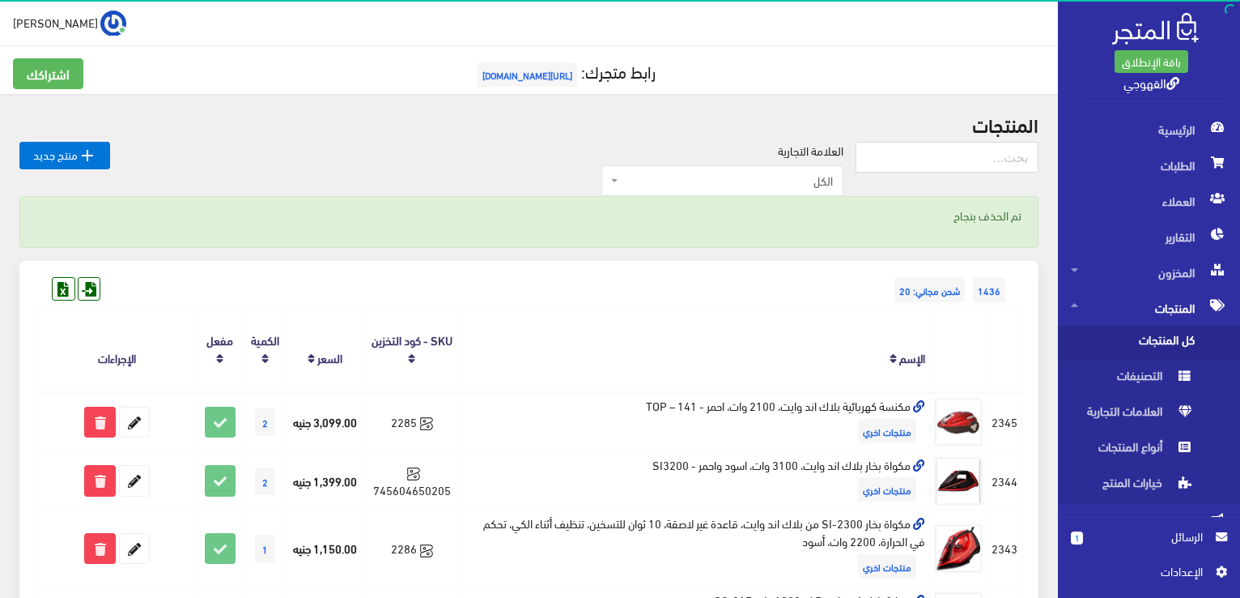
click at [599, 308] on th "الإسم" at bounding box center [696, 349] width 469 height 85
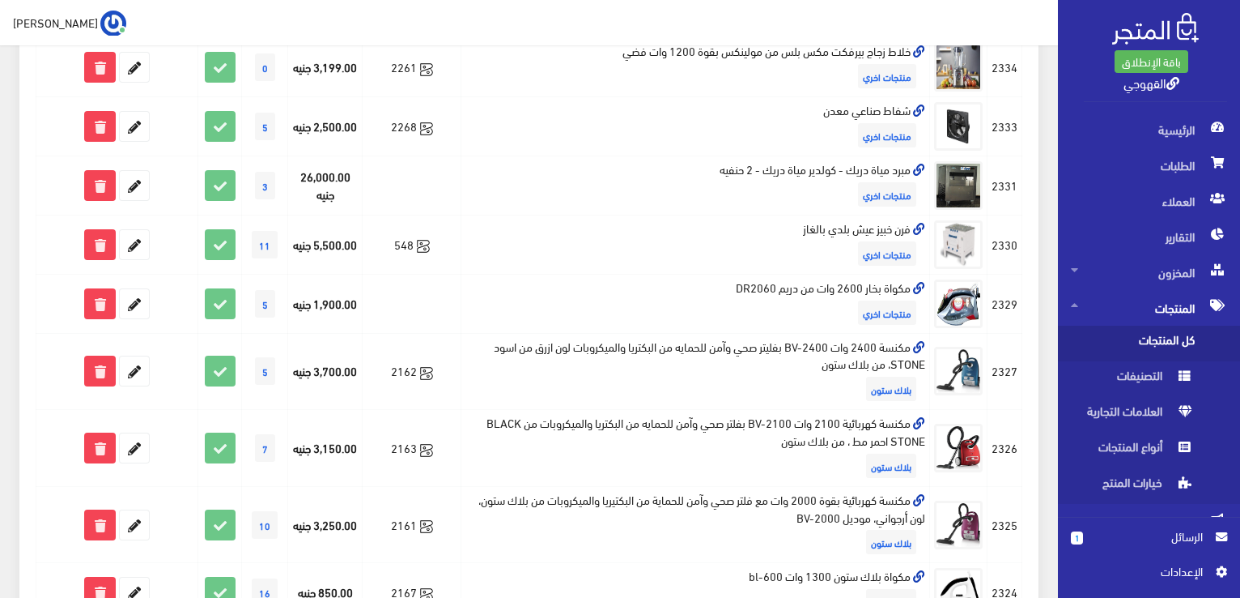
scroll to position [745, 0]
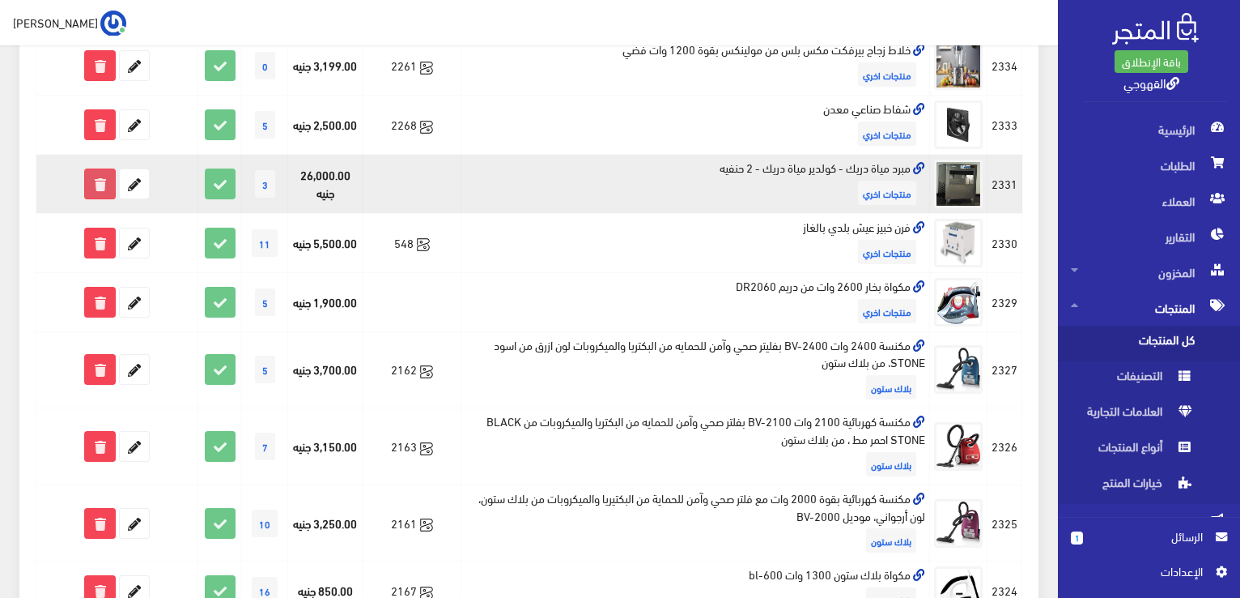
click at [104, 189] on icon at bounding box center [99, 183] width 29 height 29
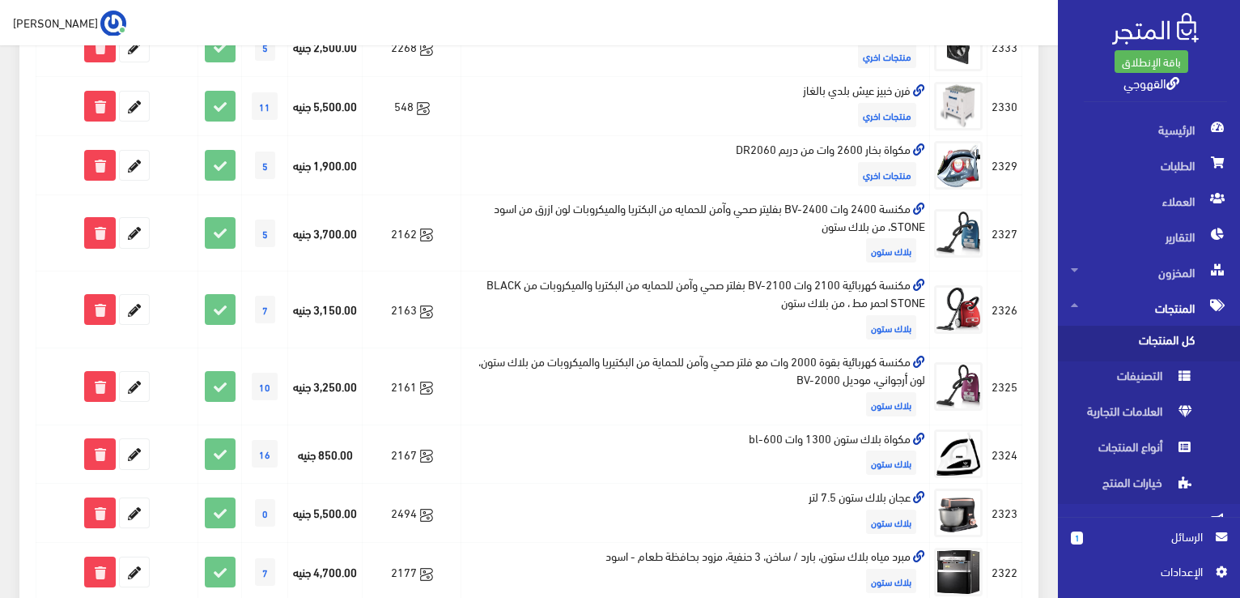
scroll to position [874, 0]
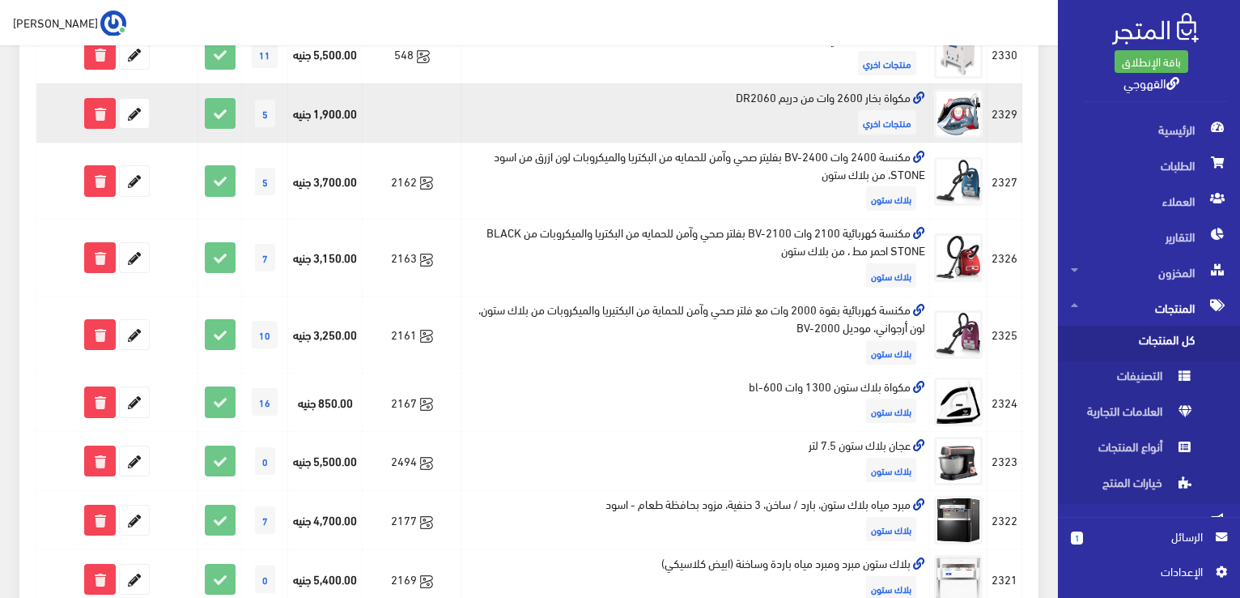
click at [776, 89] on td "مكواة بخار 2600 وات من دريم DR2060 منتجات اخري" at bounding box center [696, 112] width 469 height 59
copy td "مكواة بخار 2600 وات من دريم DR2060"
click at [134, 113] on icon at bounding box center [134, 113] width 29 height 29
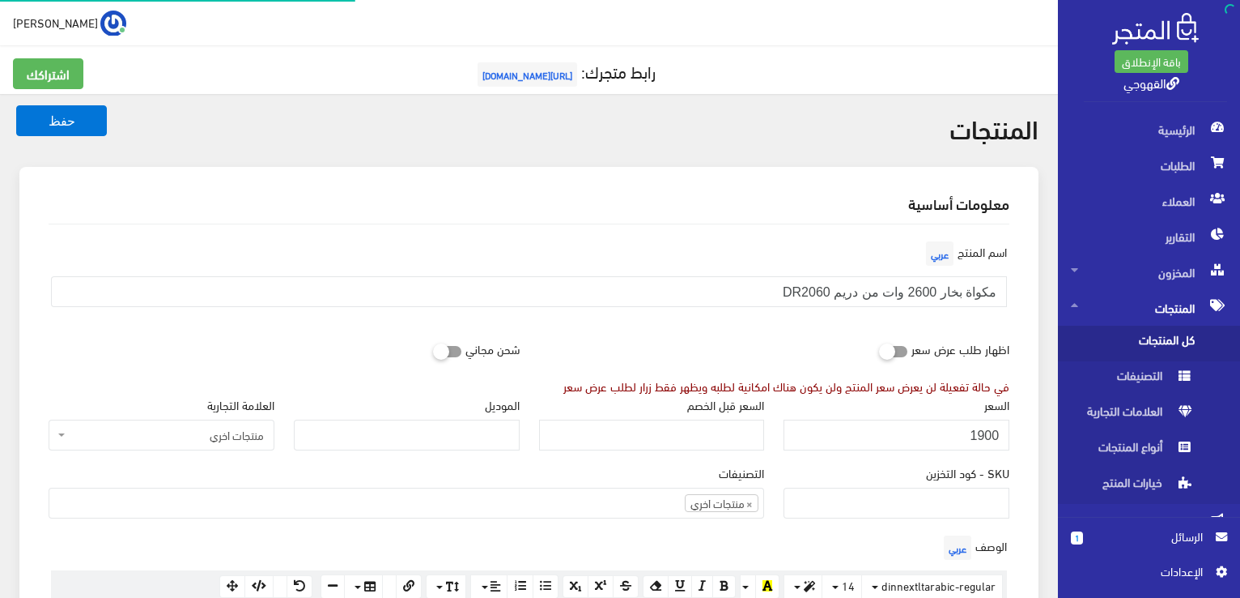
scroll to position [872, 0]
click at [910, 419] on input "1900" at bounding box center [897, 434] width 226 height 31
type input "1099"
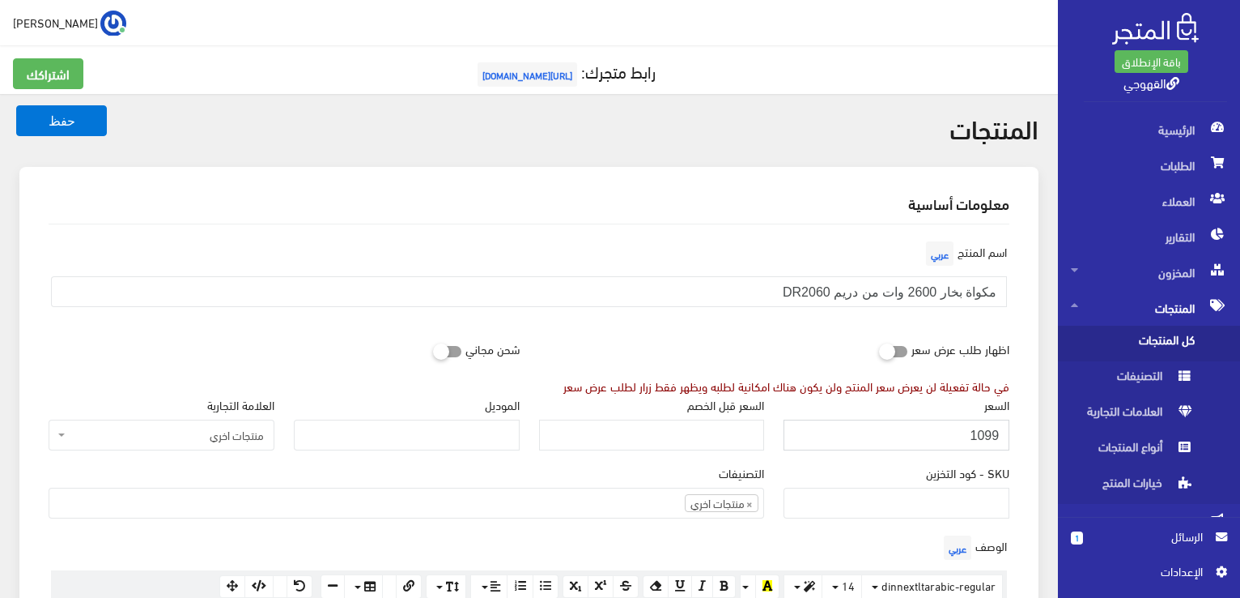
click at [16, 105] on button "حفظ" at bounding box center [61, 120] width 91 height 31
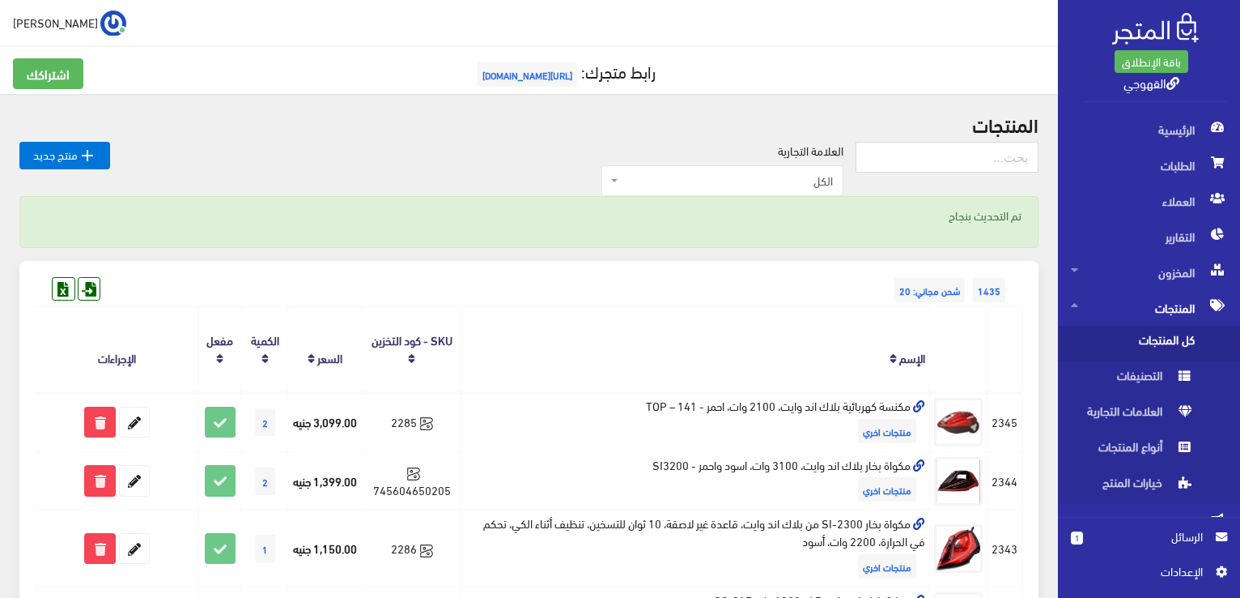
click at [831, 330] on th "الإسم" at bounding box center [696, 349] width 469 height 85
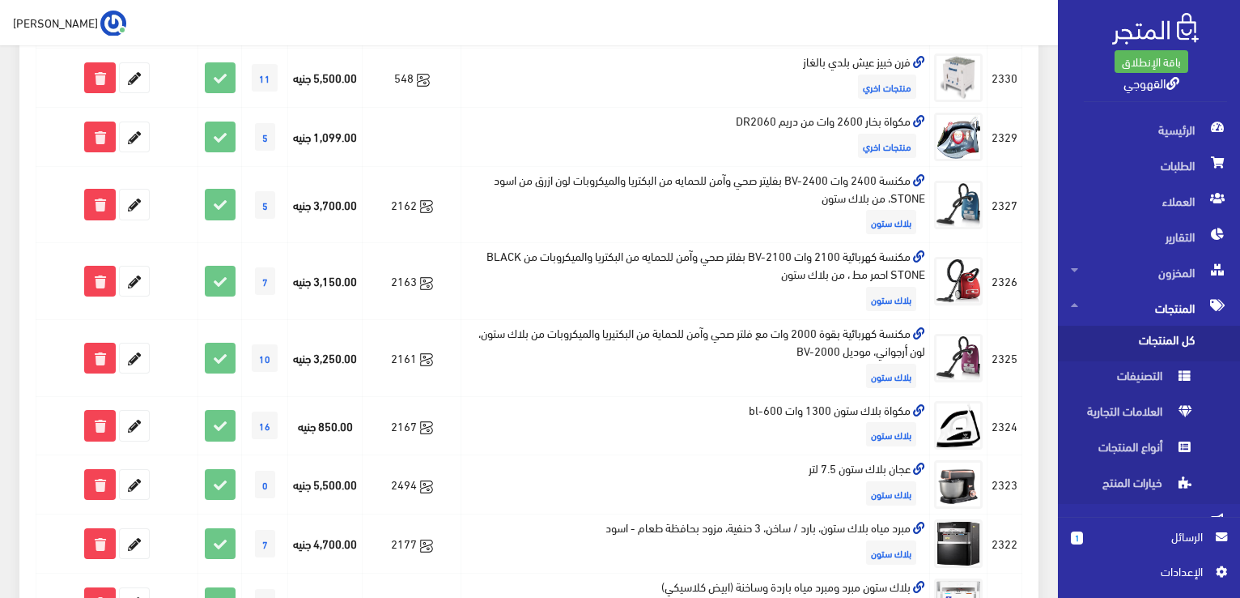
scroll to position [874, 0]
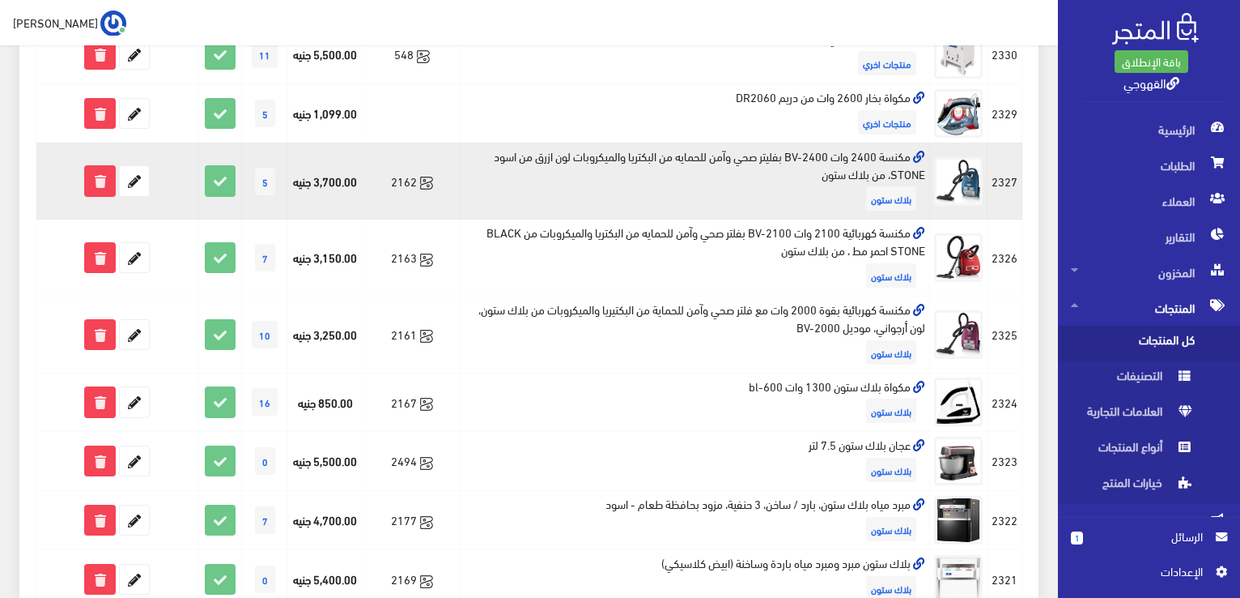
click at [881, 147] on td "مكنسة 2400 وات BV-2400 بفليتر صحي وآمن للحمايه من البكتريا والميكروبات لون ازرق…" at bounding box center [696, 181] width 469 height 77
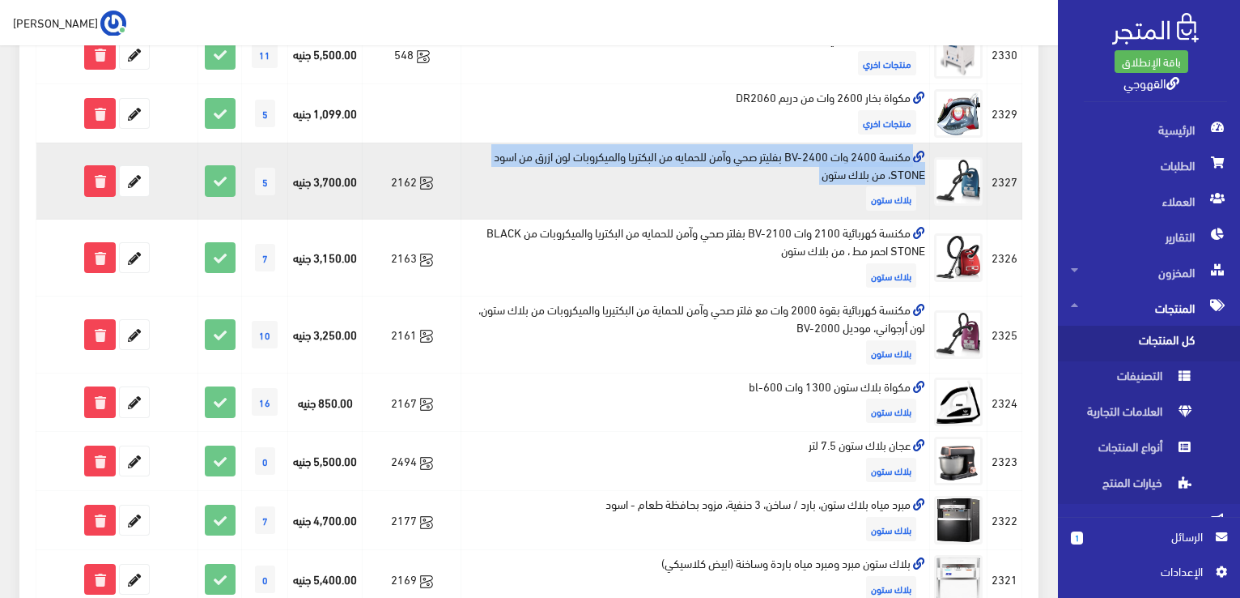
click at [881, 147] on td "مكنسة 2400 وات BV-2400 بفليتر صحي وآمن للحمايه من البكتريا والميكروبات لون ازرق…" at bounding box center [696, 181] width 469 height 77
copy td "مكنسة 2400 وات BV-2400 بفليتر صحي وآمن للحمايه من البكتريا والميكروبات لون ازرق…"
click at [135, 185] on icon at bounding box center [134, 180] width 29 height 29
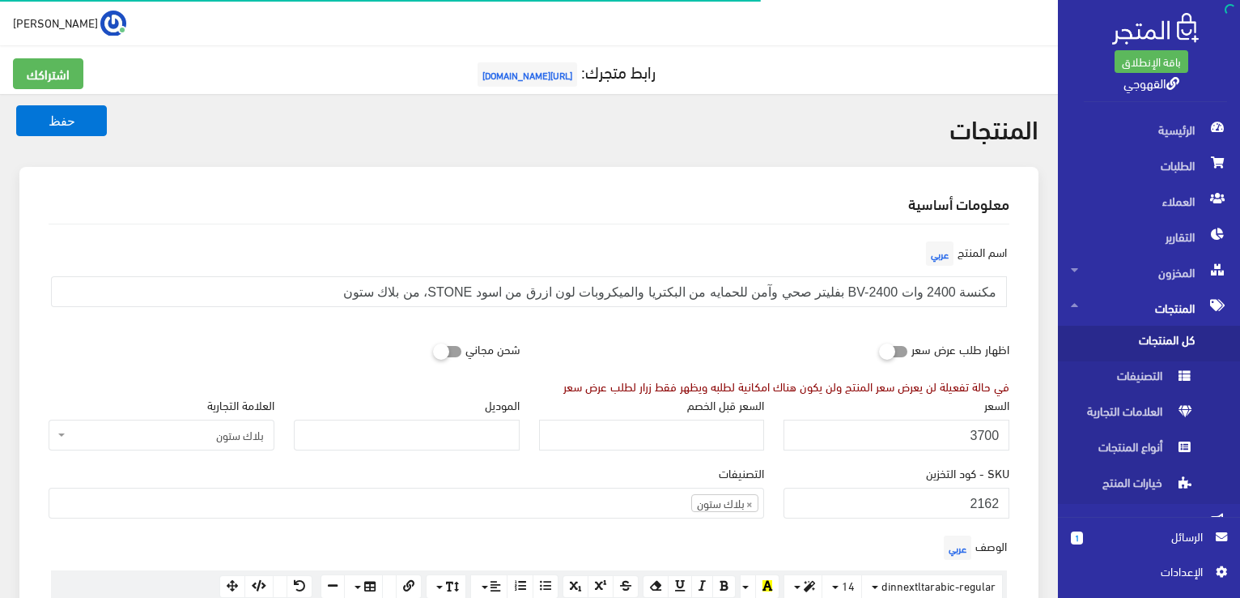
scroll to position [1091, 0]
click at [930, 435] on input "3700" at bounding box center [897, 434] width 226 height 31
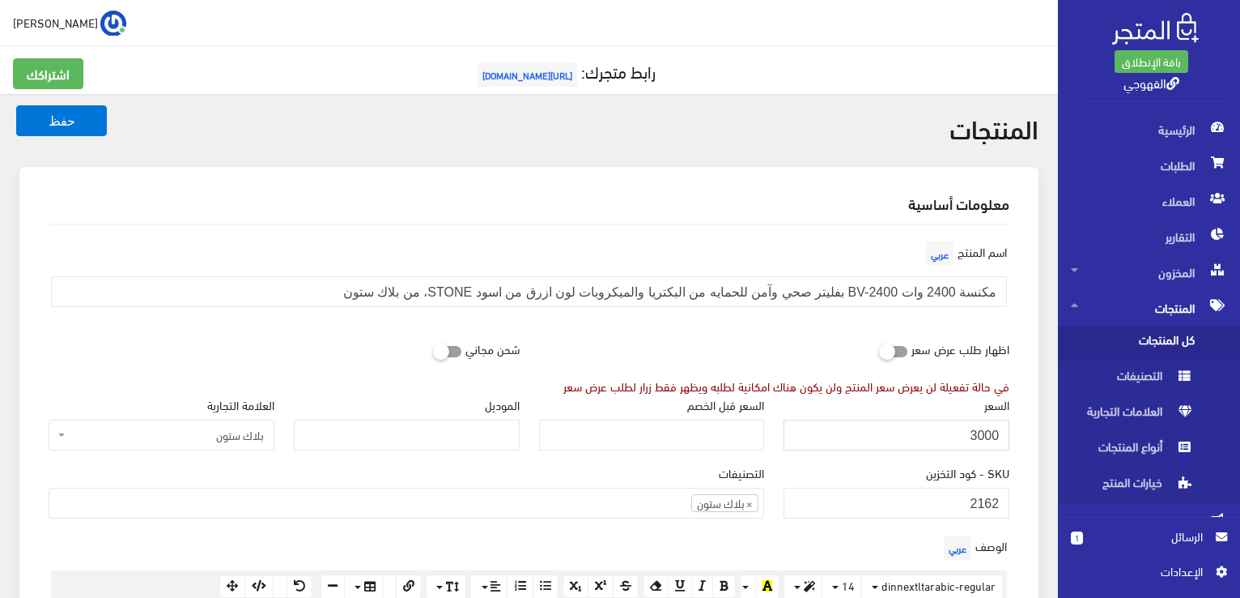
type input "3000"
click at [16, 105] on button "حفظ" at bounding box center [61, 120] width 91 height 31
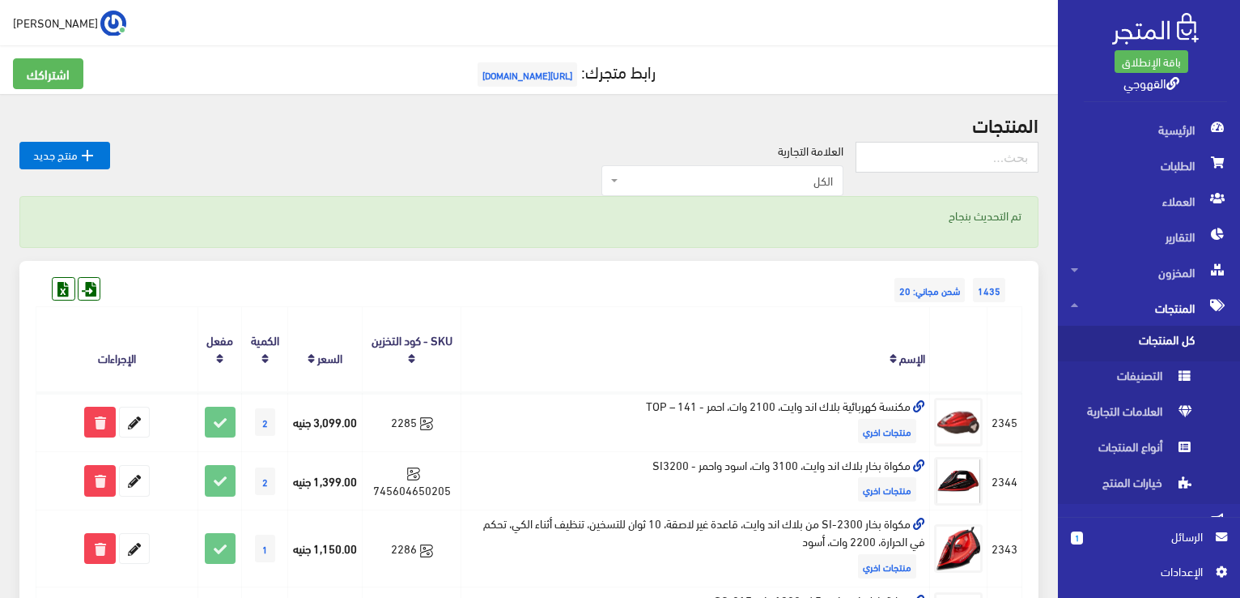
click at [769, 338] on th "الإسم" at bounding box center [696, 349] width 469 height 85
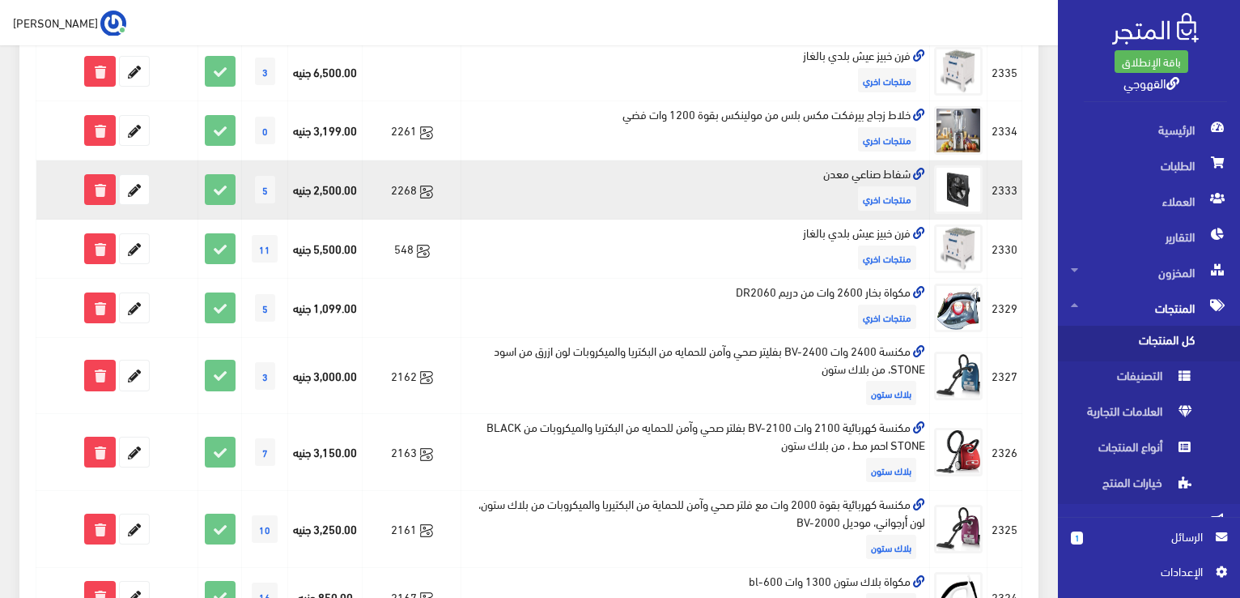
scroll to position [713, 0]
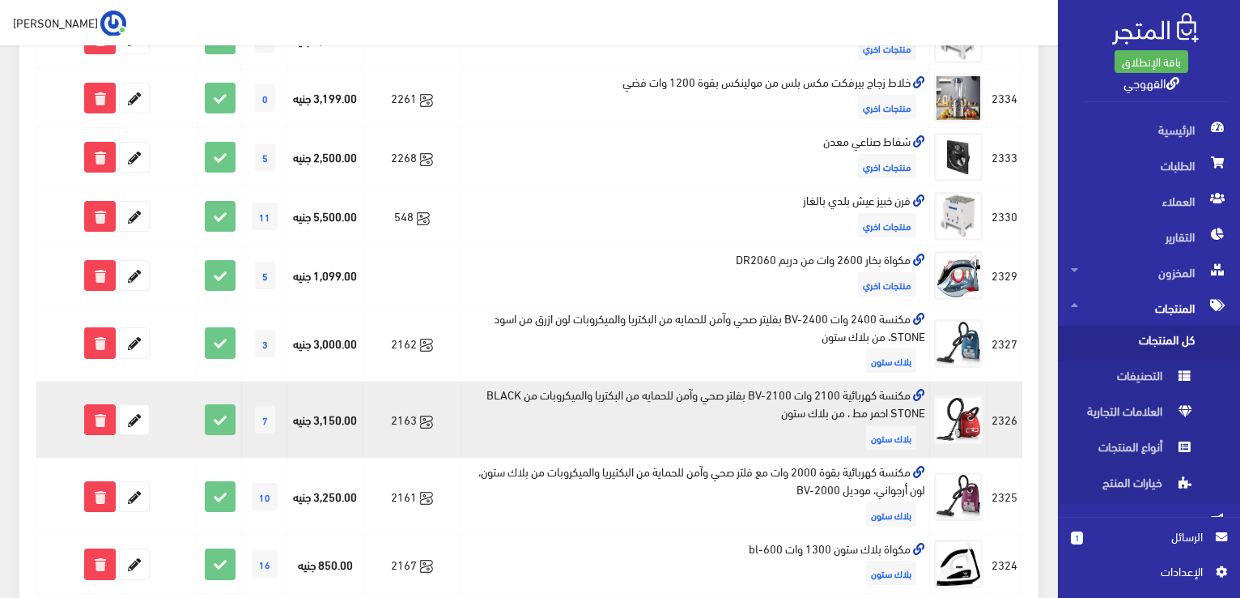
click at [814, 390] on td "مكنسة كهربائية 2100 وات BV-2100 بفلتر صحي وآمن للحمايه من البكتريا والميكروبات …" at bounding box center [696, 419] width 469 height 77
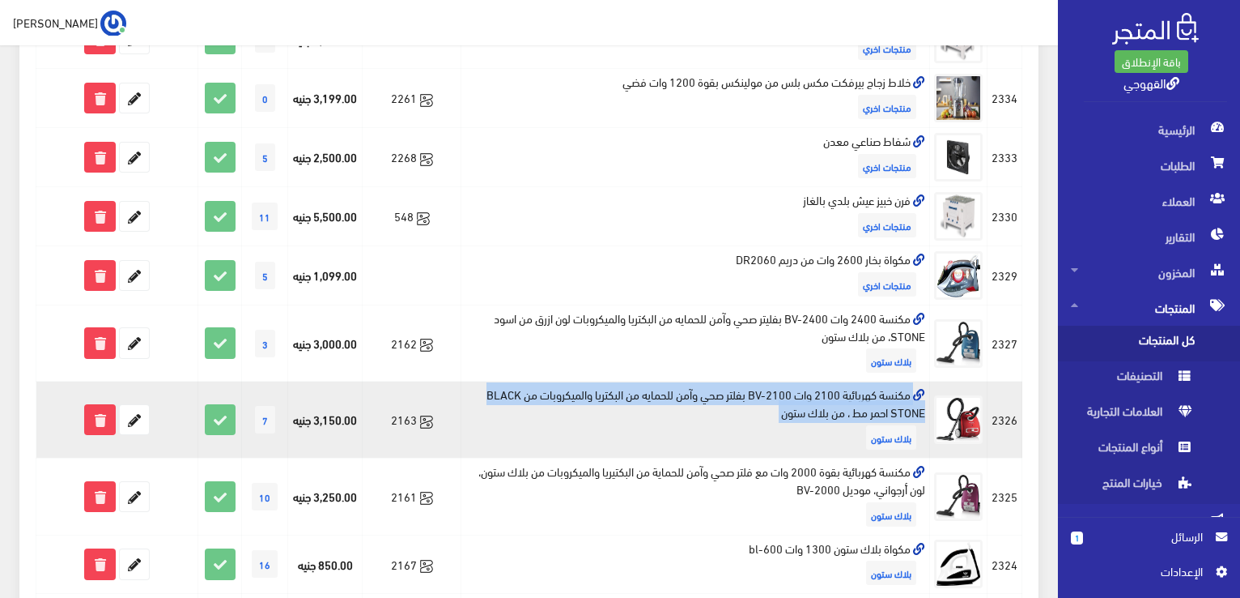
click at [814, 390] on td "مكنسة كهربائية 2100 وات BV-2100 بفلتر صحي وآمن للحمايه من البكتريا والميكروبات …" at bounding box center [696, 419] width 469 height 77
copy td "مكنسة كهربائية 2100 وات BV-2100 بفلتر صحي وآمن للحمايه من البكتريا والميكروبات …"
click at [134, 412] on icon at bounding box center [134, 419] width 29 height 29
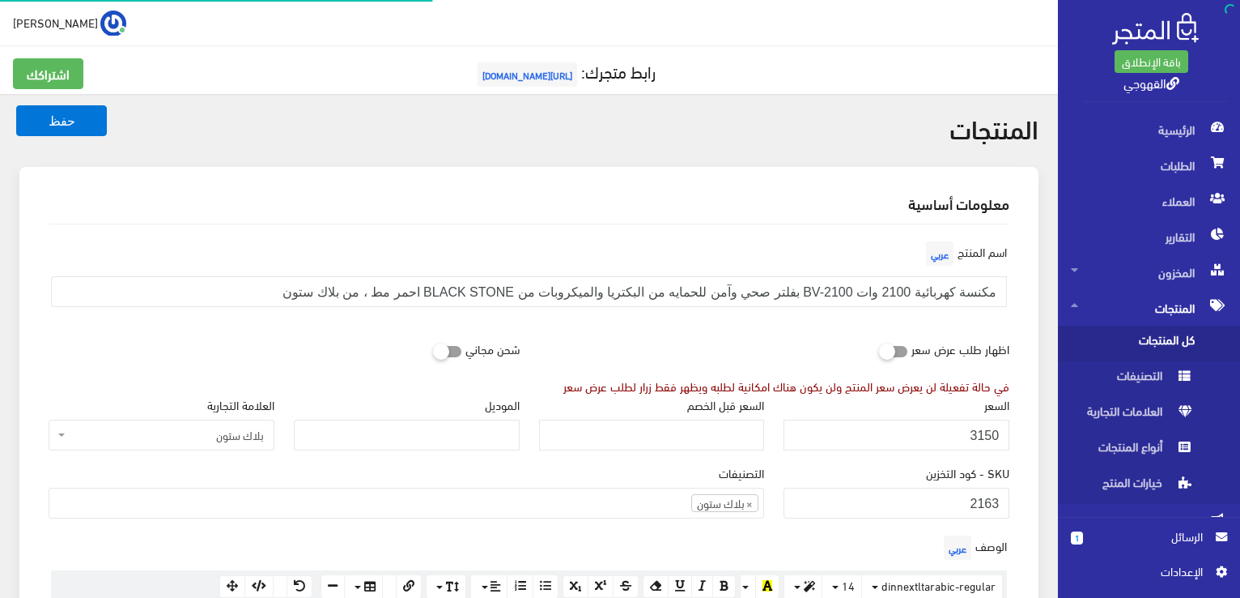
scroll to position [1087, 0]
click at [883, 441] on input "3150" at bounding box center [897, 434] width 226 height 31
type input "2900"
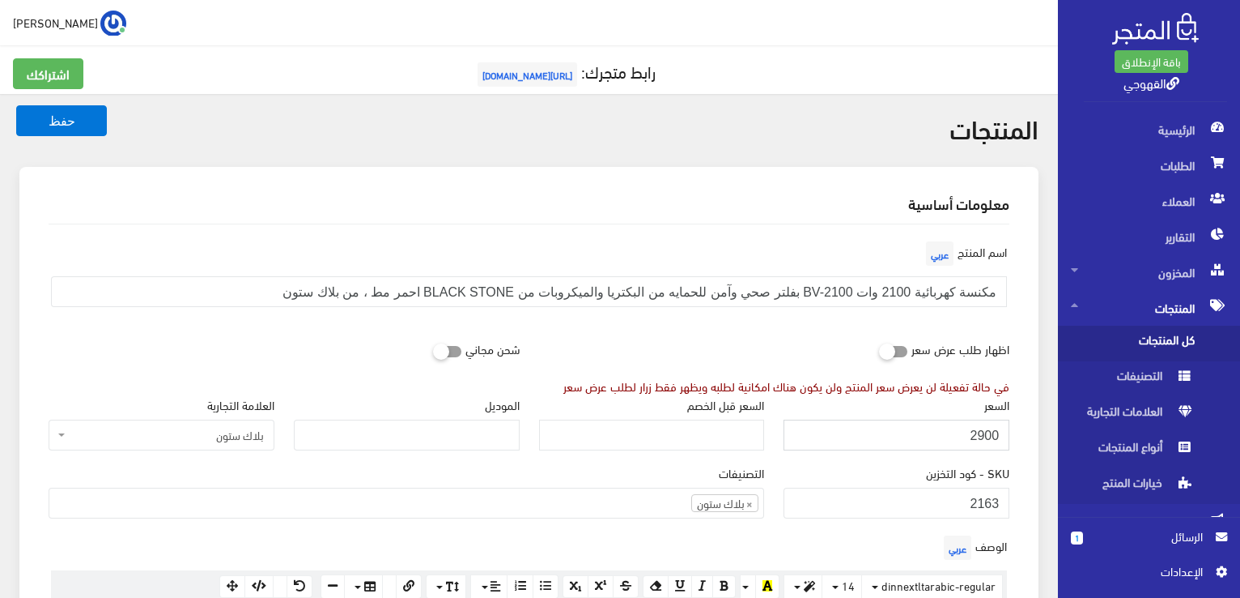
click at [16, 105] on button "حفظ" at bounding box center [61, 120] width 91 height 31
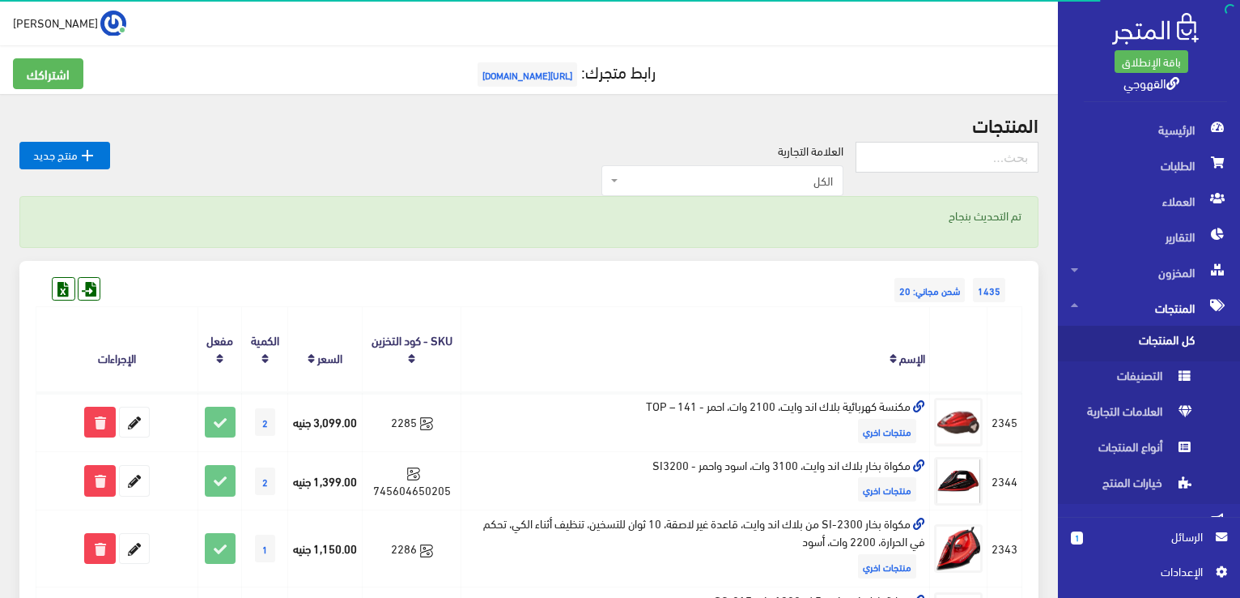
click at [798, 316] on th "الإسم" at bounding box center [696, 349] width 469 height 85
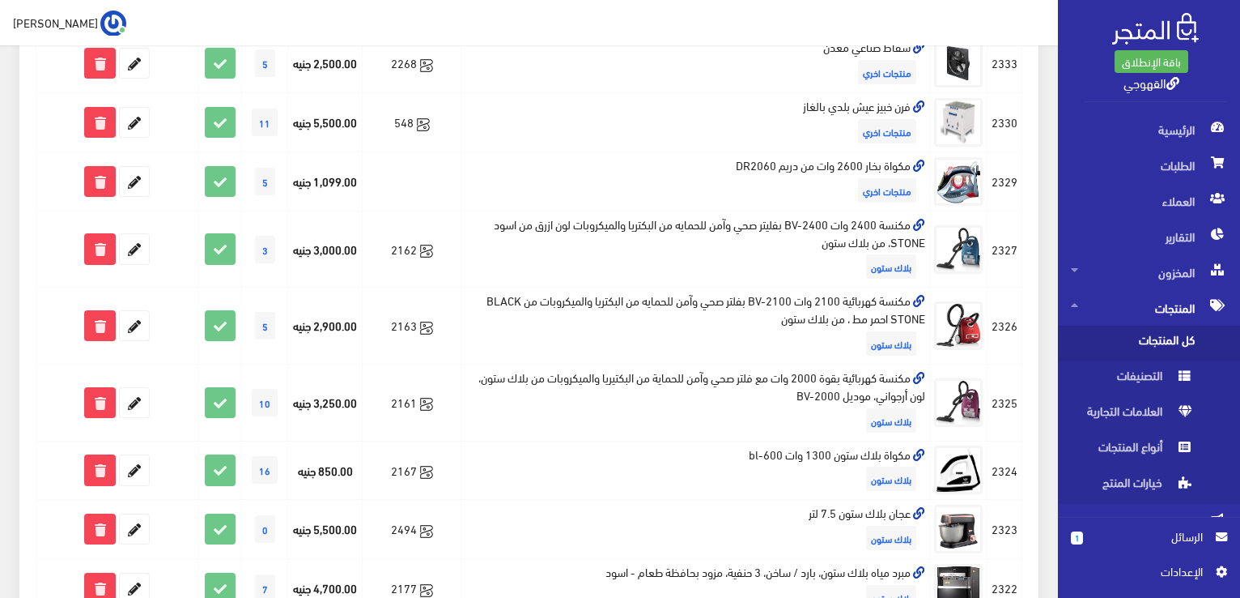
scroll to position [810, 0]
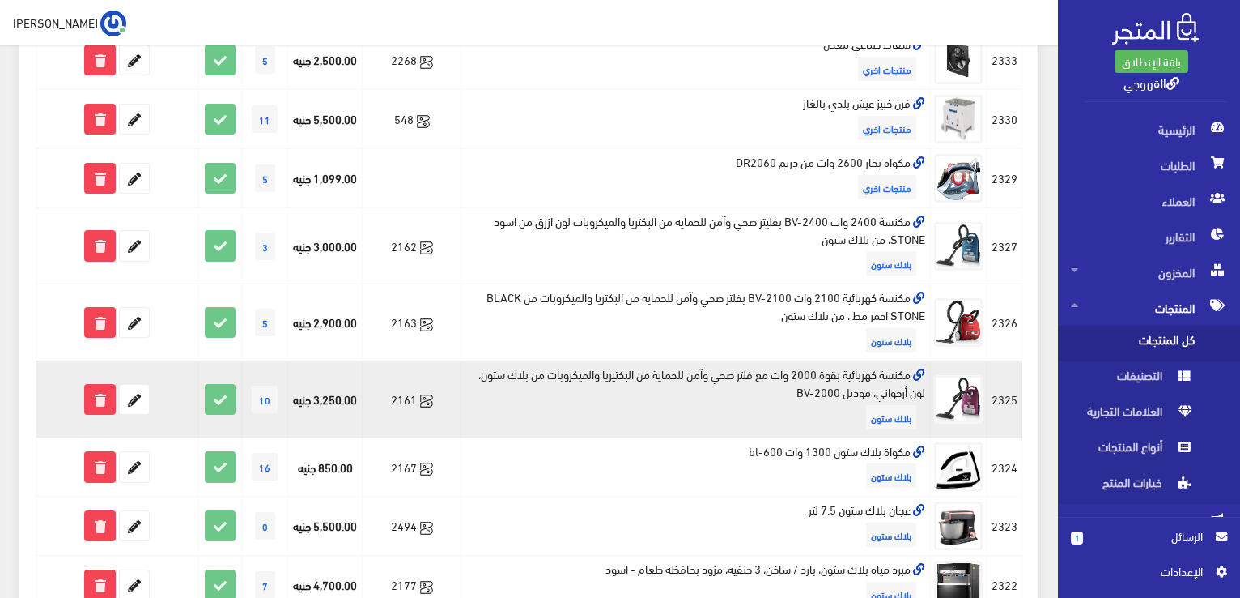
click at [891, 369] on td "مكنسة كهربائية بقوة 2000 وات مع فلتر صحي وآمن للحماية من البكتيريا والميكروبات …" at bounding box center [696, 398] width 469 height 77
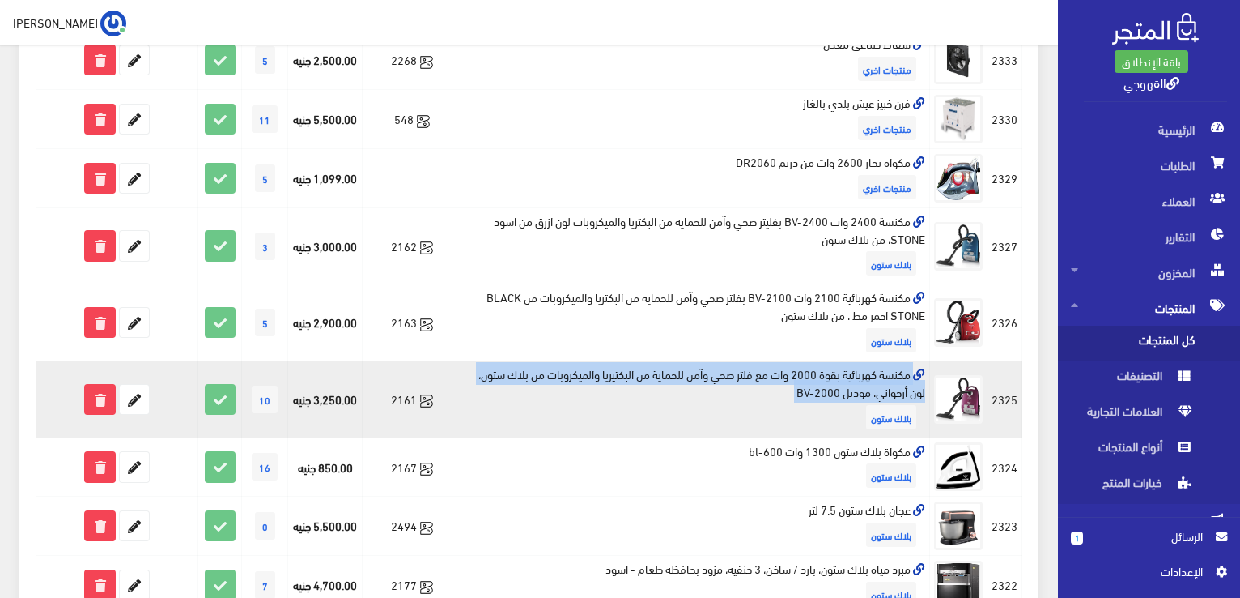
click at [891, 369] on td "مكنسة كهربائية بقوة 2000 وات مع فلتر صحي وآمن للحماية من البكتيريا والميكروبات …" at bounding box center [696, 398] width 469 height 77
copy td "مكنسة كهربائية بقوة 2000 وات مع فلتر صحي وآمن للحماية من البكتيريا والميكروبات …"
click at [134, 399] on icon at bounding box center [134, 399] width 29 height 29
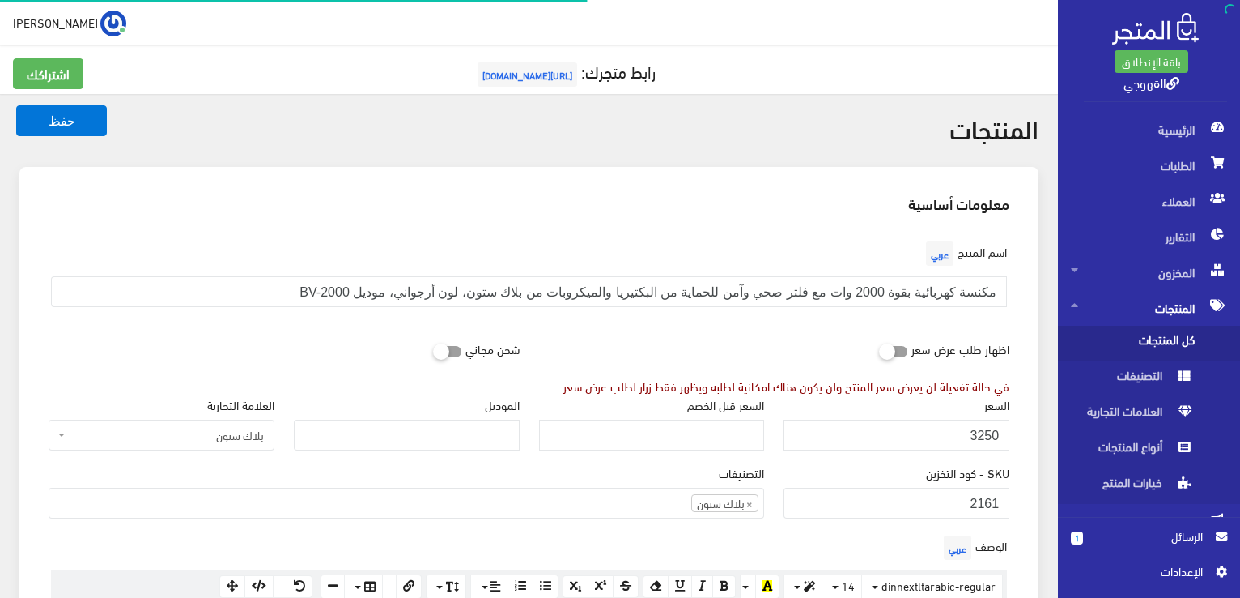
scroll to position [1091, 0]
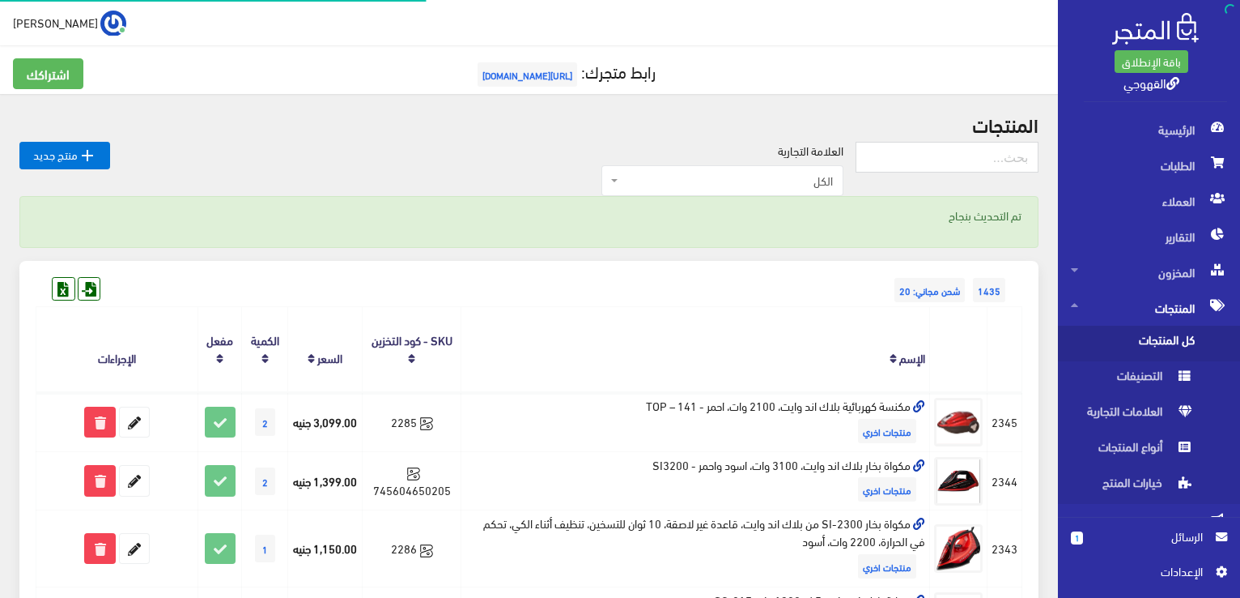
scroll to position [810, 0]
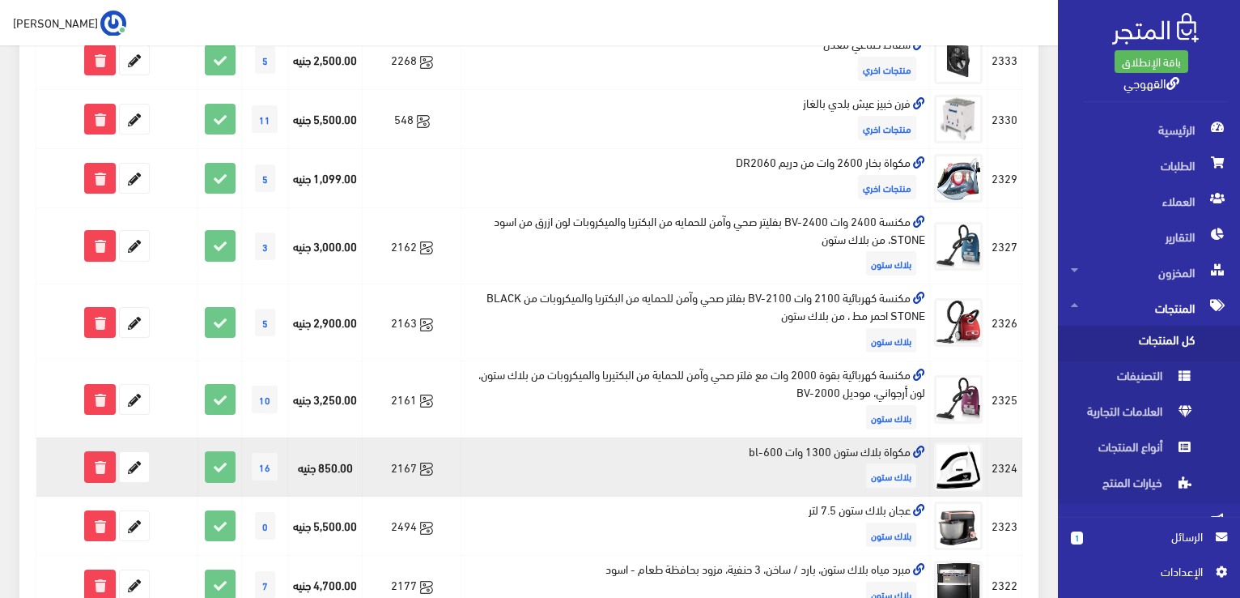
click at [857, 453] on td "مكواة بلاك ستون 1300 وات bl-600 بلاك ستون" at bounding box center [696, 466] width 469 height 59
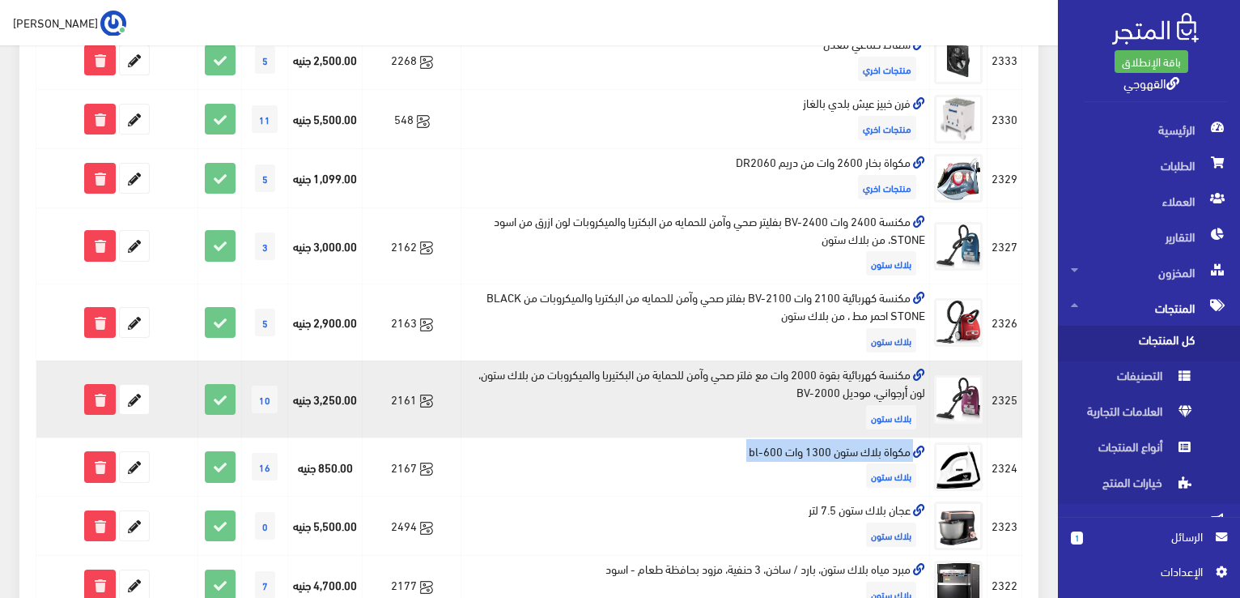
copy td "مكواة بلاك ستون 1300 وات bl-600"
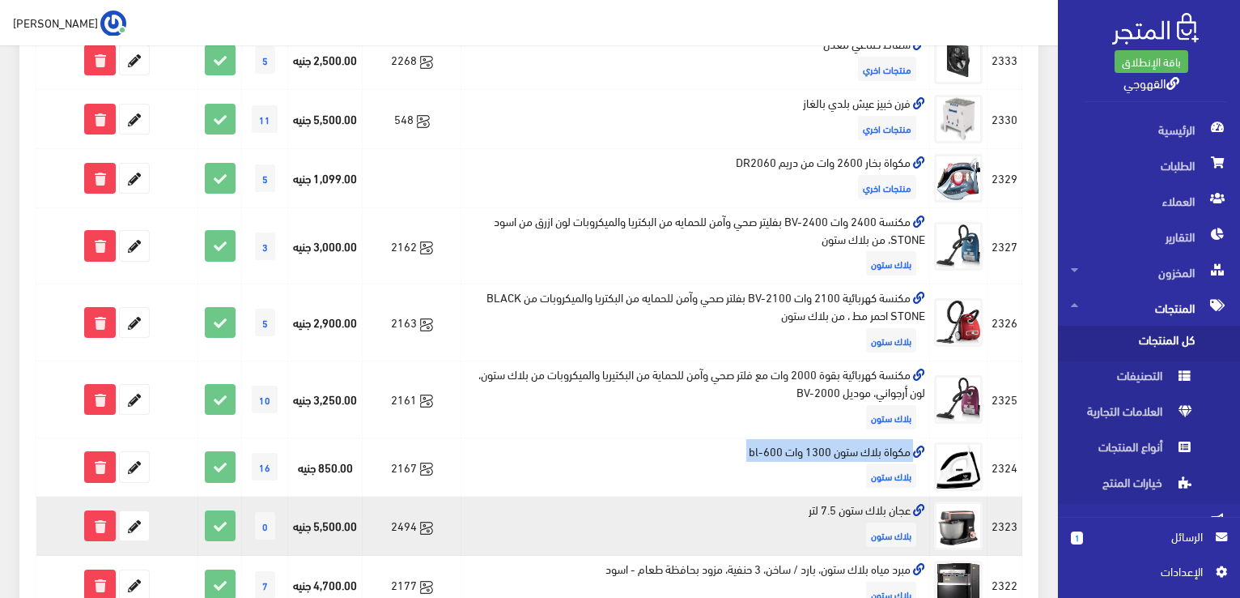
click at [840, 511] on td "عجان بلاك ستون 7.5 لتر بلاك ستون" at bounding box center [696, 525] width 469 height 59
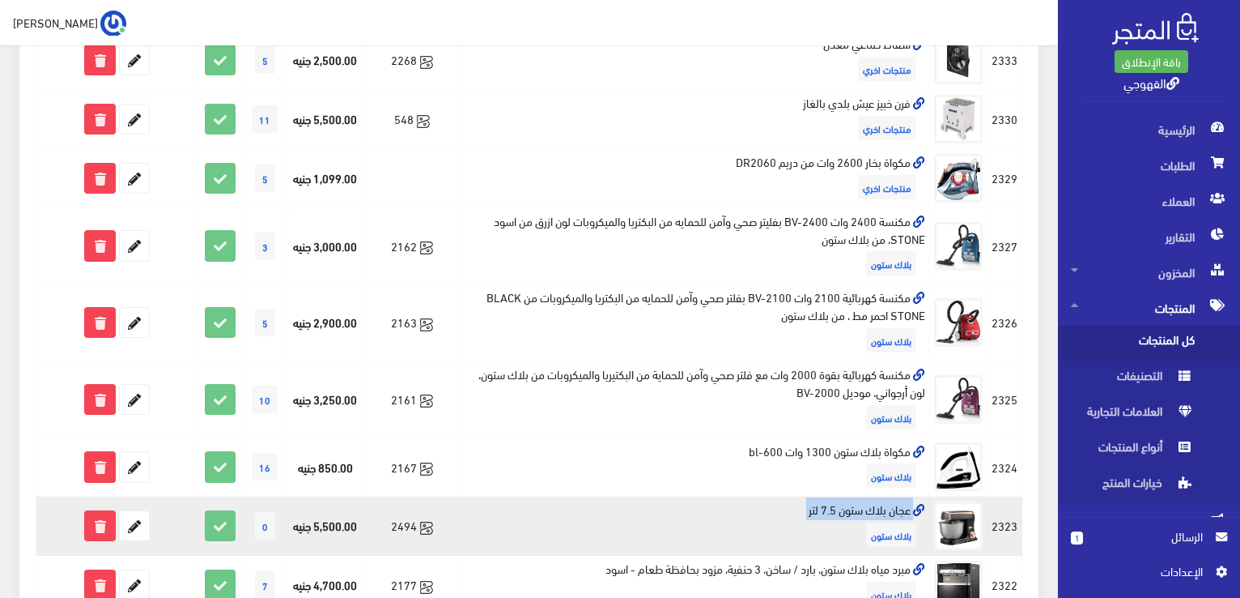
copy td "عجان بلاك ستون 7.5 لتر"
click at [840, 511] on td "عجان بلاك ستون 7.5 لتر بلاك ستون" at bounding box center [696, 525] width 469 height 59
click at [845, 508] on td "عجان بلاك ستون 7.5 لتر بلاك ستون" at bounding box center [696, 525] width 469 height 59
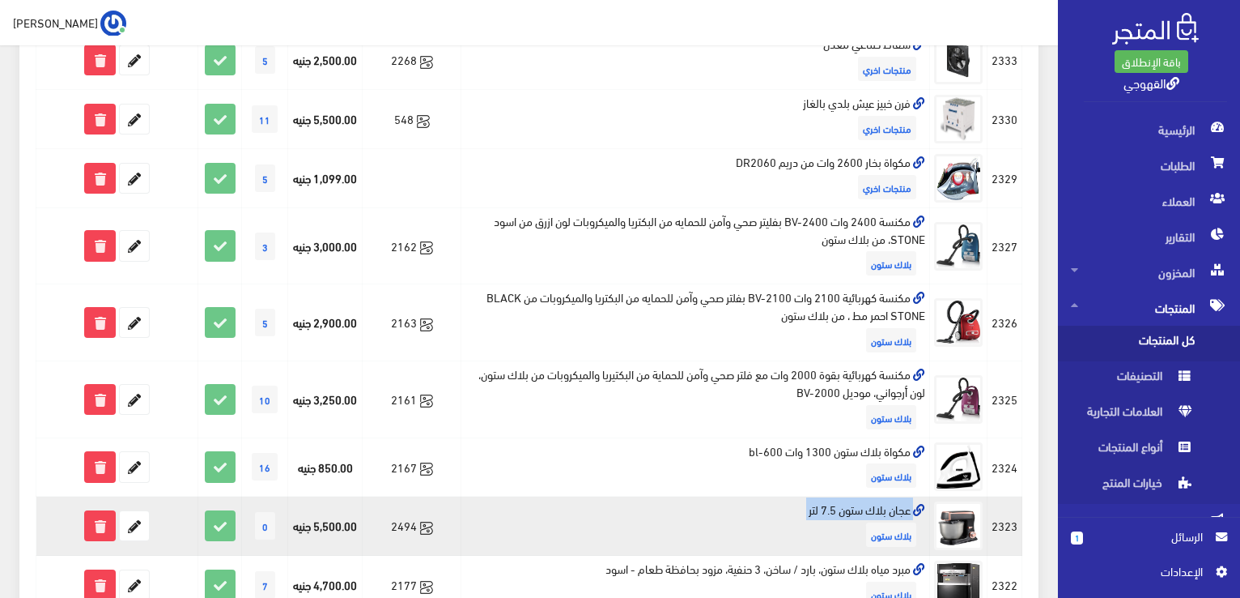
copy td "عجان بلاك ستون 7.5 لتر"
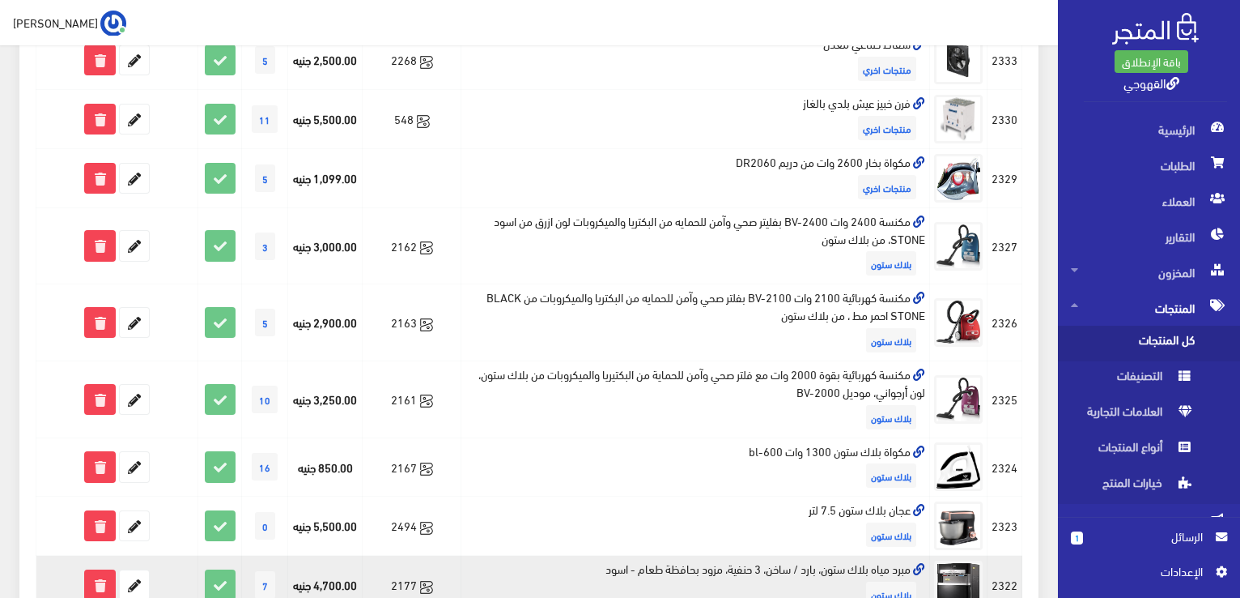
click at [713, 569] on td "مبرد مياه بلاك ستون، بارد / ساخن، 3 حنفية، مزود بحافظة طعام - اسود بلاك ستون" at bounding box center [696, 584] width 469 height 59
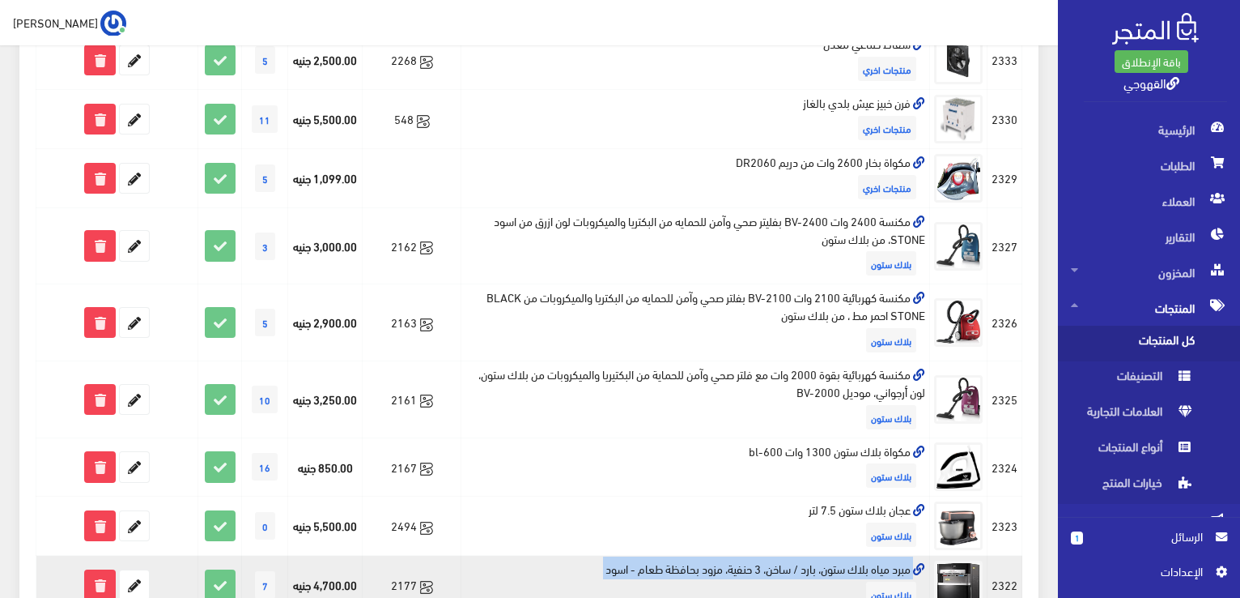
click at [713, 569] on td "مبرد مياه بلاك ستون، بارد / ساخن، 3 حنفية، مزود بحافظة طعام - اسود بلاك ستون" at bounding box center [696, 584] width 469 height 59
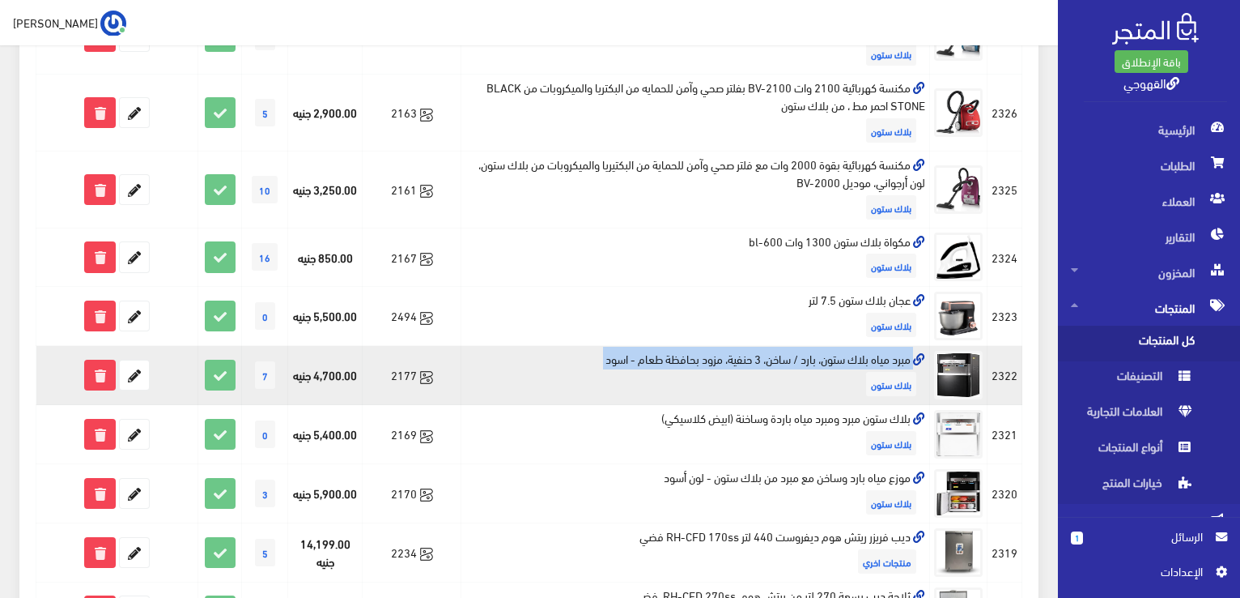
scroll to position [1101, 0]
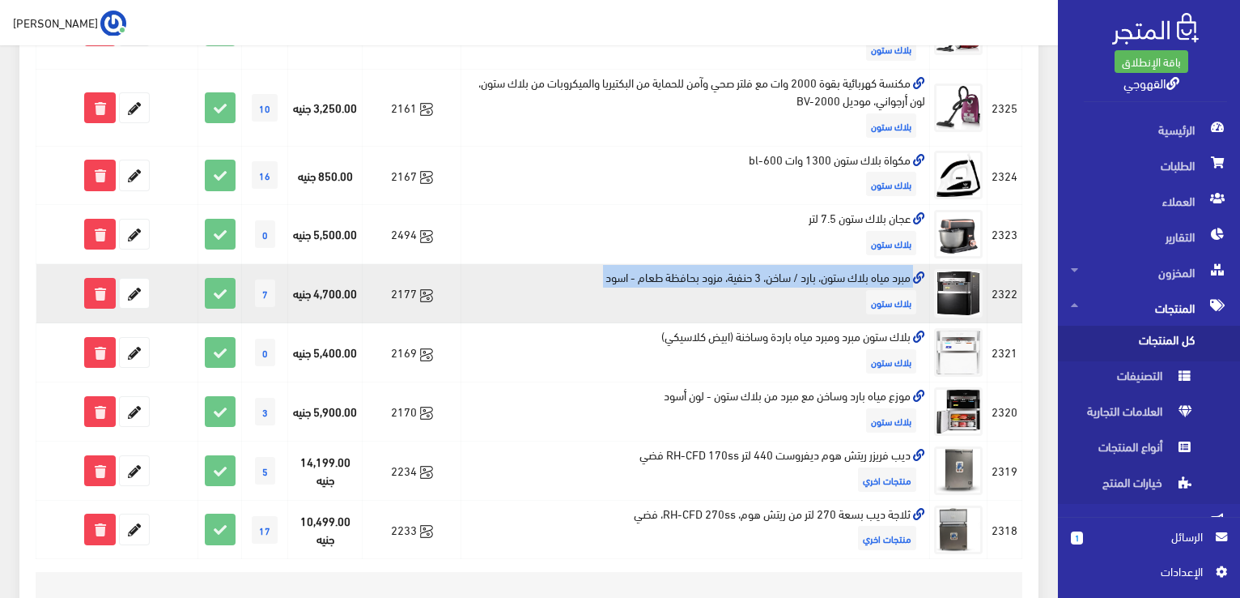
click at [717, 270] on td "مبرد مياه بلاك ستون، بارد / ساخن، 3 حنفية، مزود بحافظة طعام - اسود بلاك ستون" at bounding box center [696, 293] width 469 height 59
copy td "مبرد مياه بلاك ستون، بارد / ساخن، 3 حنفية، مزود بحافظة طعام - اسود"
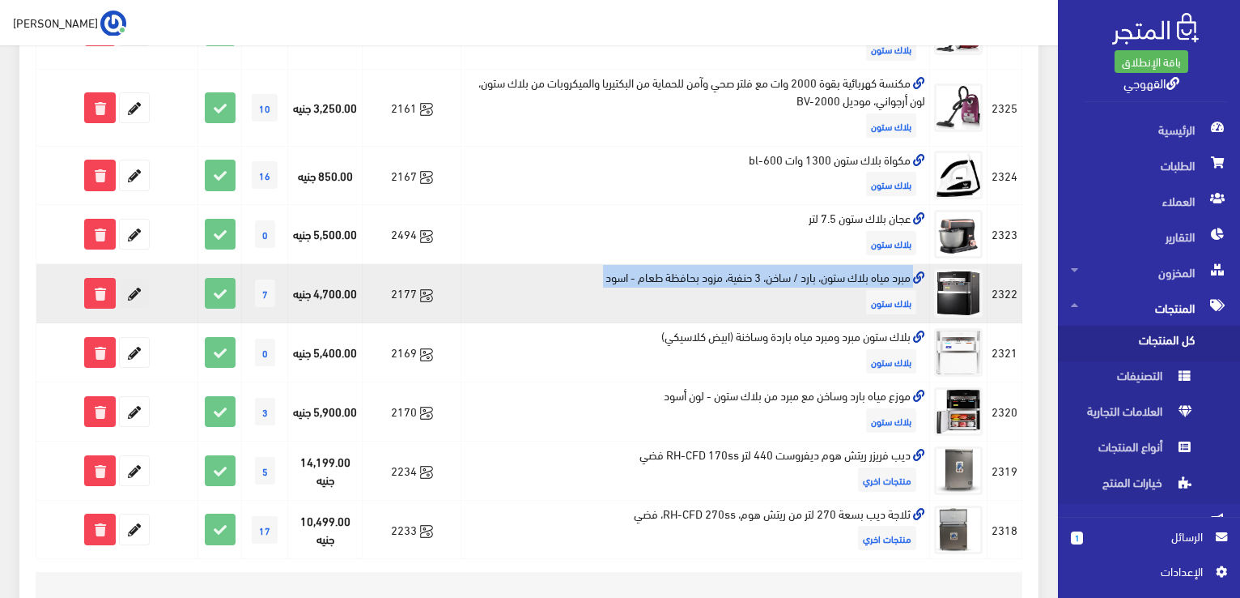
click at [136, 292] on icon at bounding box center [134, 293] width 29 height 29
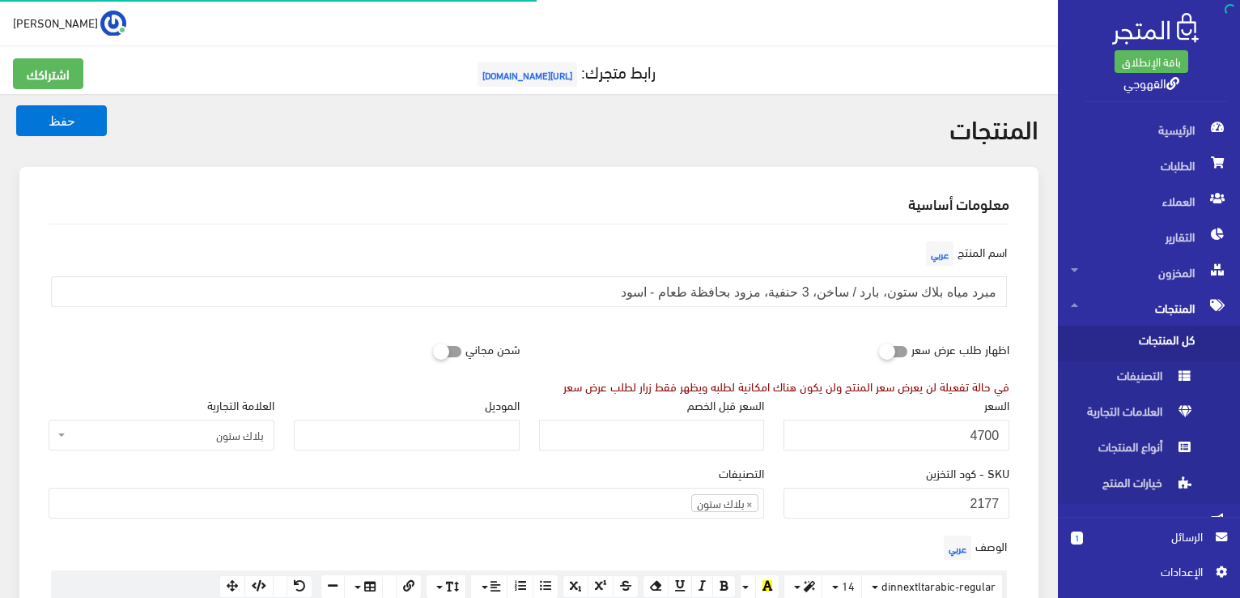
scroll to position [1091, 0]
click at [967, 435] on input "4700" at bounding box center [897, 434] width 226 height 31
type input "5299"
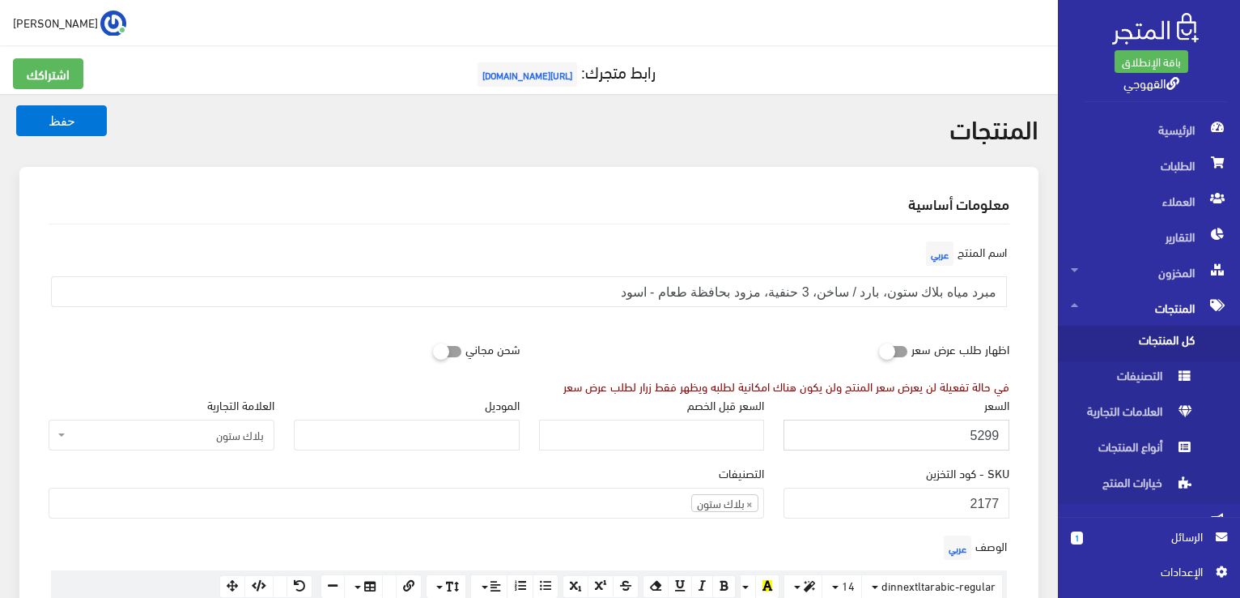
click at [16, 105] on button "حفظ" at bounding box center [61, 120] width 91 height 31
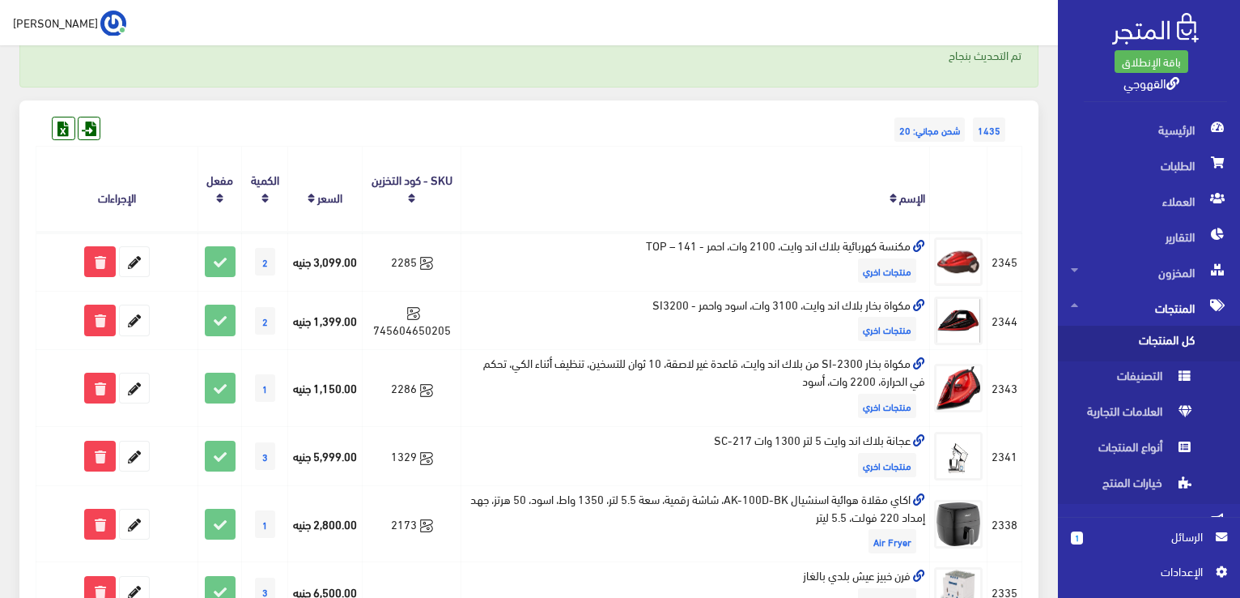
scroll to position [162, 0]
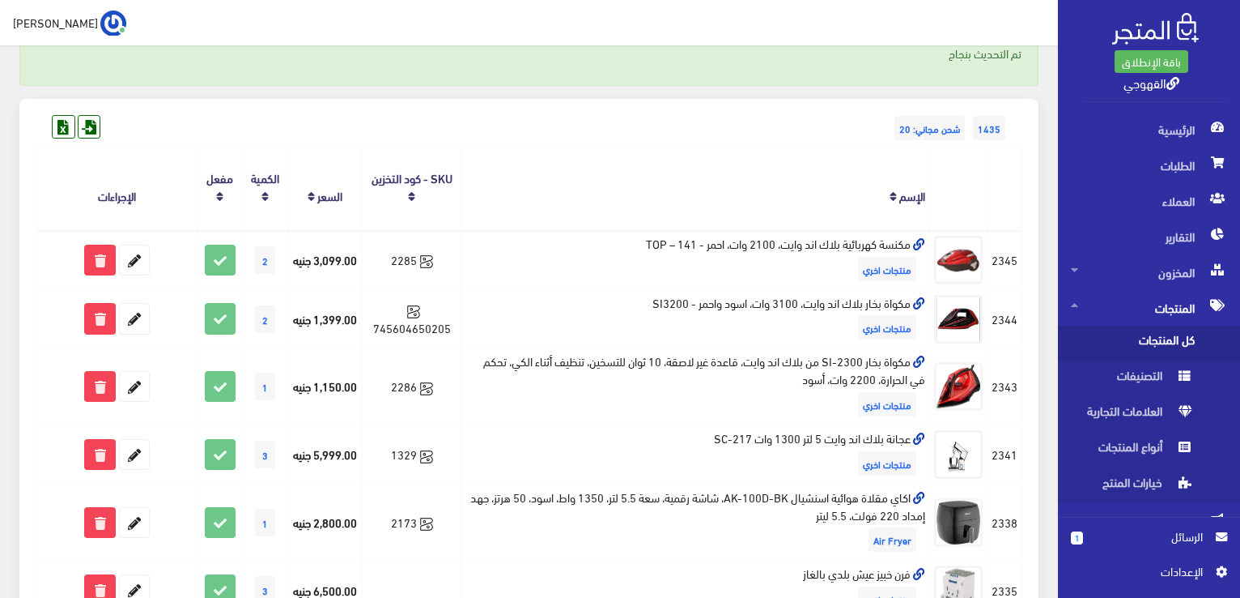
click at [768, 177] on th "الإسم" at bounding box center [696, 187] width 469 height 85
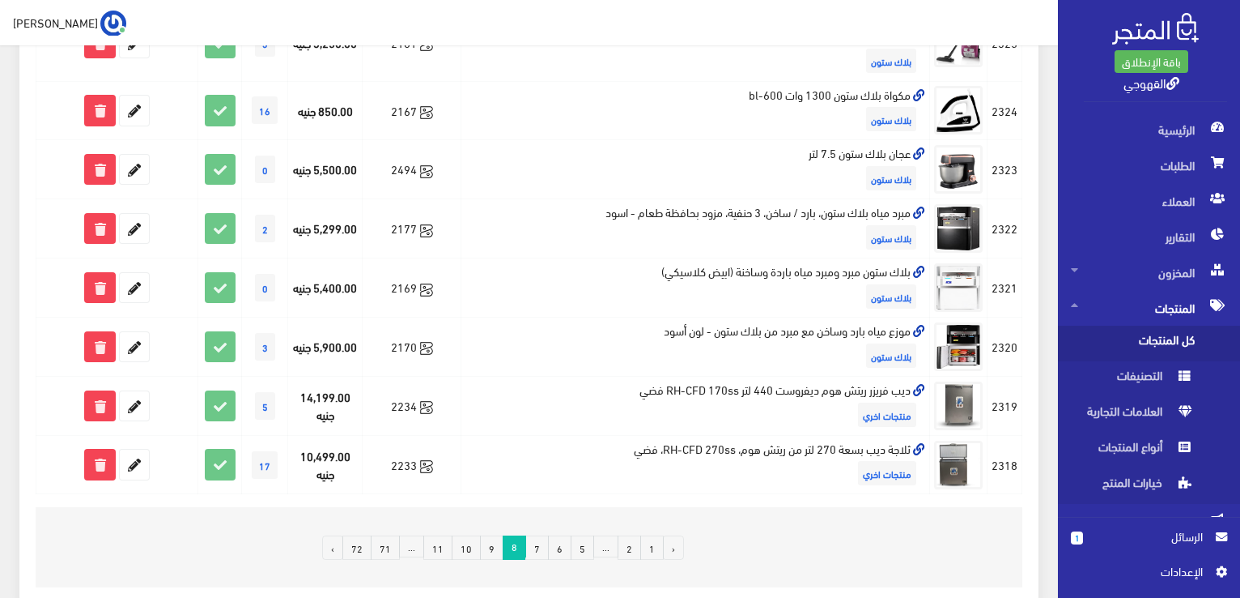
scroll to position [1198, 0]
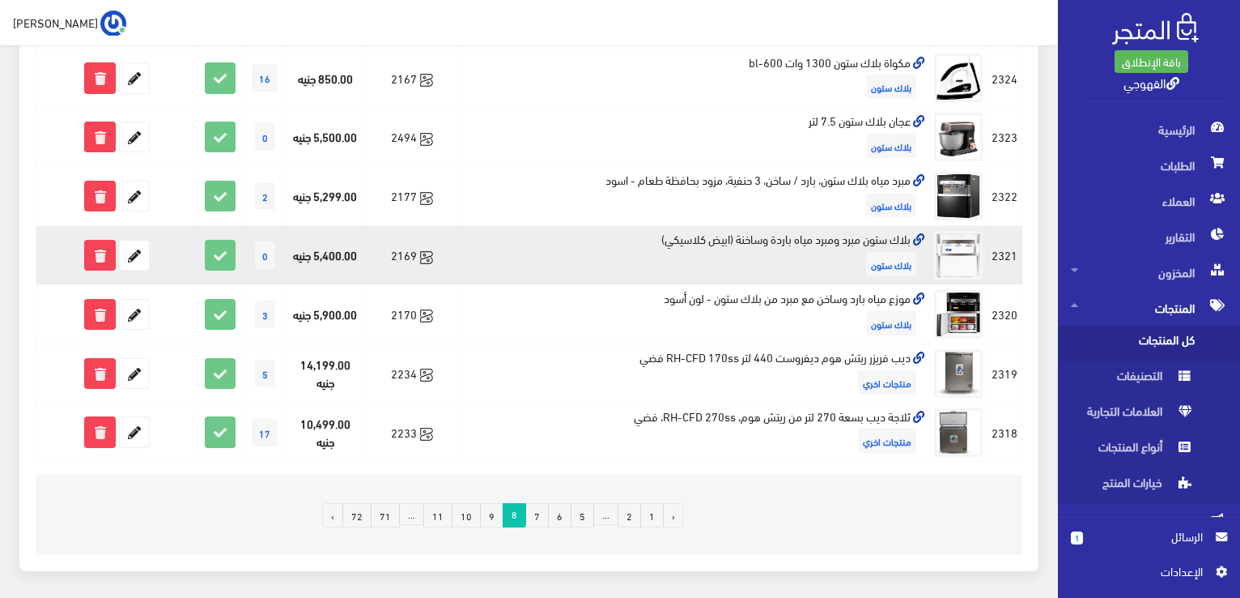
click at [815, 239] on td "بلاك ستون مبرد ومبرد مياه باردة وساخنة (ابيض كلاسيكي) بلاك ستون" at bounding box center [696, 255] width 469 height 59
copy td "بلاك ستون مبرد ومبرد مياه باردة وساخنة (ابيض كلاسيكي)"
click at [285, 253] on td "0" at bounding box center [265, 255] width 46 height 59
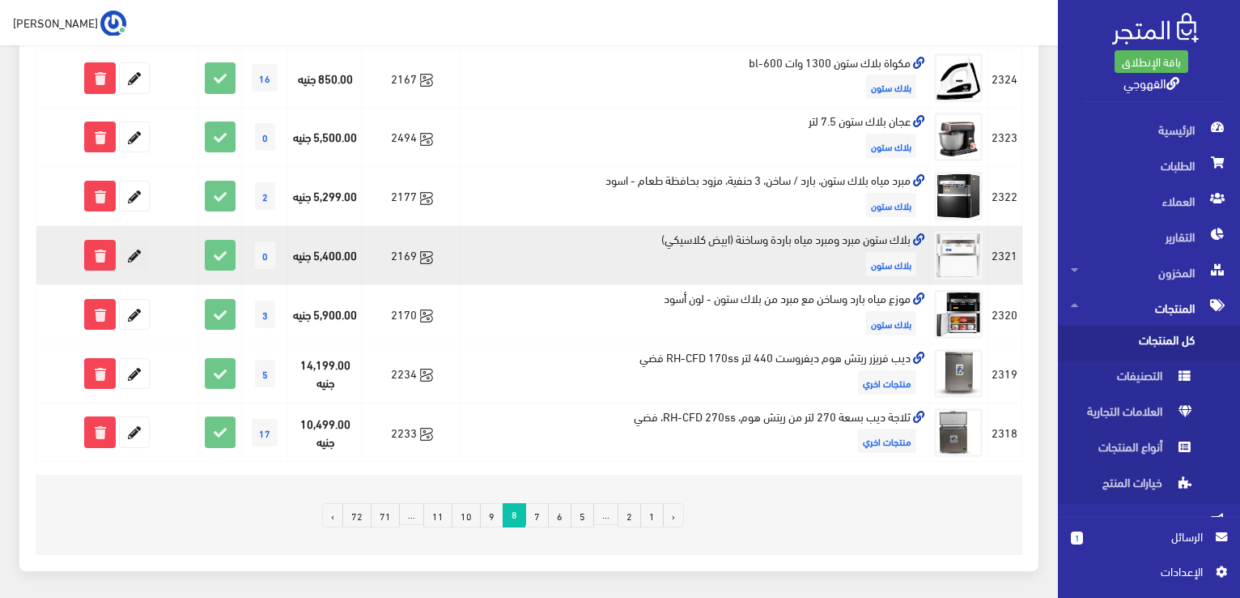
click at [139, 257] on icon at bounding box center [134, 254] width 29 height 29
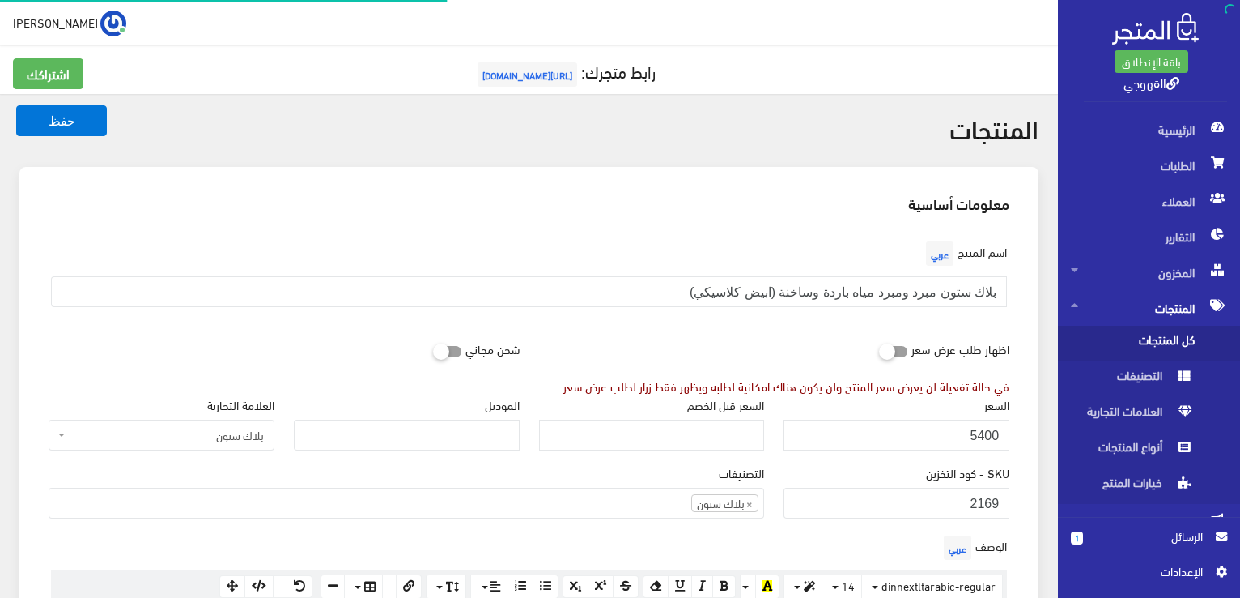
scroll to position [1091, 0]
click at [941, 424] on input "5400" at bounding box center [897, 434] width 226 height 31
type input "5000"
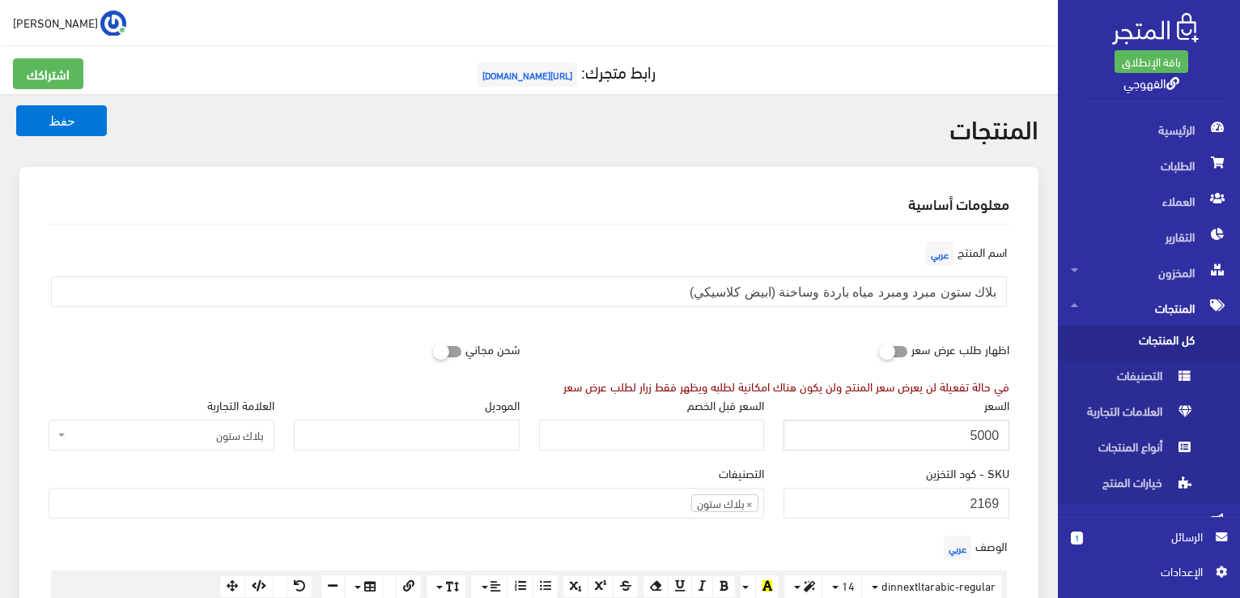
click at [16, 105] on button "حفظ" at bounding box center [61, 120] width 91 height 31
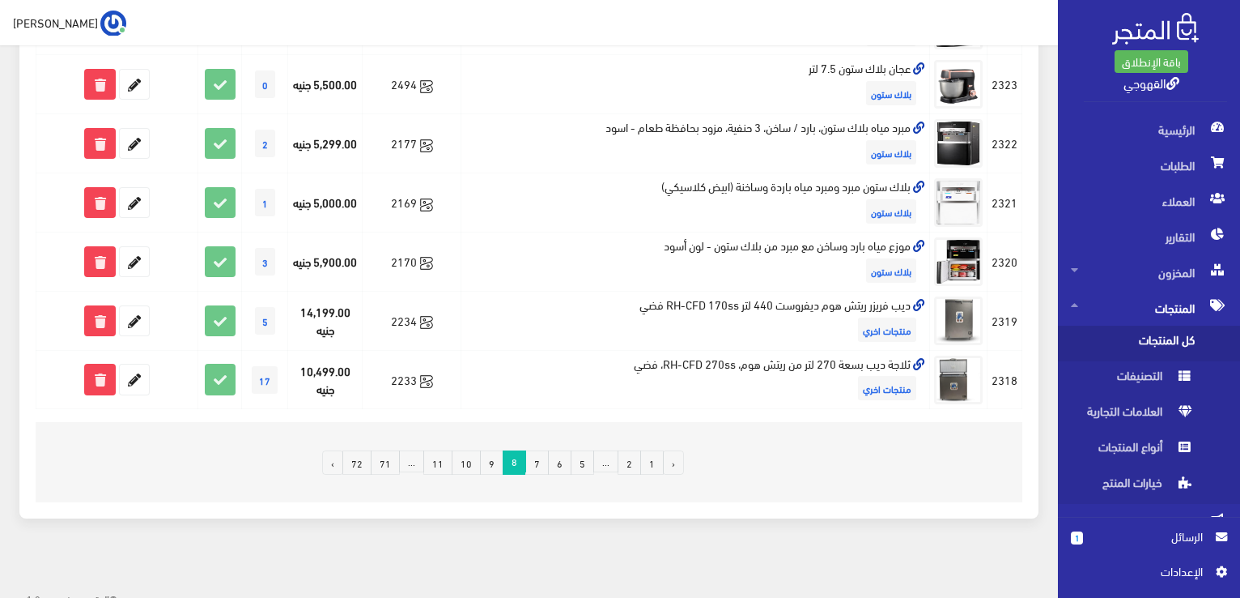
scroll to position [1257, 0]
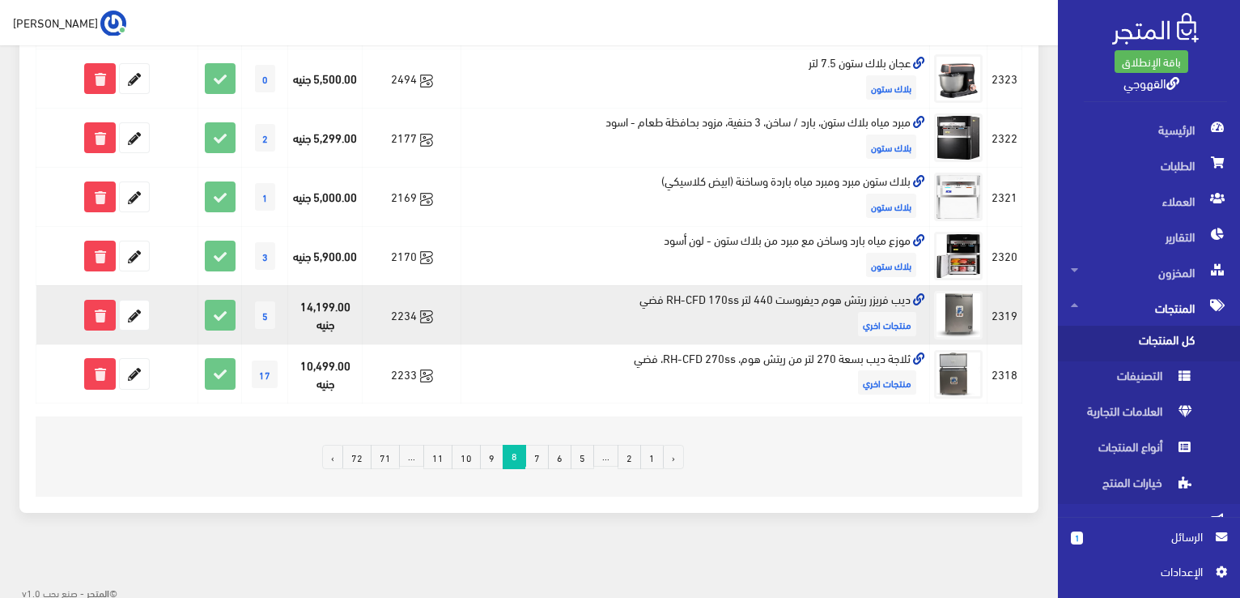
click at [816, 295] on td "ديب فريزر ريتش هوم ديفروست 440 لتر RH-CFD 170ss فضي منتجات اخري" at bounding box center [696, 314] width 469 height 59
copy td "ديب فريزر ريتش هوم ديفروست 440 لتر RH-CFD 170ss فضي"
click at [182, 321] on form at bounding box center [116, 315] width 153 height 31
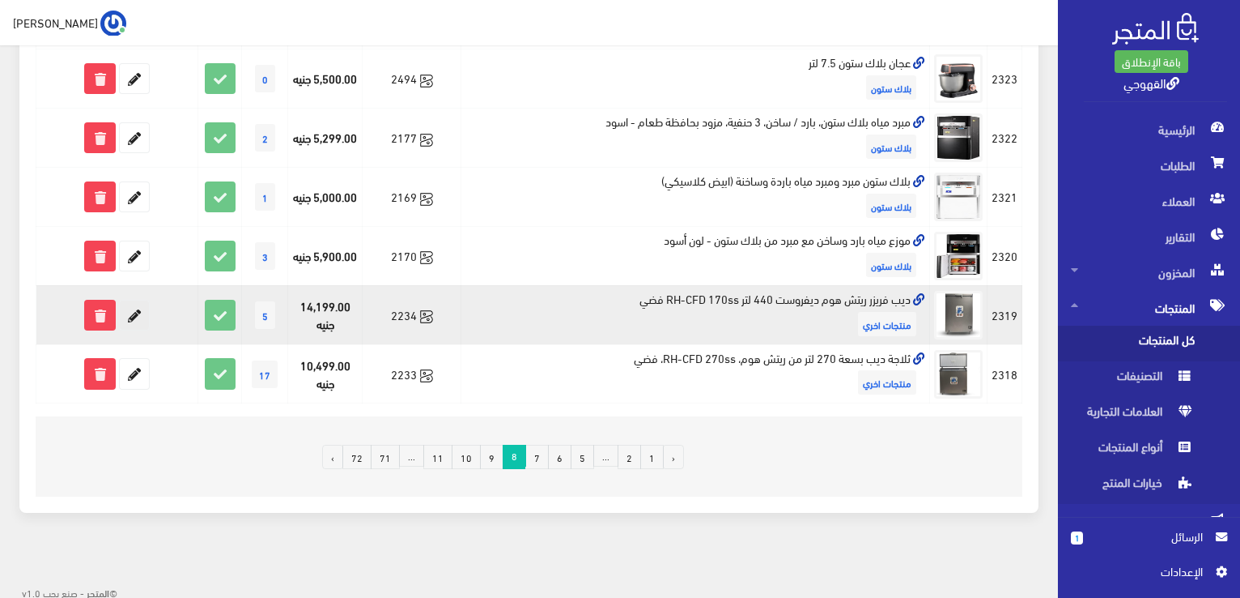
click at [122, 316] on icon at bounding box center [134, 314] width 29 height 29
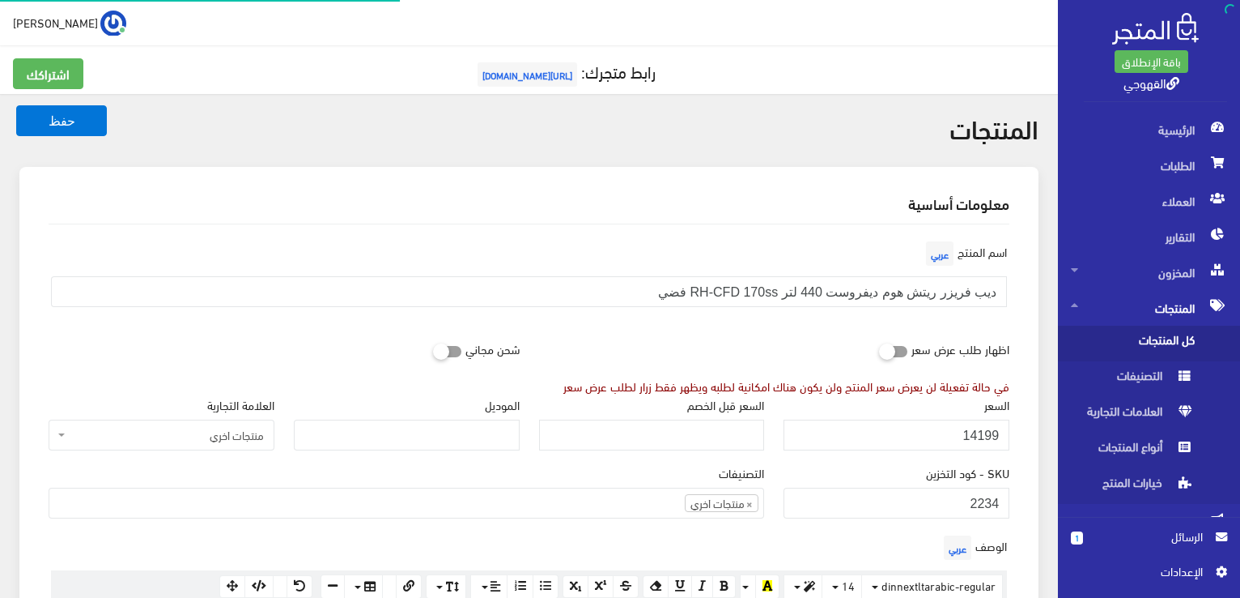
scroll to position [874, 0]
click at [897, 428] on input "14199" at bounding box center [897, 434] width 226 height 31
type input "12299"
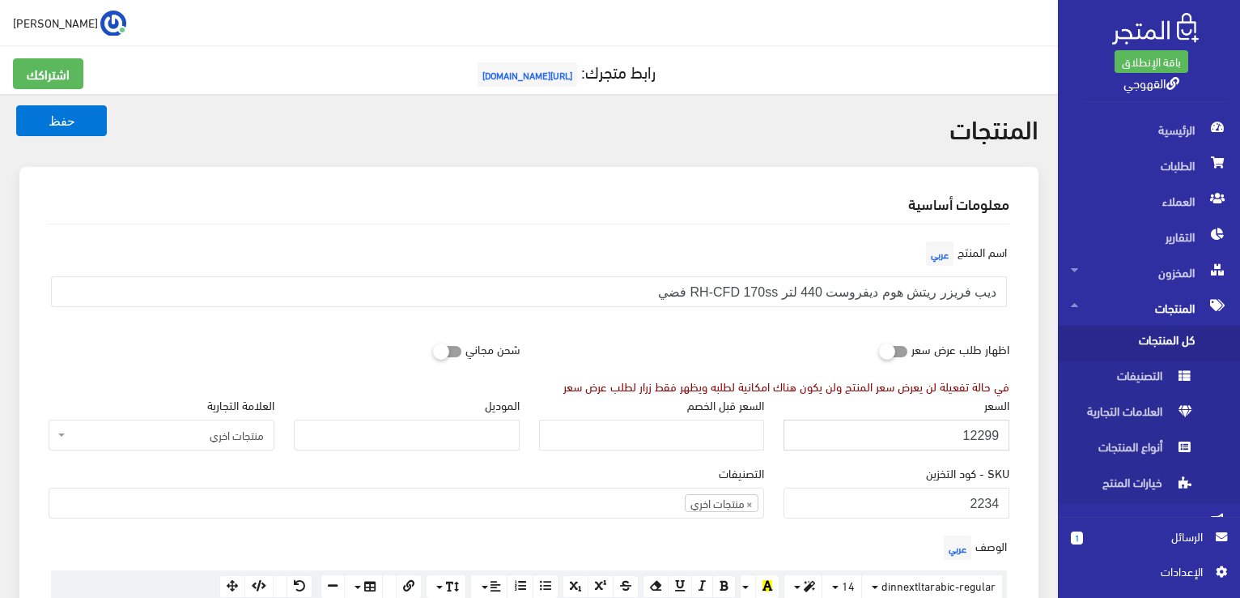
click at [16, 105] on button "حفظ" at bounding box center [61, 120] width 91 height 31
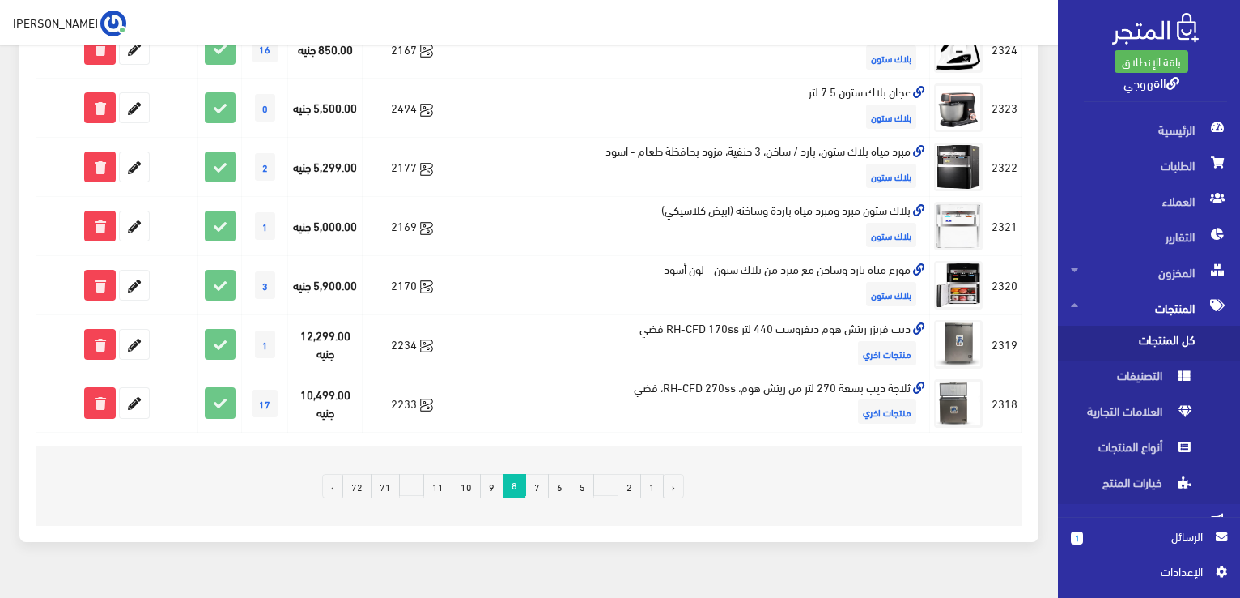
scroll to position [1257, 0]
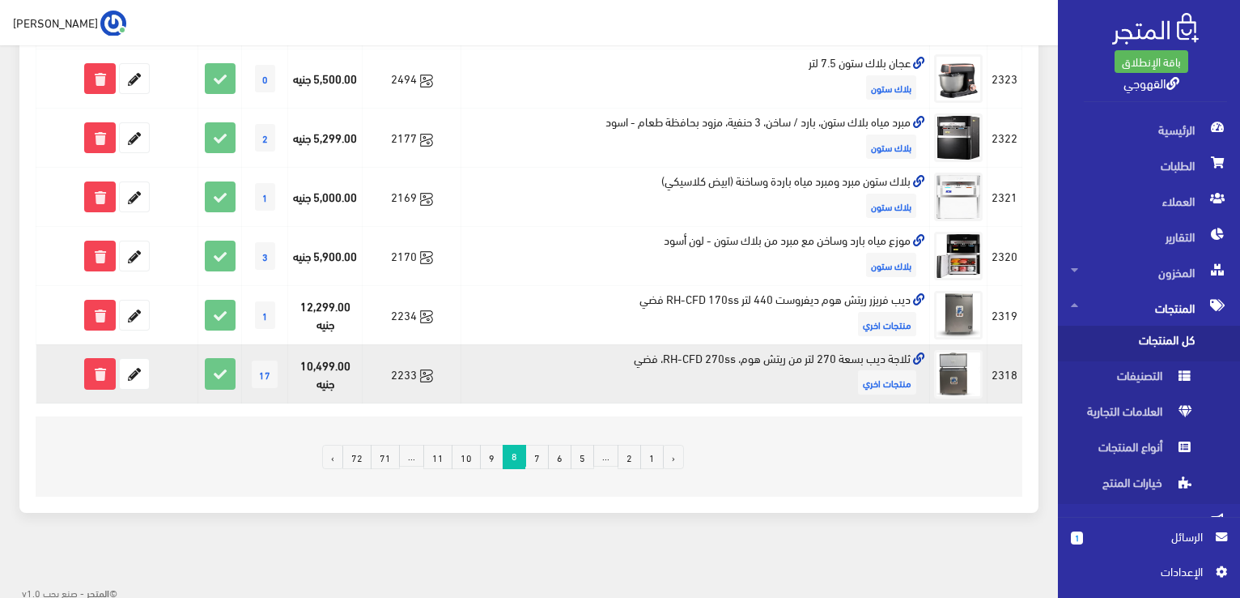
click at [827, 347] on td "ثلاجة ديب بسعة 270 لتر من ريتش هوم، RH-CFD 270ss، فضي منتجات اخري" at bounding box center [696, 373] width 469 height 59
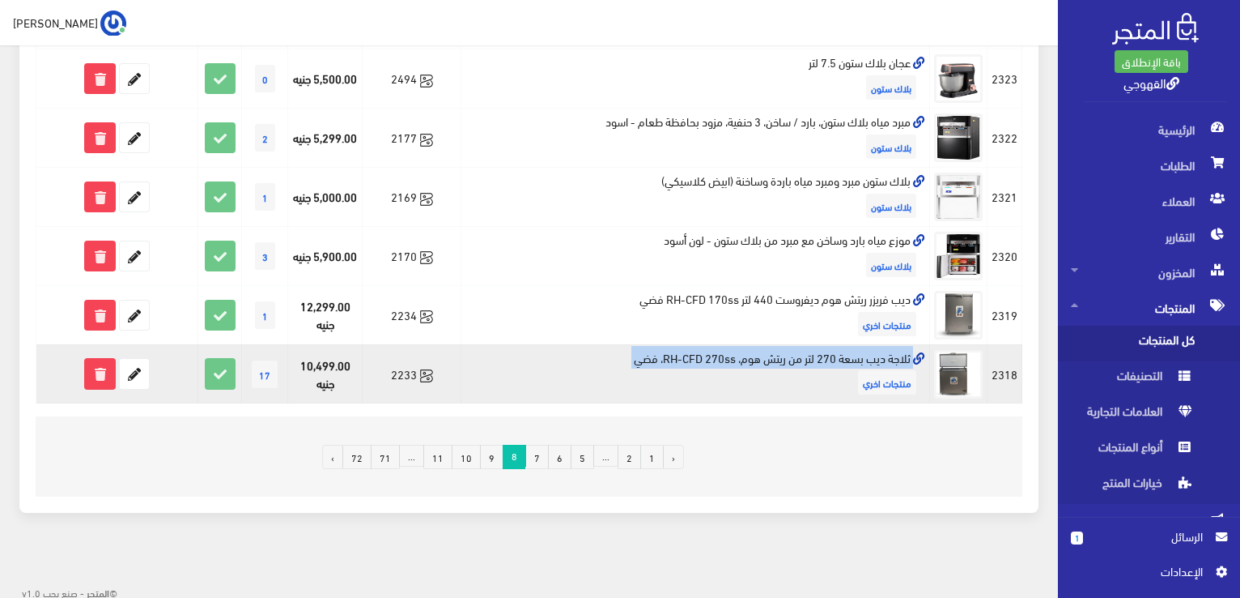
click at [827, 347] on td "ثلاجة ديب بسعة 270 لتر من ريتش هوم، RH-CFD 270ss، فضي منتجات اخري" at bounding box center [696, 373] width 469 height 59
copy td "ثلاجة ديب بسعة 270 لتر من ريتش هوم، RH-CFD 270ss، فضي"
click at [132, 378] on icon at bounding box center [134, 373] width 29 height 29
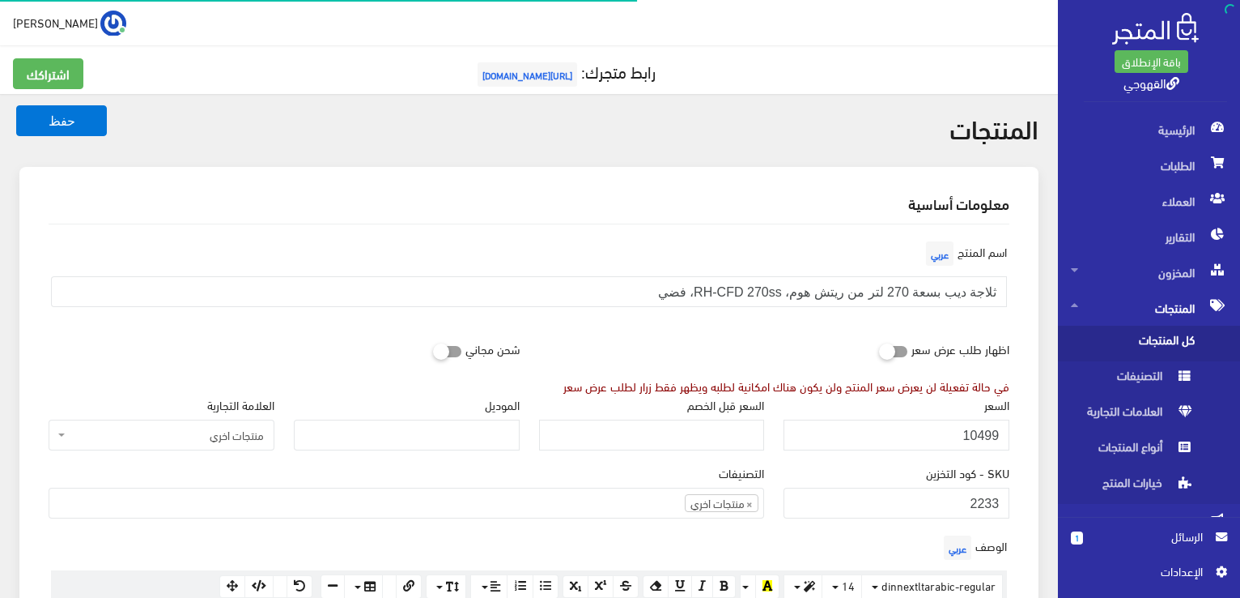
scroll to position [872, 0]
click at [925, 423] on input "10499" at bounding box center [897, 434] width 226 height 31
type input "9400"
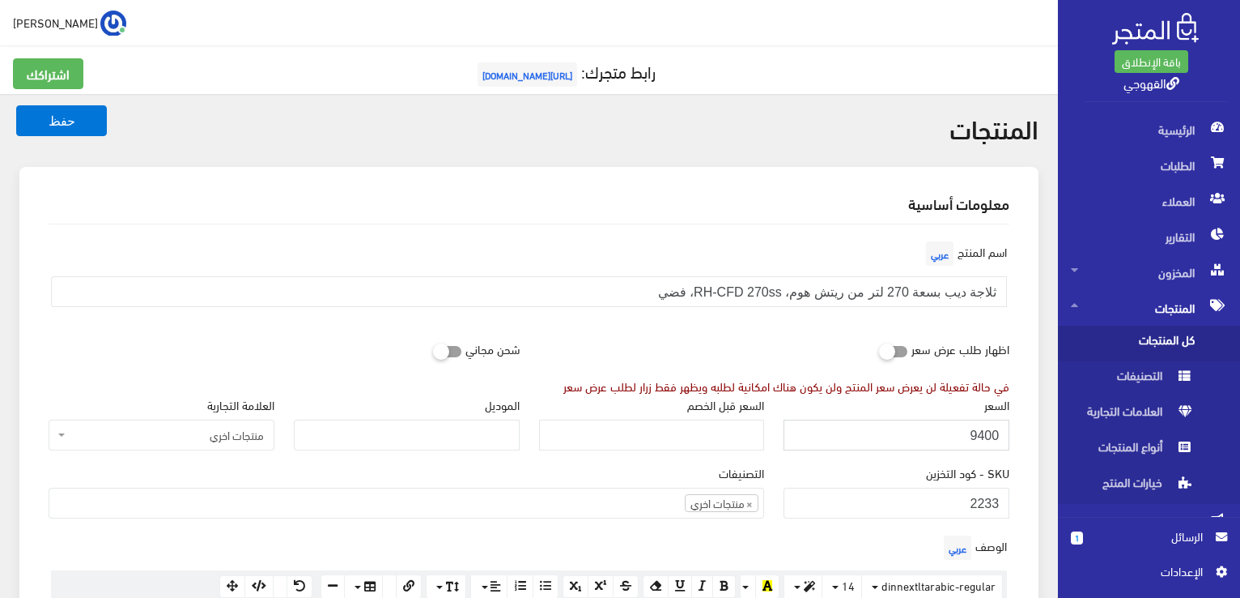
click at [16, 105] on button "حفظ" at bounding box center [61, 120] width 91 height 31
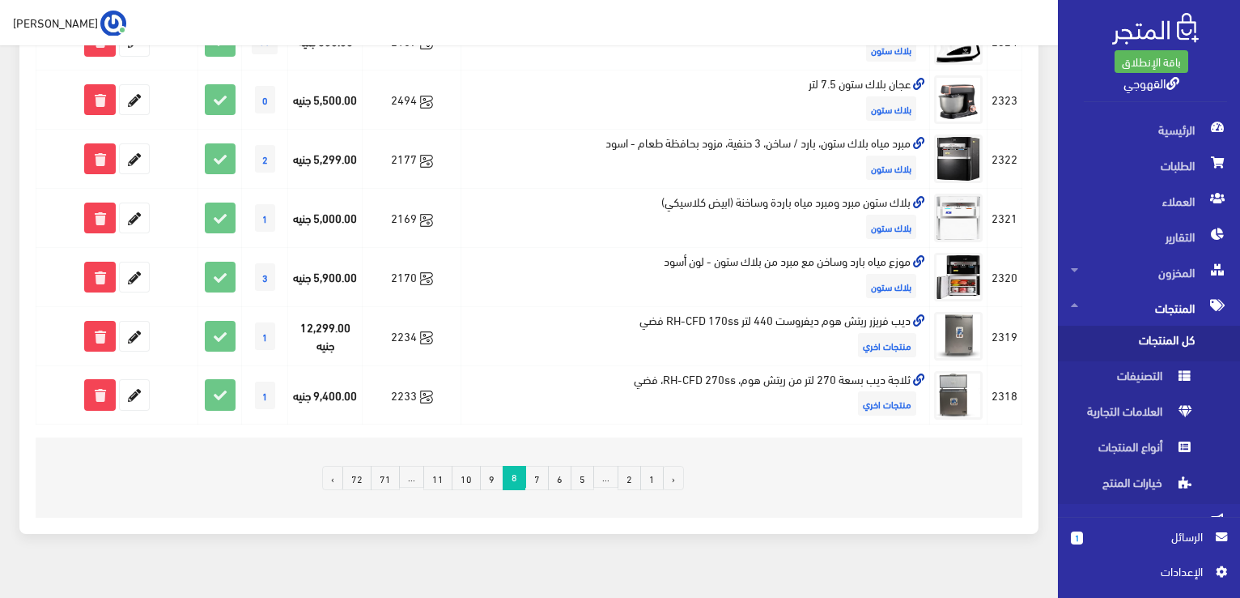
scroll to position [1257, 0]
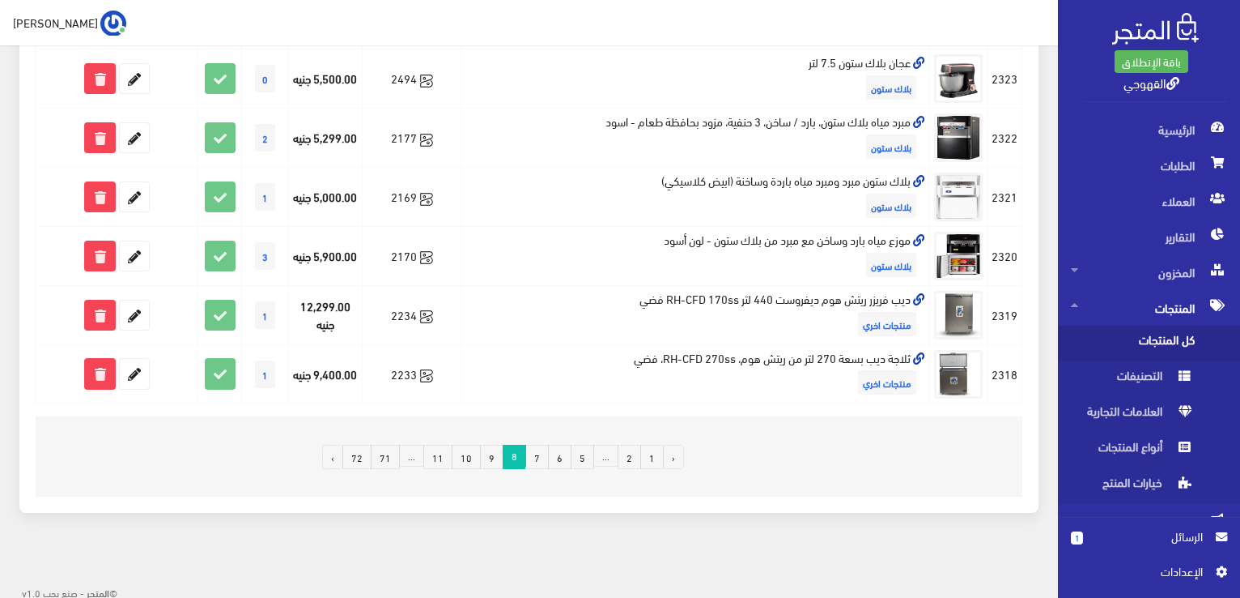
click at [496, 453] on link "9" at bounding box center [491, 457] width 23 height 24
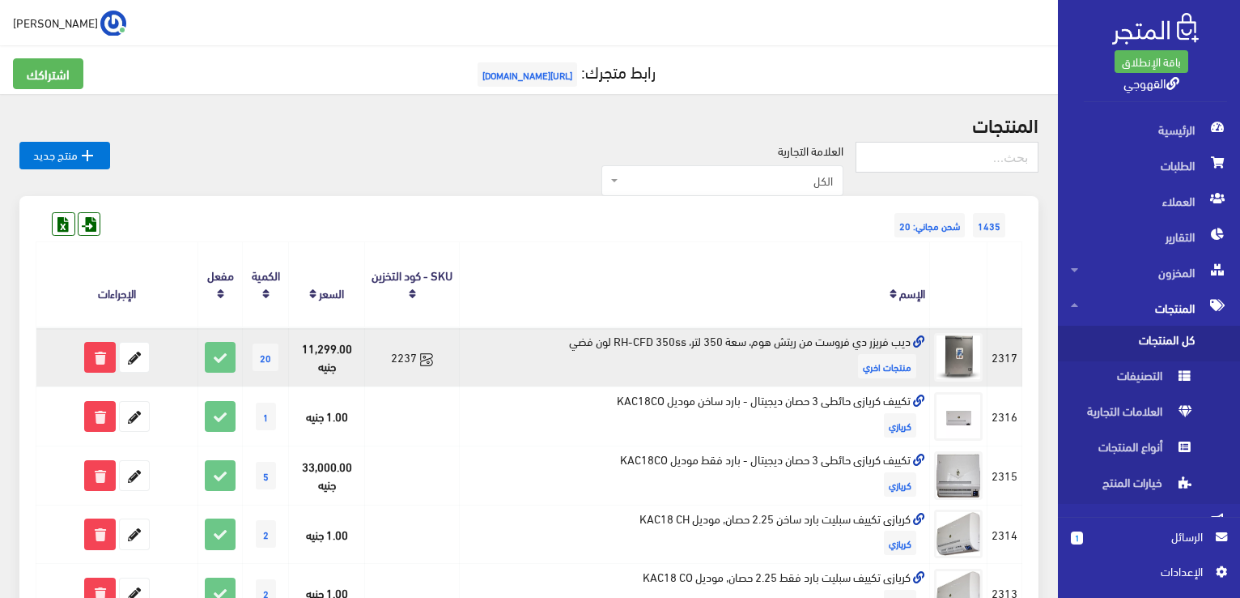
click at [643, 337] on td "ديب فريزر دي فروست من ريتش هوم، سعة 350 لتر، RH-CFD 350ss لون فضي منتجات اخري" at bounding box center [695, 356] width 470 height 59
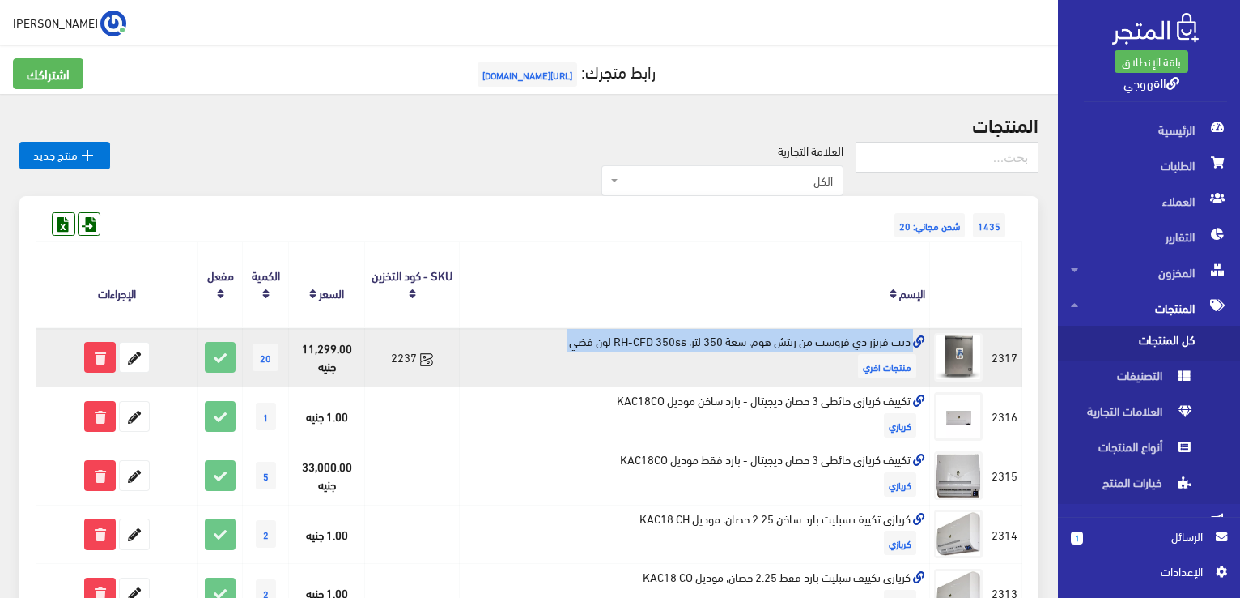
click at [643, 337] on td "ديب فريزر دي فروست من ريتش هوم، سعة 350 لتر، RH-CFD 350ss لون فضي منتجات اخري" at bounding box center [695, 356] width 470 height 59
copy td "ديب فريزر دي فروست من ريتش هوم، سعة 350 لتر، RH-CFD 350ss لون فضي"
click at [139, 355] on icon at bounding box center [134, 357] width 29 height 29
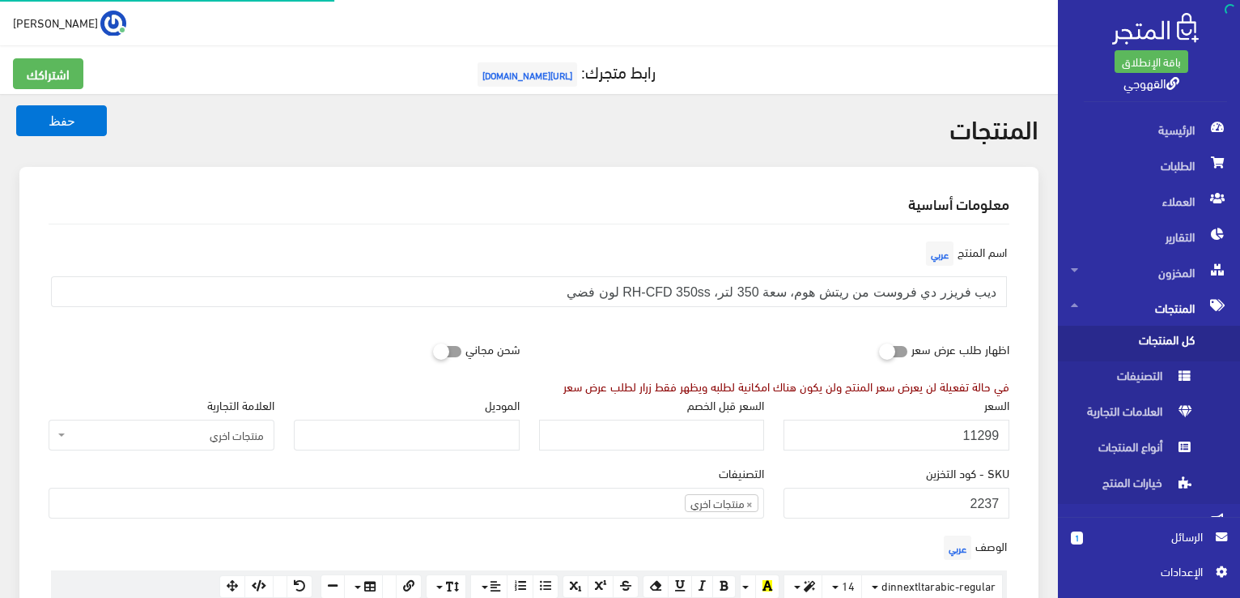
scroll to position [872, 0]
click at [994, 435] on input "11299" at bounding box center [897, 434] width 226 height 31
type input "14399"
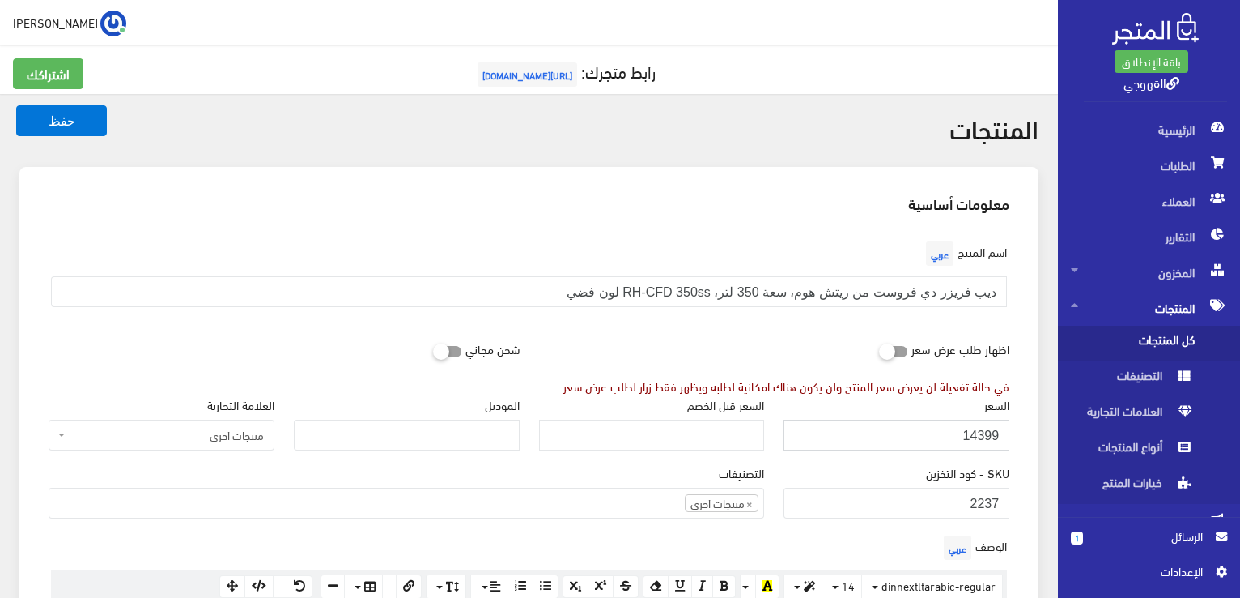
click at [16, 105] on button "حفظ" at bounding box center [61, 120] width 91 height 31
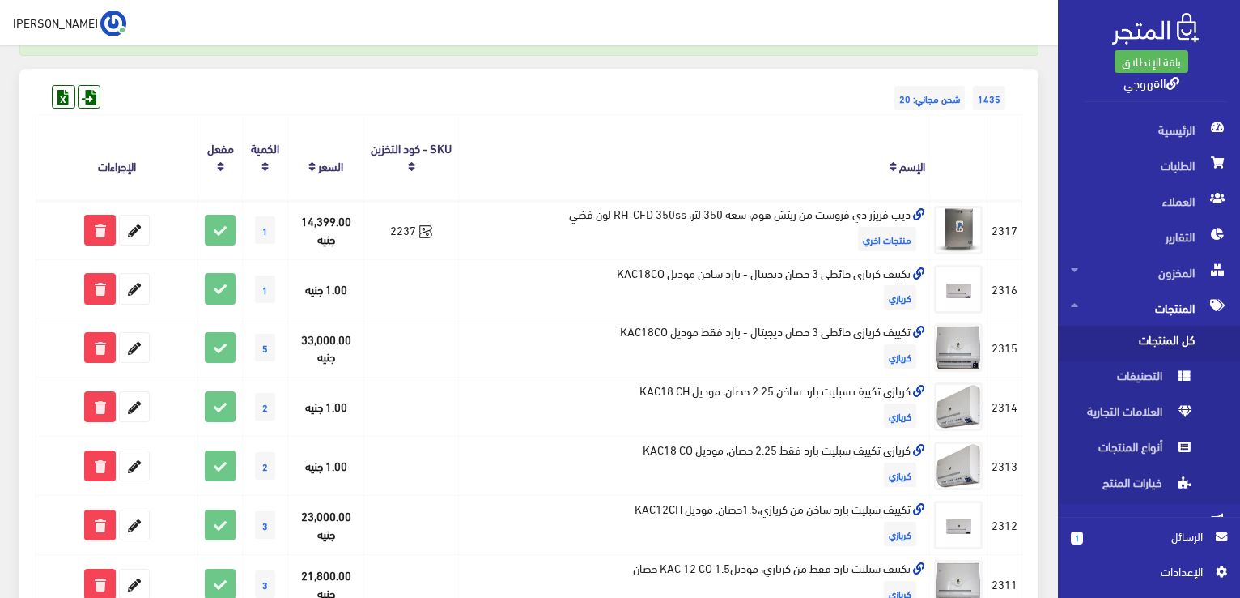
scroll to position [194, 0]
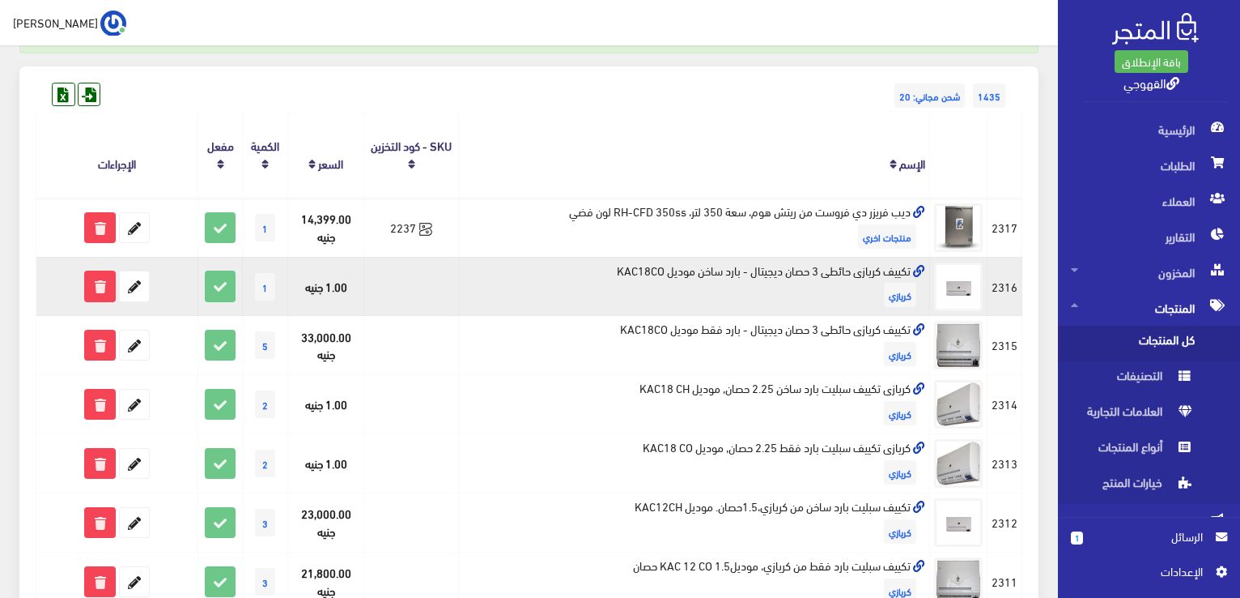
click at [804, 260] on td "تكييف كريازى حائطى 3 حصان ديجيتال - بارد ساخن موديل KAC18CO [GEOGRAPHIC_DATA]" at bounding box center [694, 286] width 471 height 59
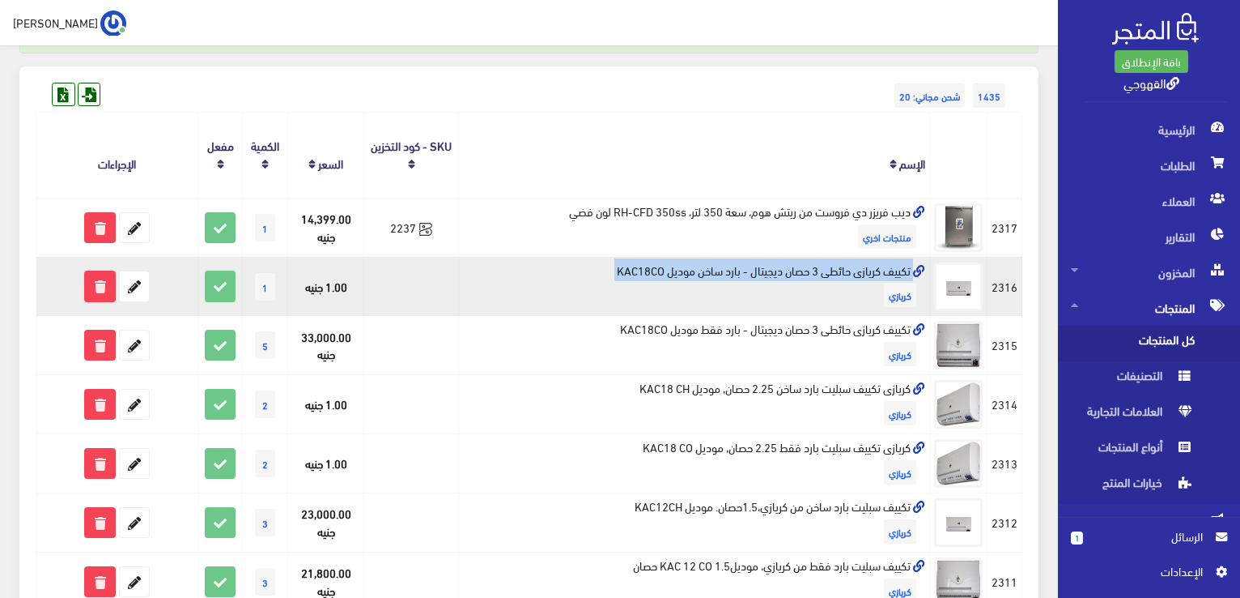
click at [804, 260] on td "تكييف كريازى حائطى 3 حصان ديجيتال - بارد ساخن موديل KAC18CO [GEOGRAPHIC_DATA]" at bounding box center [694, 286] width 471 height 59
click at [100, 282] on icon at bounding box center [99, 285] width 29 height 29
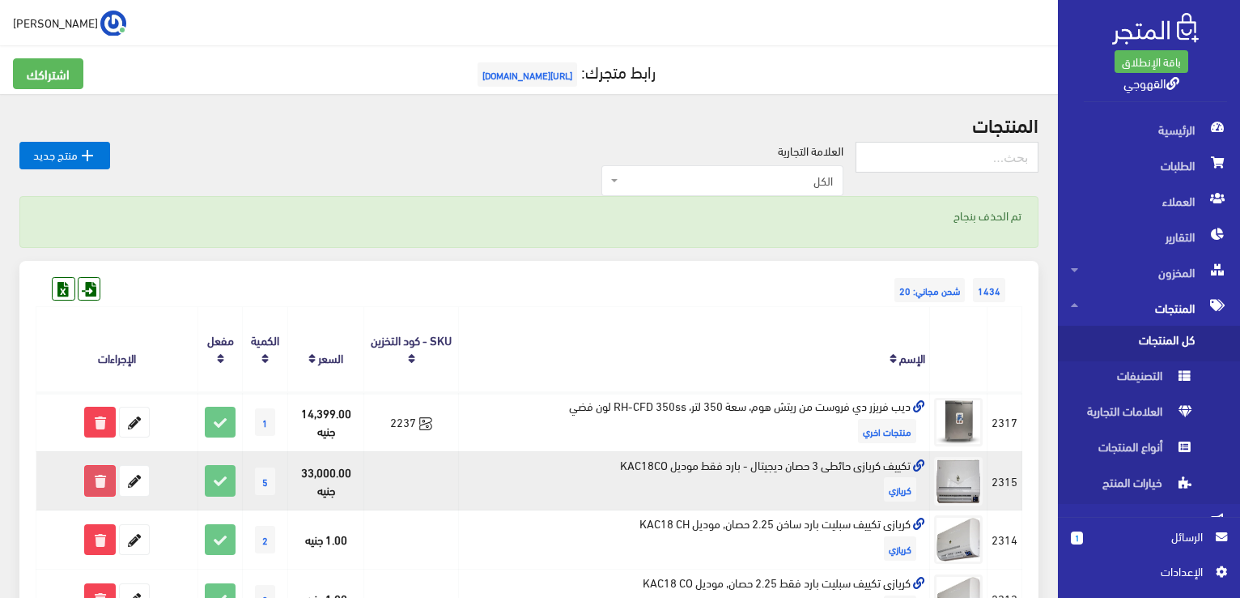
click at [94, 479] on icon at bounding box center [99, 480] width 29 height 29
click at [97, 483] on icon at bounding box center [99, 480] width 29 height 29
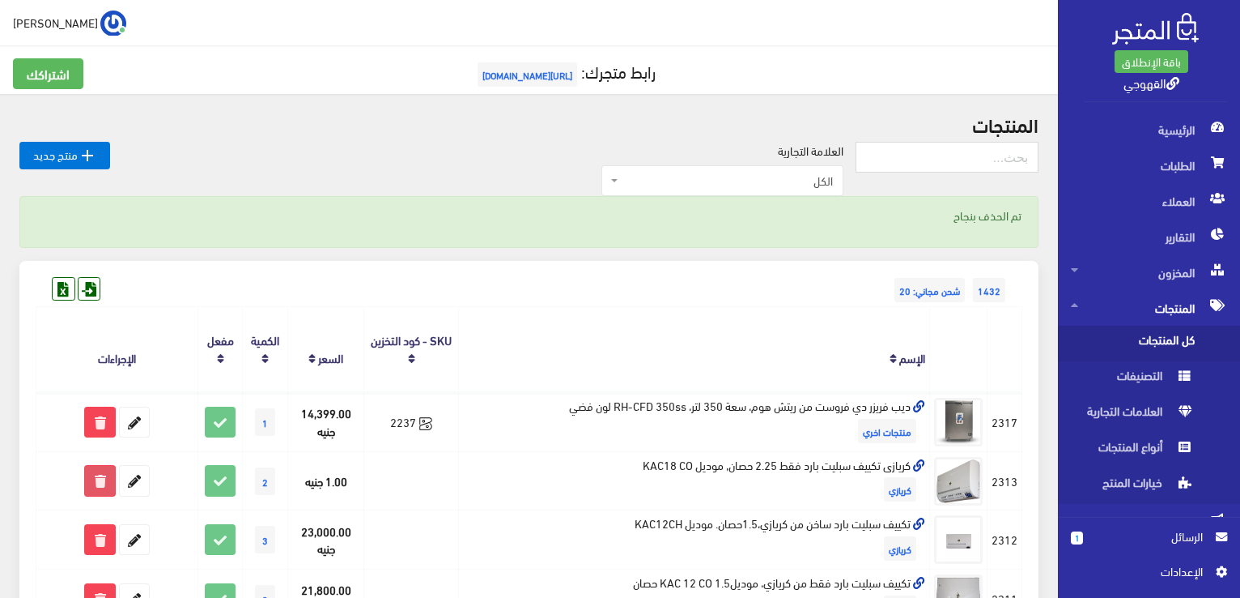
click at [97, 483] on icon at bounding box center [99, 480] width 29 height 29
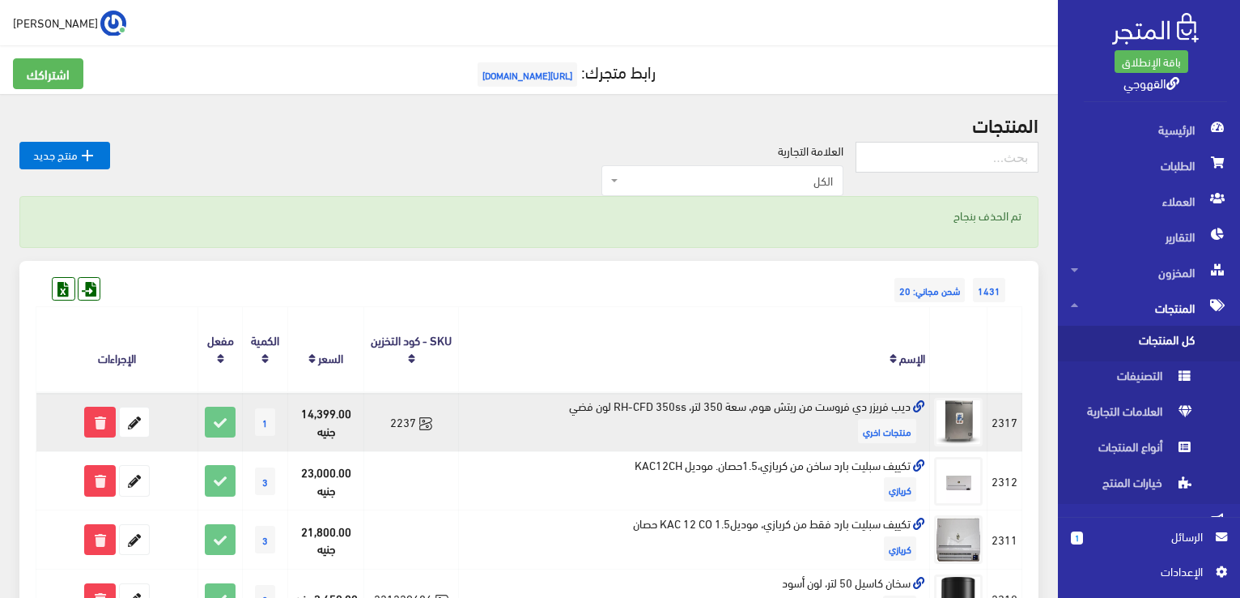
click at [366, 428] on td "2237" at bounding box center [411, 421] width 95 height 59
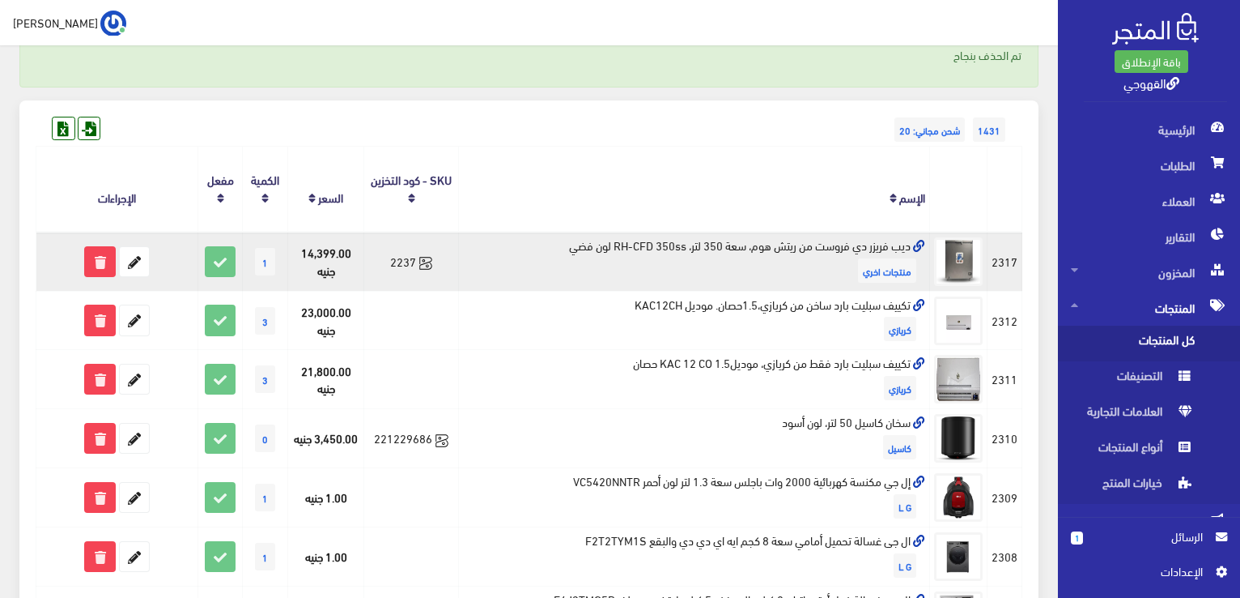
scroll to position [162, 0]
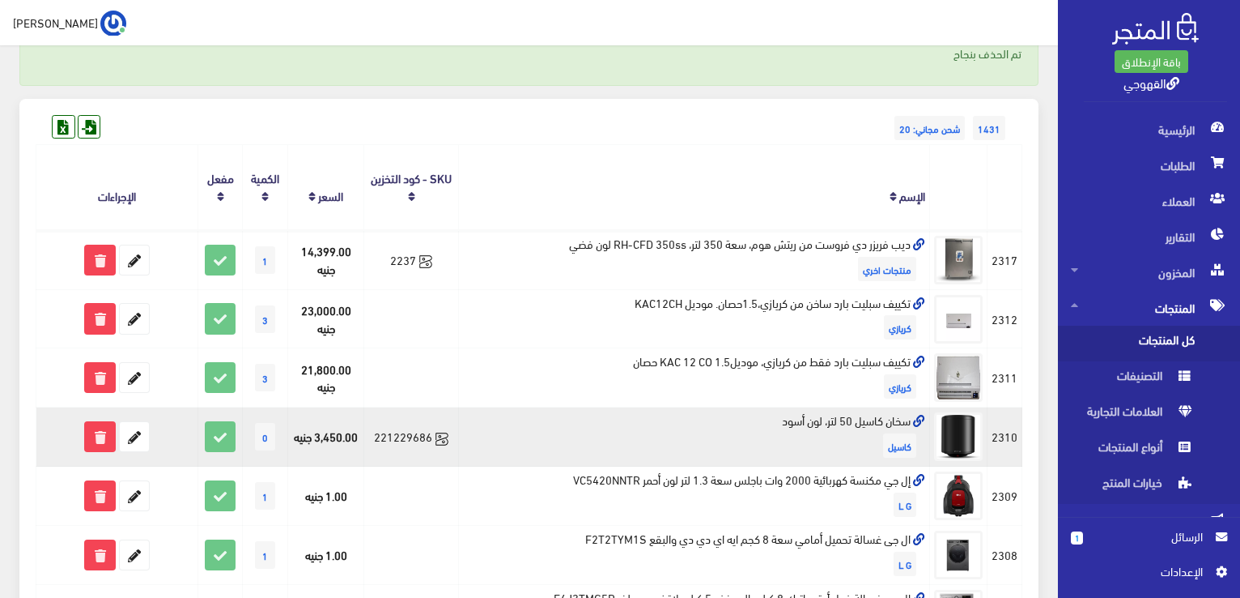
click at [868, 414] on td "سخان كاسيل 50 لتر، لون أسود كاسيل" at bounding box center [694, 436] width 471 height 59
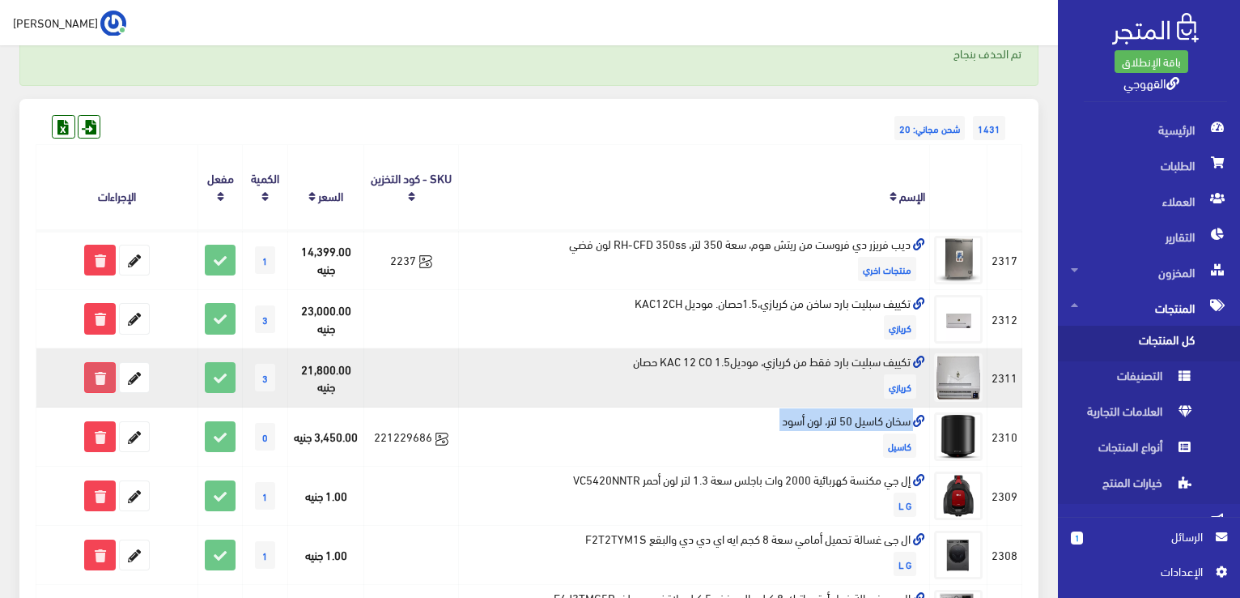
click at [97, 372] on icon at bounding box center [99, 377] width 29 height 29
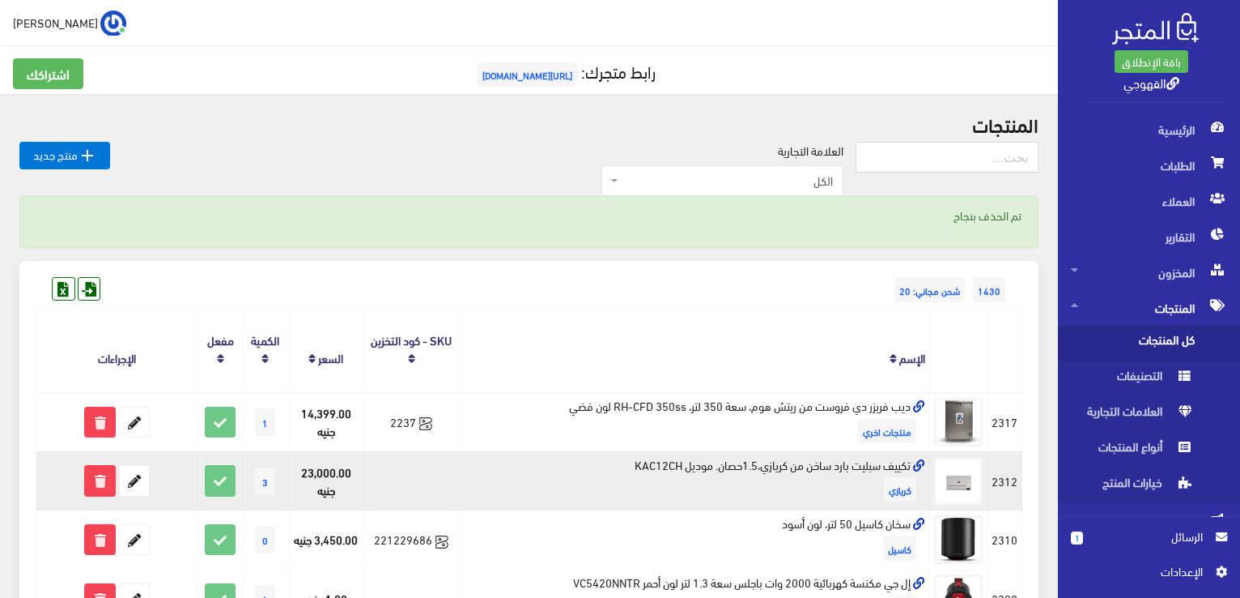
click at [870, 469] on td "تكييف سبليت بارد ساخن من كريازي،1.5حصان. موديل KAC12CH كريازي" at bounding box center [694, 480] width 471 height 59
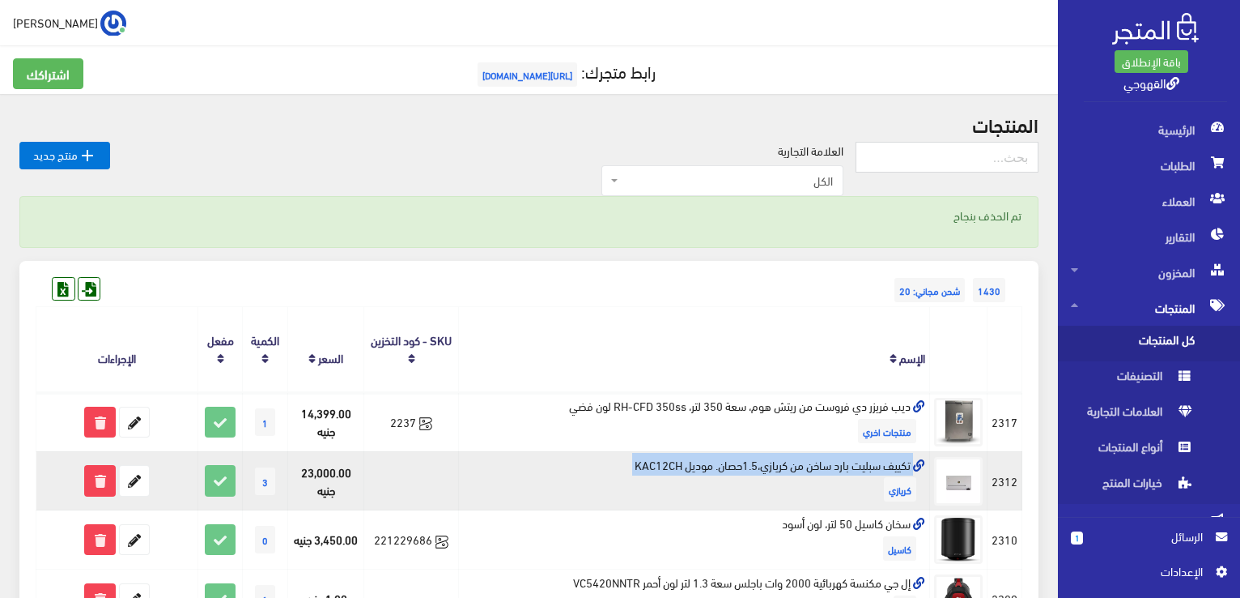
click at [870, 469] on td "تكييف سبليت بارد ساخن من كريازي،1.5حصان. موديل KAC12CH كريازي" at bounding box center [694, 480] width 471 height 59
click at [780, 468] on td "تكييف سبليت بارد ساخن من كريازي،1.5حصان. موديل KAC12CH كريازي" at bounding box center [694, 480] width 471 height 59
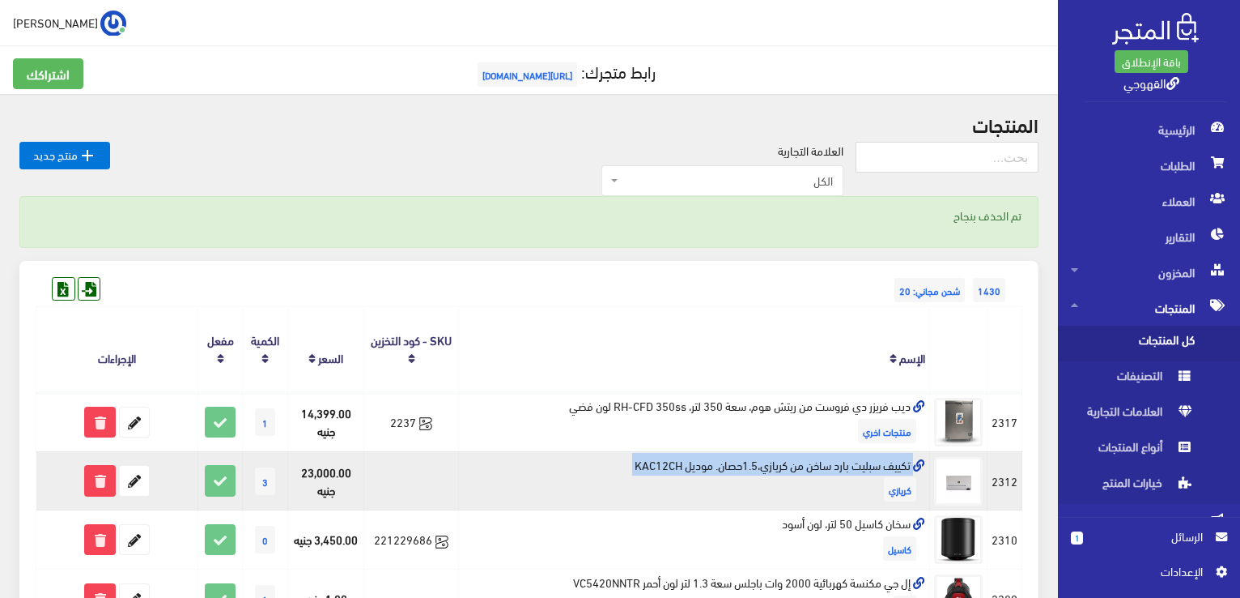
copy td "تكييف سبليت بارد ساخن من كريازي،1.5حصان. موديل KAC12CH"
click at [95, 485] on icon at bounding box center [99, 480] width 29 height 29
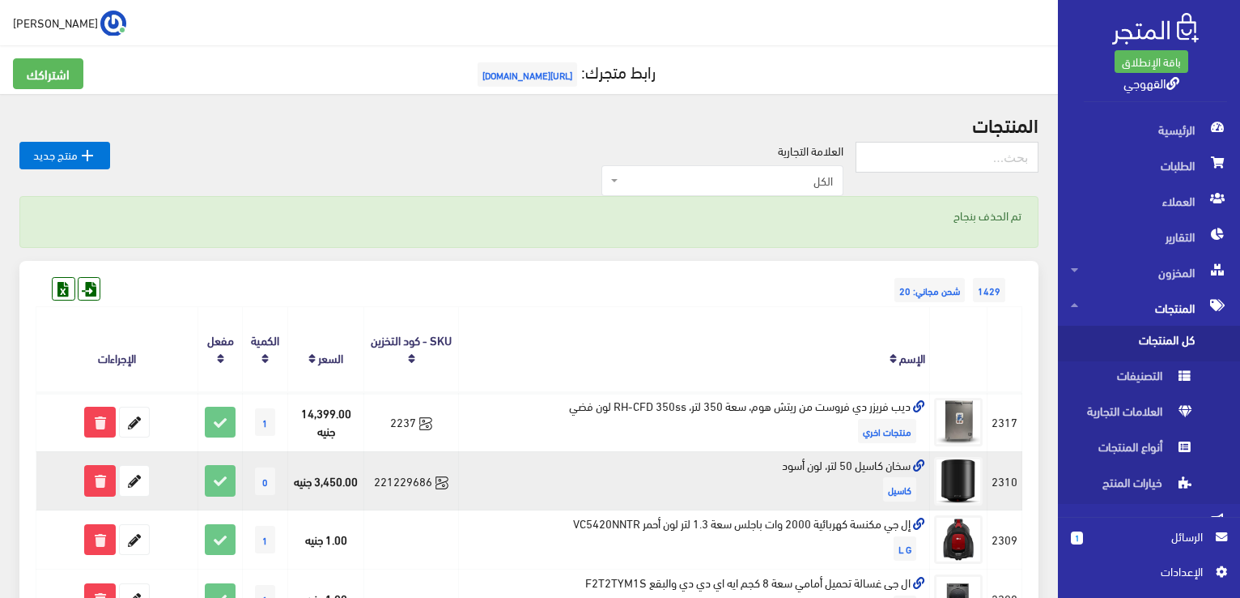
click at [887, 468] on td "سخان كاسيل 50 لتر، لون أسود كاسيل" at bounding box center [694, 480] width 471 height 59
copy td "سخان كاسيل 50 لتر، لون أسود"
click at [130, 480] on icon at bounding box center [134, 480] width 29 height 29
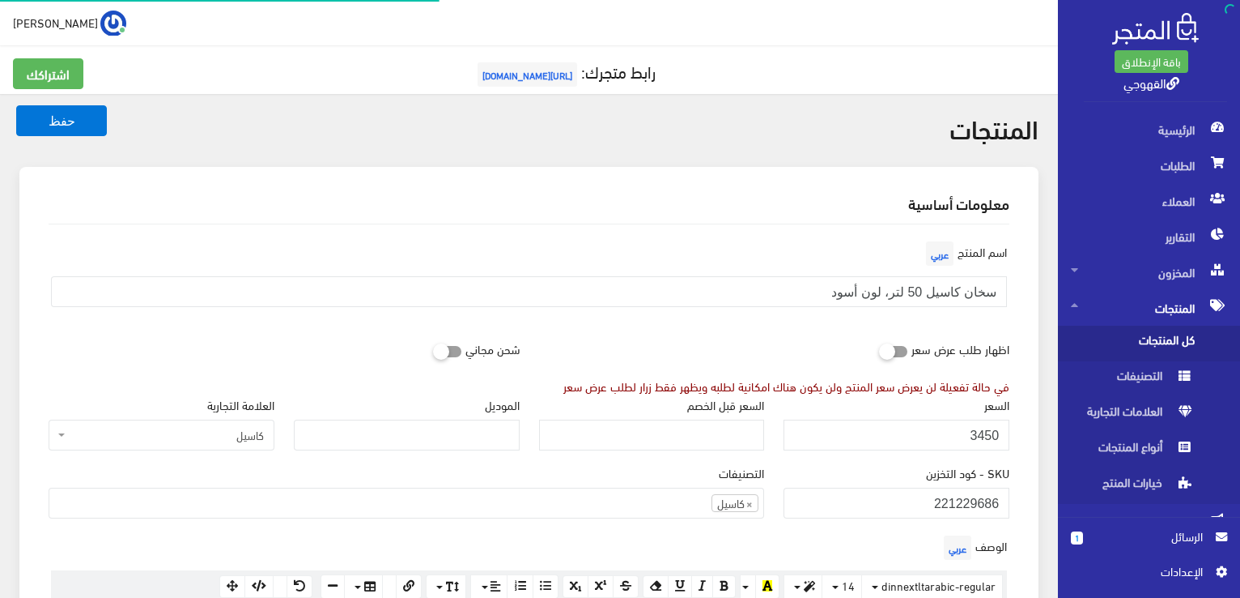
scroll to position [934, 0]
click at [814, 435] on input "3450" at bounding box center [897, 434] width 226 height 31
type input "4150"
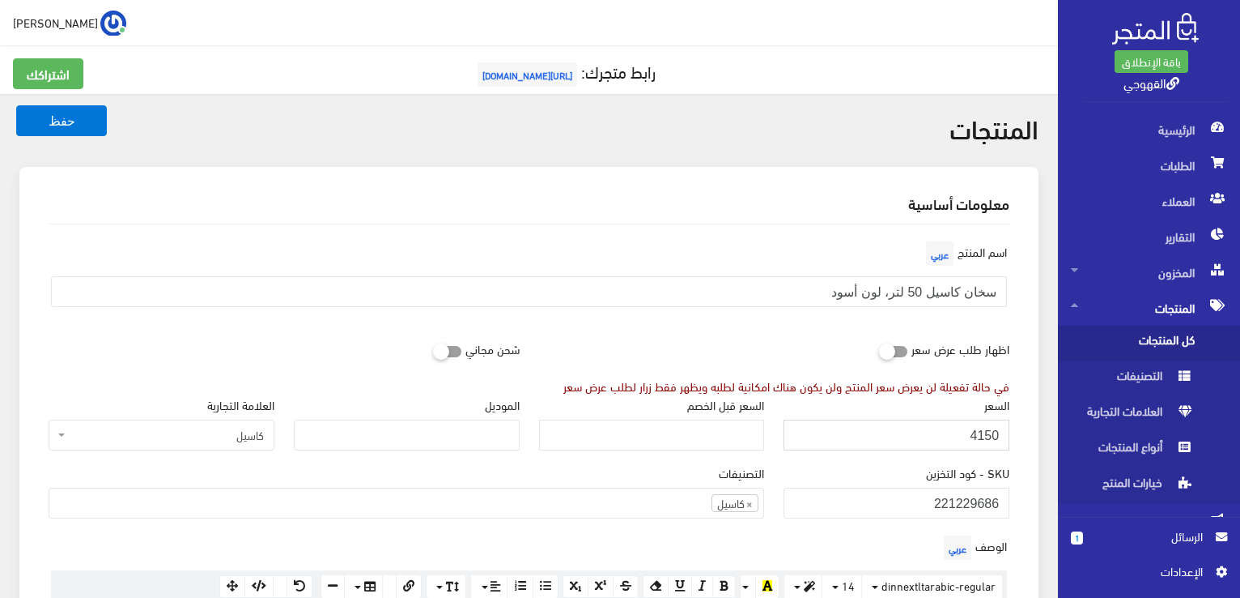
click at [16, 105] on button "حفظ" at bounding box center [61, 120] width 91 height 31
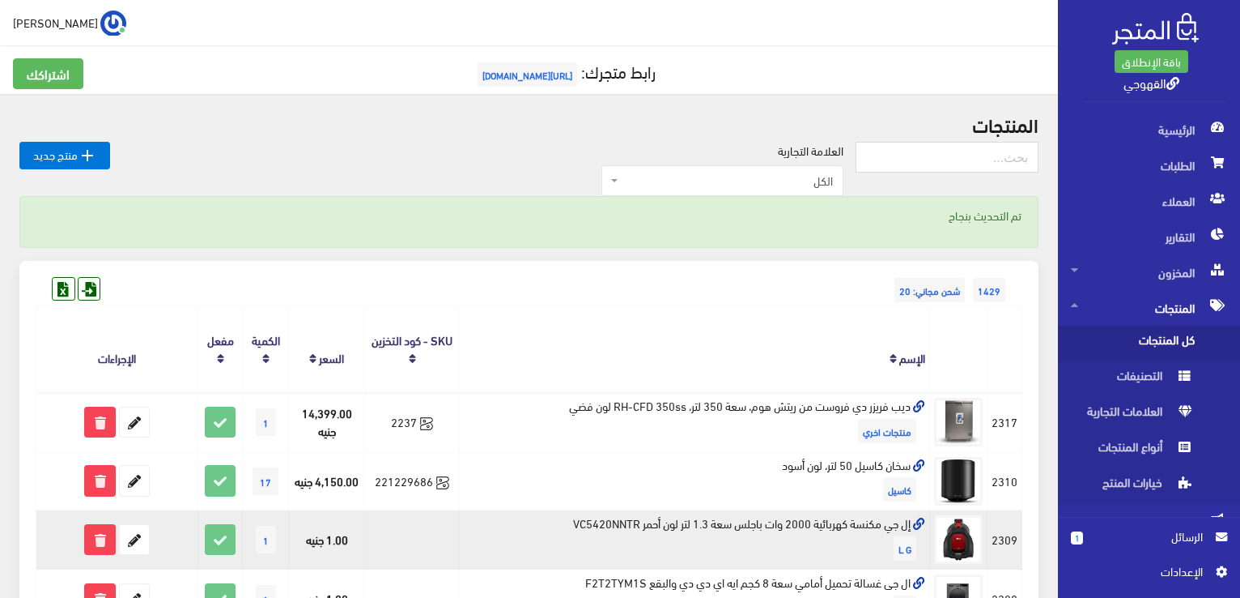
click at [791, 528] on td "إل جي مكنسة كهربائية 2000 وات باجلس سعة 1.3 لتر لون أحمر VC5420NNTR L G" at bounding box center [695, 539] width 470 height 59
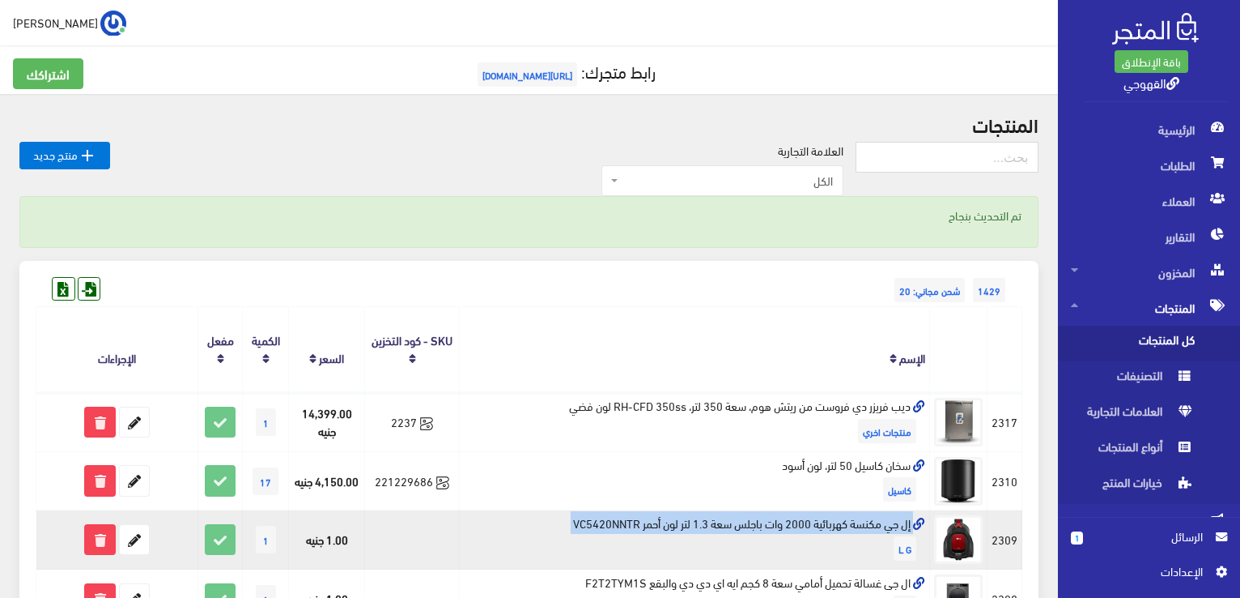
click at [791, 528] on td "إل جي مكنسة كهربائية 2000 وات باجلس سعة 1.3 لتر لون أحمر VC5420NNTR L G" at bounding box center [695, 539] width 470 height 59
copy td "إل جي مكنسة كهربائية 2000 وات باجلس سعة 1.3 لتر لون أحمر VC5420NNTR"
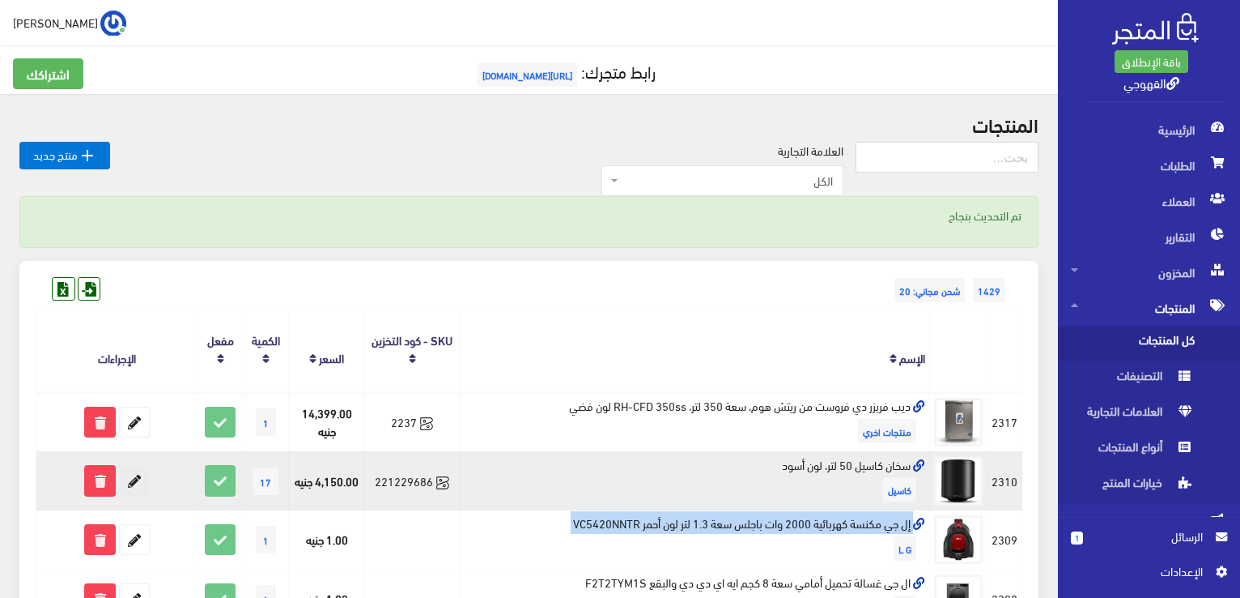
click at [133, 487] on icon at bounding box center [134, 480] width 29 height 29
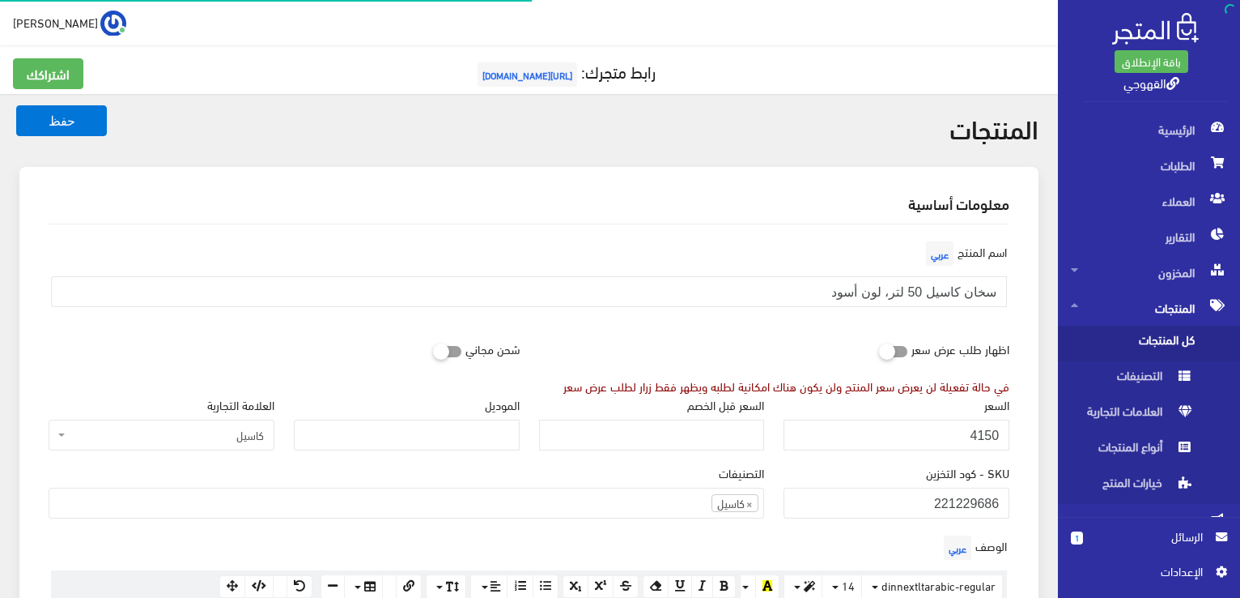
scroll to position [931, 0]
click at [964, 429] on input "4150" at bounding box center [897, 434] width 226 height 31
type input "4700"
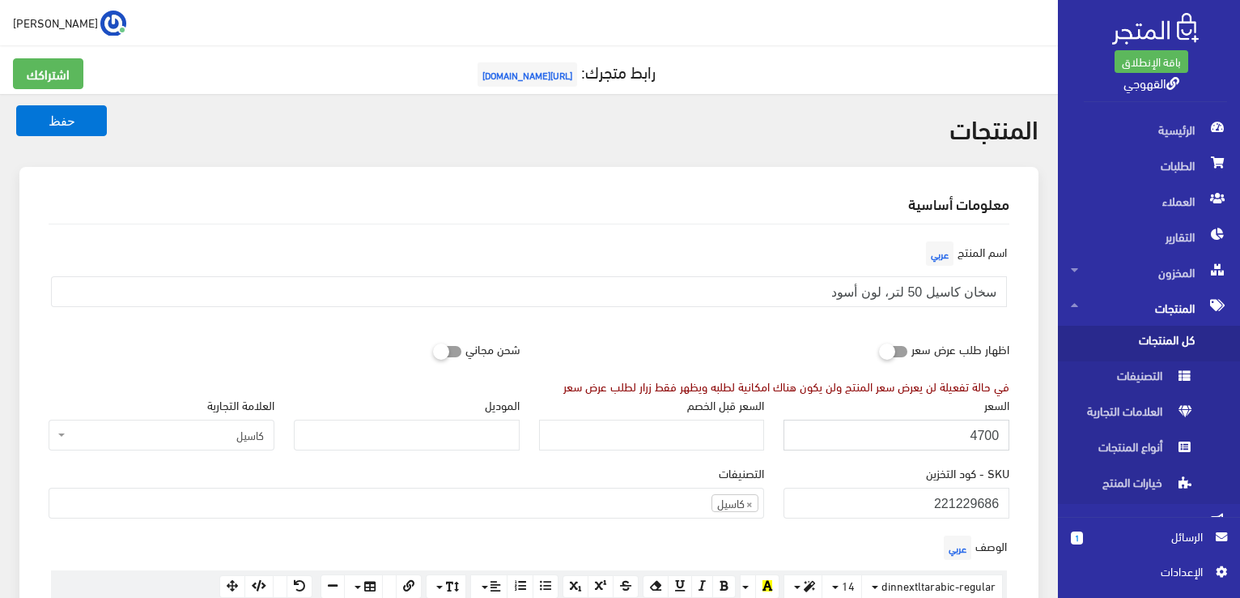
click at [16, 105] on button "حفظ" at bounding box center [61, 120] width 91 height 31
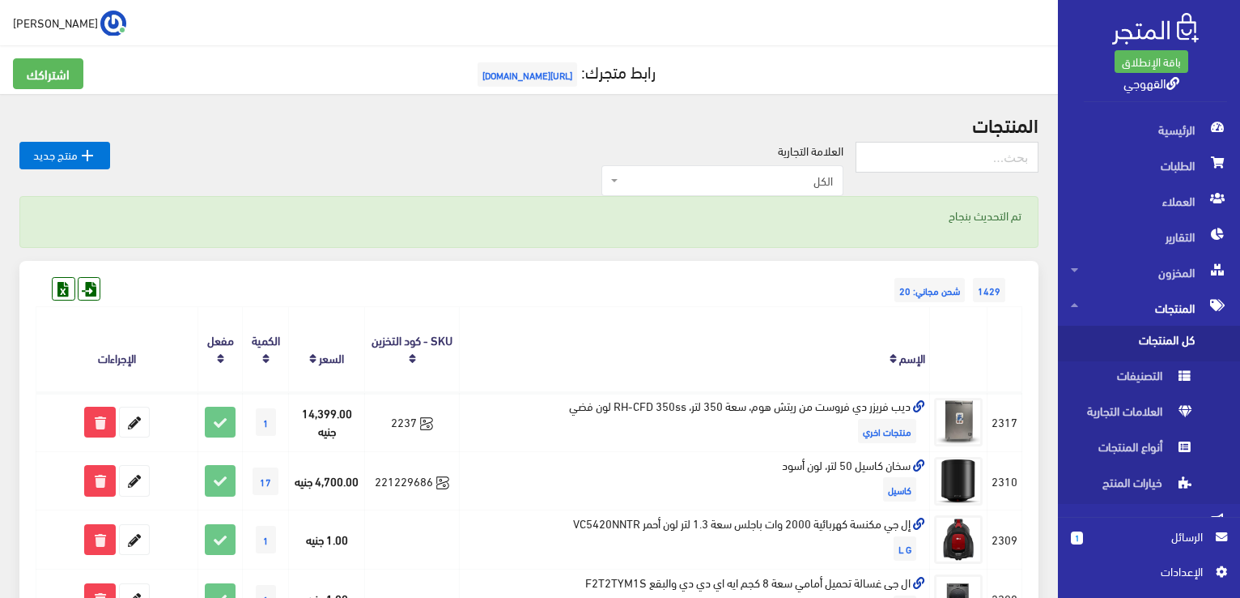
click at [1015, 320] on th at bounding box center [1005, 349] width 35 height 85
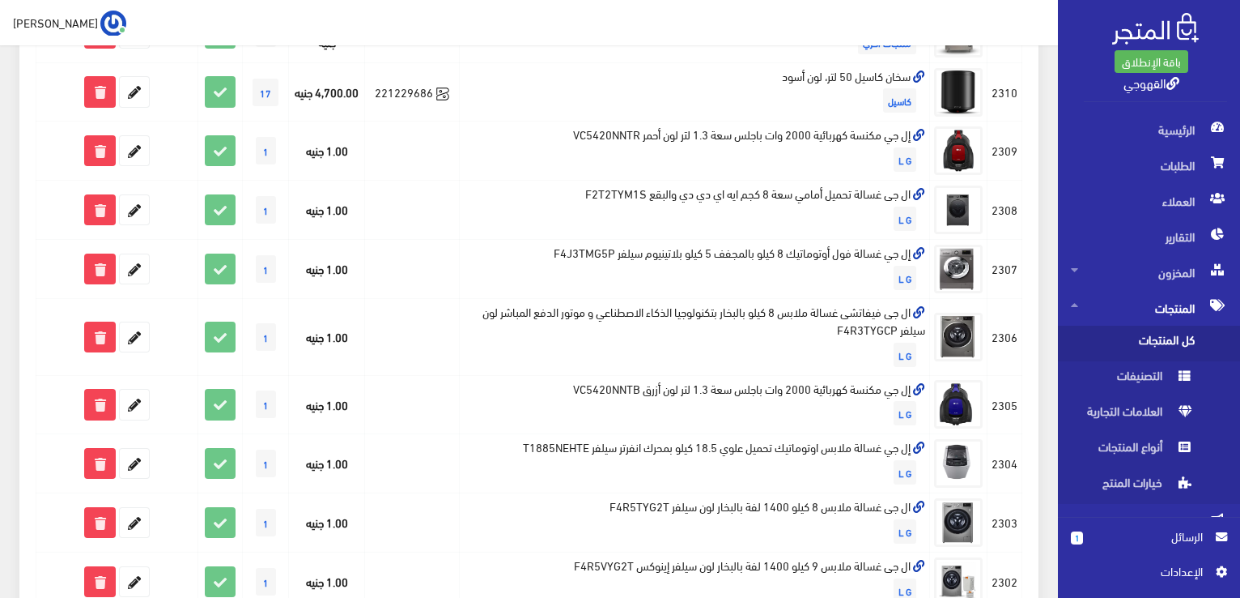
scroll to position [356, 0]
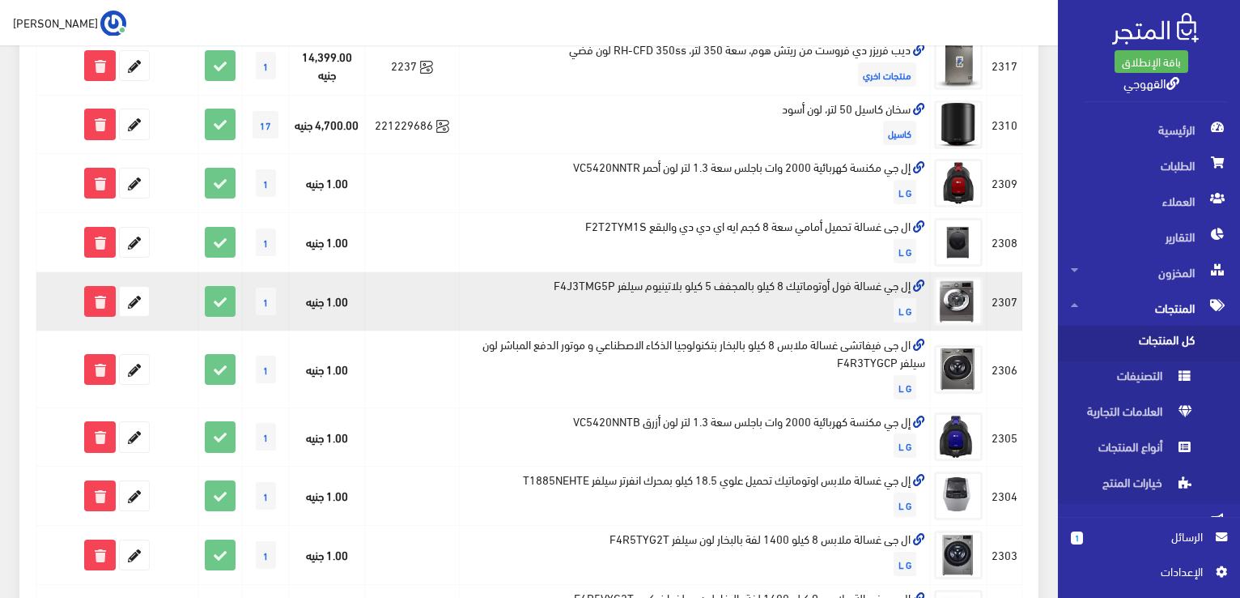
click at [771, 291] on td "إل جي غسالة فول أوتوماتيك 8 كيلو بالمجفف 5 كيلو بلاتينيوم سيلفر F4J3TMG5P L G" at bounding box center [695, 301] width 470 height 59
copy td "إل جي غسالة فول أوتوماتيك 8 كيلو بالمجفف 5 كيلو بلاتينيوم سيلفر F4J3TMG5P"
click at [130, 308] on icon at bounding box center [134, 301] width 29 height 29
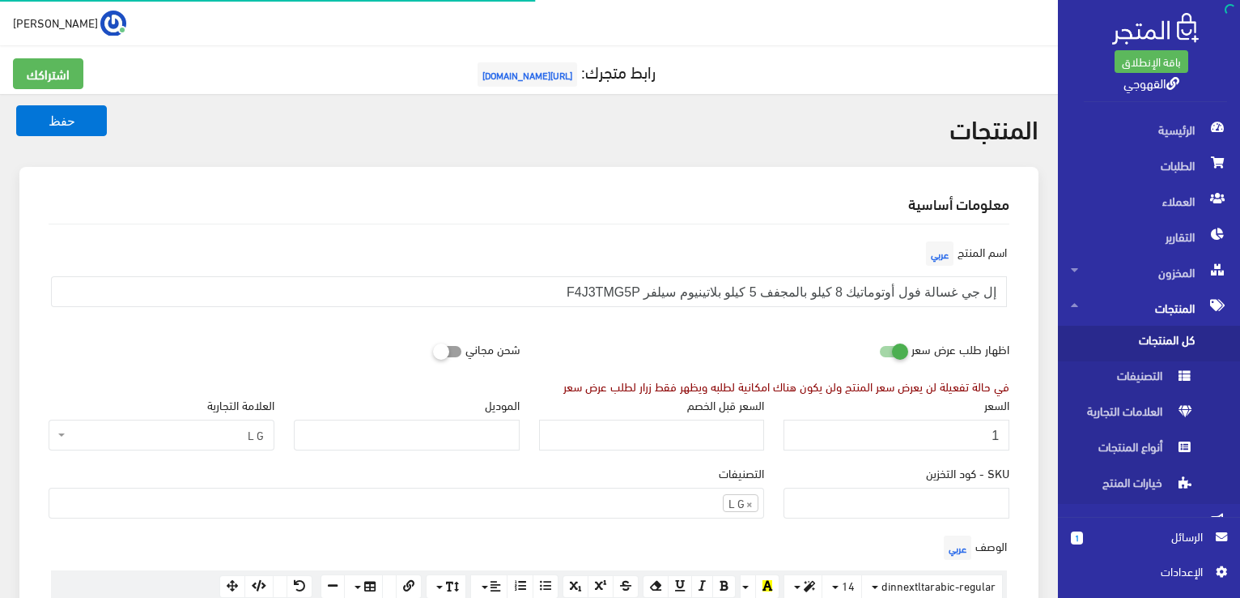
scroll to position [659, 0]
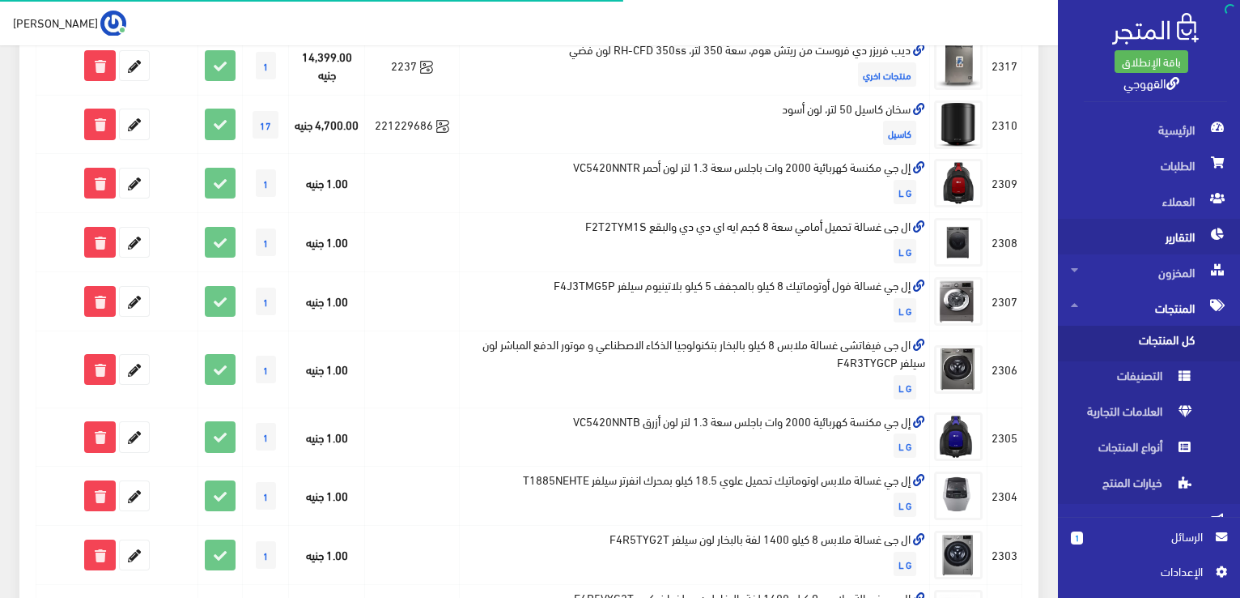
scroll to position [356, 0]
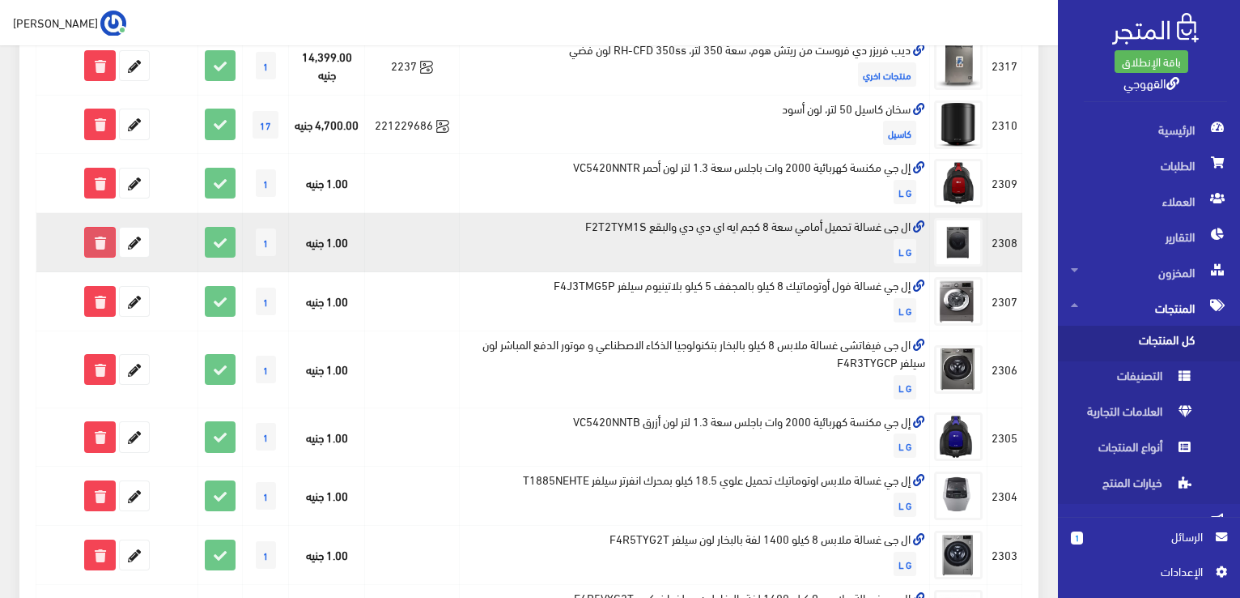
click at [104, 249] on icon at bounding box center [99, 242] width 29 height 29
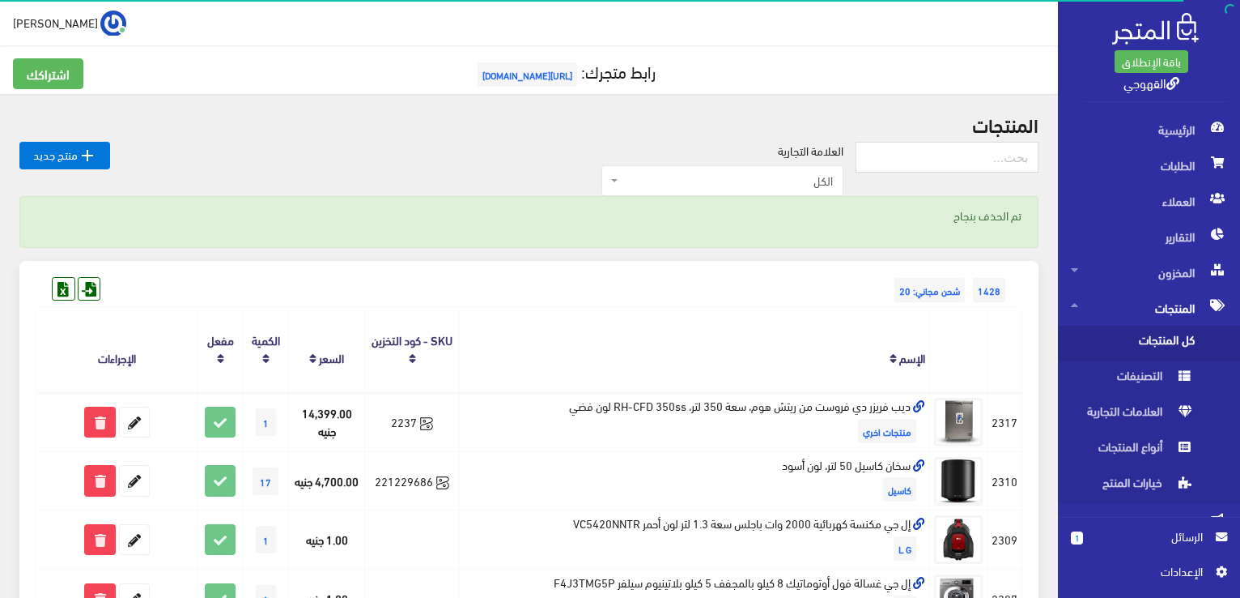
click at [846, 307] on th "الإسم" at bounding box center [695, 349] width 470 height 85
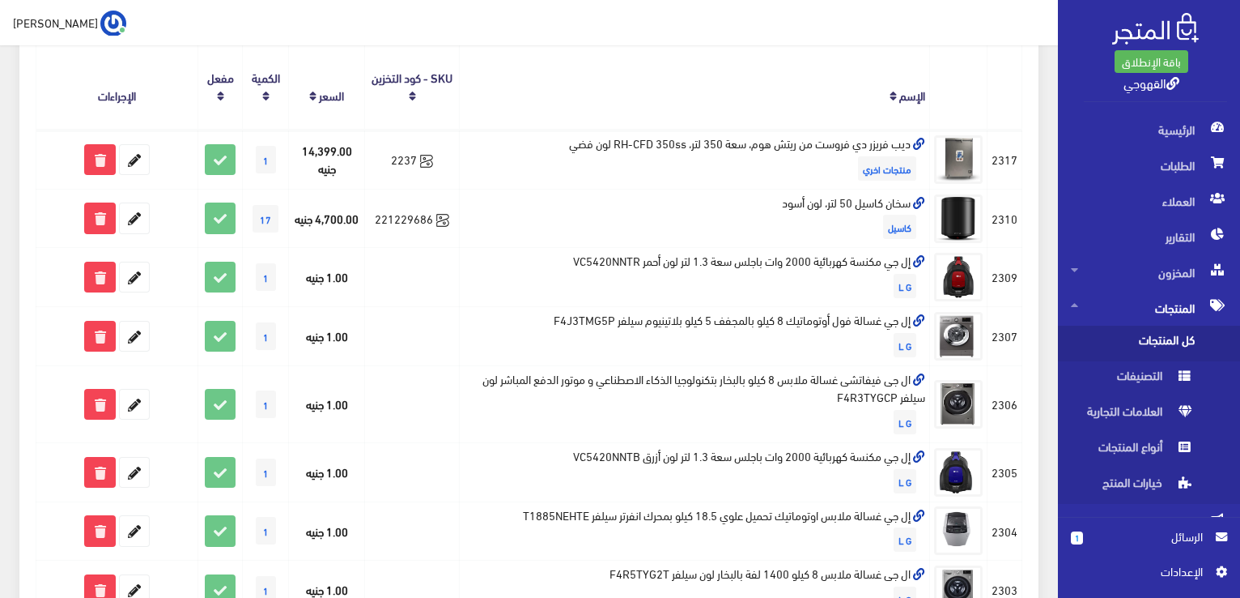
scroll to position [259, 0]
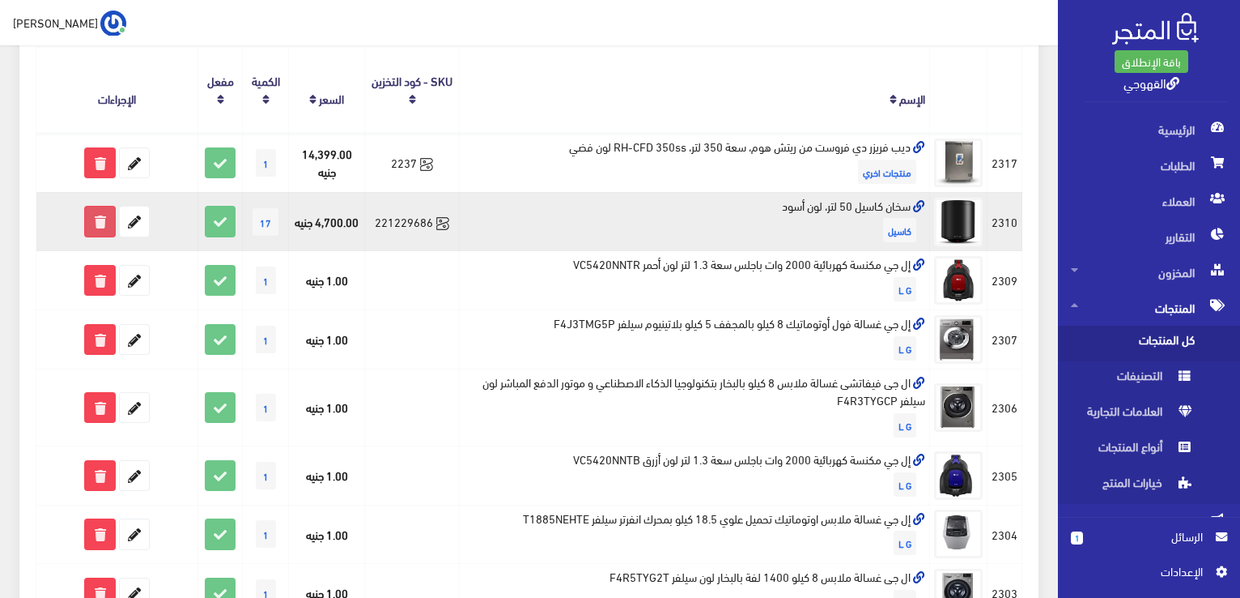
click at [99, 225] on icon at bounding box center [99, 220] width 29 height 29
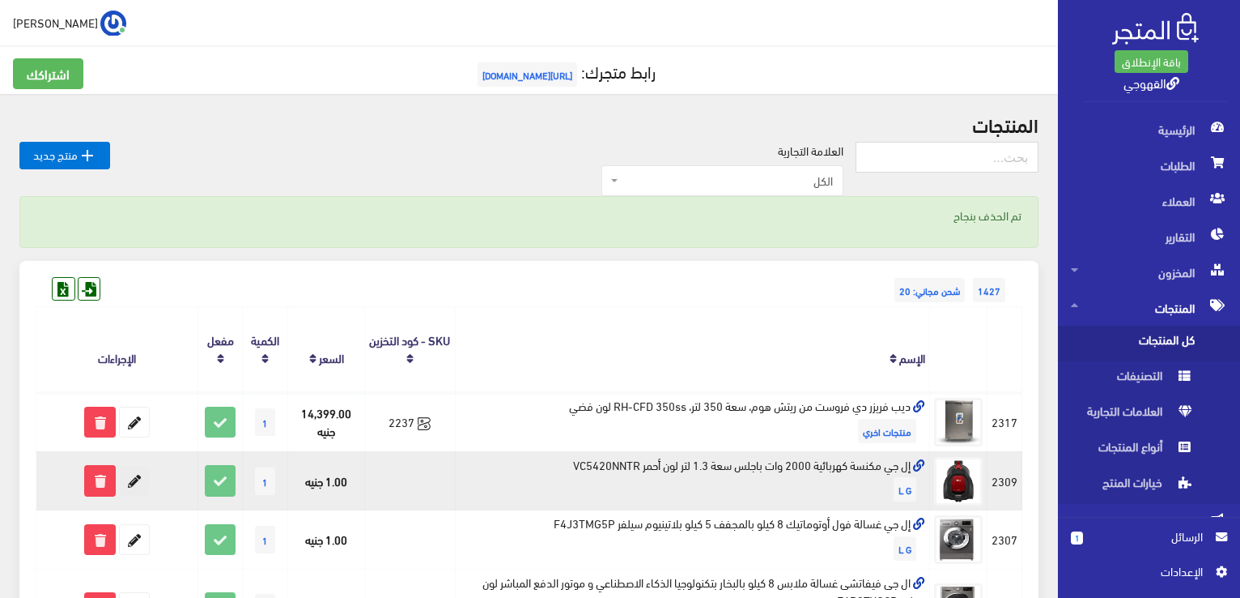
click at [130, 476] on icon at bounding box center [134, 480] width 29 height 29
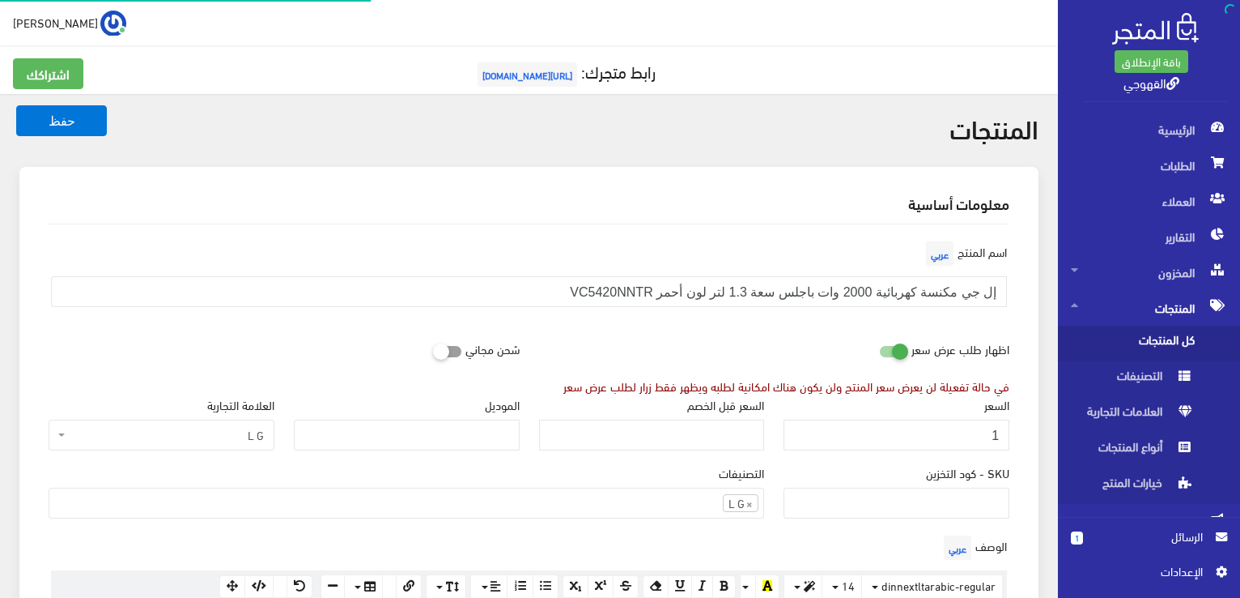
scroll to position [659, 0]
click at [978, 440] on input "1" at bounding box center [897, 434] width 226 height 31
type input "4700"
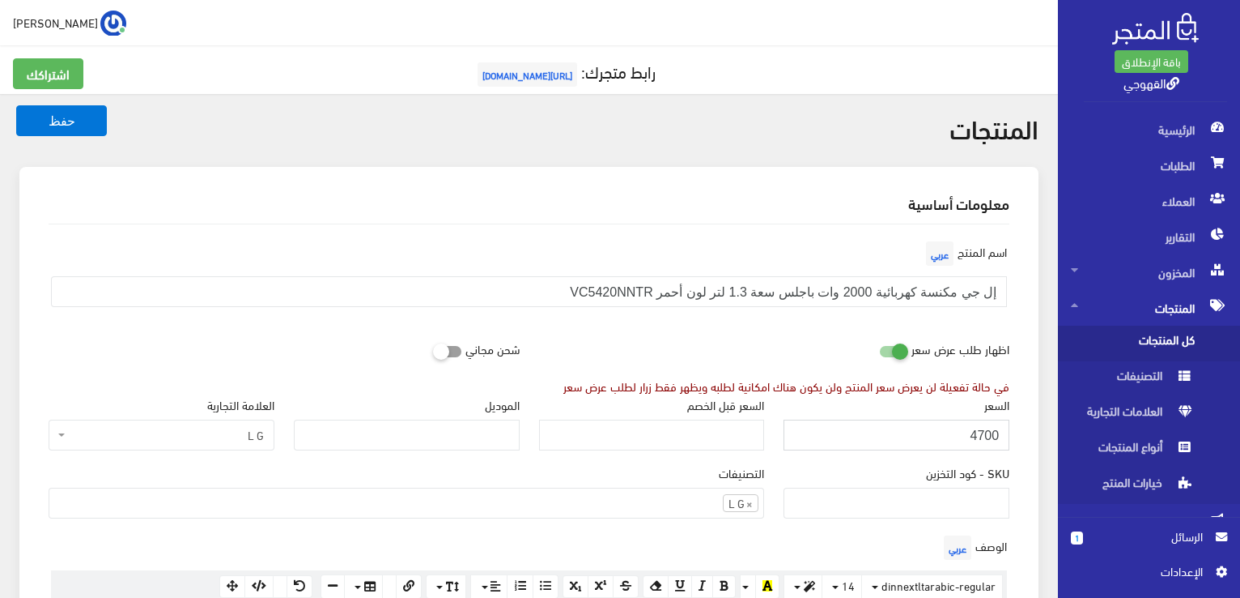
click at [16, 105] on button "حفظ" at bounding box center [61, 120] width 91 height 31
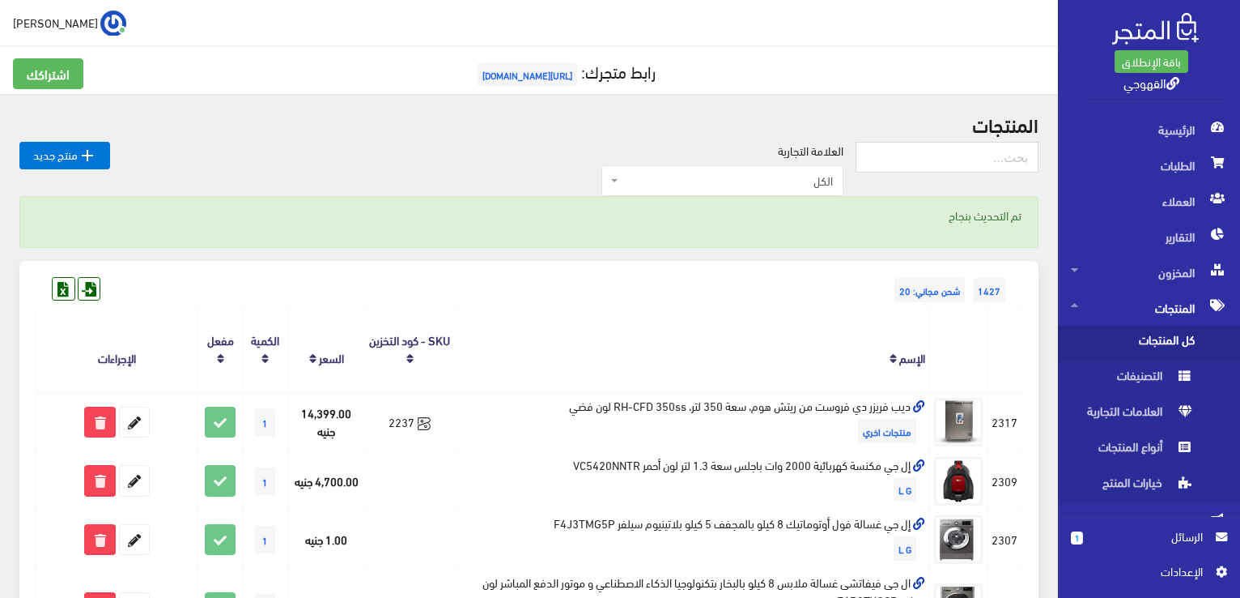
click at [777, 283] on div "1427 شحن مجاني: 20" at bounding box center [529, 274] width 987 height 26
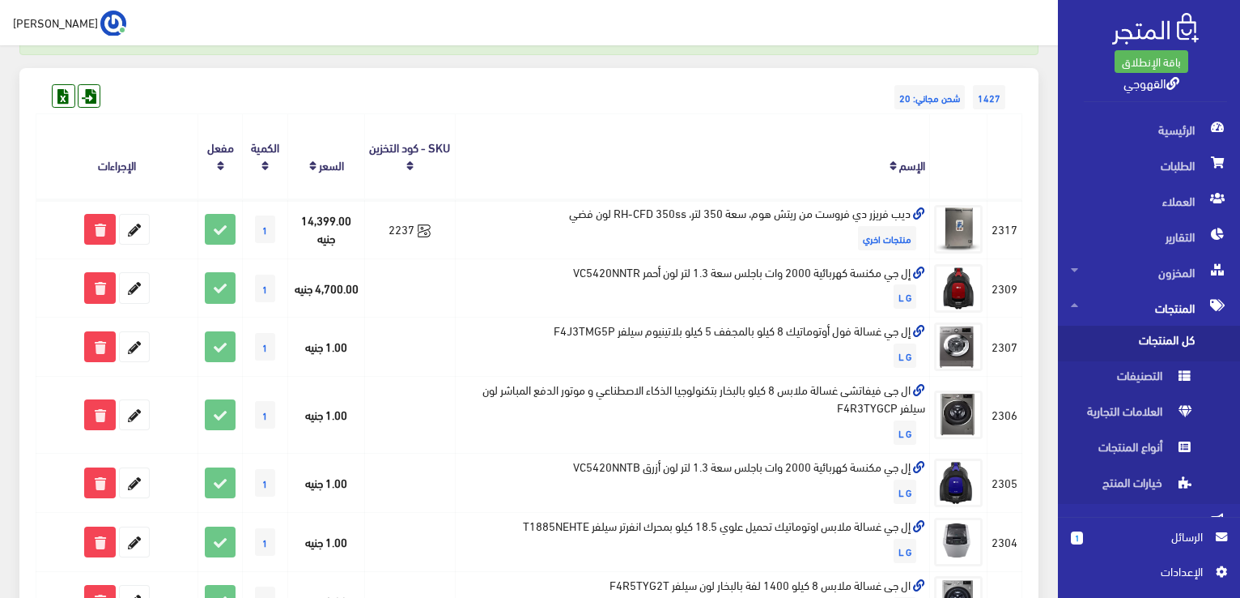
scroll to position [194, 0]
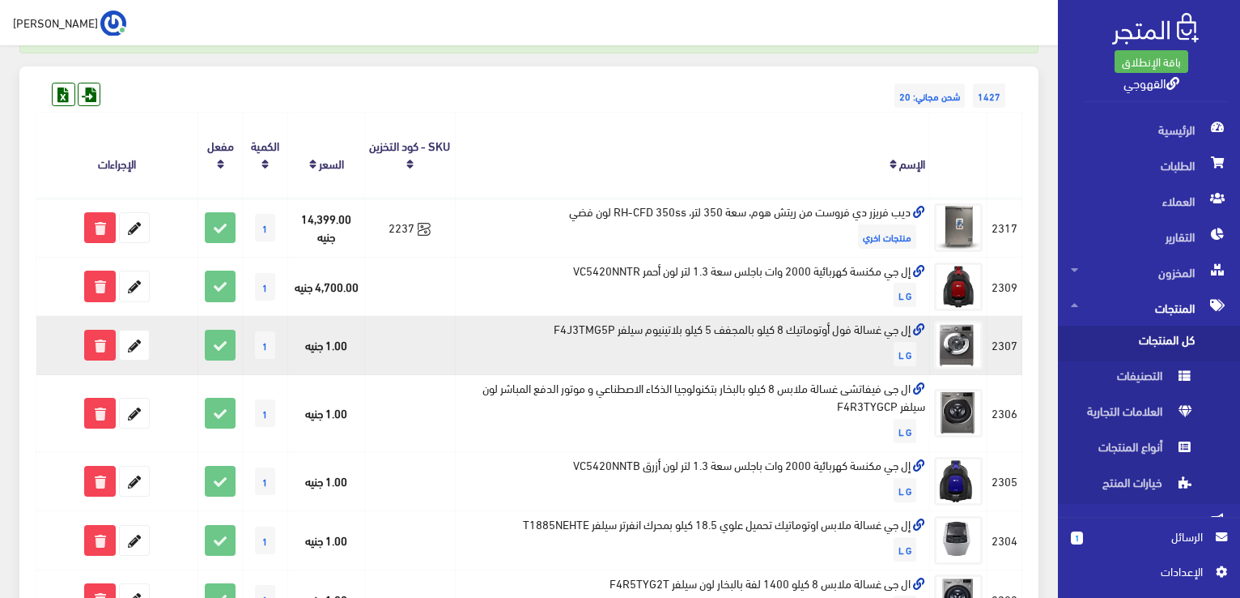
click at [794, 320] on td "إل جي غسالة فول أوتوماتيك 8 كيلو بالمجفف 5 كيلو بلاتينيوم سيلفر F4J3TMG5P L G" at bounding box center [692, 345] width 474 height 59
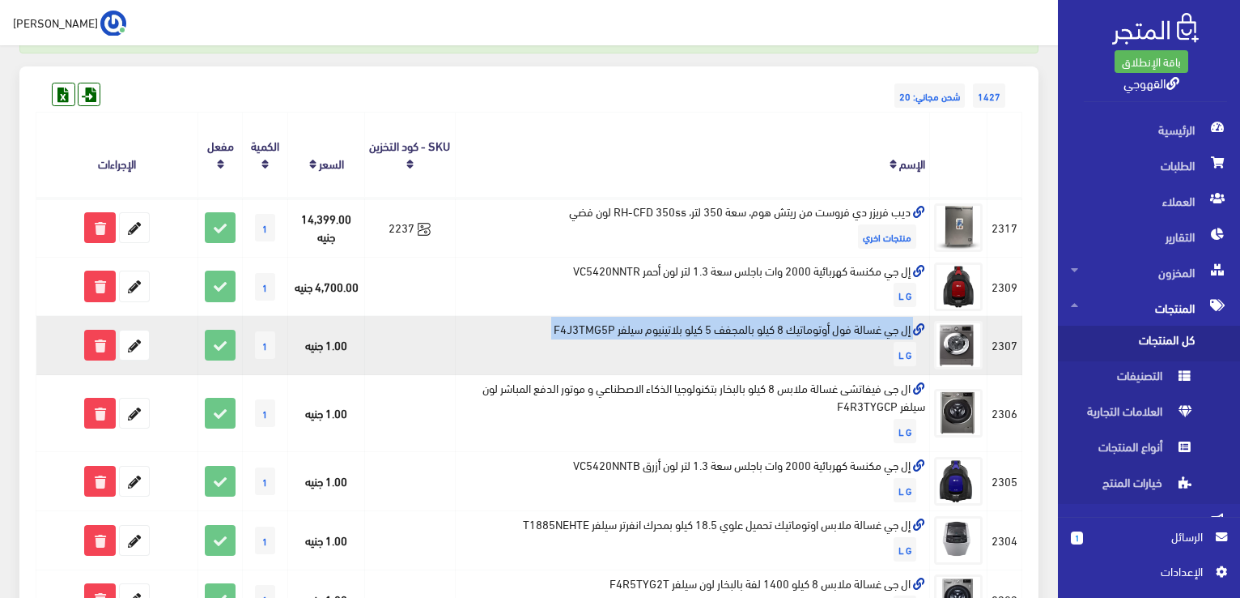
click at [794, 320] on td "إل جي غسالة فول أوتوماتيك 8 كيلو بالمجفف 5 كيلو بلاتينيوم سيلفر F4J3TMG5P L G" at bounding box center [692, 345] width 474 height 59
copy td "إل جي غسالة فول أوتوماتيك 8 كيلو بالمجفف 5 كيلو بلاتينيوم سيلفر F4J3TMG5P"
click at [134, 351] on icon at bounding box center [134, 344] width 29 height 29
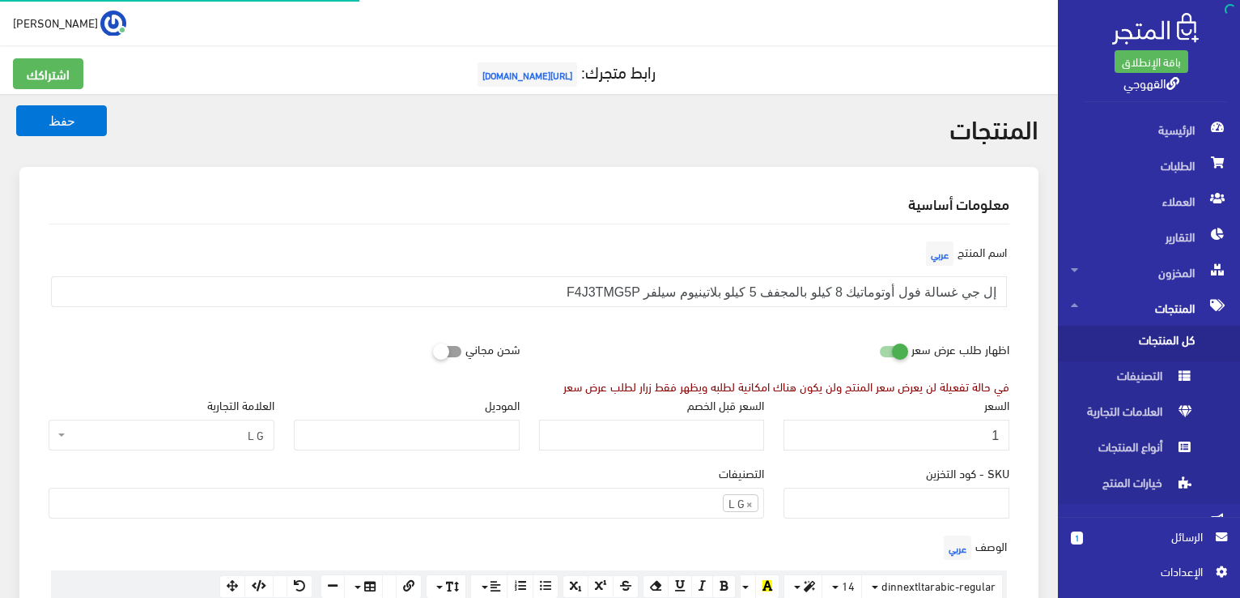
scroll to position [659, 0]
click at [878, 423] on input "1" at bounding box center [897, 434] width 226 height 31
type input "26700"
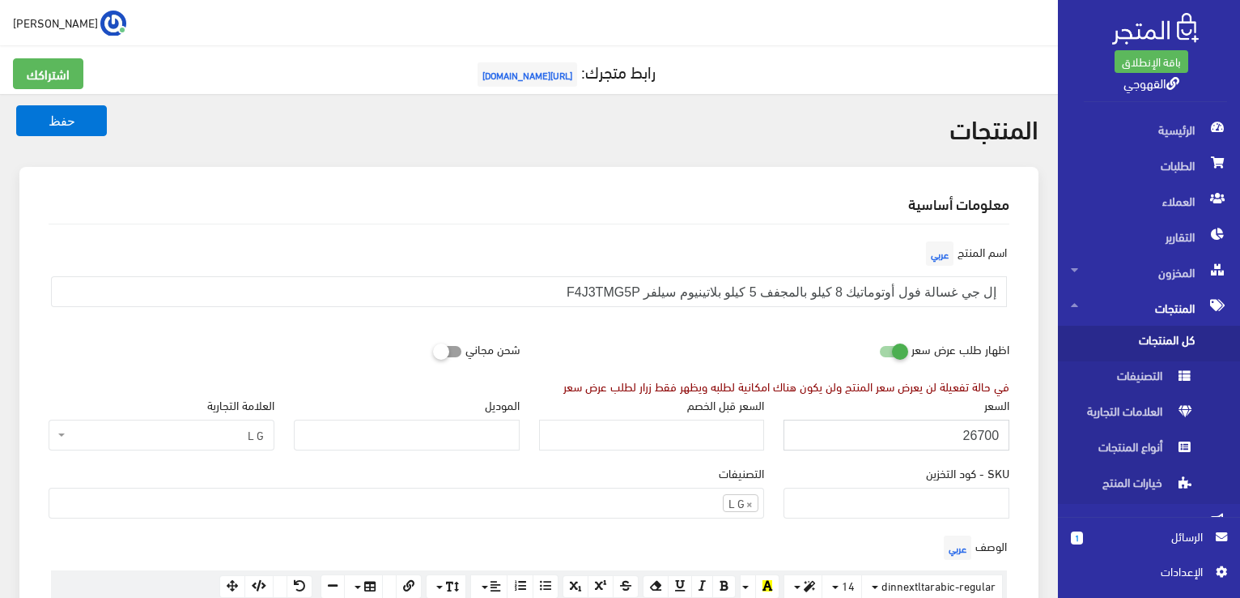
click at [16, 105] on button "حفظ" at bounding box center [61, 120] width 91 height 31
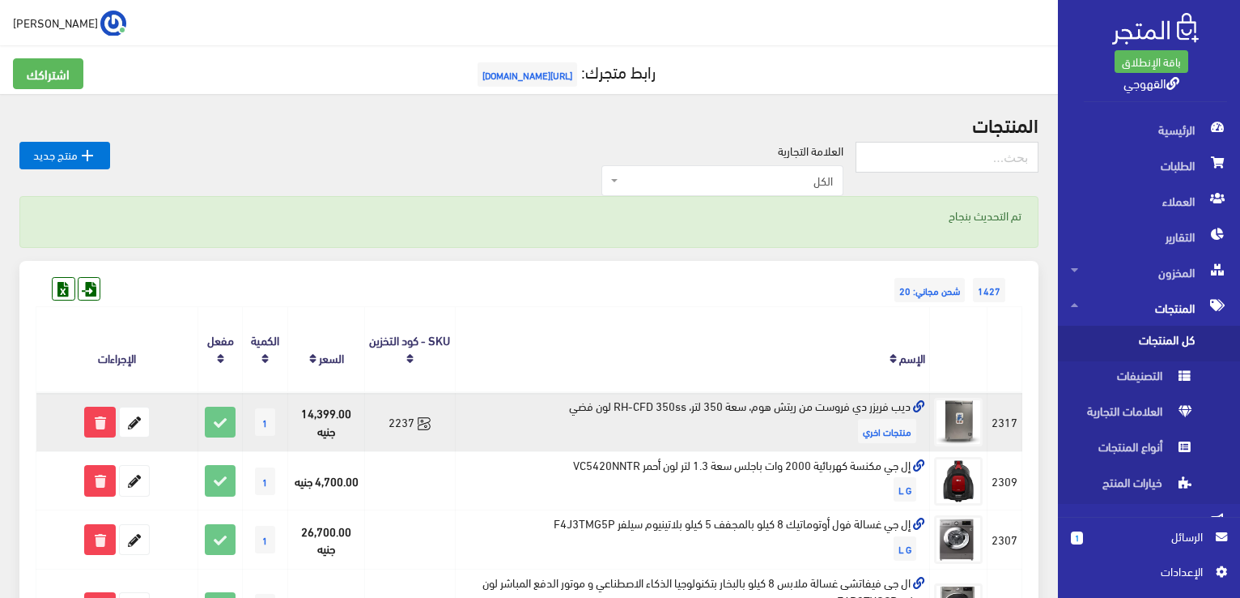
drag, startPoint x: 0, startPoint y: 0, endPoint x: 879, endPoint y: 430, distance: 978.1
click at [879, 430] on span "منتجات اخري" at bounding box center [887, 431] width 58 height 24
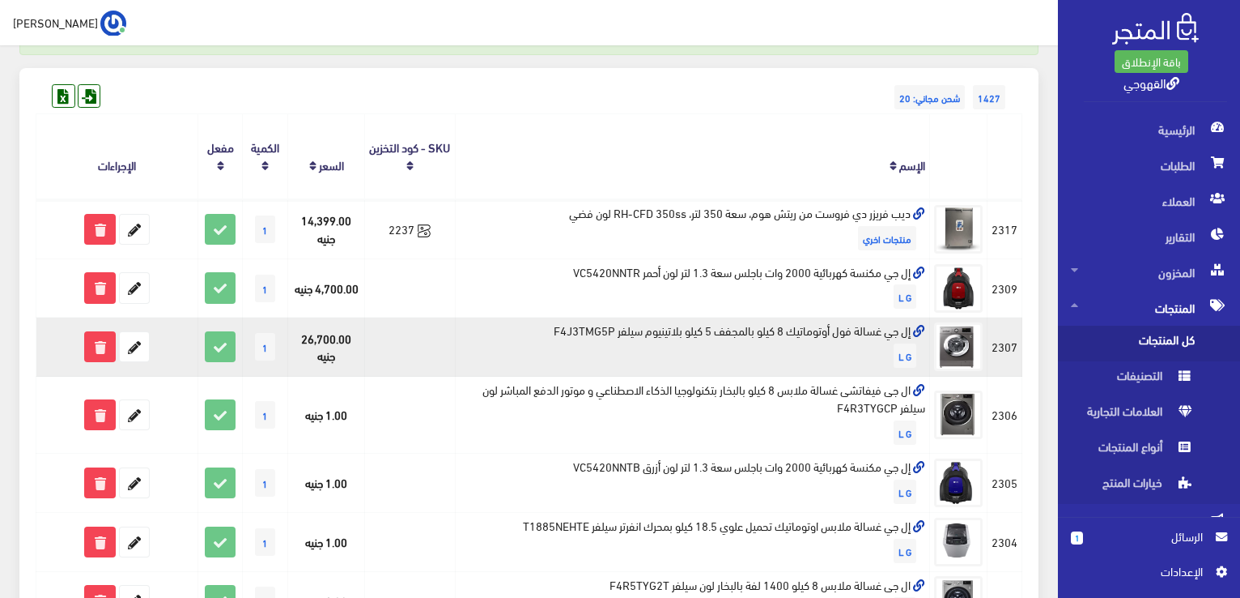
scroll to position [194, 0]
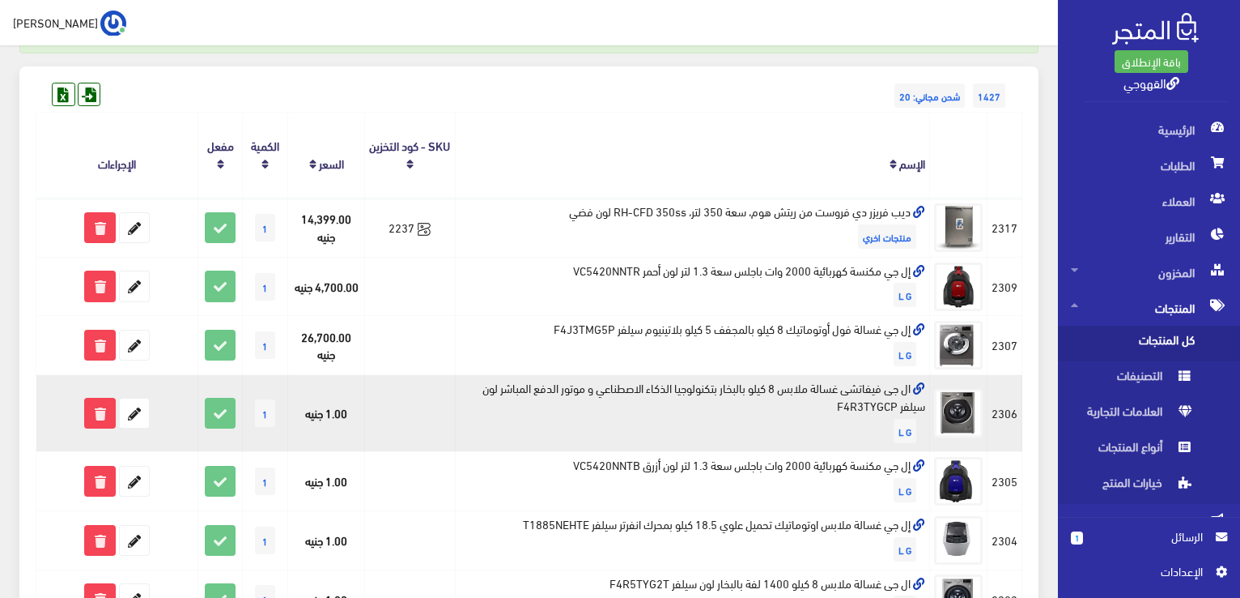
click at [700, 394] on td "ال جى فيفاتشى غسالة ملابس 8 كيلو بالبخار بتكنولوجيا الذكاء الاصطناعي و موتور ال…" at bounding box center [692, 413] width 474 height 77
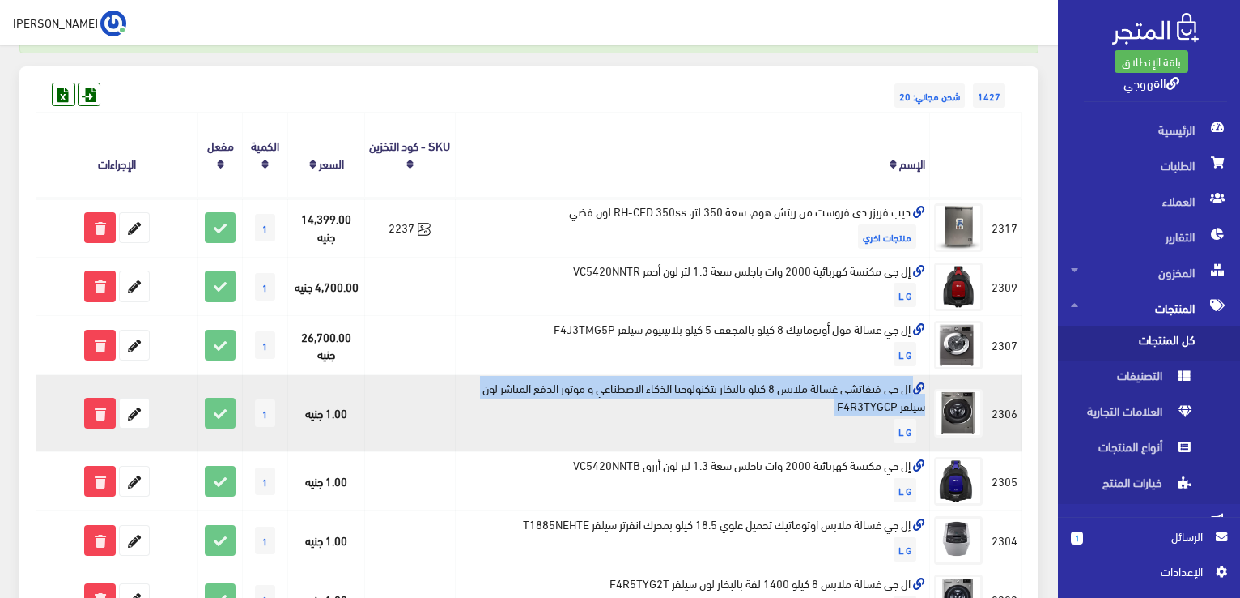
click at [700, 394] on td "ال جى فيفاتشى غسالة ملابس 8 كيلو بالبخار بتكنولوجيا الذكاء الاصطناعي و موتور ال…" at bounding box center [692, 413] width 474 height 77
copy td "ال جى فيفاتشى غسالة ملابس 8 كيلو بالبخار بتكنولوجيا الذكاء الاصطناعي و موتور ال…"
click at [143, 408] on icon at bounding box center [134, 412] width 29 height 29
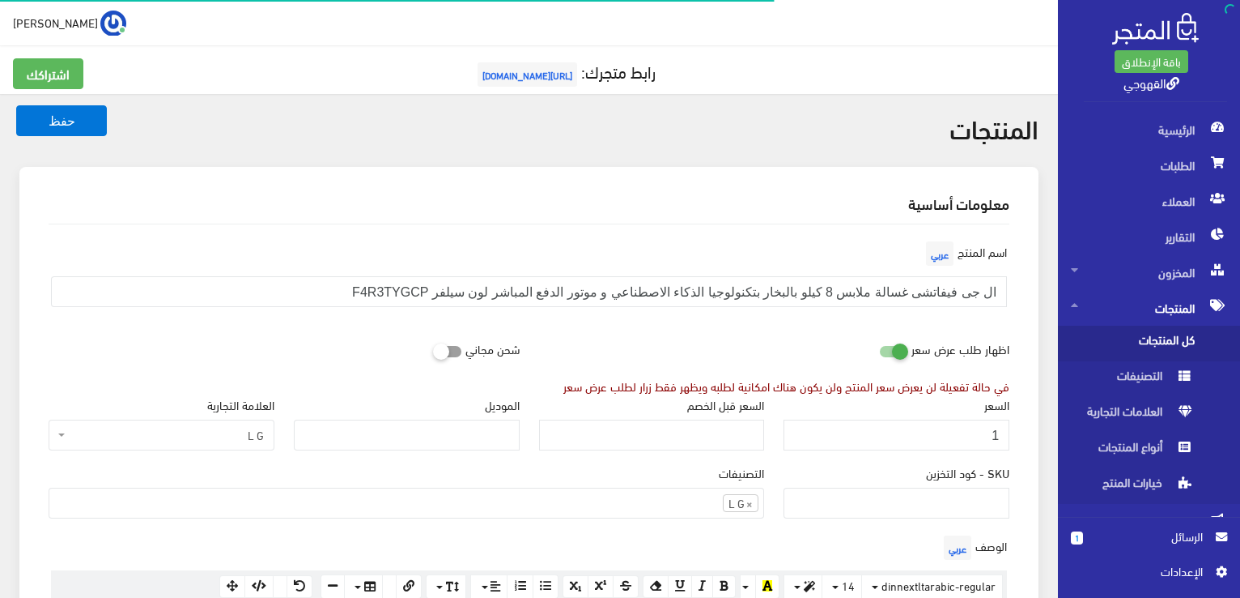
scroll to position [659, 0]
click at [981, 438] on input "1" at bounding box center [897, 434] width 226 height 31
type input "23199"
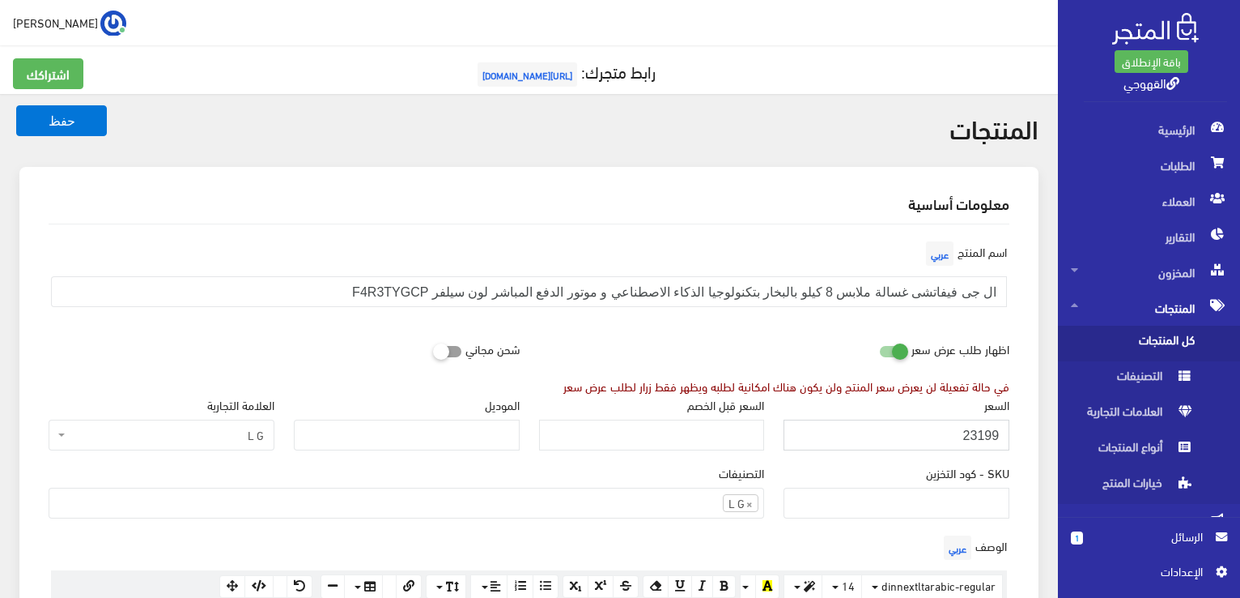
click at [16, 105] on button "حفظ" at bounding box center [61, 120] width 91 height 31
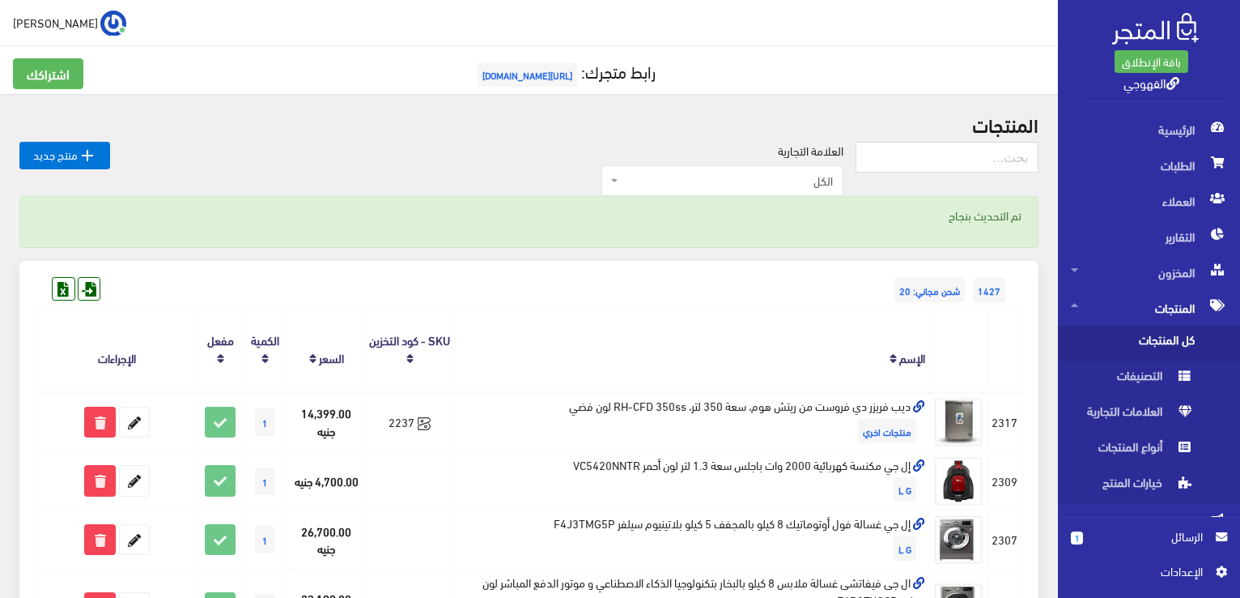
click at [609, 320] on th "الإسم" at bounding box center [692, 349] width 474 height 85
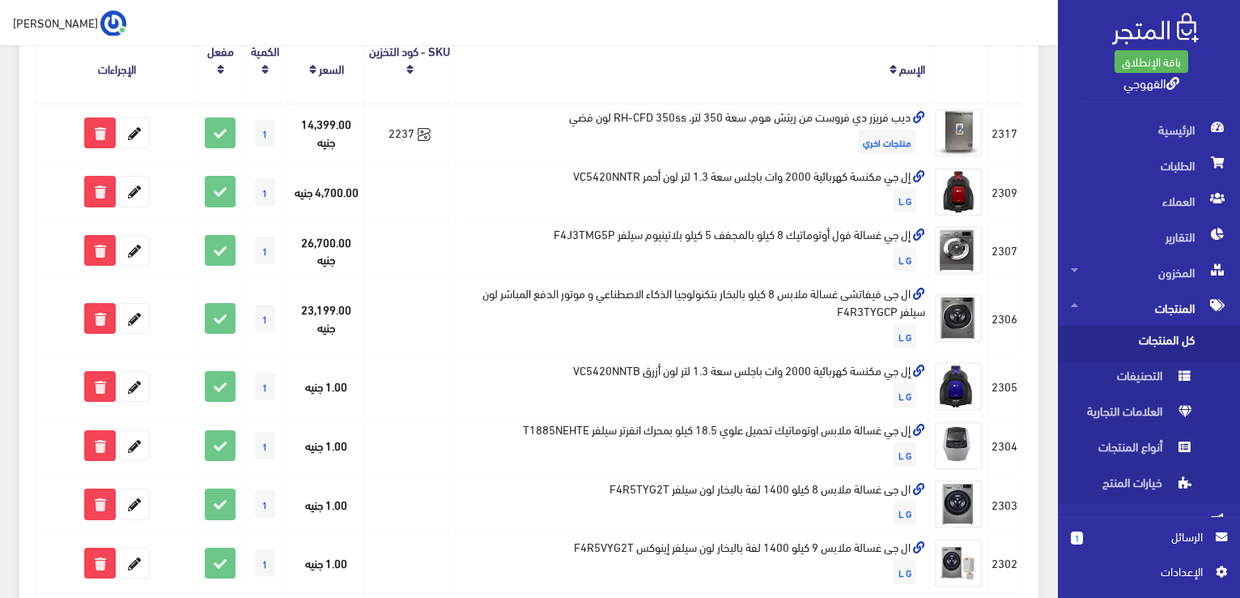
scroll to position [291, 0]
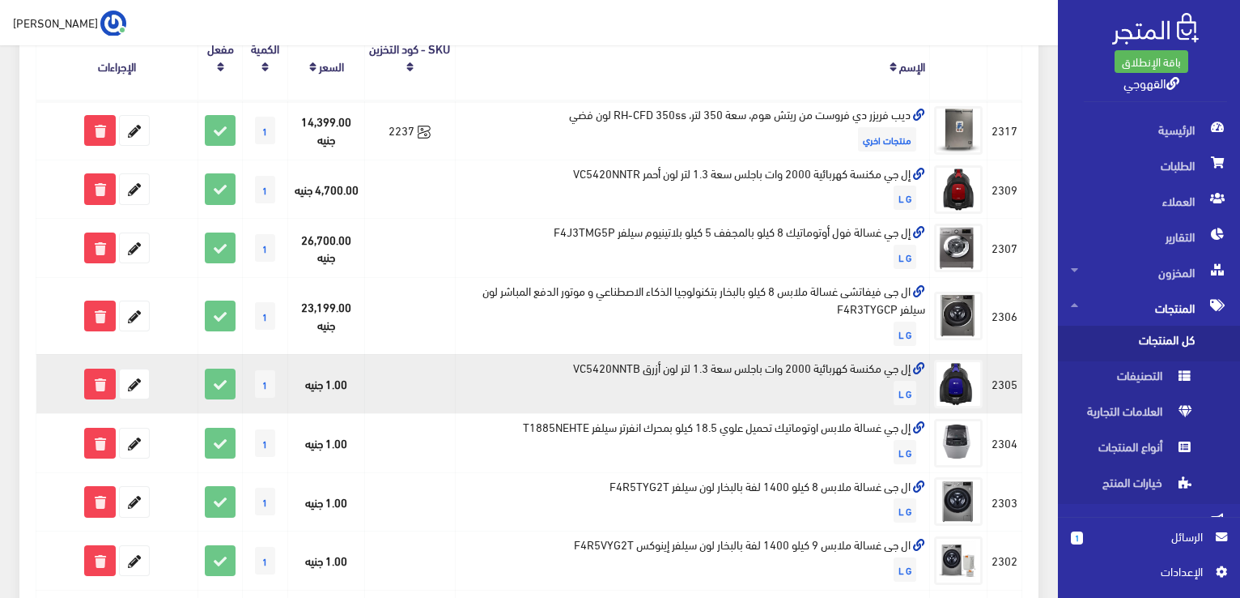
click at [682, 367] on td "إل جي مكنسة كهربائية 2000 وات باجلس سعة 1.3 لتر لون أزرق VC5420NNTB L G" at bounding box center [692, 383] width 474 height 59
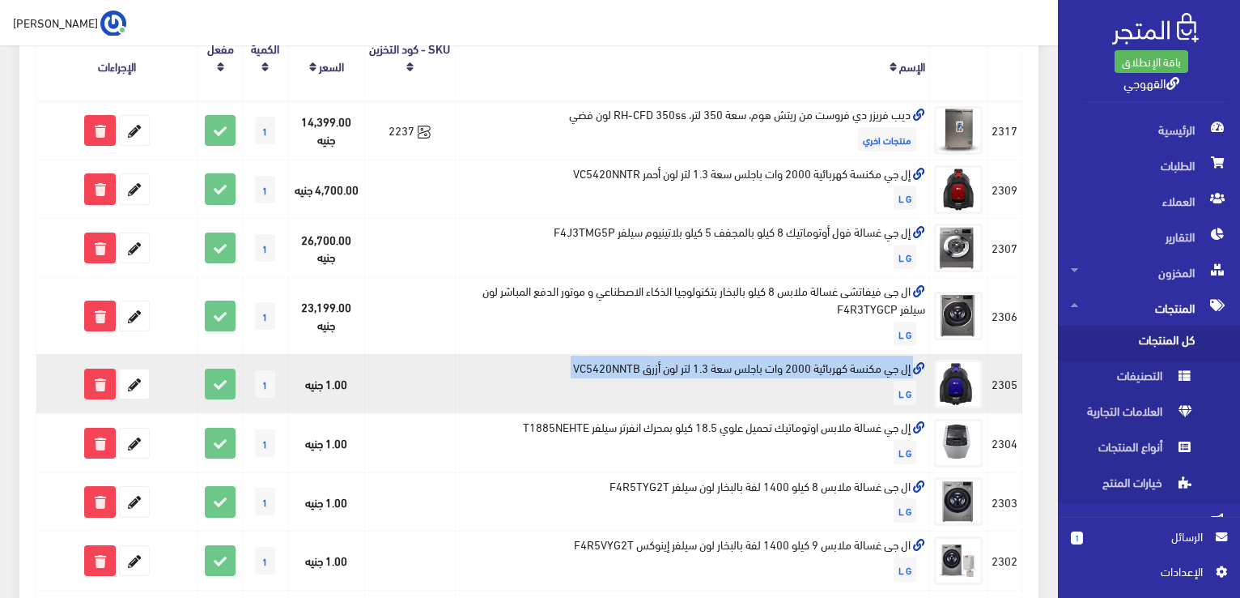
click at [682, 367] on td "إل جي مكنسة كهربائية 2000 وات باجلس سعة 1.3 لتر لون أزرق VC5420NNTB L G" at bounding box center [692, 383] width 474 height 59
copy td "إل جي مكنسة كهربائية 2000 وات باجلس سعة 1.3 لتر لون أزرق VC5420NNTB"
click at [133, 381] on icon at bounding box center [134, 383] width 29 height 29
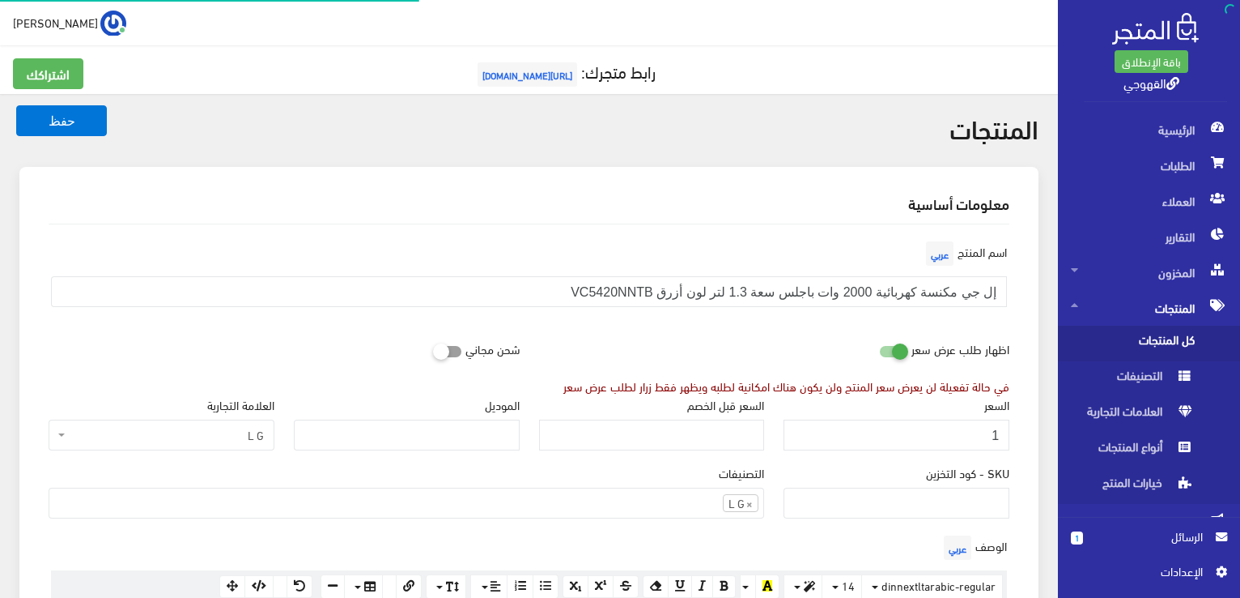
scroll to position [659, 0]
click at [878, 420] on input "1" at bounding box center [897, 434] width 226 height 31
type input "5599"
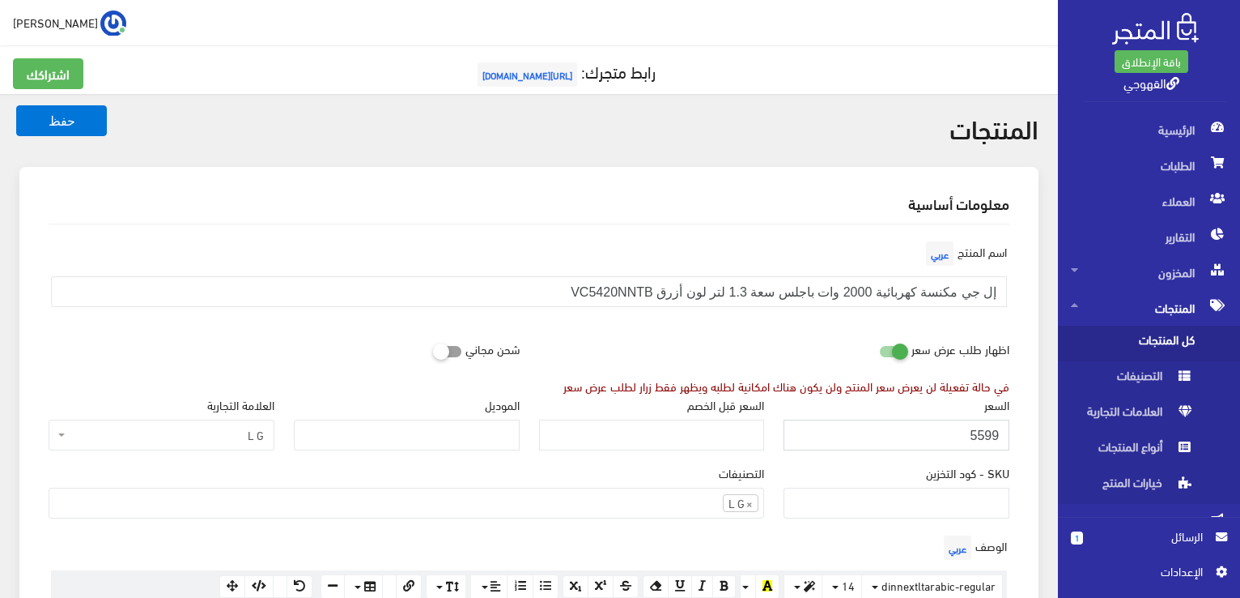
click at [16, 105] on button "حفظ" at bounding box center [61, 120] width 91 height 31
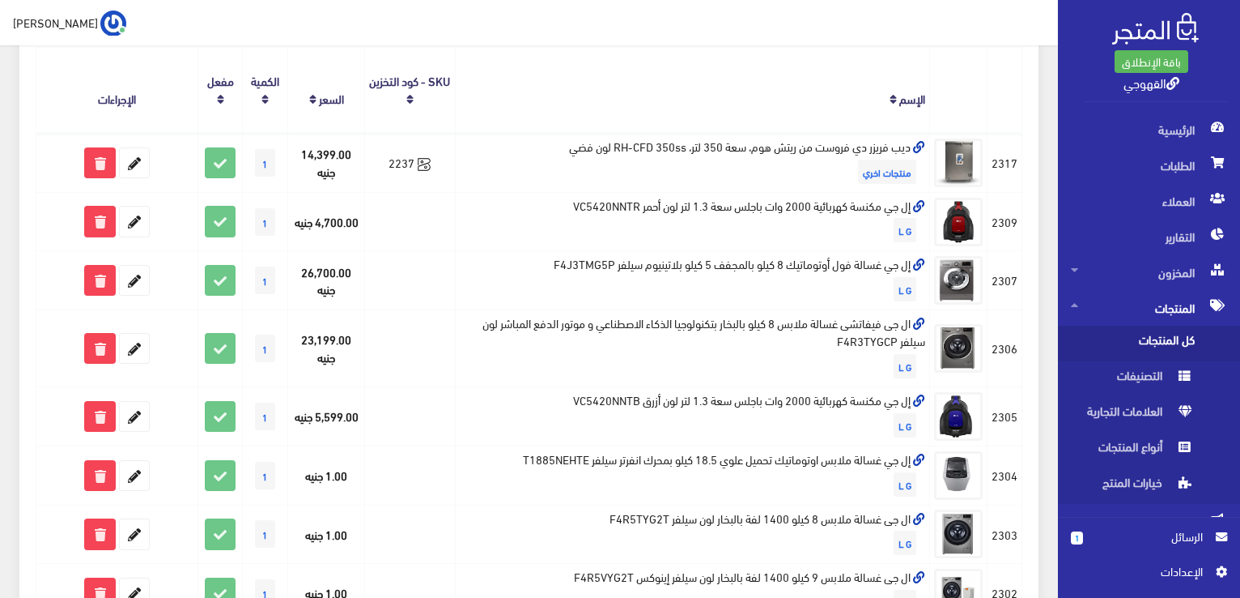
scroll to position [291, 0]
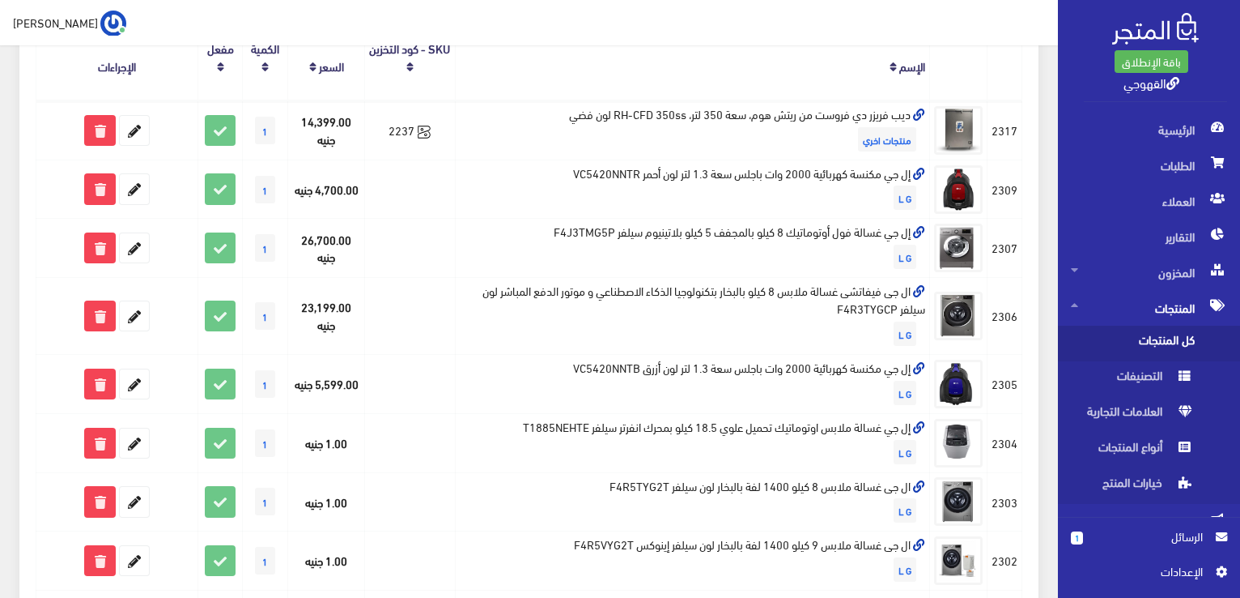
click at [878, 420] on td "إل جي غسالة ملابس اوتوماتيك تحميل علوي 18.5 كيلو بمحرك انفرتر سيلفر T1885NEHTE …" at bounding box center [692, 442] width 474 height 59
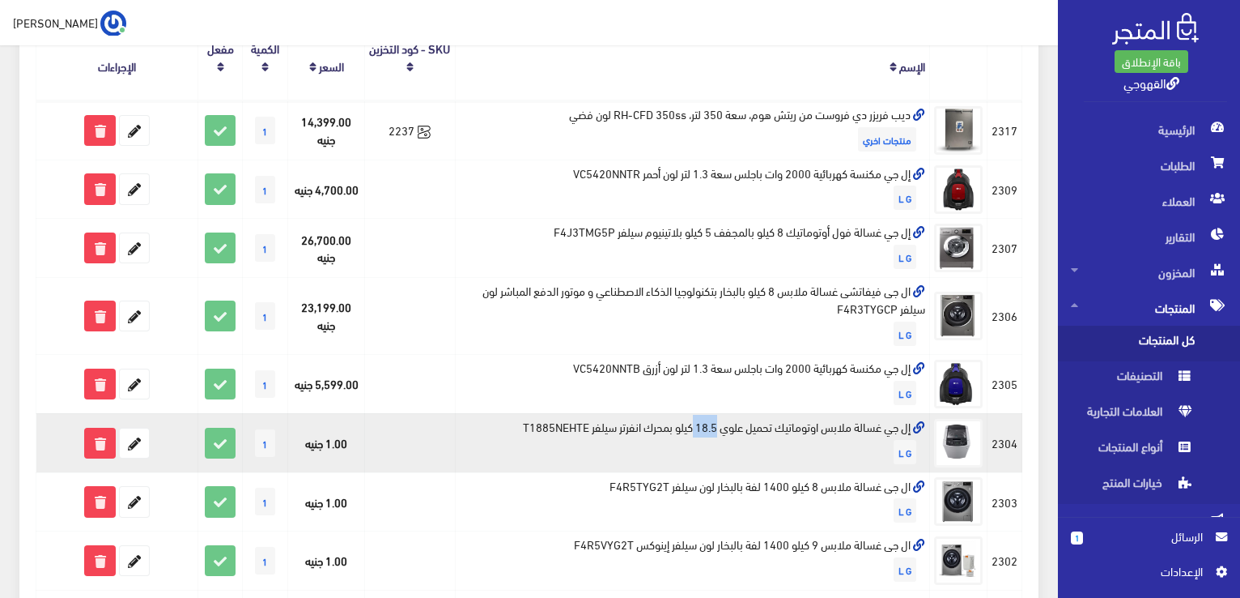
drag, startPoint x: 0, startPoint y: 0, endPoint x: 878, endPoint y: 420, distance: 973.1
click at [878, 420] on td "إل جي غسالة ملابس اوتوماتيك تحميل علوي 18.5 كيلو بمحرك انفرتر سيلفر T1885NEHTE …" at bounding box center [692, 442] width 474 height 59
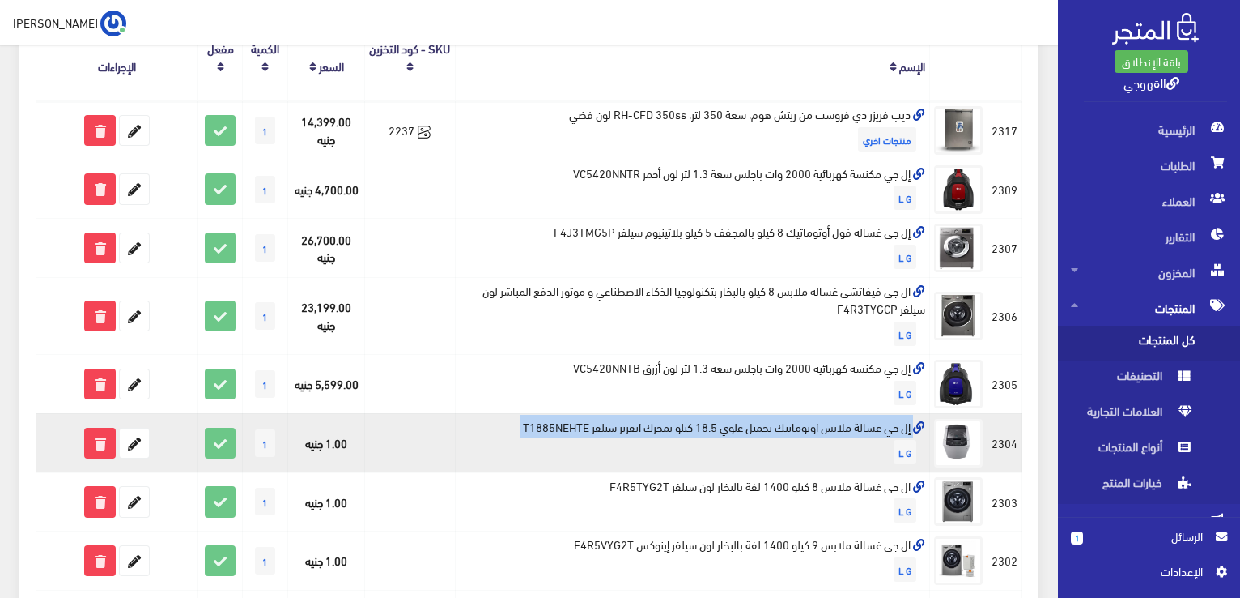
click at [878, 420] on td "إل جي غسالة ملابس اوتوماتيك تحميل علوي 18.5 كيلو بمحرك انفرتر سيلفر T1885NEHTE …" at bounding box center [692, 442] width 474 height 59
copy td "إل جي غسالة ملابس اوتوماتيك تحميل علوي 18.5 كيلو بمحرك انفرتر سيلفر T1885NEHTE"
click at [104, 438] on icon at bounding box center [99, 442] width 29 height 29
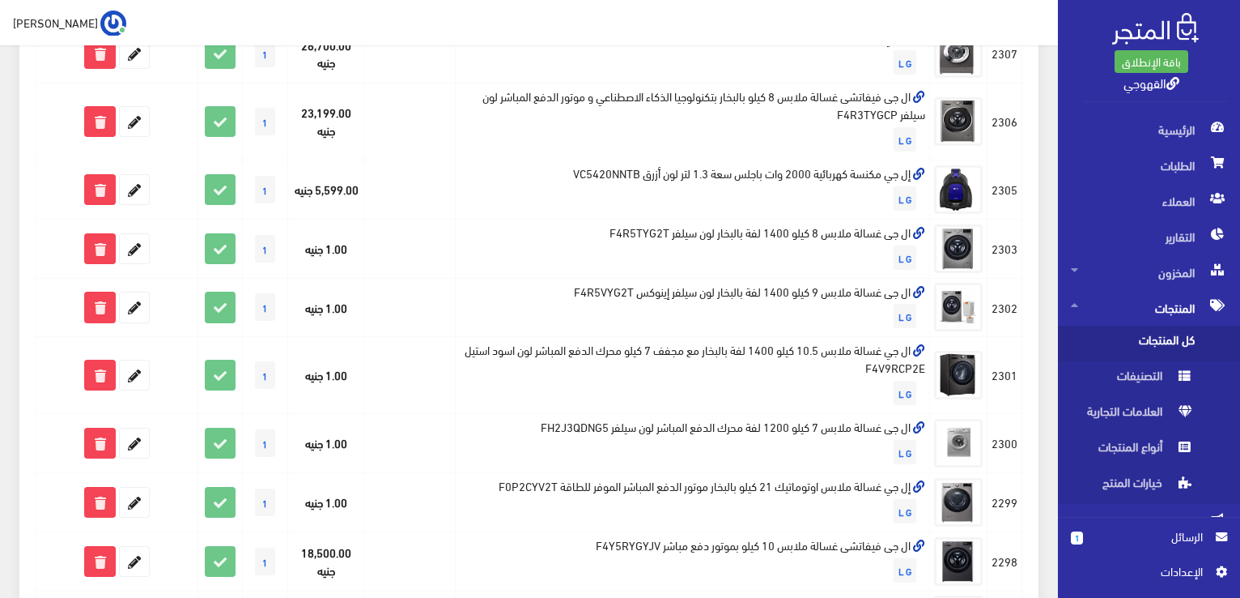
scroll to position [453, 0]
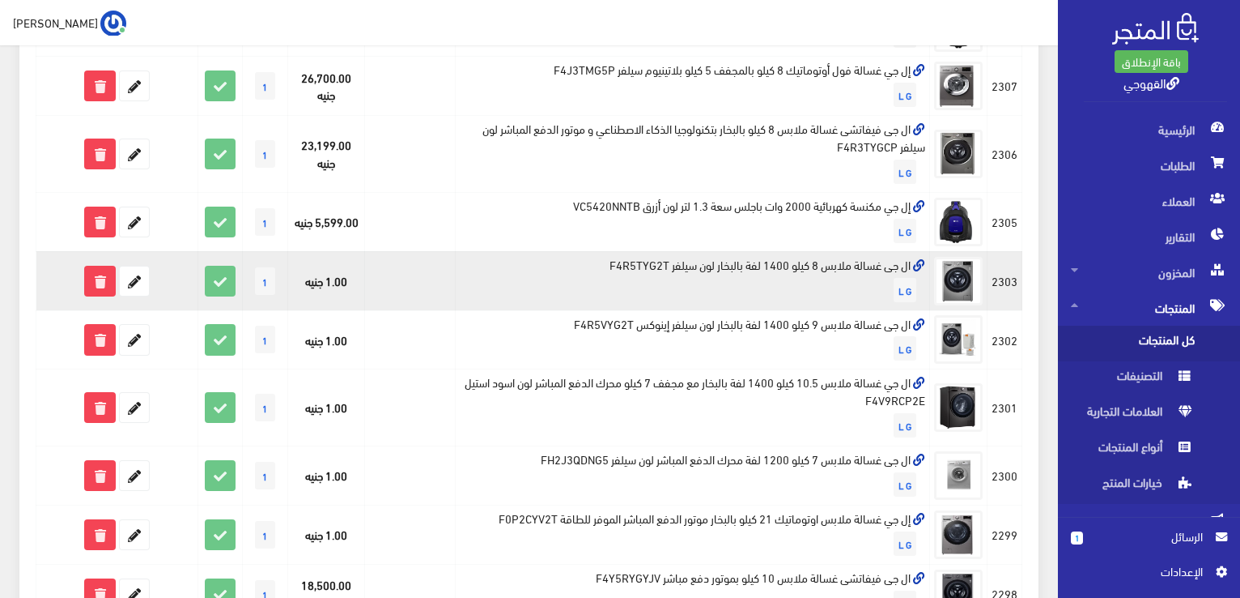
click at [799, 263] on td "ال جى غسالة ملابس 8 كيلو 1400 لفة بالبخار لون سيلفر F4R5TYG2T L G" at bounding box center [692, 280] width 474 height 59
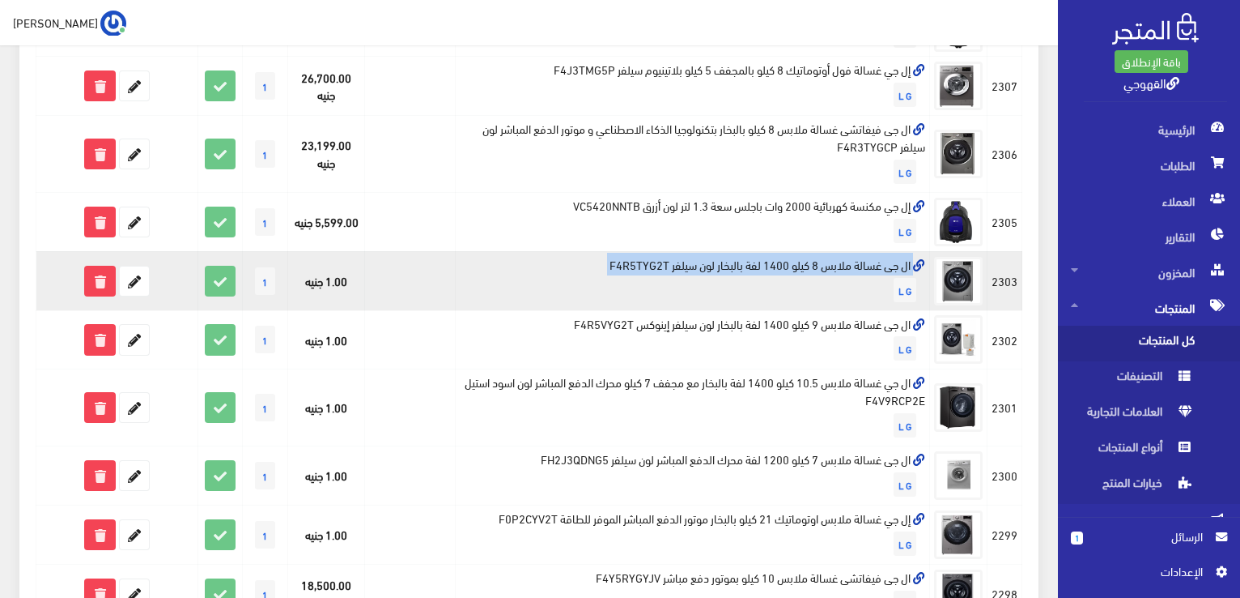
click at [799, 263] on td "ال جى غسالة ملابس 8 كيلو 1400 لفة بالبخار لون سيلفر F4R5TYG2T L G" at bounding box center [692, 280] width 474 height 59
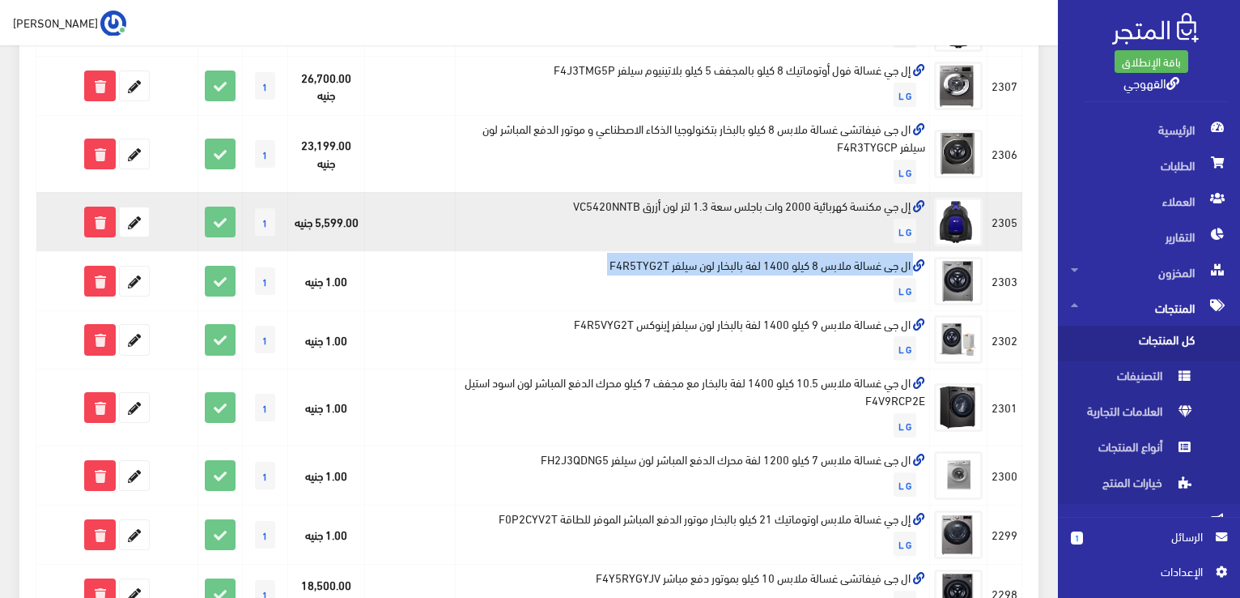
copy td "ال جى غسالة ملابس 8 كيلو 1400 لفة بالبخار لون سيلفر F4R5TYG2T"
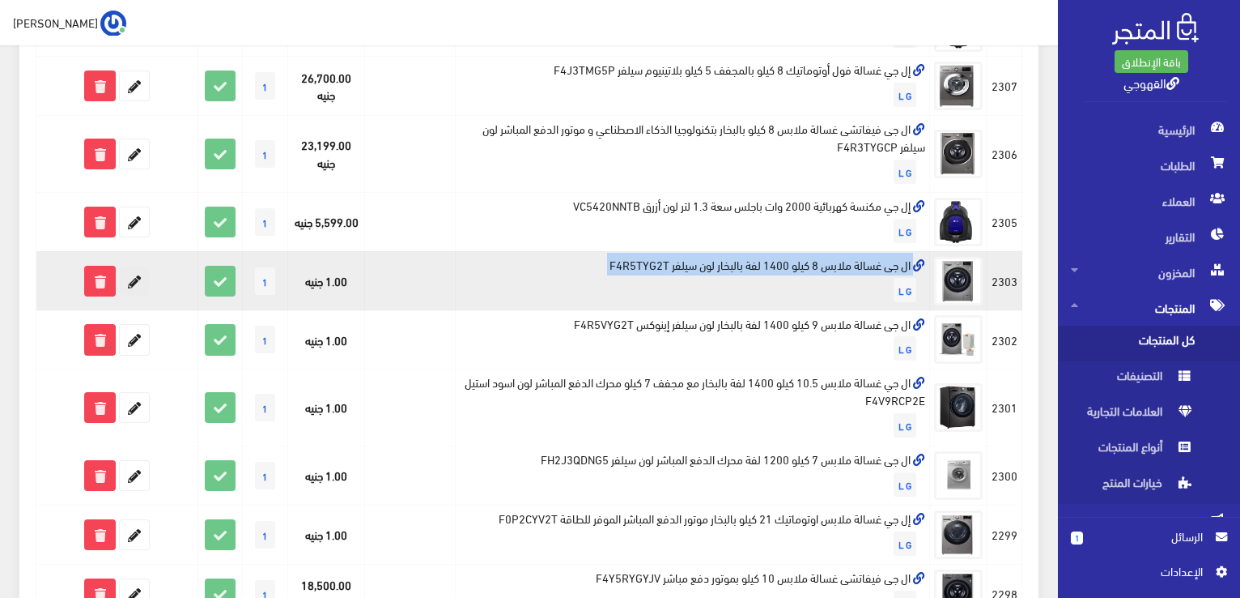
click at [138, 289] on icon at bounding box center [134, 280] width 29 height 29
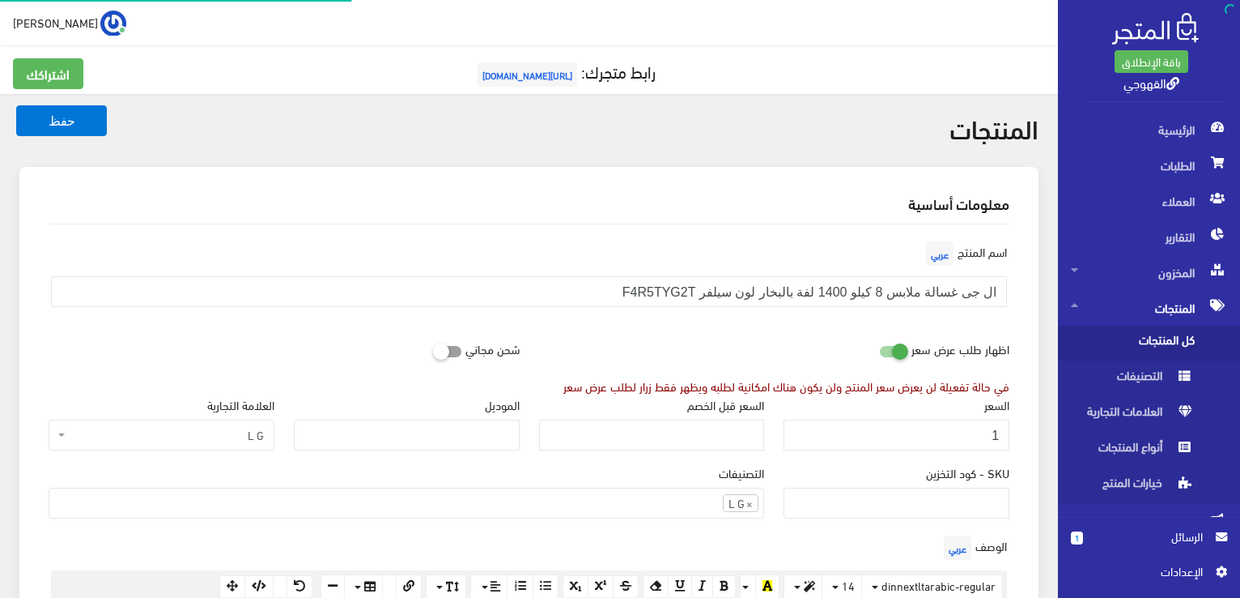
scroll to position [659, 0]
click at [992, 442] on input "1" at bounding box center [897, 434] width 226 height 31
drag, startPoint x: 980, startPoint y: 420, endPoint x: 984, endPoint y: 430, distance: 10.5
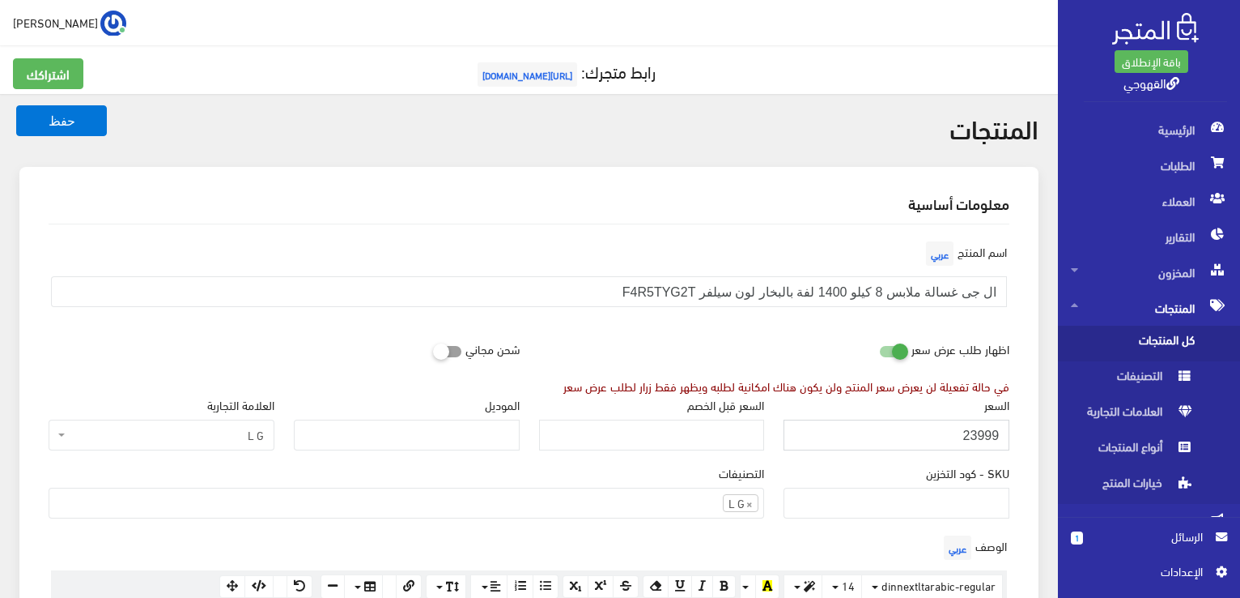
click at [984, 430] on input "23999" at bounding box center [897, 434] width 226 height 31
type input "23199"
click at [16, 105] on button "حفظ" at bounding box center [61, 120] width 91 height 31
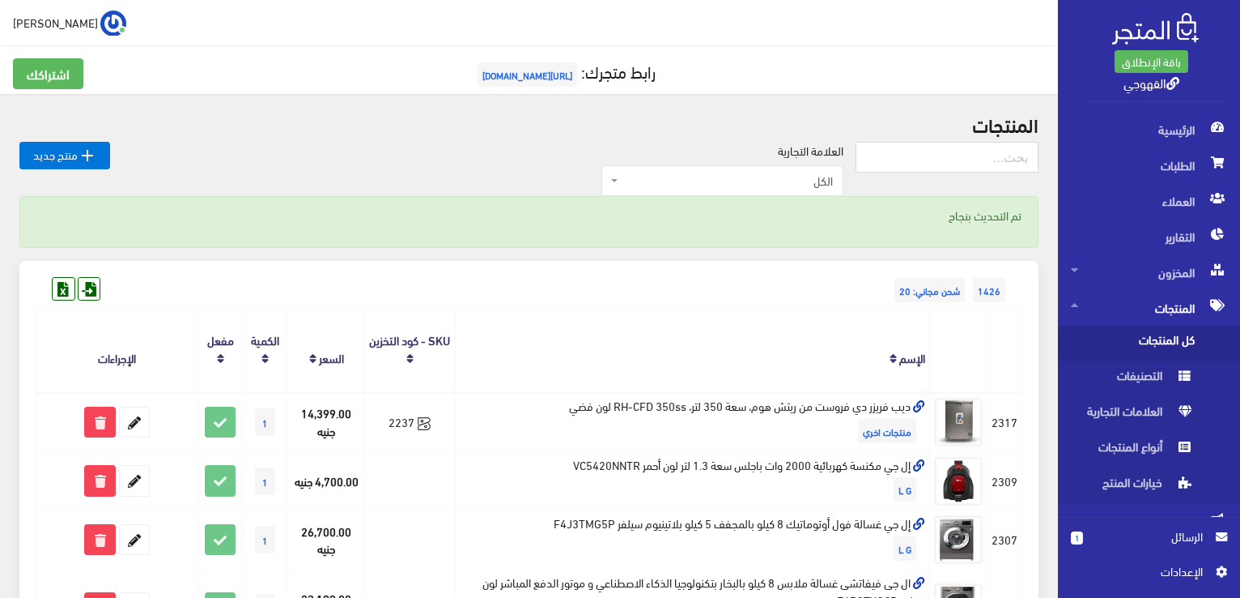
click at [816, 386] on th "الإسم" at bounding box center [692, 349] width 474 height 85
click at [664, 358] on th "الإسم" at bounding box center [692, 349] width 474 height 85
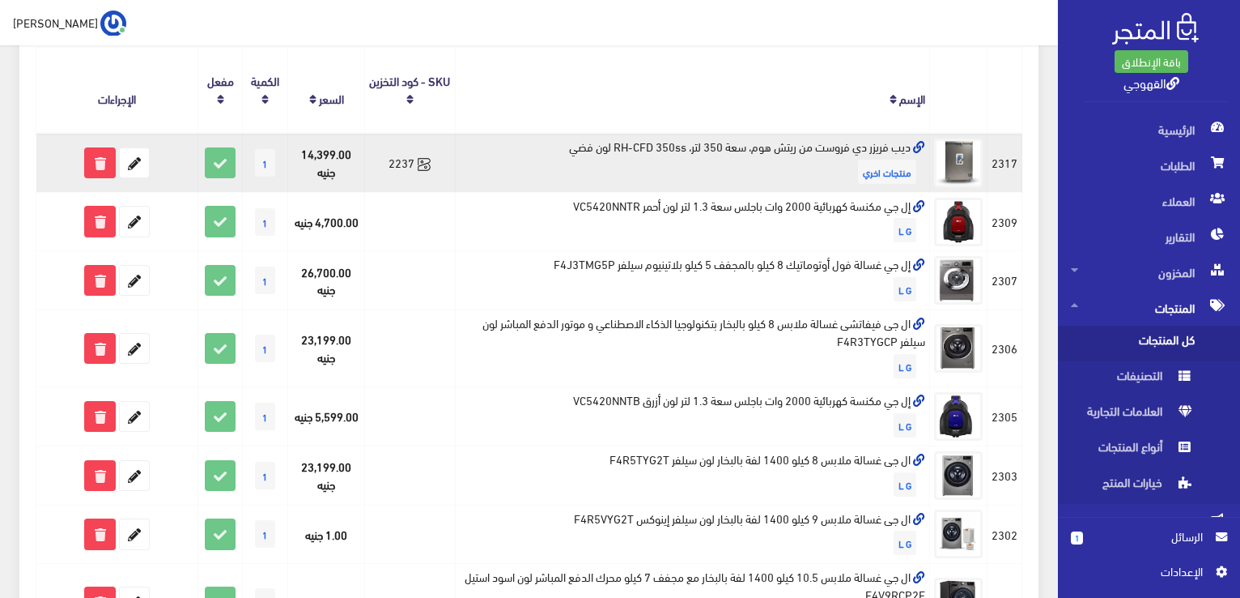
click at [866, 181] on span "منتجات اخري" at bounding box center [887, 172] width 58 height 24
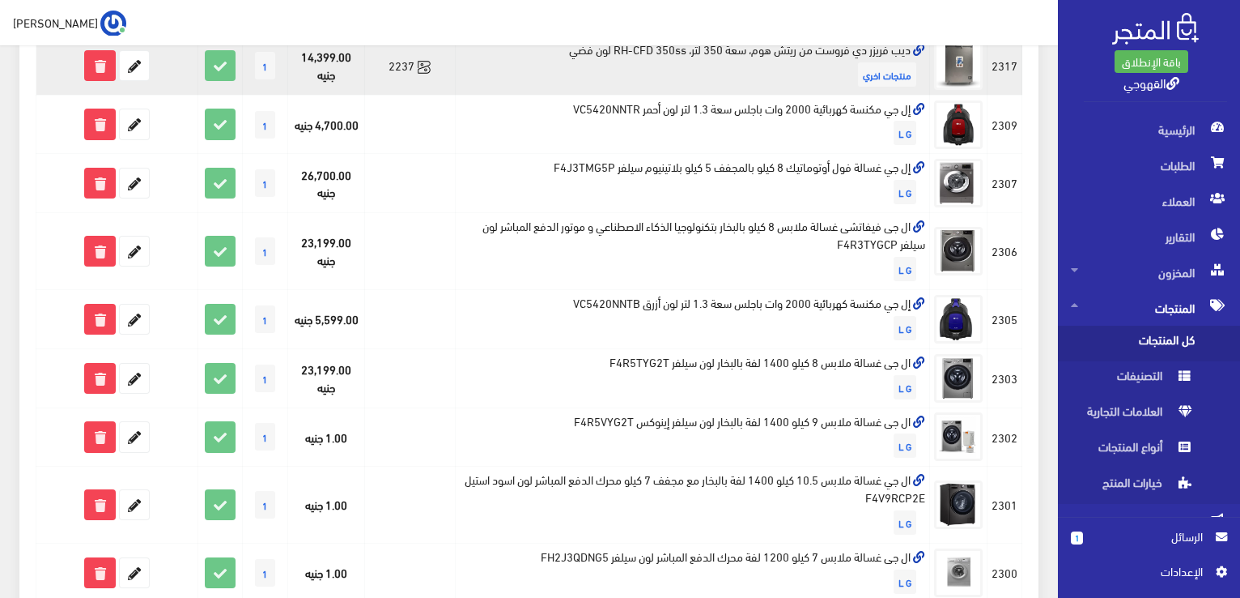
scroll to position [389, 0]
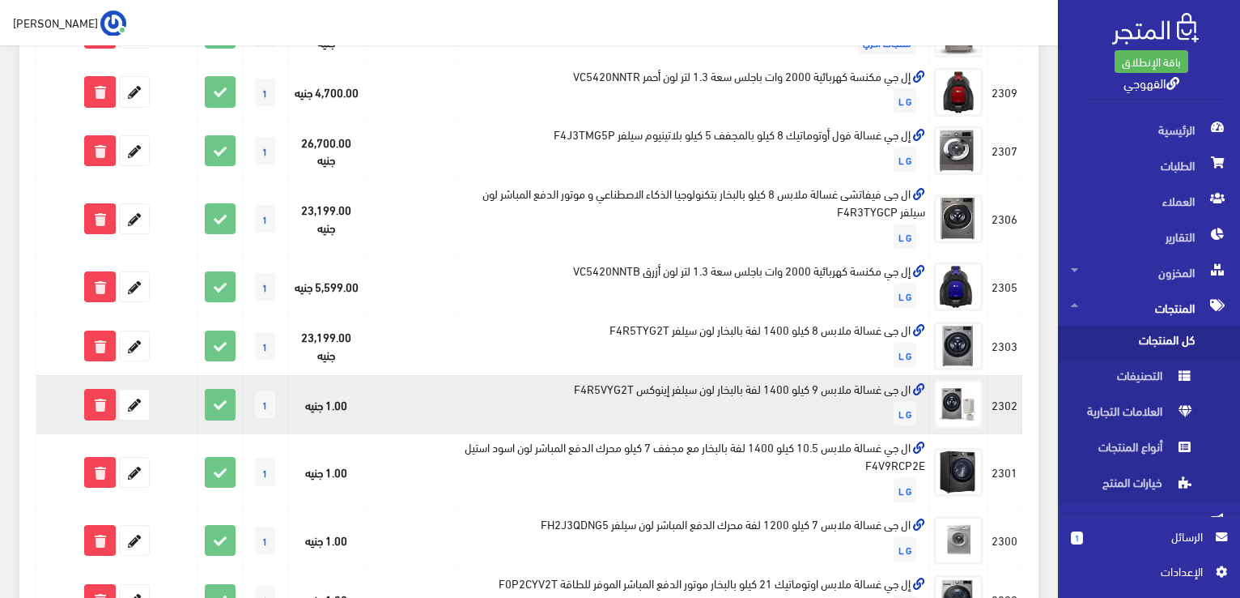
click at [729, 393] on td "ال جى غسالة ملابس 9 كيلو 1400 لفة بالبخار لون سيلفر إينوكس F4R5VYG2T L G" at bounding box center [692, 404] width 474 height 59
copy td "ال جى غسالة ملابس 9 كيلو 1400 لفة بالبخار لون سيلفر إينوكس F4R5VYG2T"
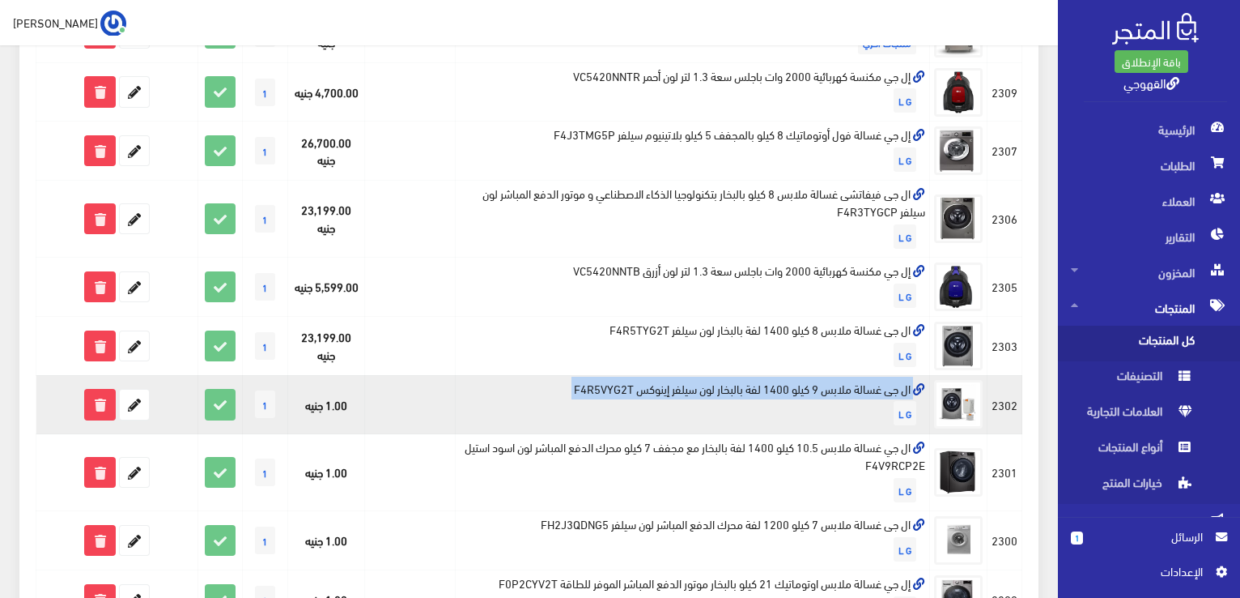
copy td "ال جى غسالة ملابس 9 كيلو 1400 لفة بالبخار لون سيلفر إينوكس F4R5VYG2T"
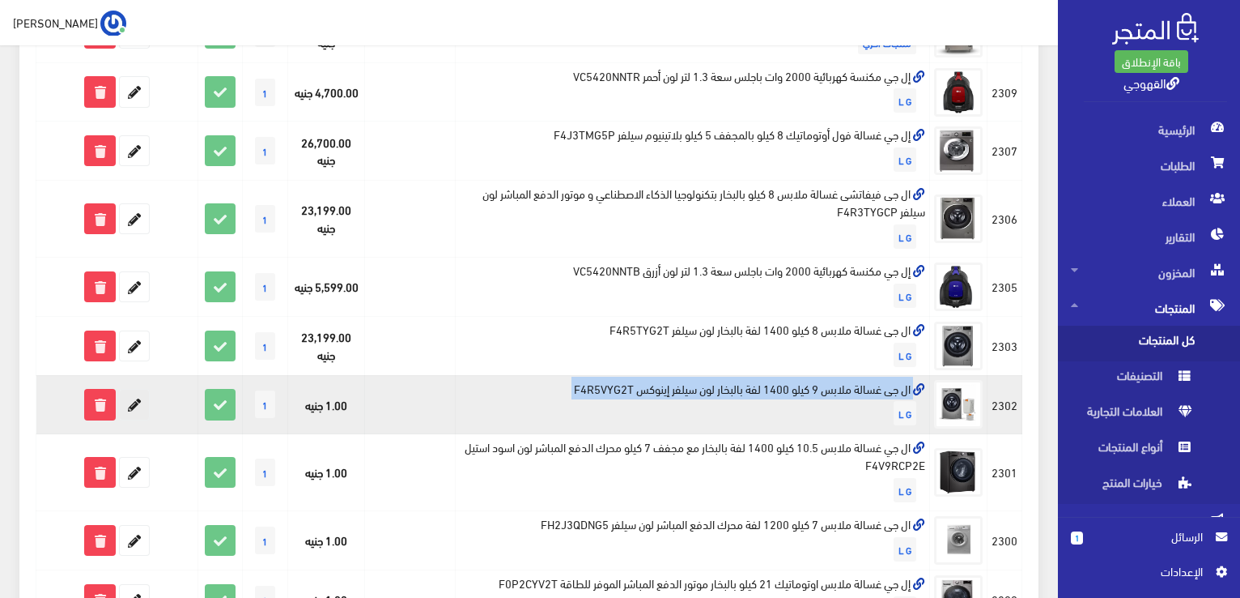
click at [133, 403] on icon at bounding box center [134, 403] width 29 height 29
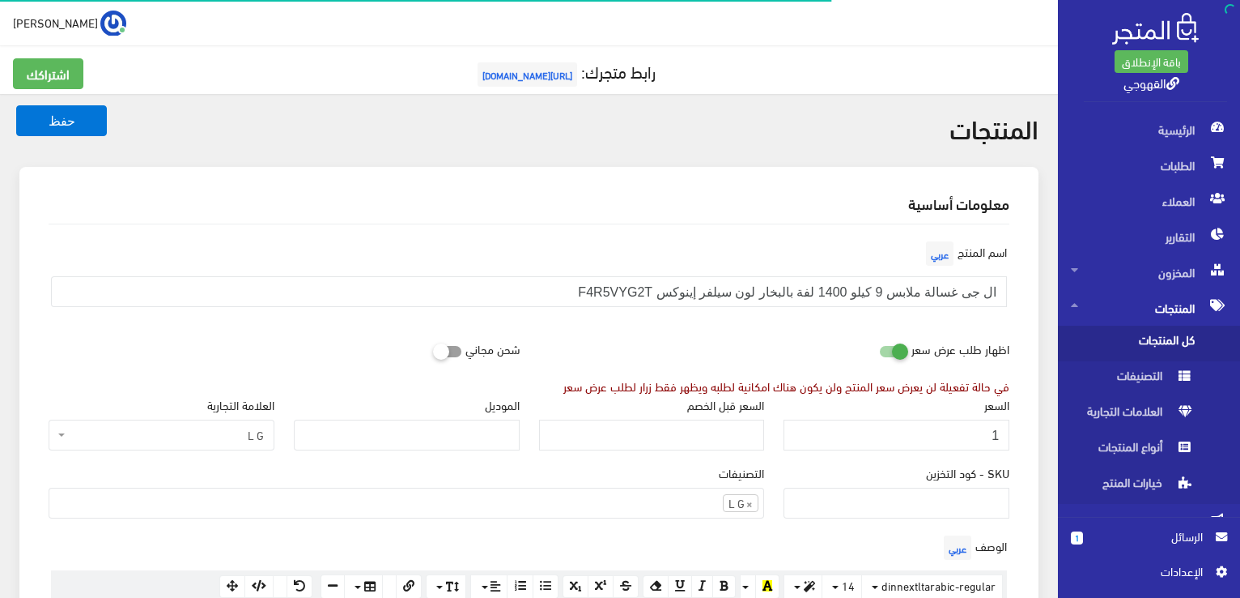
scroll to position [659, 0]
click at [985, 423] on input "1" at bounding box center [897, 434] width 226 height 31
type input "3"
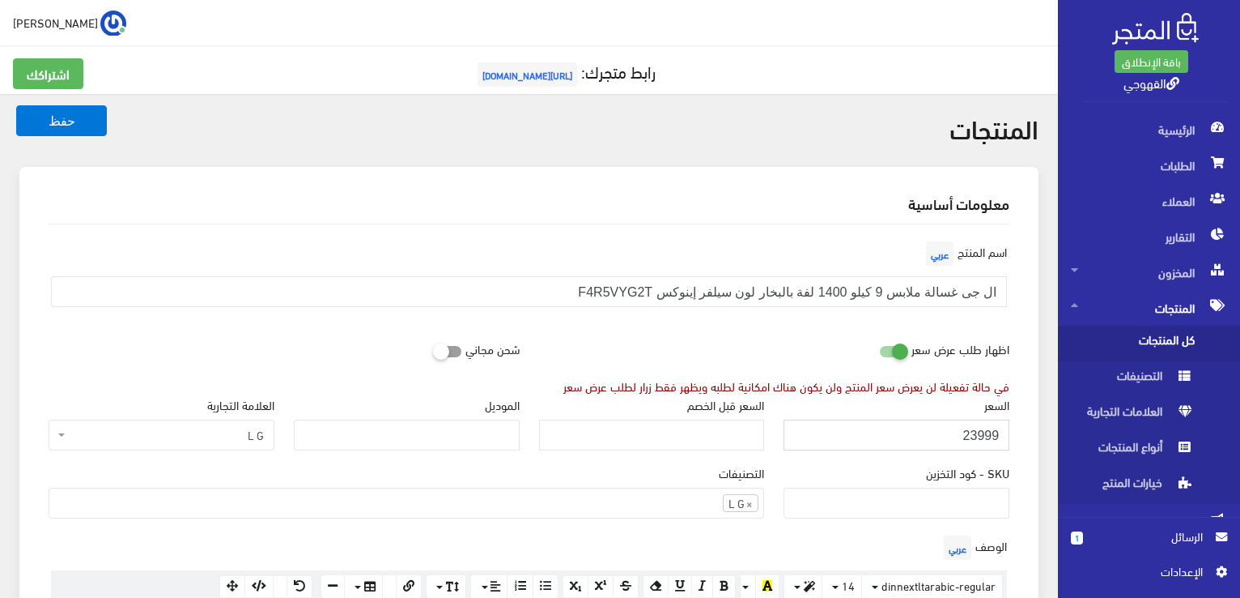
type input "23999"
click at [16, 105] on button "حفظ" at bounding box center [61, 120] width 91 height 31
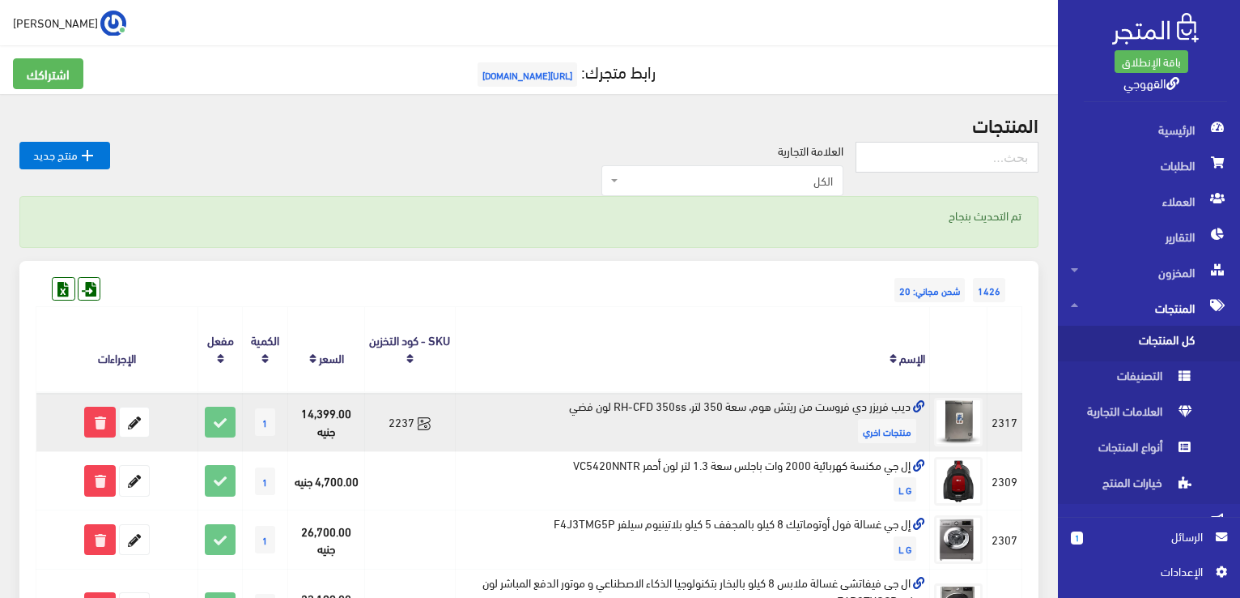
scroll to position [29, 0]
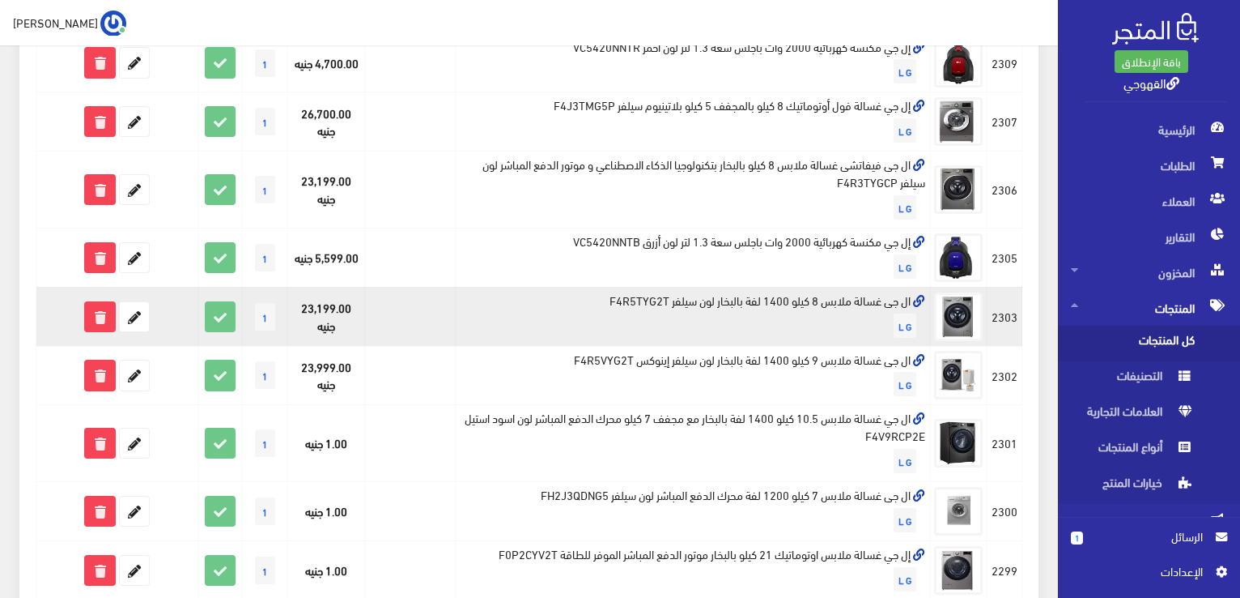
scroll to position [421, 0]
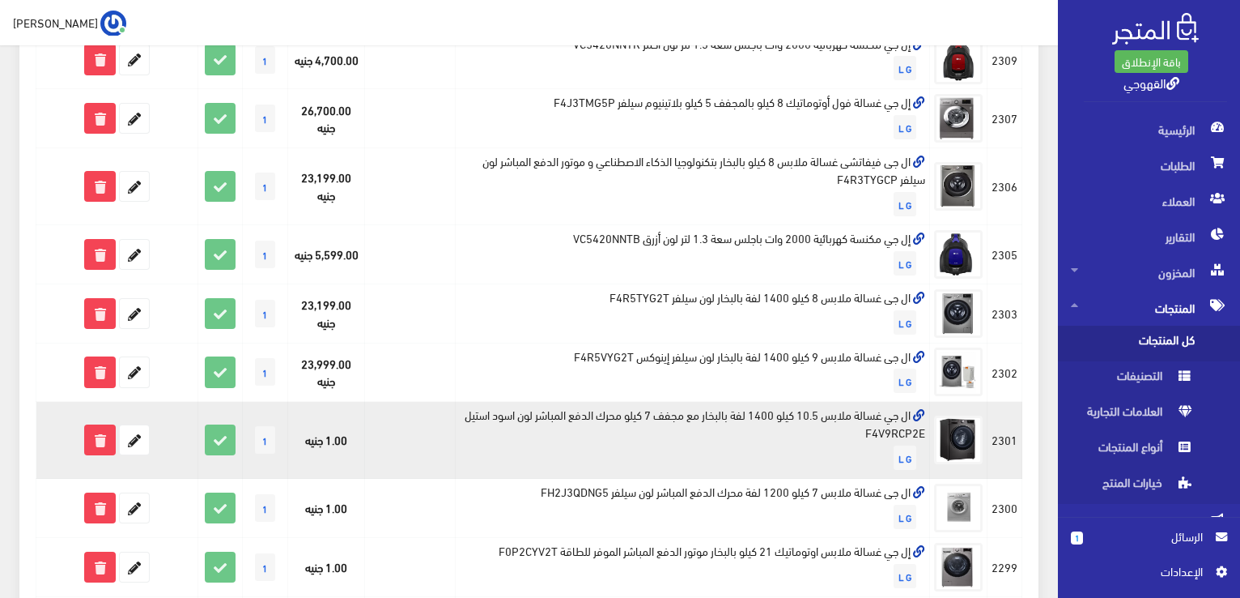
click at [829, 428] on td "ال جي غسالة ملابس 10.5 كيلو 1400 لفة بالبخار مع مجفف 7 كيلو محرك الدفع المباشر …" at bounding box center [692, 440] width 474 height 77
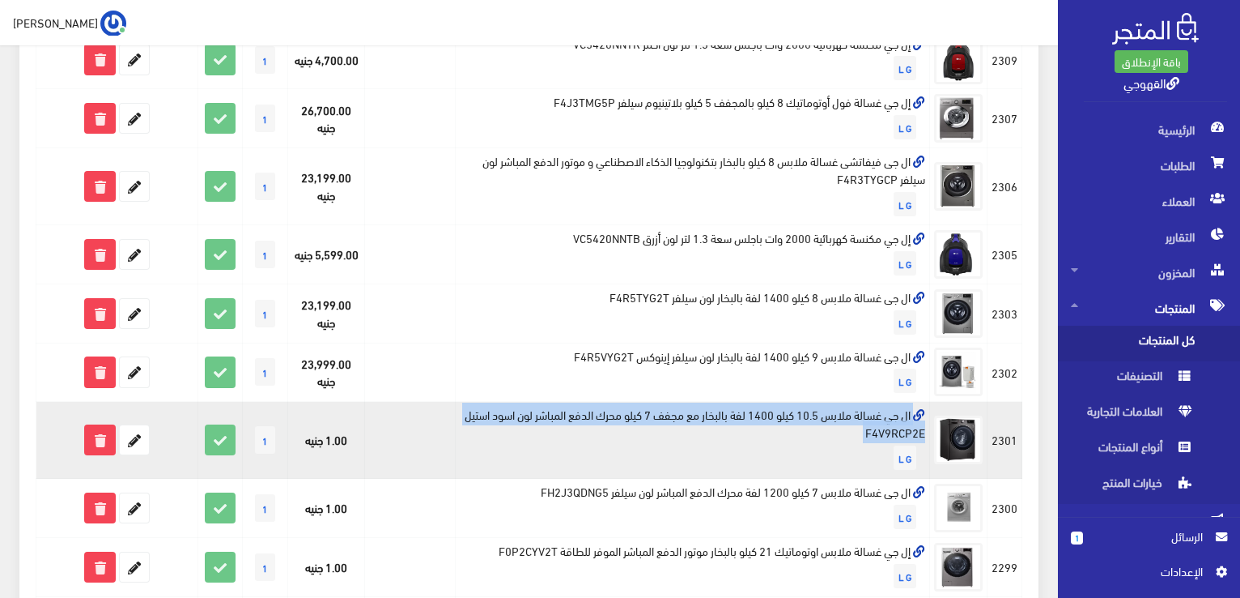
click at [829, 428] on td "ال جي غسالة ملابس 10.5 كيلو 1400 لفة بالبخار مع مجفف 7 كيلو محرك الدفع المباشر …" at bounding box center [692, 440] width 474 height 77
copy td "ال جي غسالة ملابس 10.5 كيلو 1400 لفة بالبخار مع مجفف 7 كيلو محرك الدفع المباشر …"
click at [146, 442] on icon at bounding box center [134, 439] width 29 height 29
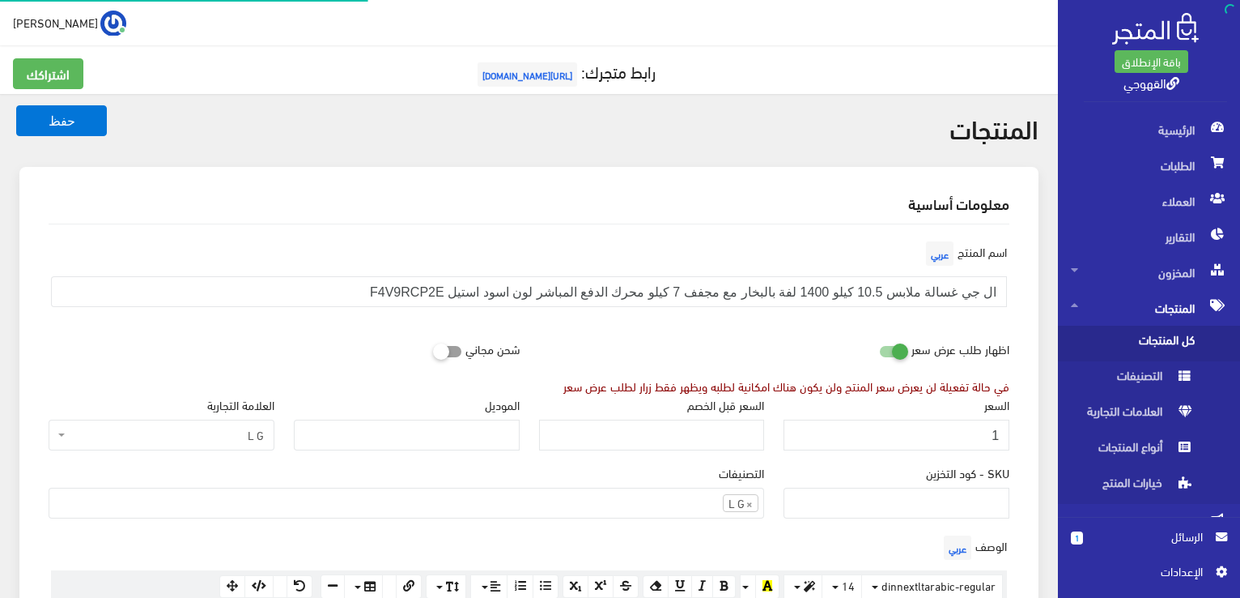
scroll to position [656, 0]
click at [852, 428] on input "1" at bounding box center [897, 434] width 226 height 31
click at [978, 435] on input "27999" at bounding box center [897, 434] width 226 height 31
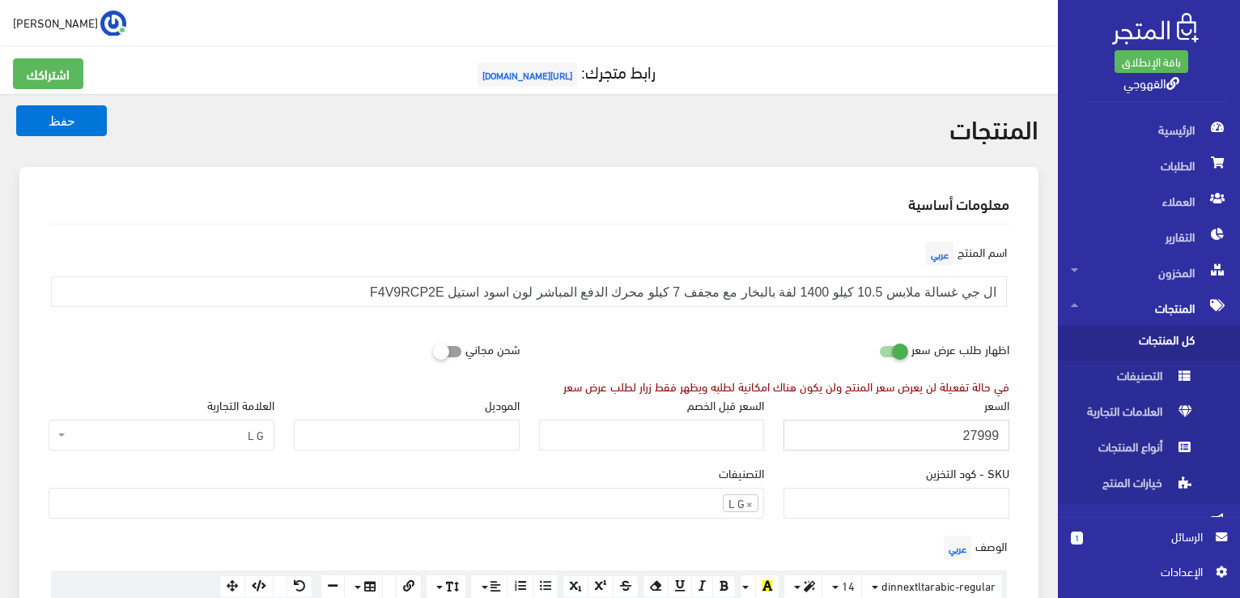
click at [978, 435] on input "27999" at bounding box center [897, 434] width 226 height 31
click at [978, 435] on input "27199" at bounding box center [897, 434] width 226 height 31
click at [1005, 435] on input "27199" at bounding box center [897, 434] width 226 height 31
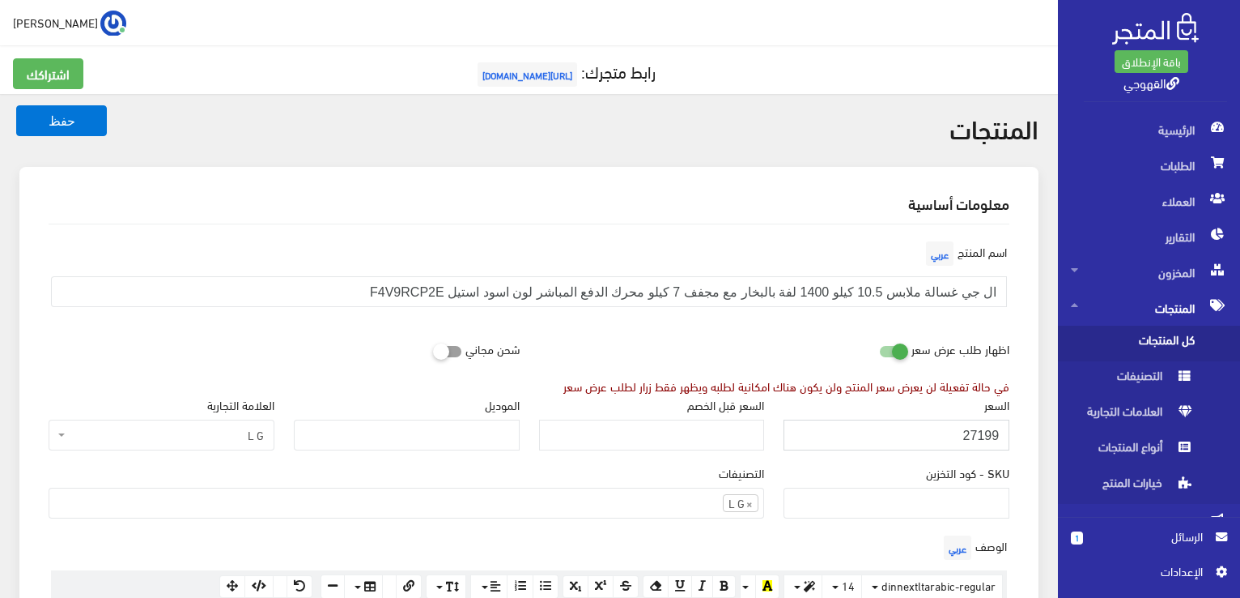
type input "27199"
click at [16, 105] on button "حفظ" at bounding box center [61, 120] width 91 height 31
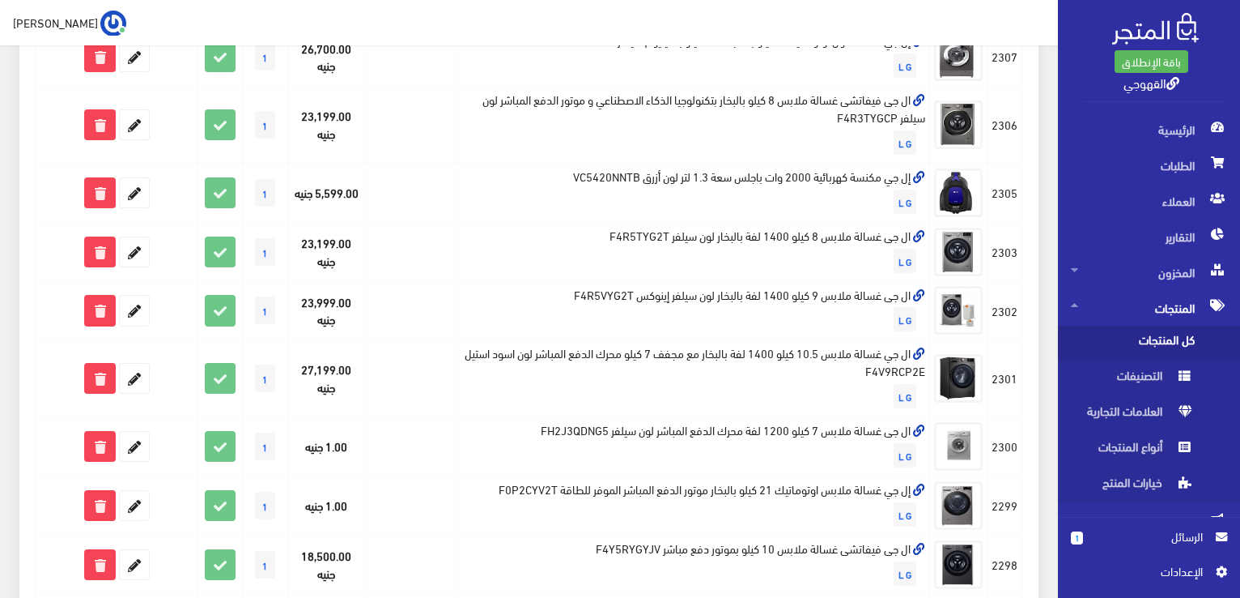
scroll to position [486, 0]
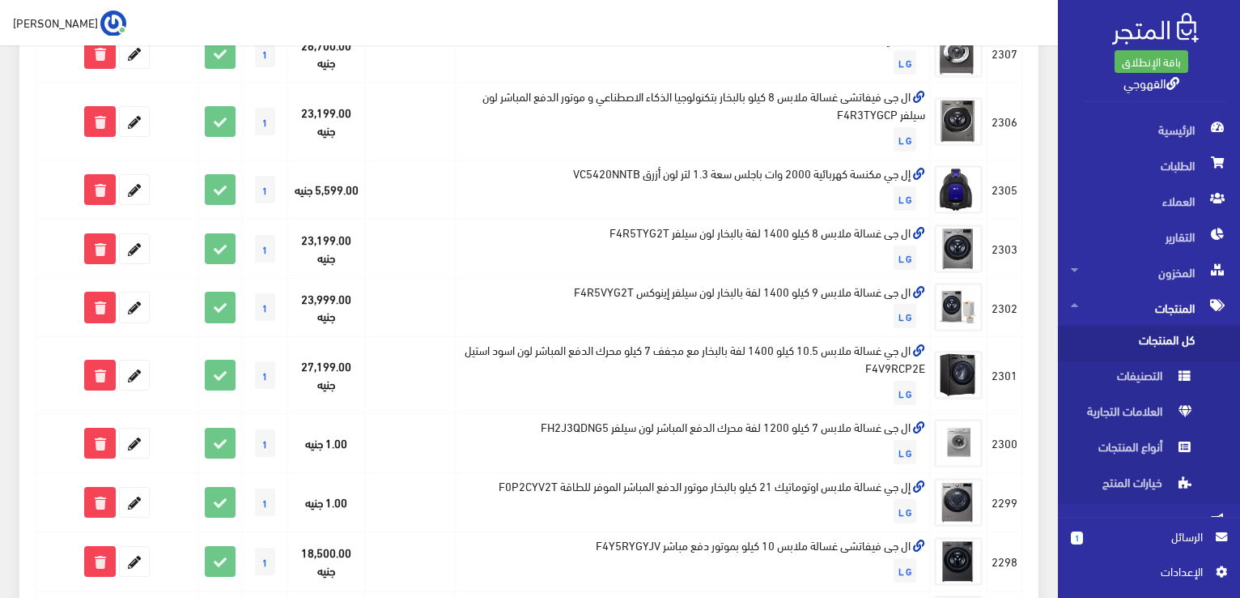
click at [1036, 423] on div "1426 شحن مجاني: 20 المنتج" at bounding box center [528, 502] width 1019 height 1455
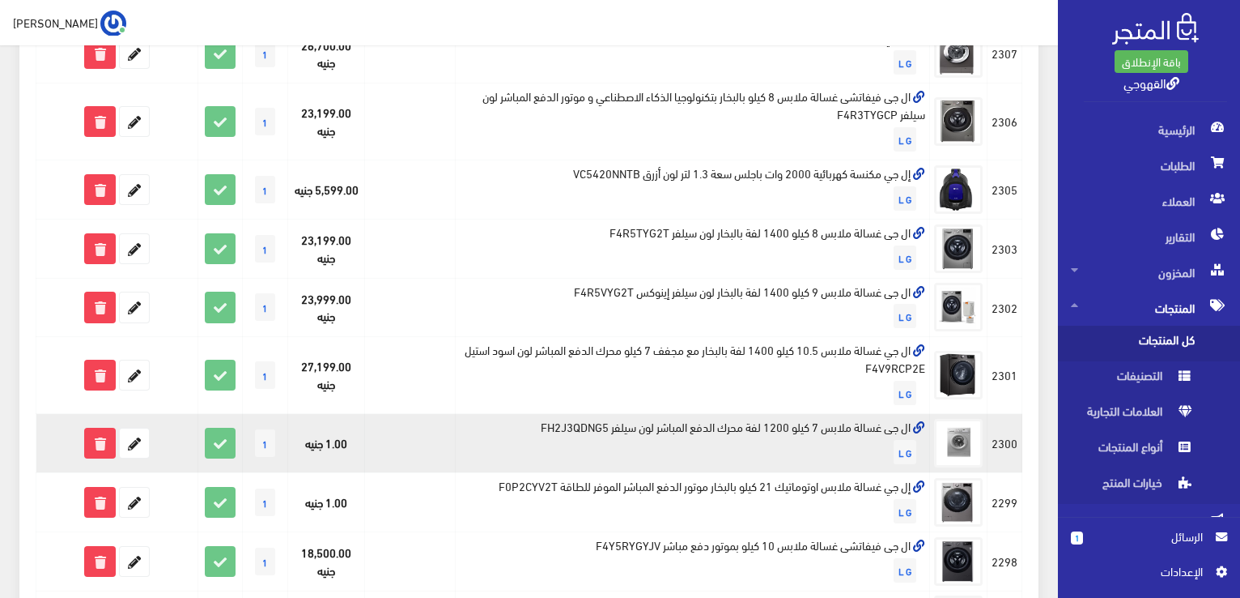
click at [788, 424] on td "ال جى غسالة ملابس 7 كيلو 1200 لفة محرك الدفع المباشر لون سيلفر FH2J3QDNG5 L G" at bounding box center [692, 443] width 474 height 59
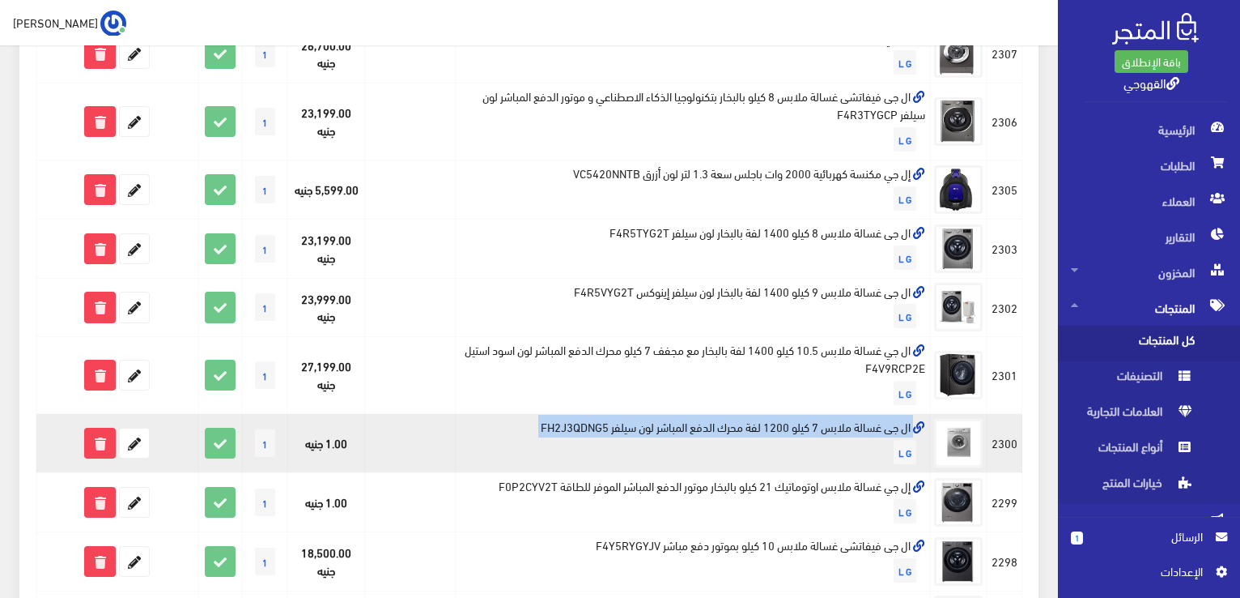
click at [788, 424] on td "ال جى غسالة ملابس 7 كيلو 1200 لفة محرك الدفع المباشر لون سيلفر FH2J3QDNG5 L G" at bounding box center [692, 443] width 474 height 59
copy td "ال جى غسالة ملابس 7 كيلو 1200 لفة محرك الدفع المباشر لون سيلفر FH2J3QDNG5"
click at [138, 438] on icon at bounding box center [134, 442] width 29 height 29
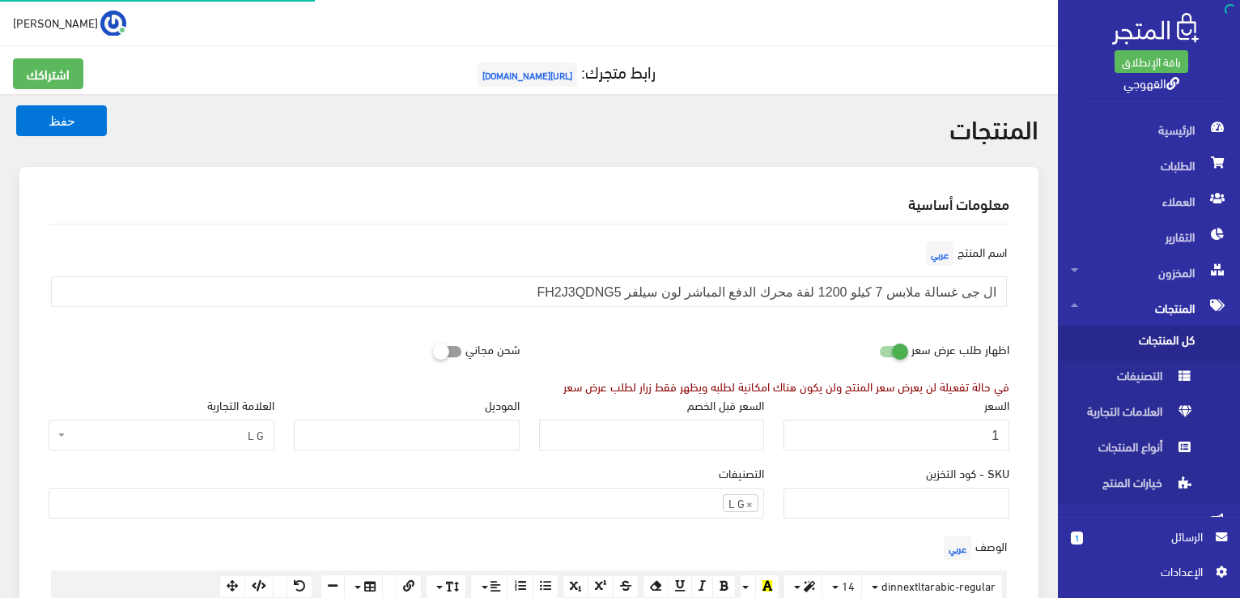
scroll to position [659, 0]
click at [968, 432] on input "1" at bounding box center [897, 434] width 226 height 31
type input "17450"
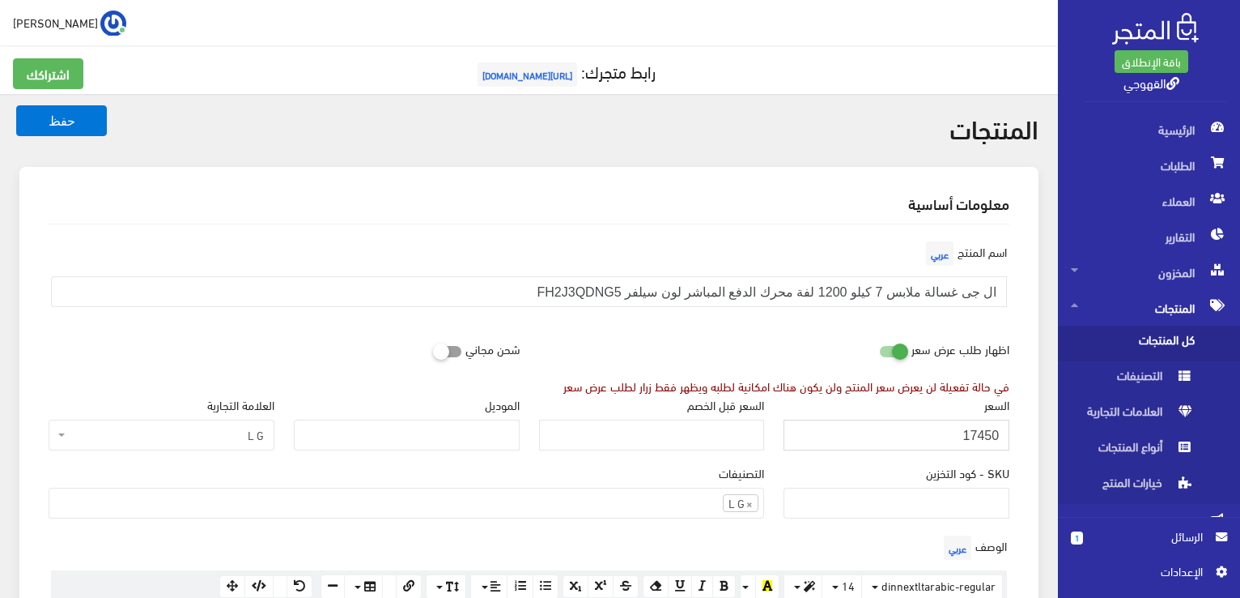
click at [16, 105] on button "حفظ" at bounding box center [61, 120] width 91 height 31
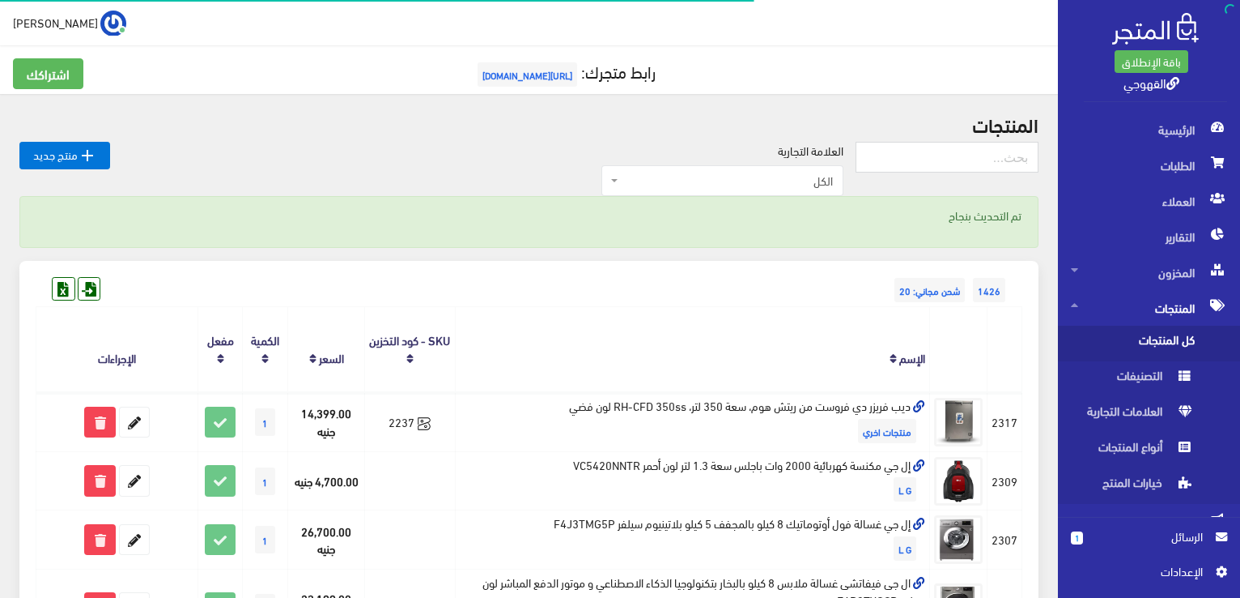
click at [760, 334] on th "الإسم" at bounding box center [692, 349] width 474 height 85
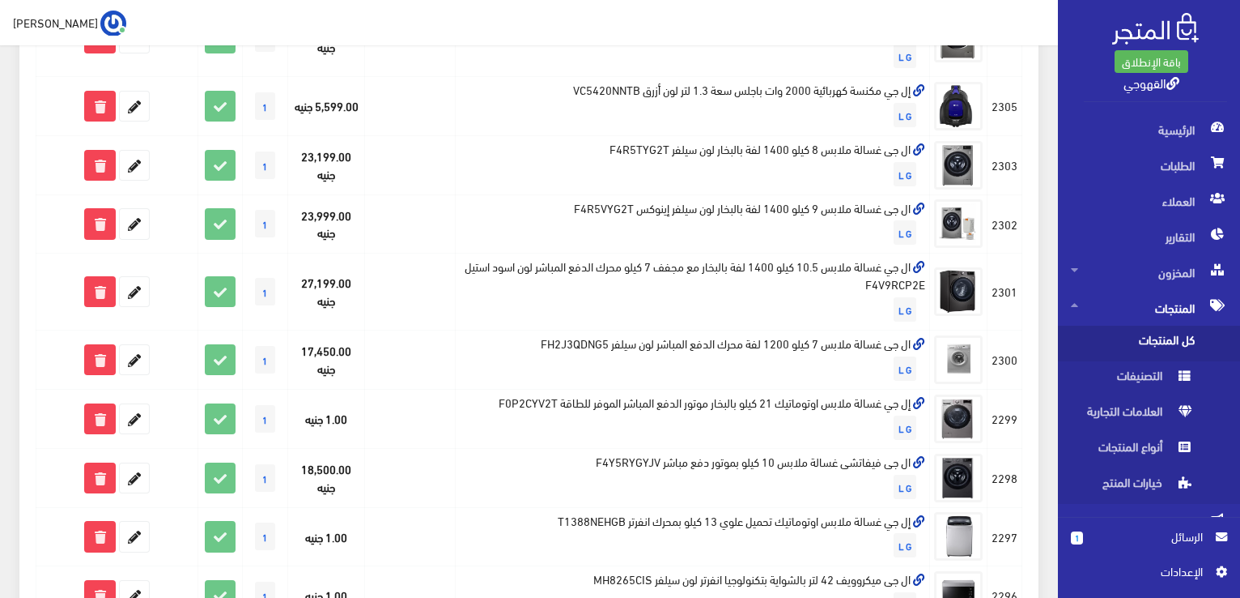
scroll to position [583, 0]
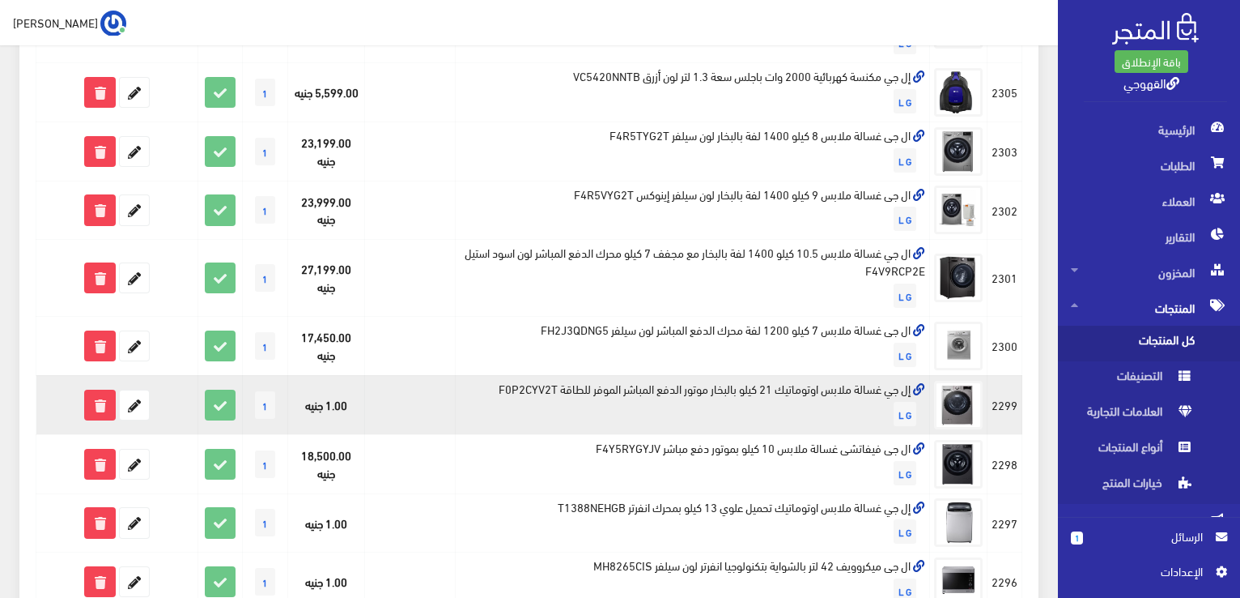
click at [750, 387] on td "إل جي غسالة ملابس اوتوماتيك 21 كيلو بالبخار موتور الدفع المباشر الموفر للطاقة F…" at bounding box center [692, 404] width 474 height 59
copy td "إل جي غسالة ملابس اوتوماتيك 21 كيلو بالبخار موتور الدفع المباشر الموفر للطاقة F…"
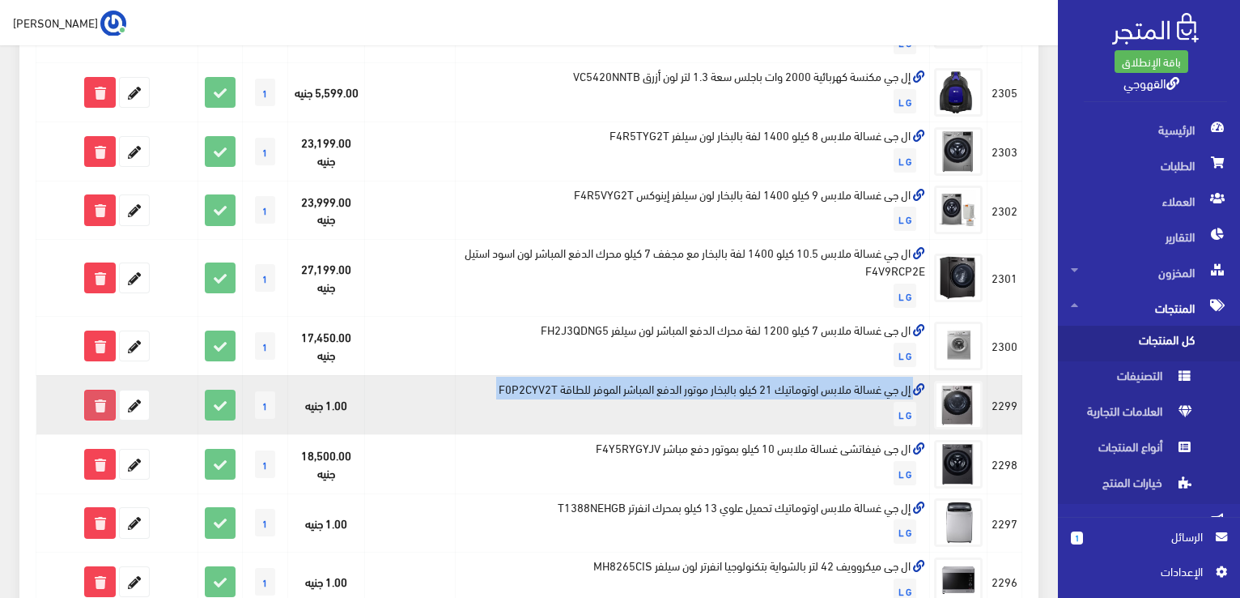
click at [113, 399] on icon at bounding box center [99, 404] width 29 height 29
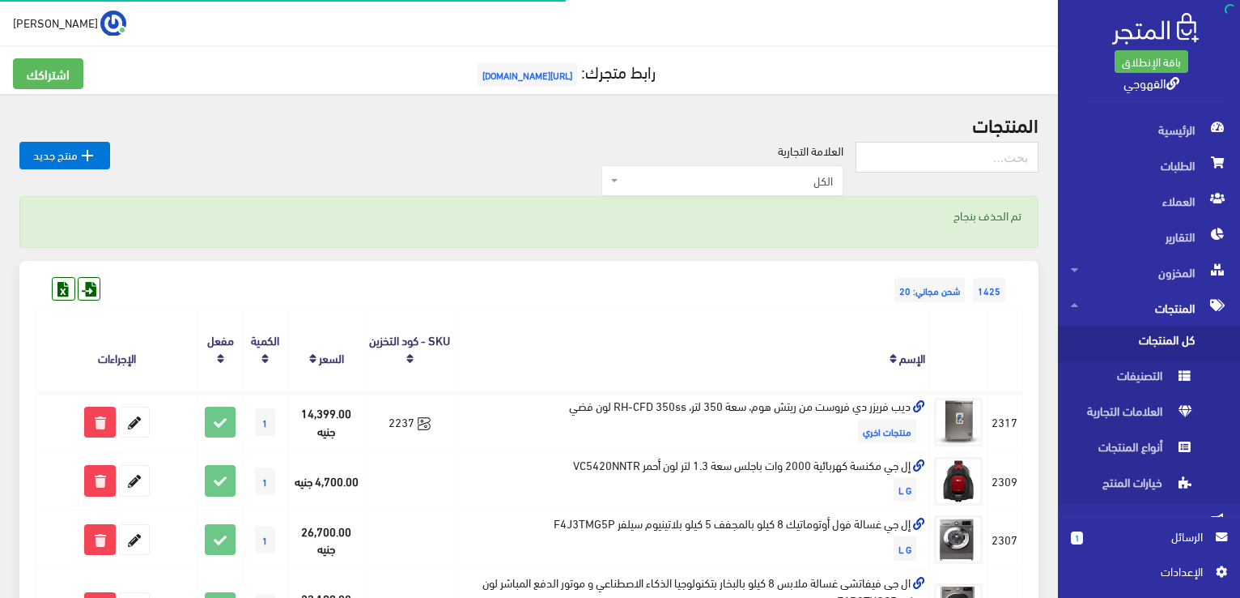
click at [483, 334] on th "الإسم" at bounding box center [692, 349] width 474 height 85
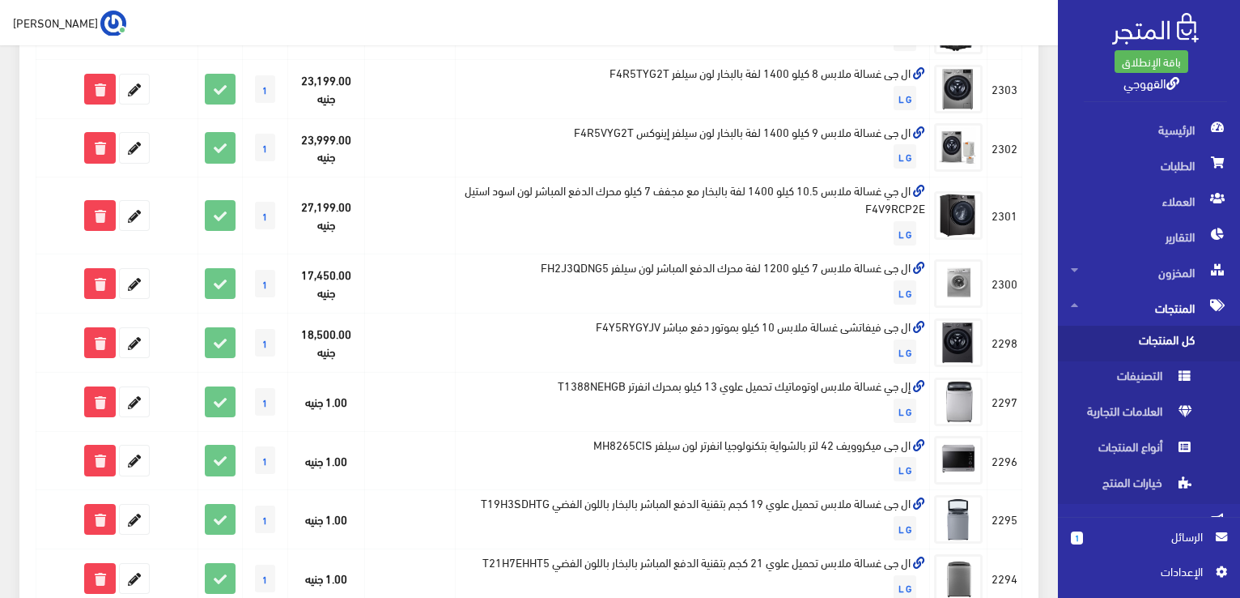
scroll to position [648, 0]
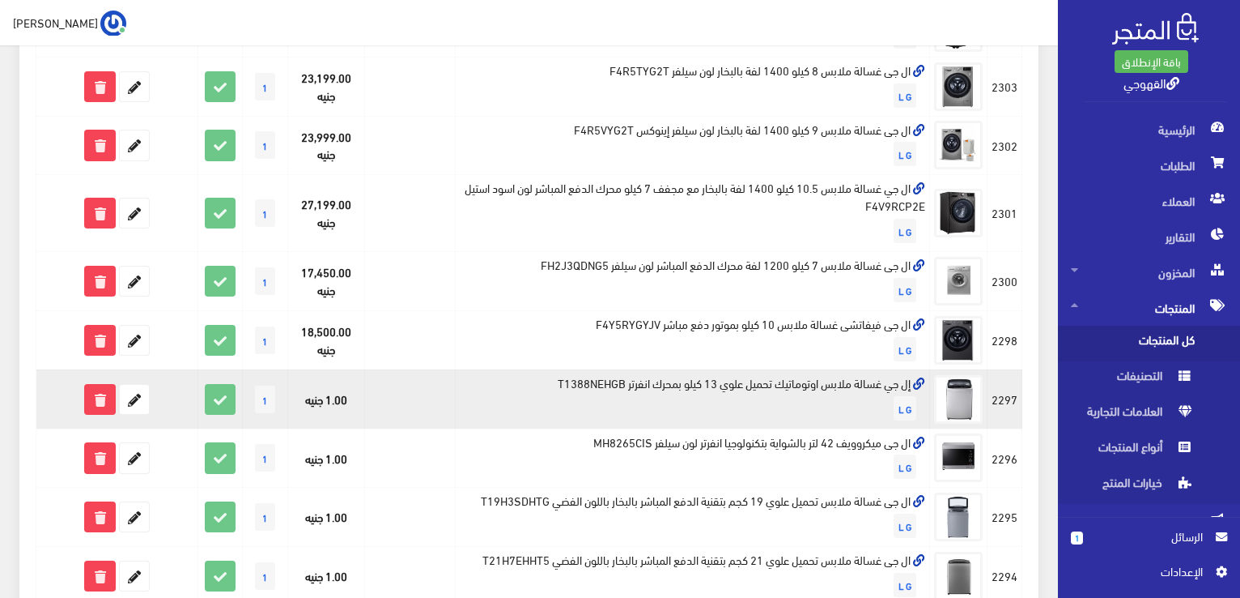
click at [647, 384] on td "إل جي غسالة ملابس اوتوماتيك تحميل علوي 13 كيلو بمحرك انفرتر T1388NEHGB L G" at bounding box center [692, 398] width 474 height 59
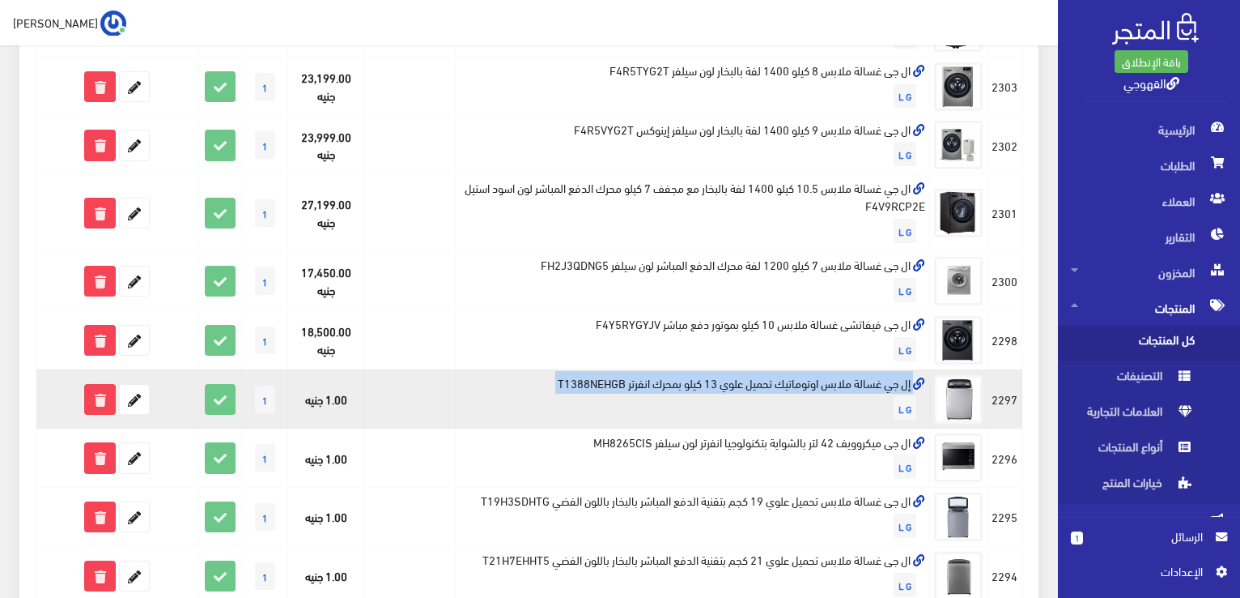
click at [647, 384] on td "إل جي غسالة ملابس اوتوماتيك تحميل علوي 13 كيلو بمحرك انفرتر T1388NEHGB L G" at bounding box center [692, 398] width 474 height 59
copy td "إل جي غسالة ملابس اوتوماتيك تحميل علوي 13 كيلو بمحرك انفرتر T1388NEHGB"
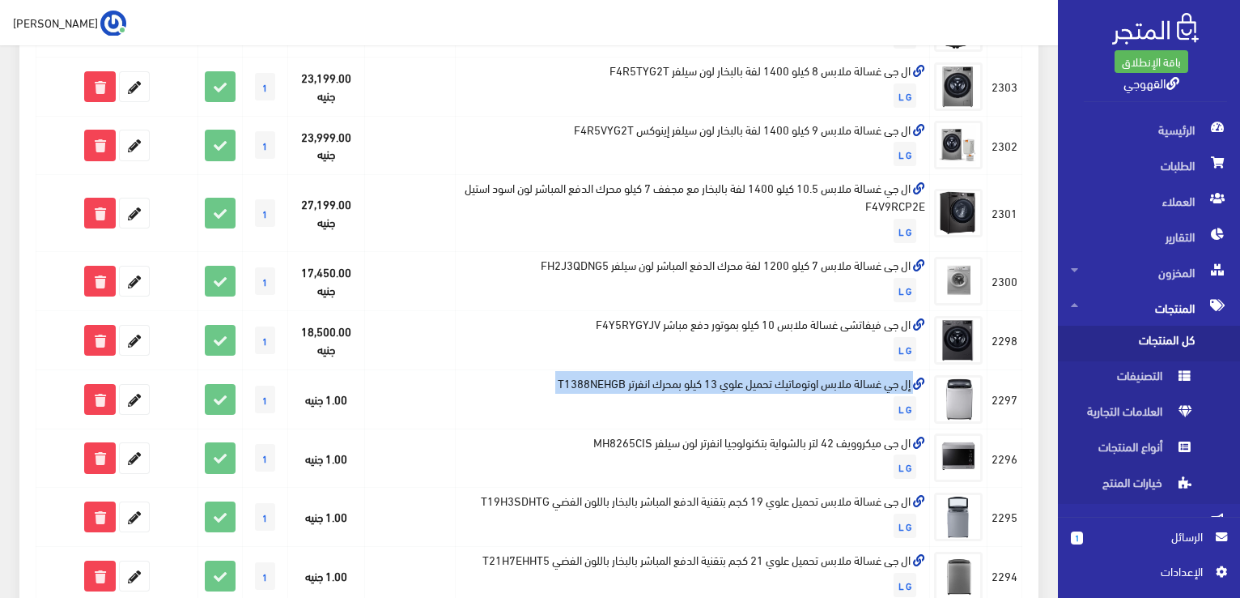
scroll to position [125, 0]
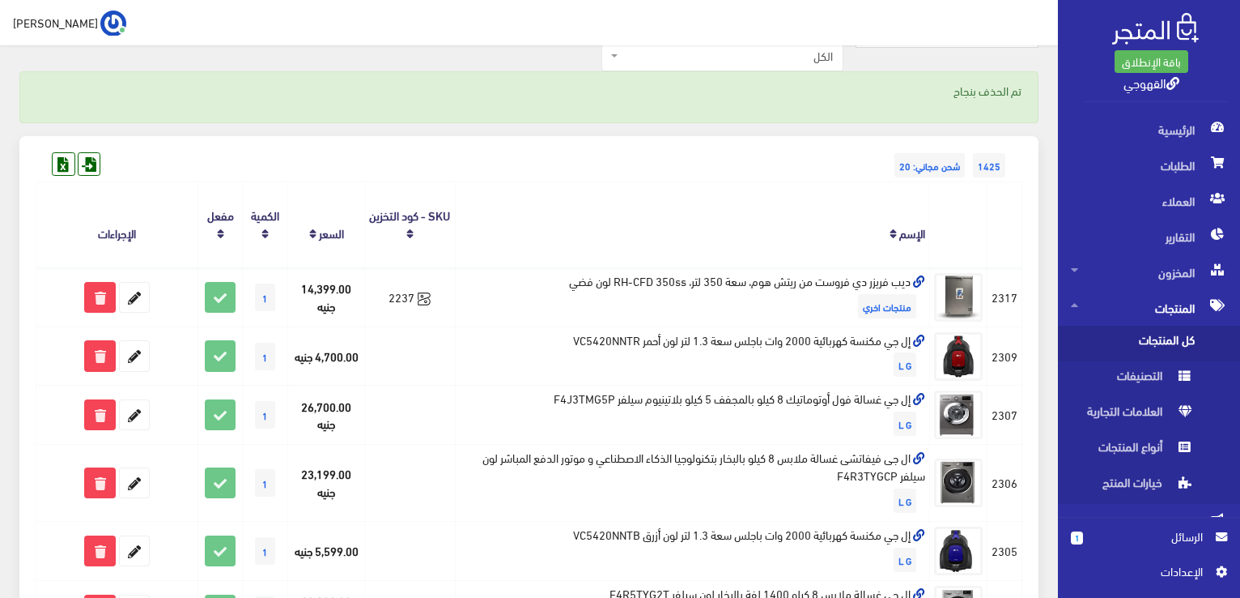
click at [1009, 229] on th at bounding box center [1005, 224] width 35 height 85
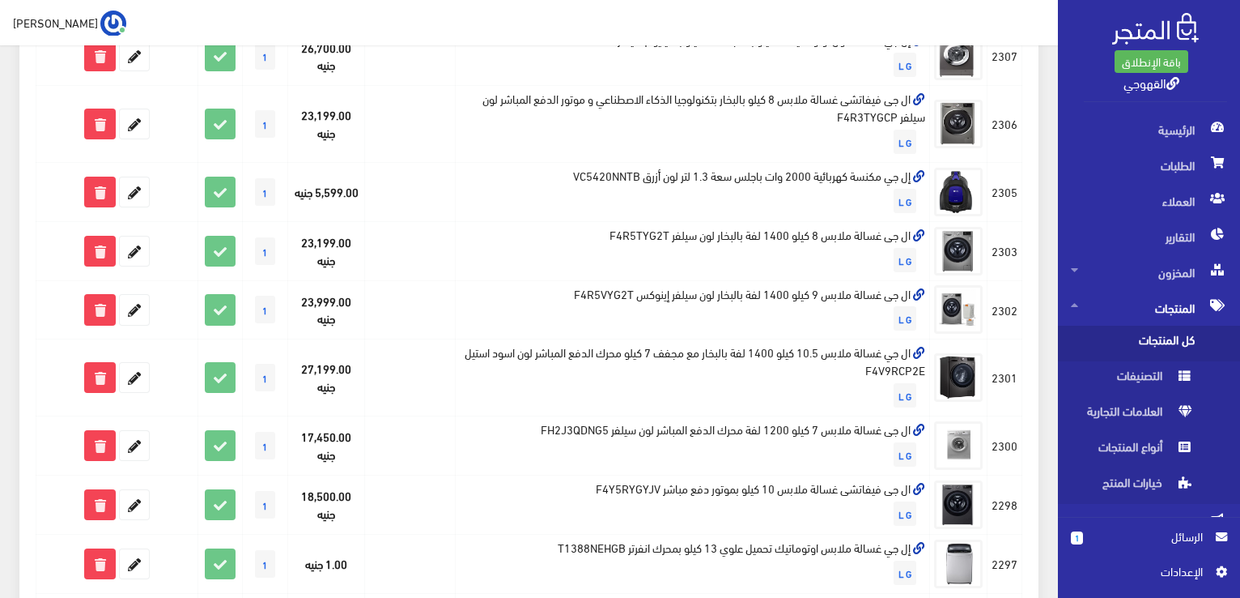
scroll to position [546, 0]
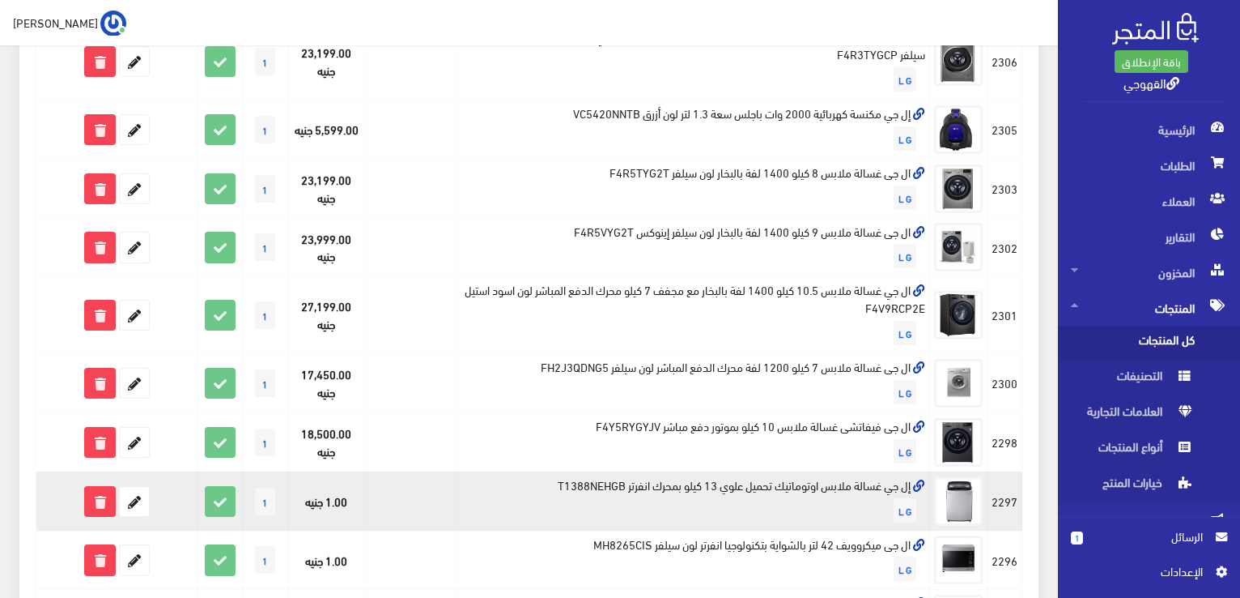
click at [747, 483] on td "إل جي غسالة ملابس اوتوماتيك تحميل علوي 13 كيلو بمحرك انفرتر T1388NEHGB L G" at bounding box center [692, 500] width 474 height 59
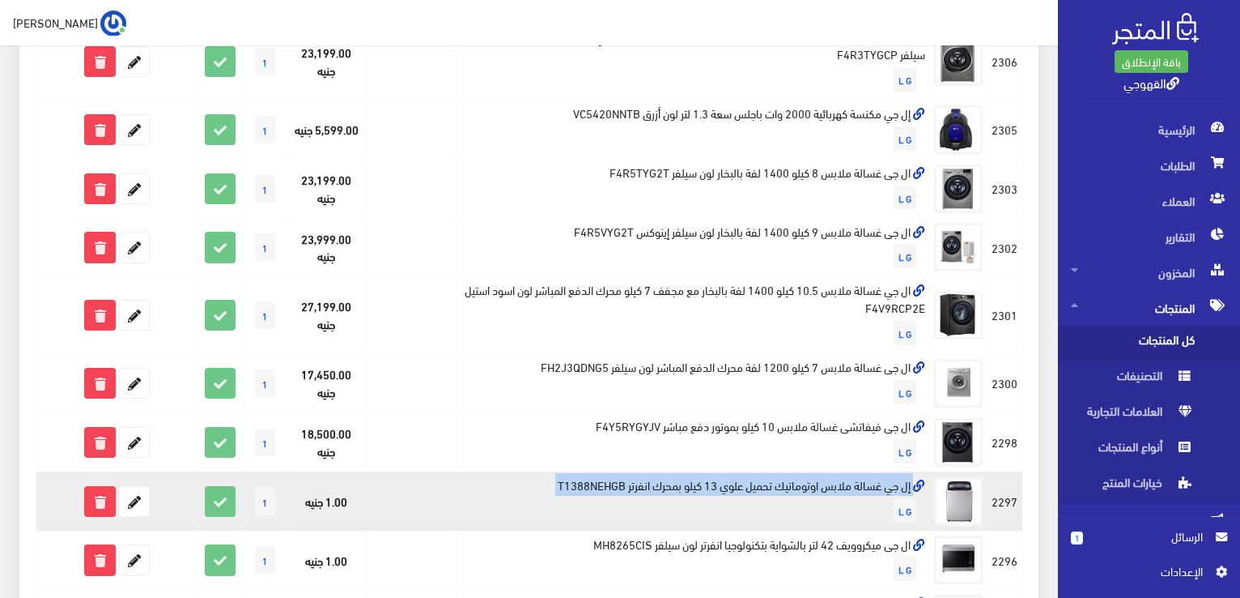
click at [747, 483] on td "إل جي غسالة ملابس اوتوماتيك تحميل علوي 13 كيلو بمحرك انفرتر T1388NEHGB L G" at bounding box center [692, 500] width 474 height 59
copy td "إل جي غسالة ملابس اوتوماتيك تحميل علوي 13 كيلو بمحرك انفرتر T1388NEHGB"
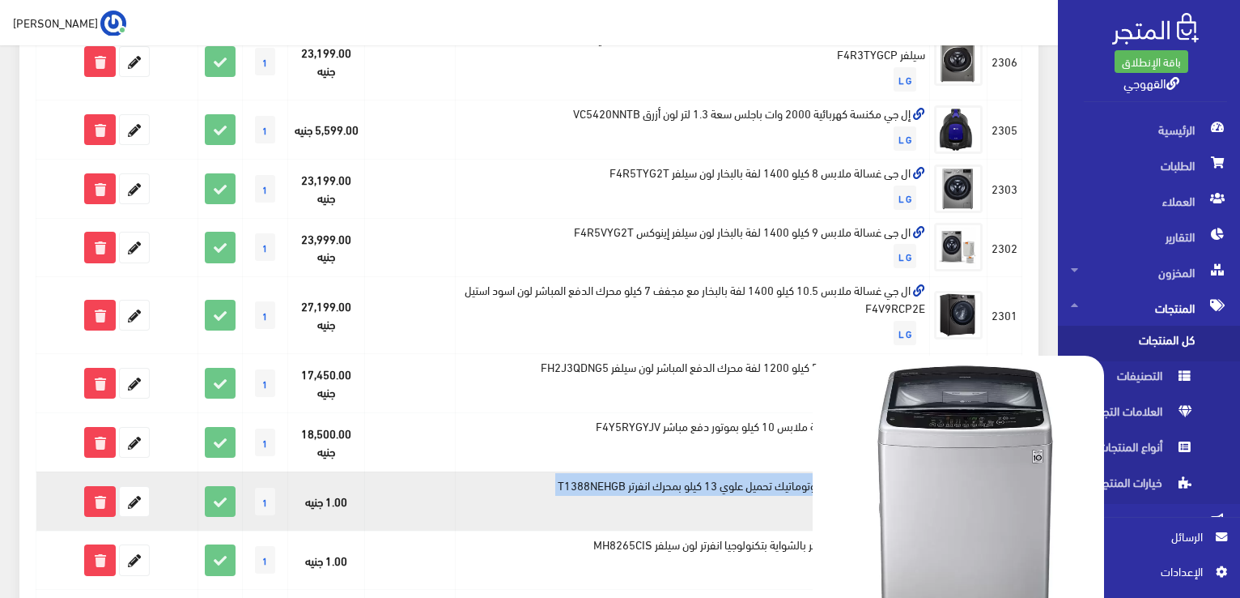
click at [972, 502] on img at bounding box center [958, 500] width 291 height 291
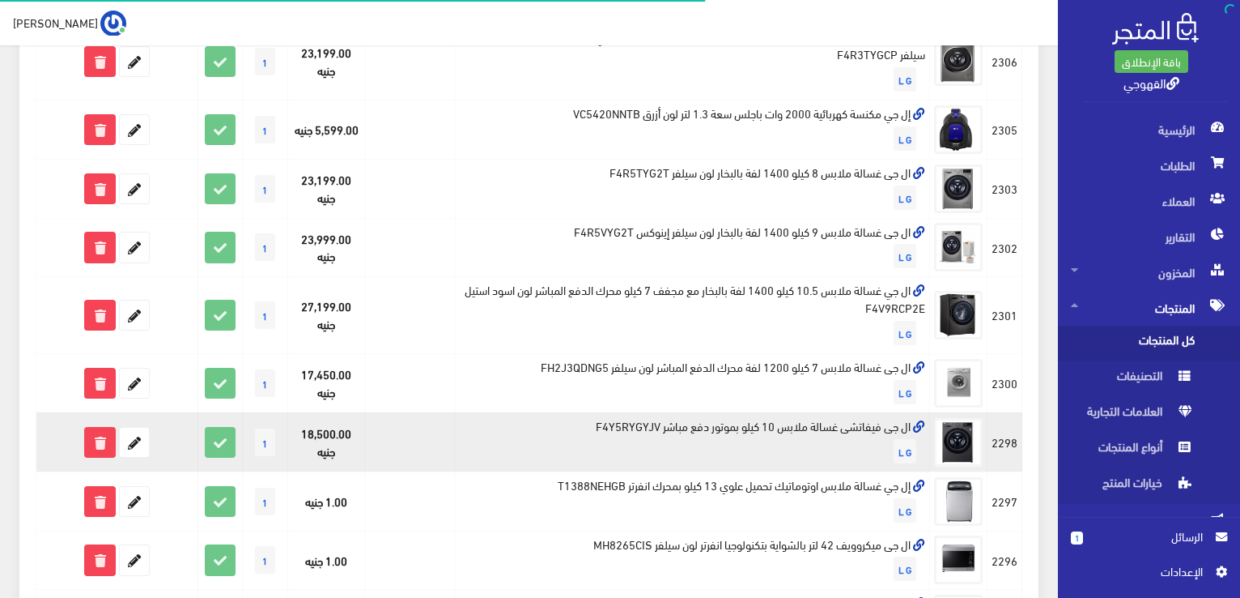
scroll to position [546, 0]
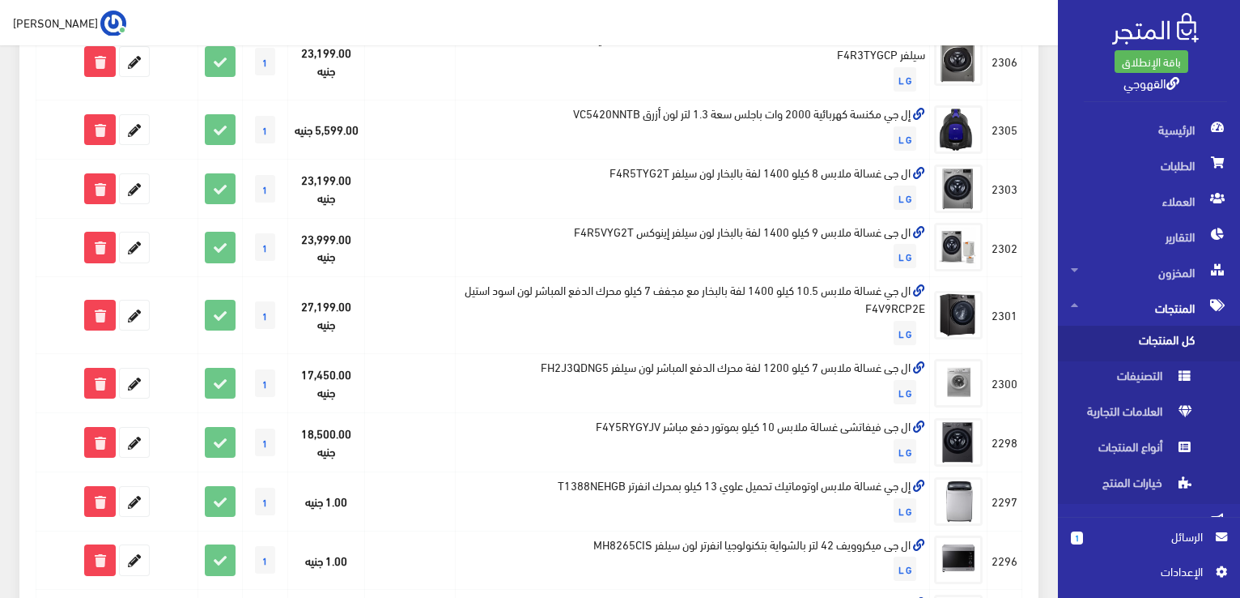
click at [1035, 274] on div "1425 شحن مجاني: 20 المنتج" at bounding box center [528, 442] width 1019 height 1455
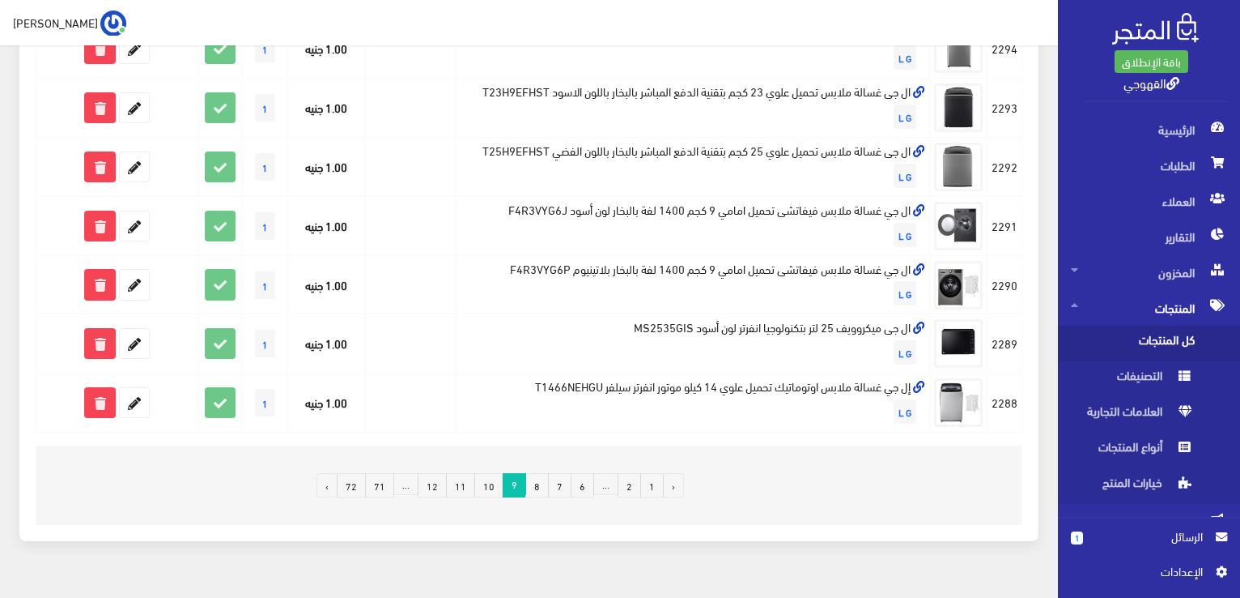
scroll to position [1139, 0]
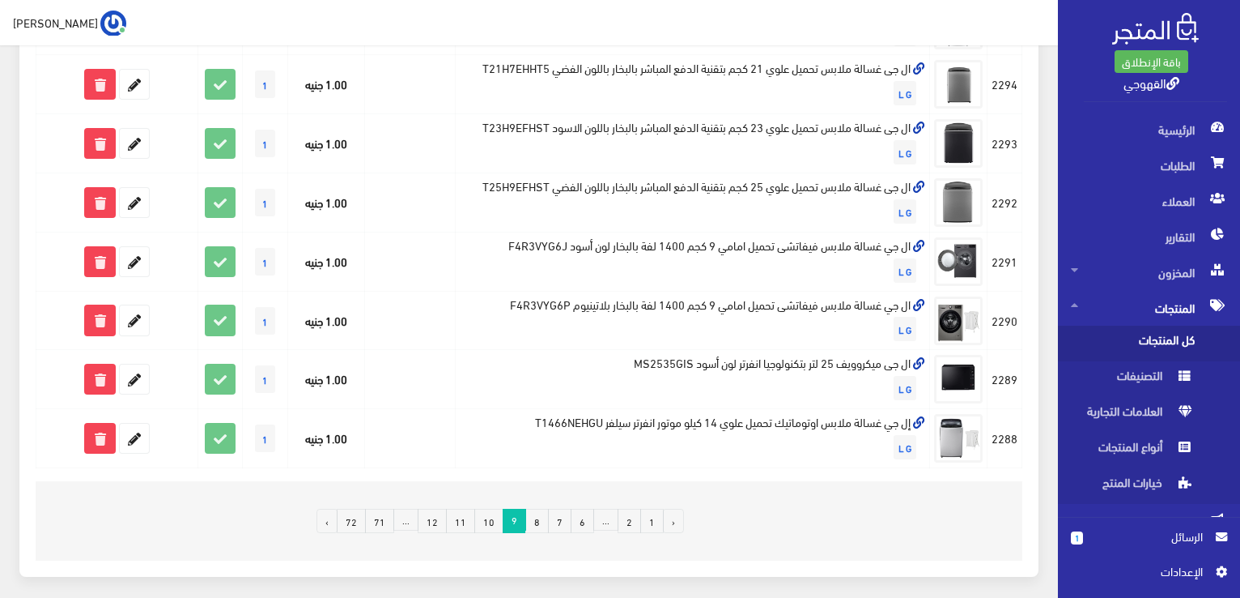
click at [1118, 538] on span "الرسائل" at bounding box center [1149, 536] width 107 height 18
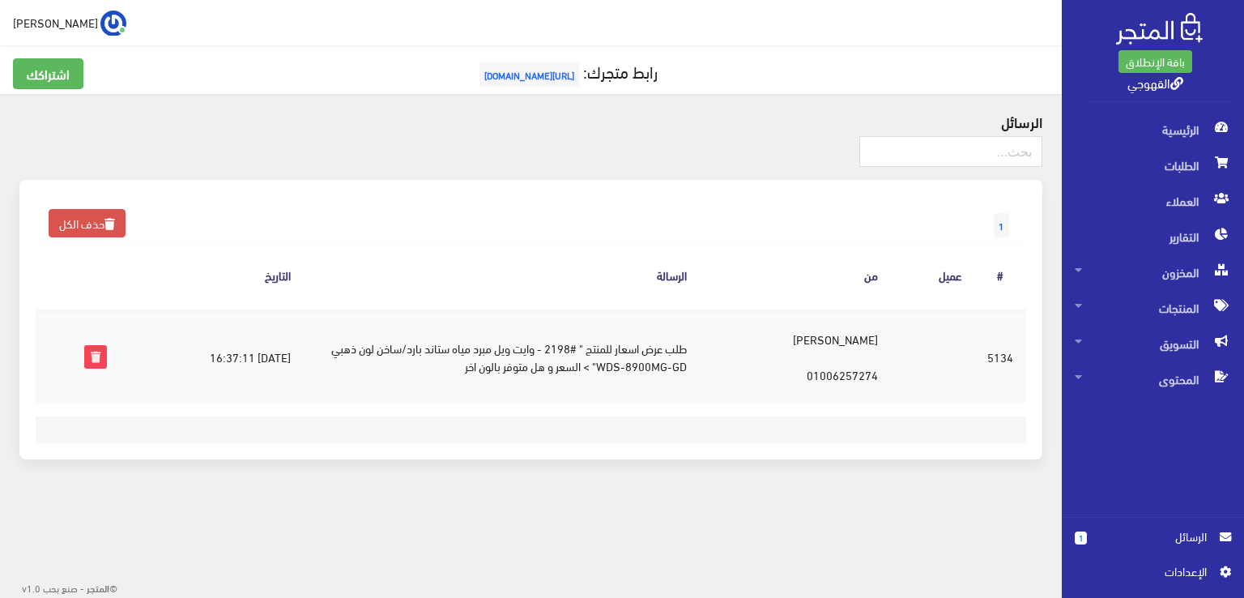
click at [825, 375] on td "[PERSON_NAME] 01006257274" at bounding box center [795, 356] width 191 height 94
click at [811, 288] on th "من" at bounding box center [795, 275] width 191 height 67
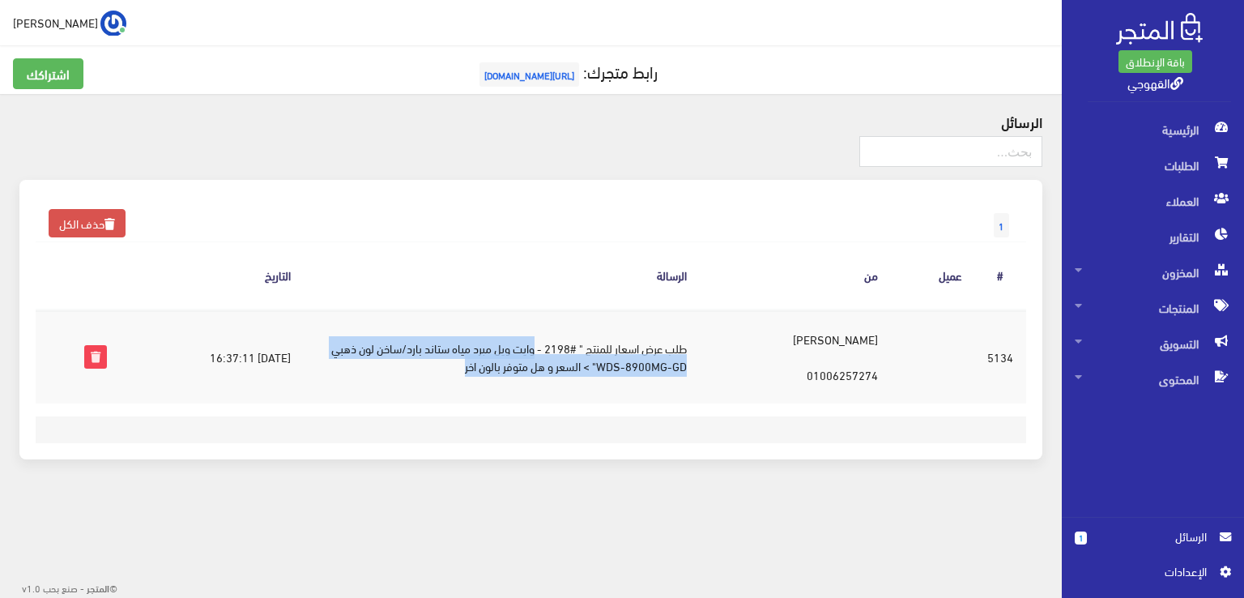
drag, startPoint x: 564, startPoint y: 344, endPoint x: 475, endPoint y: 390, distance: 99.6
click at [475, 390] on td "طلب عرض اسعار للمنتج " #2198 - وايت ويل مبرد مياه ستاند بارد/ساخن لون ذهبي WDS-…" at bounding box center [502, 356] width 396 height 94
copy td "وايت ويل مبرد مياه ستاند بارد/ساخن لون ذهبي WDS-8900MG-GD" > السعر و هل متوفر ب…"
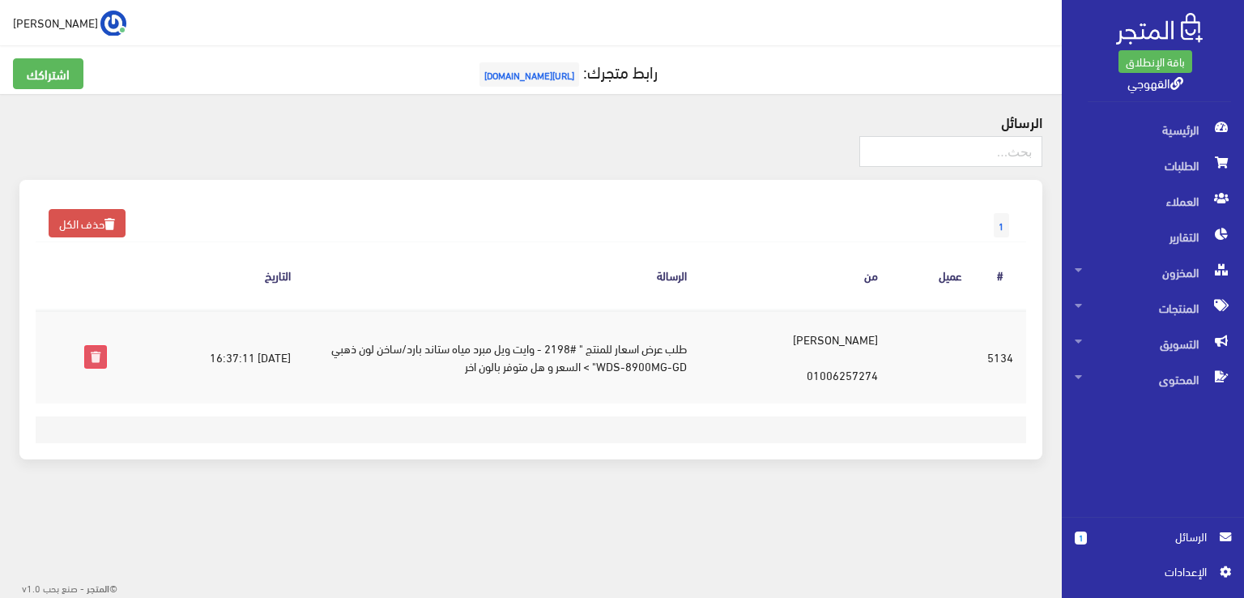
click at [91, 349] on icon at bounding box center [95, 356] width 21 height 21
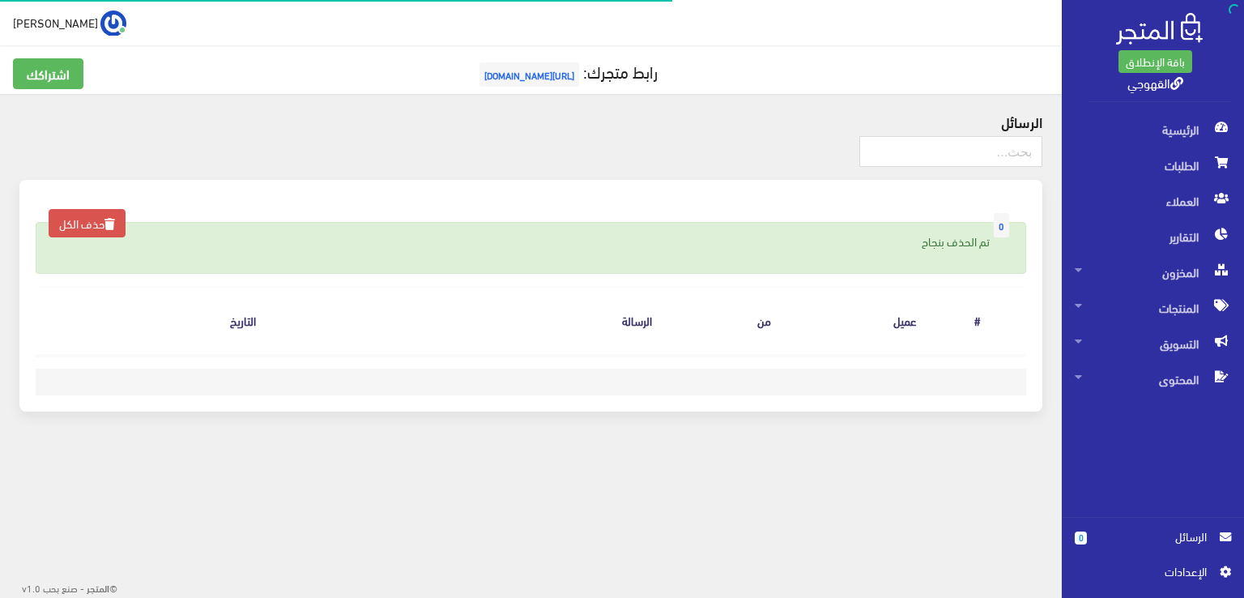
click at [555, 71] on span "[URL][DOMAIN_NAME]" at bounding box center [529, 74] width 100 height 24
click at [645, 266] on div "تم الحذف بنجاح" at bounding box center [531, 248] width 990 height 52
click at [904, 147] on input "text" at bounding box center [950, 151] width 183 height 31
click at [589, 241] on p "تم الحذف بنجاح" at bounding box center [531, 241] width 956 height 18
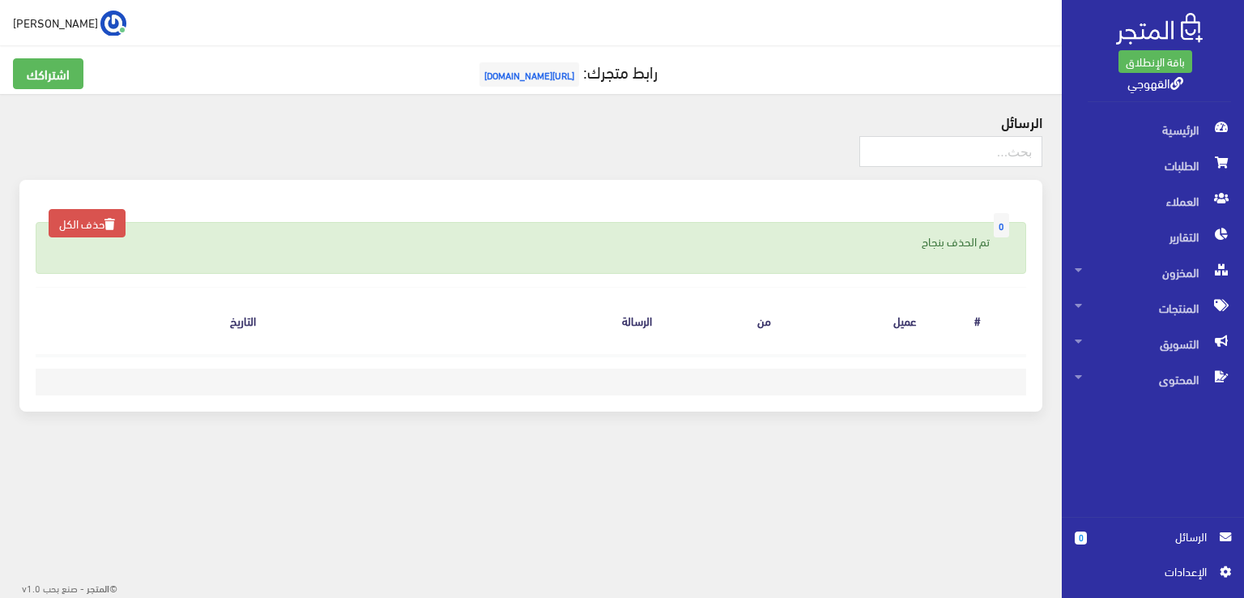
click at [463, 358] on div "0 حذف الكل تم الحذف بنجاح الرسالة # عميل من الرسالة التاريخ" at bounding box center [530, 296] width 1023 height 232
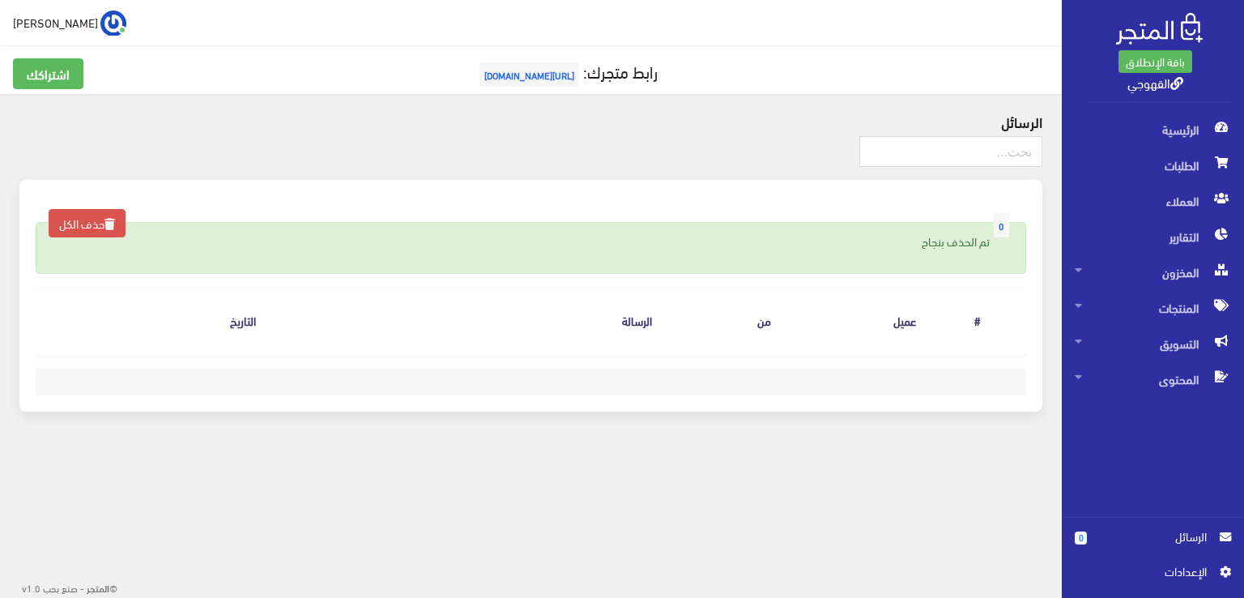
click at [463, 358] on div "0 حذف الكل تم الحذف بنجاح الرسالة # عميل من الرسالة التاريخ" at bounding box center [530, 296] width 1023 height 232
